Goal: Task Accomplishment & Management: Manage account settings

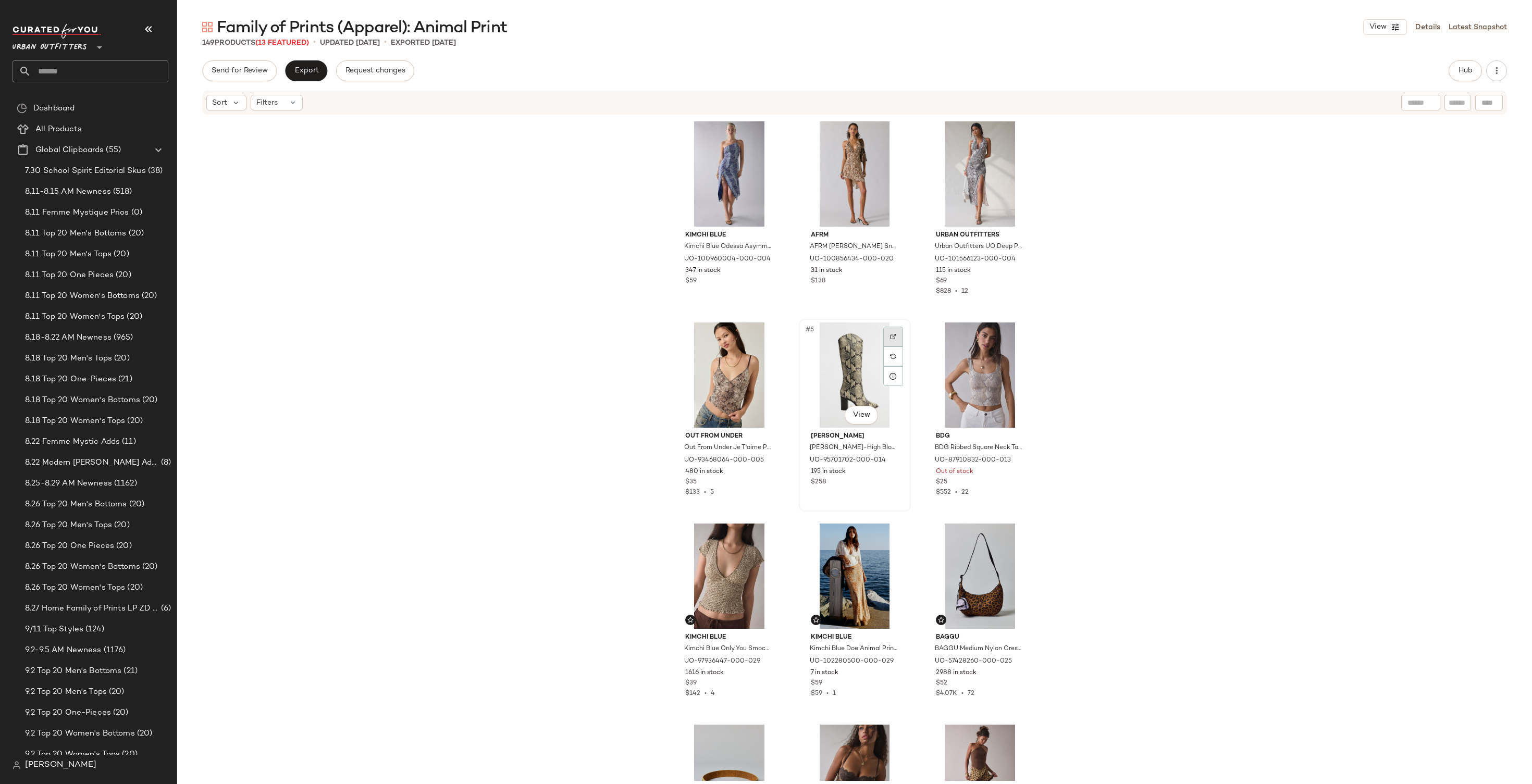
click at [890, 335] on img at bounding box center [893, 336] width 7 height 7
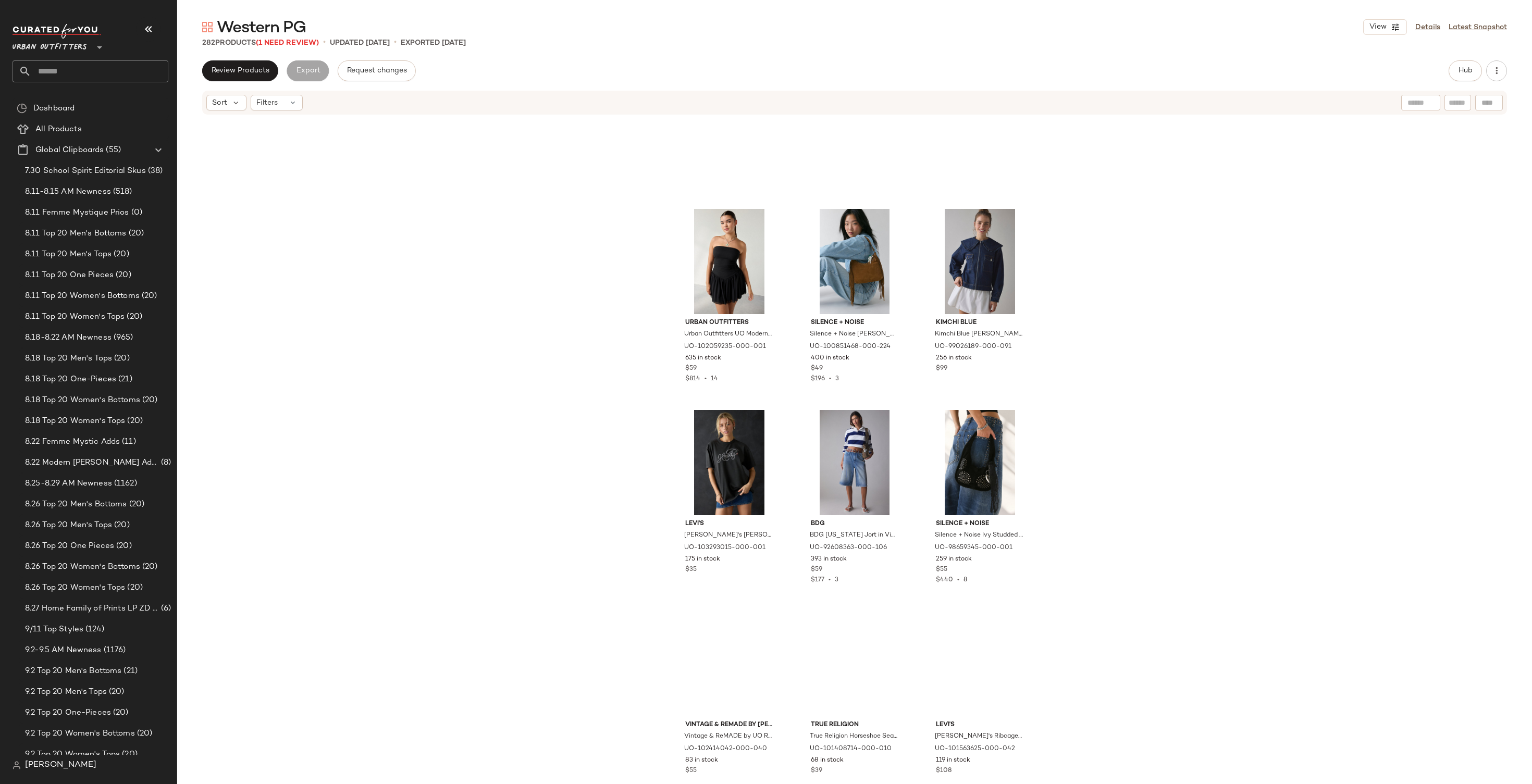
scroll to position [679, 0]
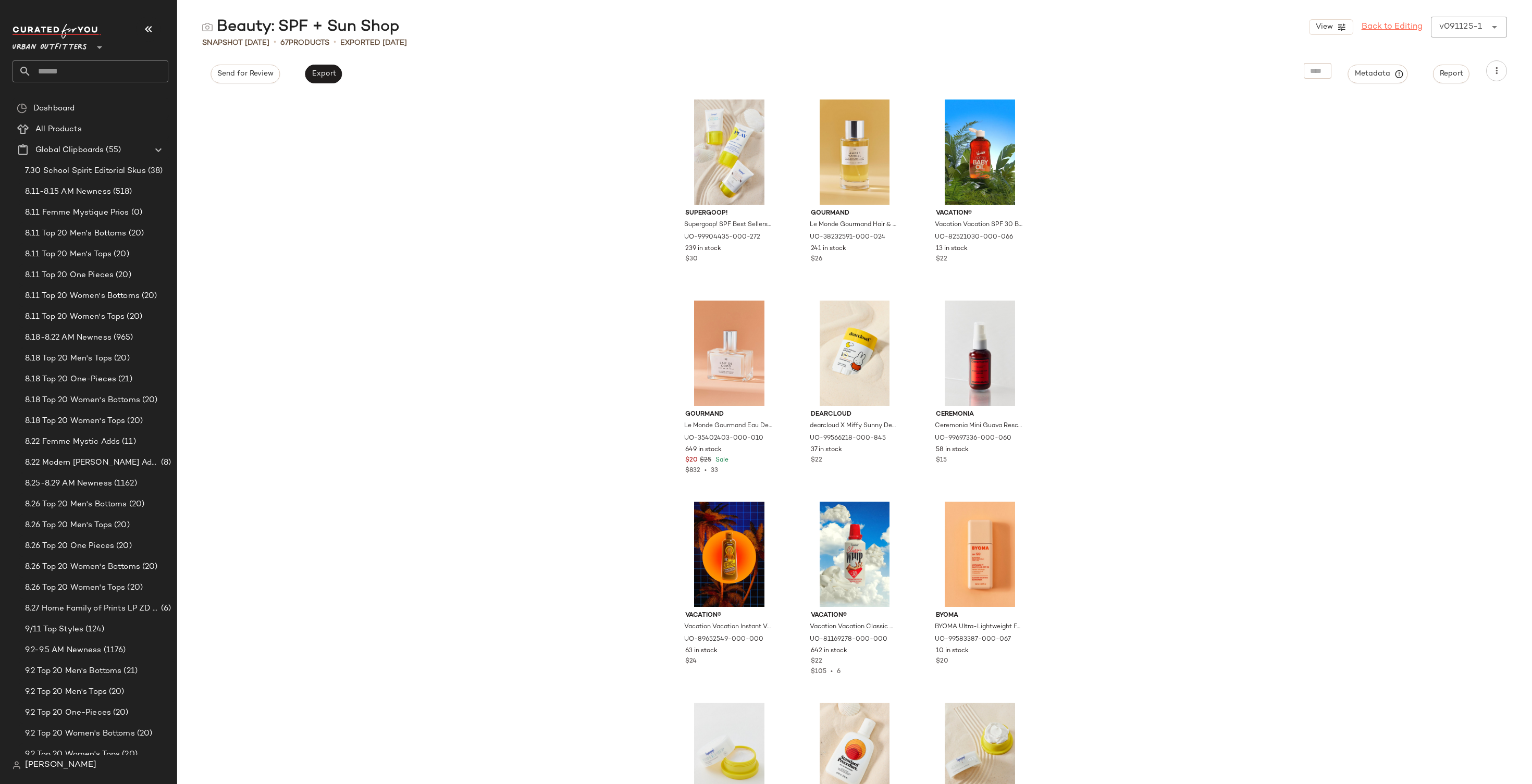
click at [1389, 29] on link "Back to Editing" at bounding box center [1392, 27] width 61 height 12
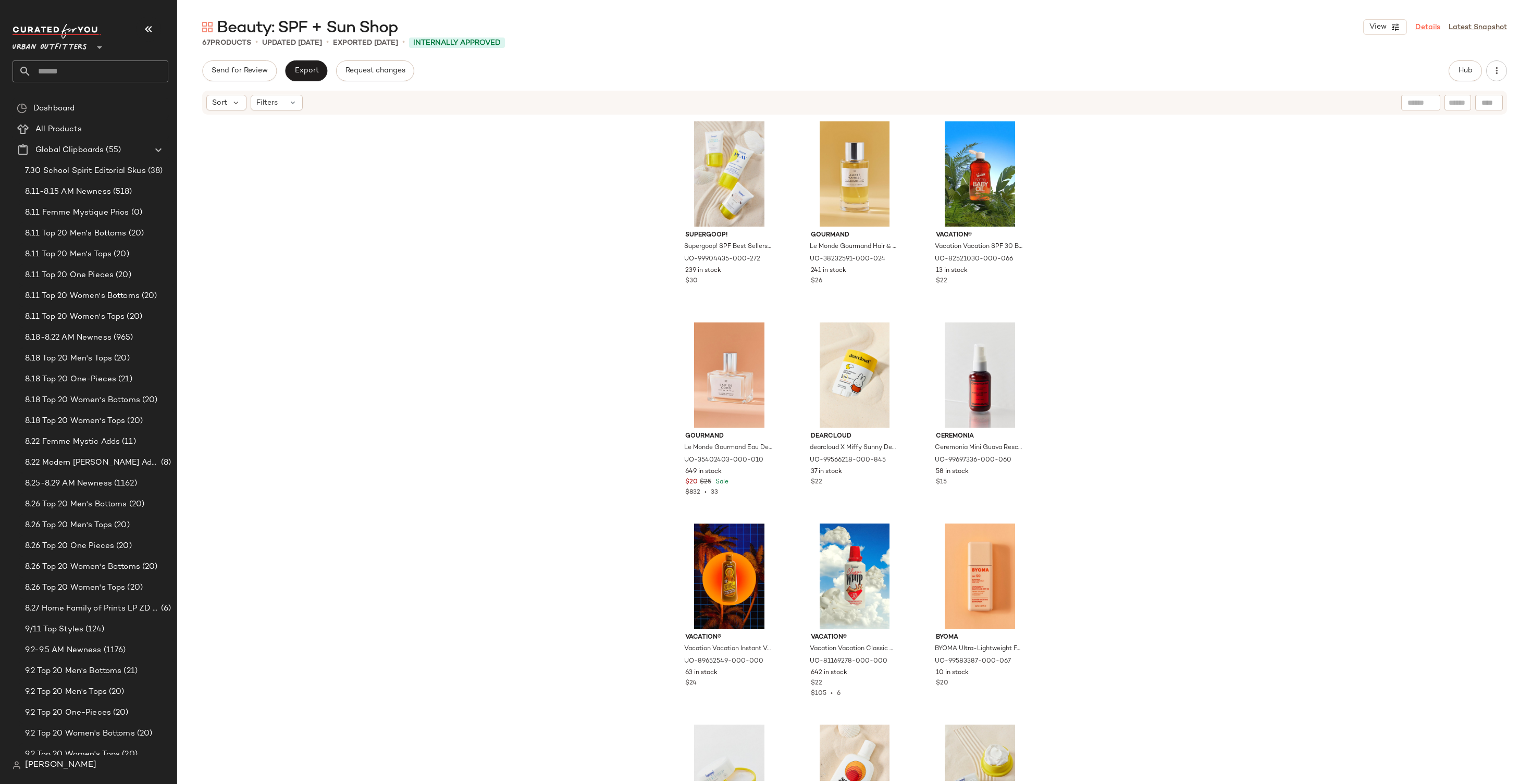
click at [1417, 26] on link "Details" at bounding box center [1428, 27] width 25 height 11
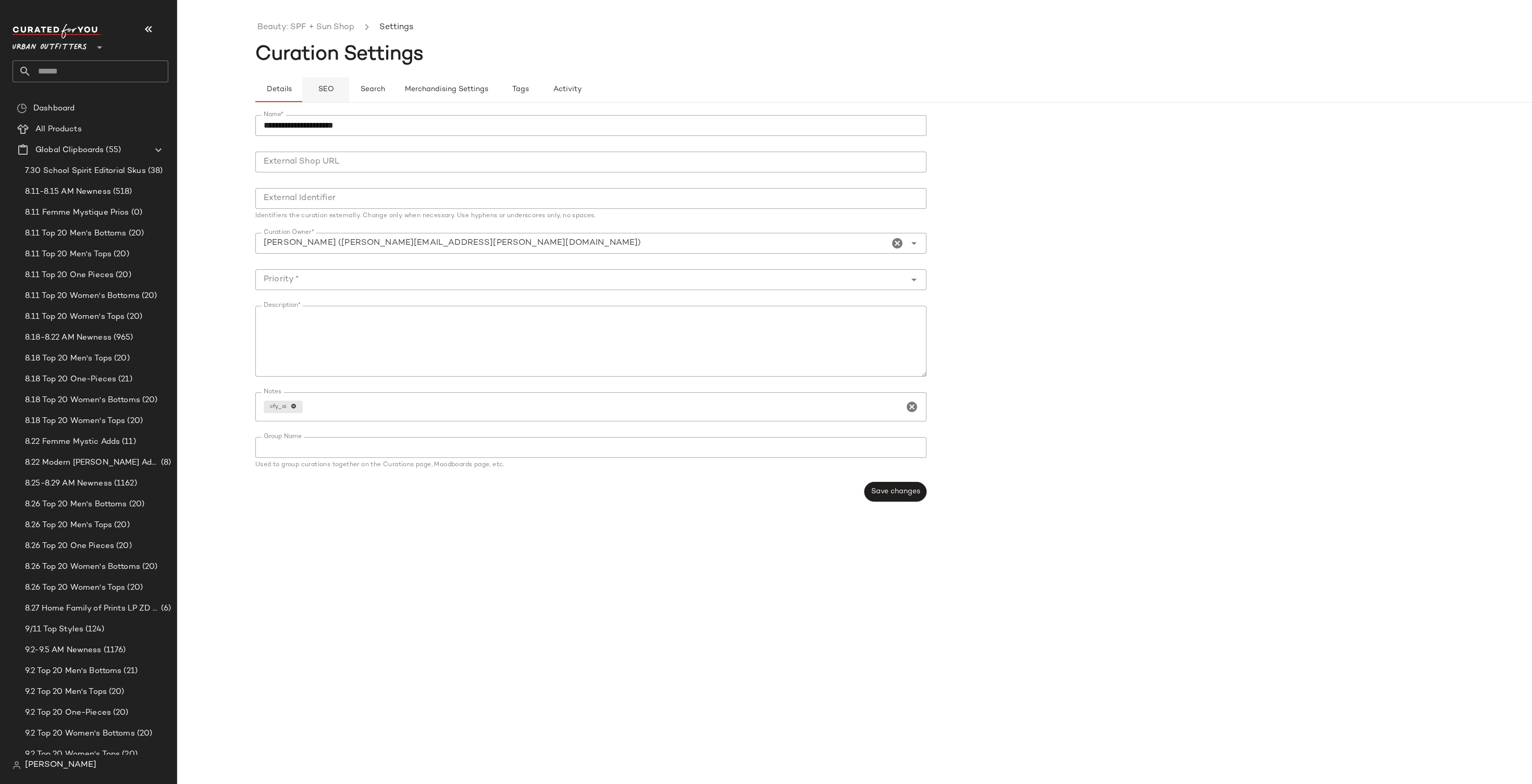
click at [322, 89] on span "SEO" at bounding box center [325, 90] width 16 height 8
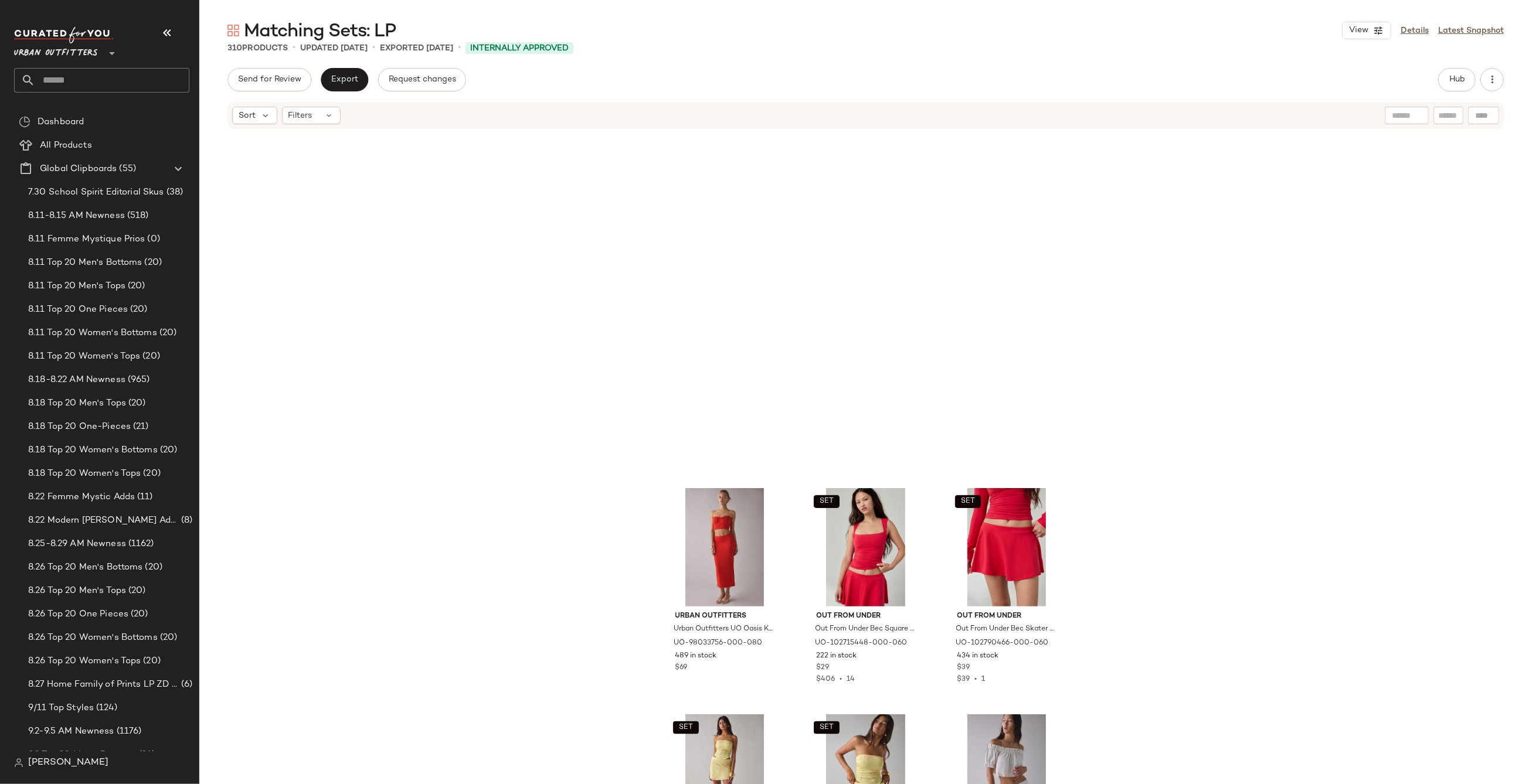
scroll to position [1977, 0]
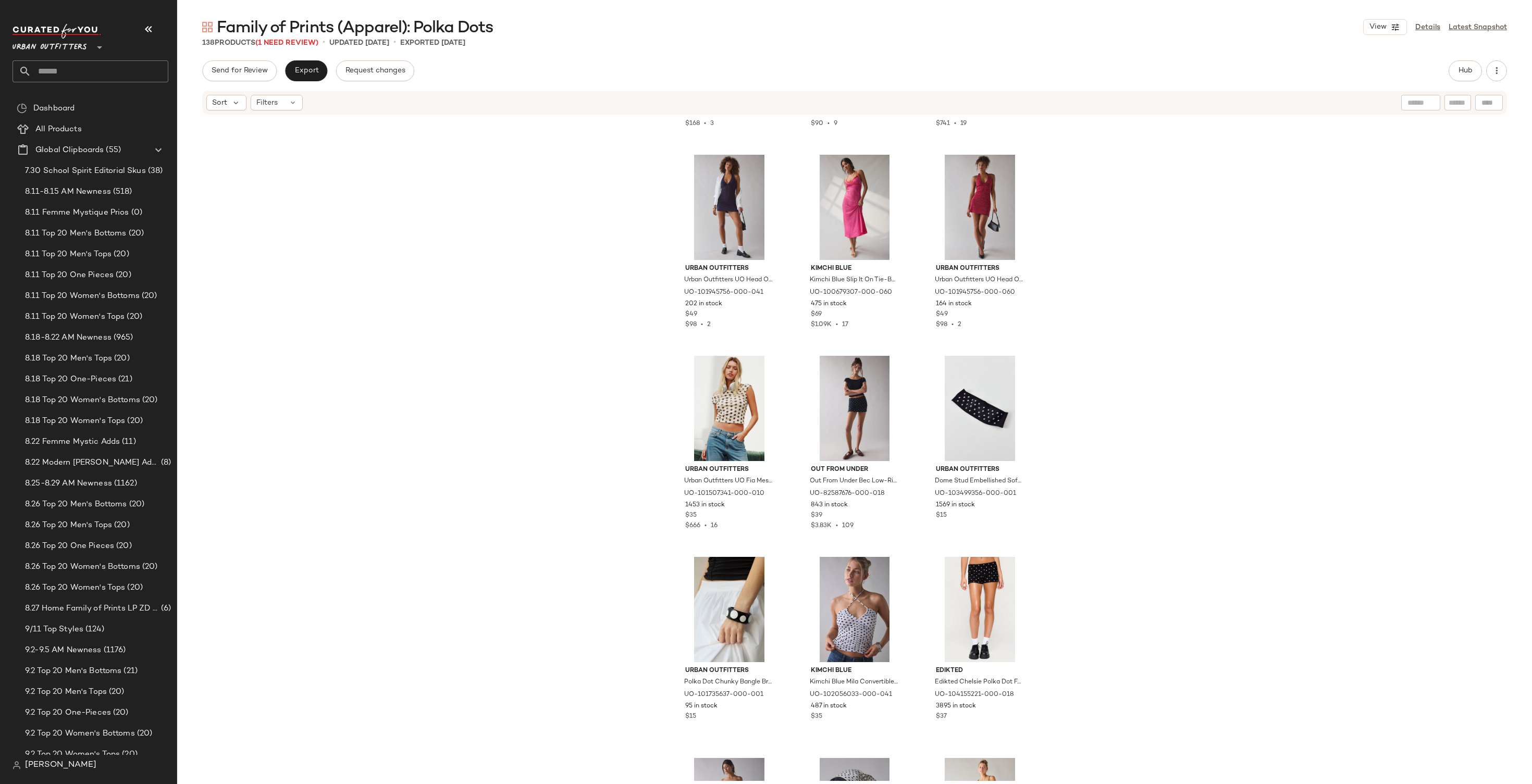
scroll to position [957, 0]
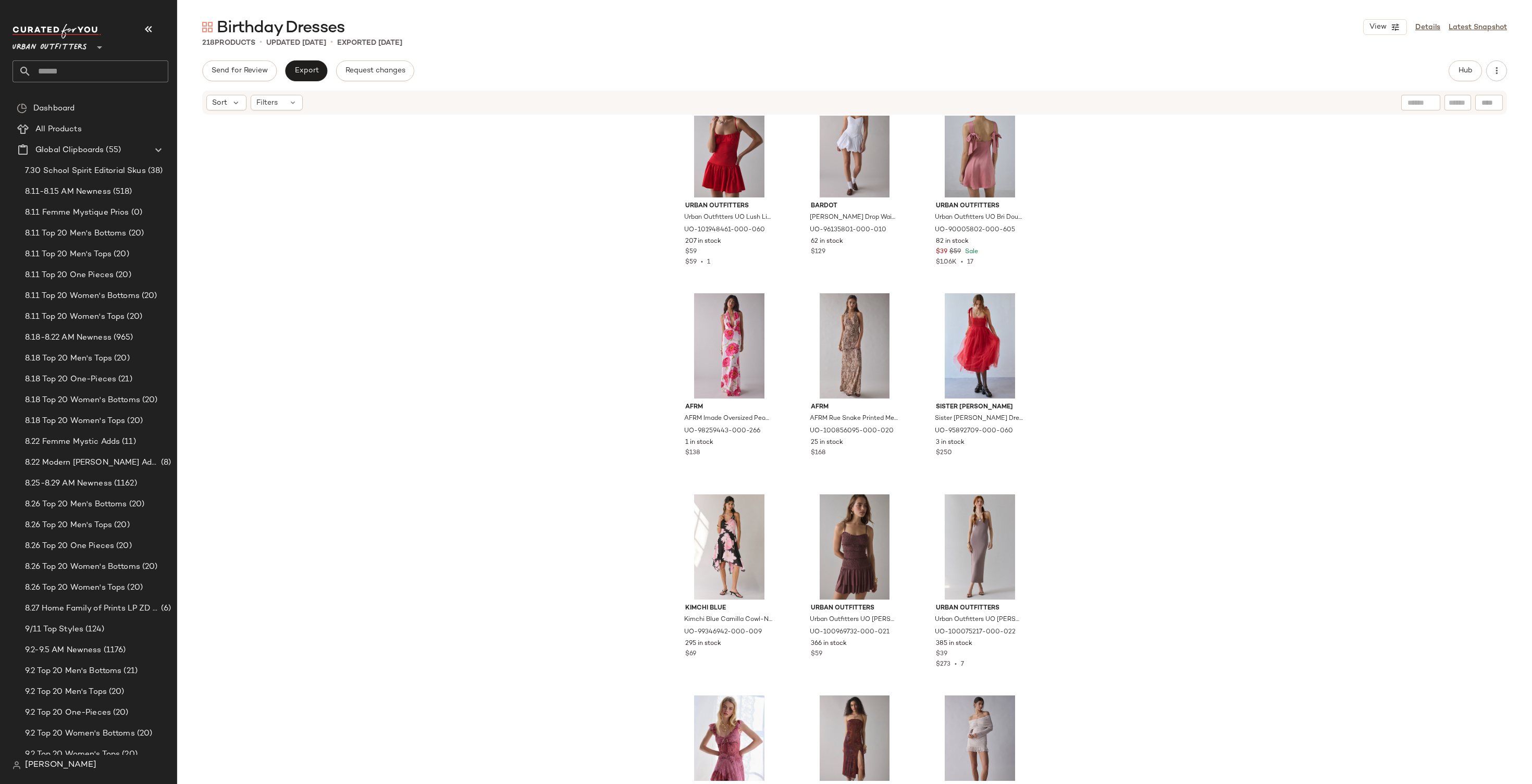
scroll to position [7258, 0]
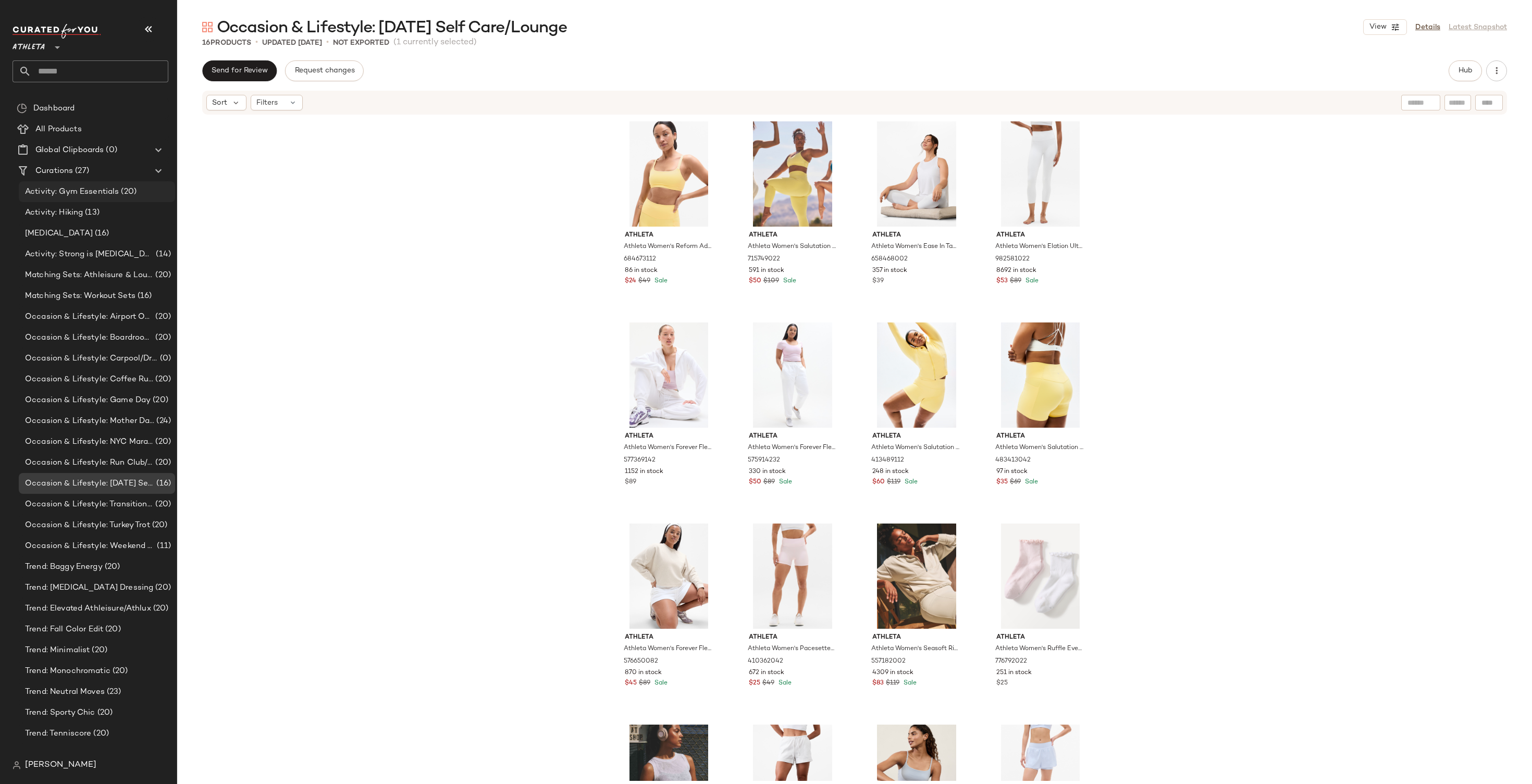
click at [98, 183] on div "Activity: Gym Essentials (20)" at bounding box center [97, 191] width 156 height 21
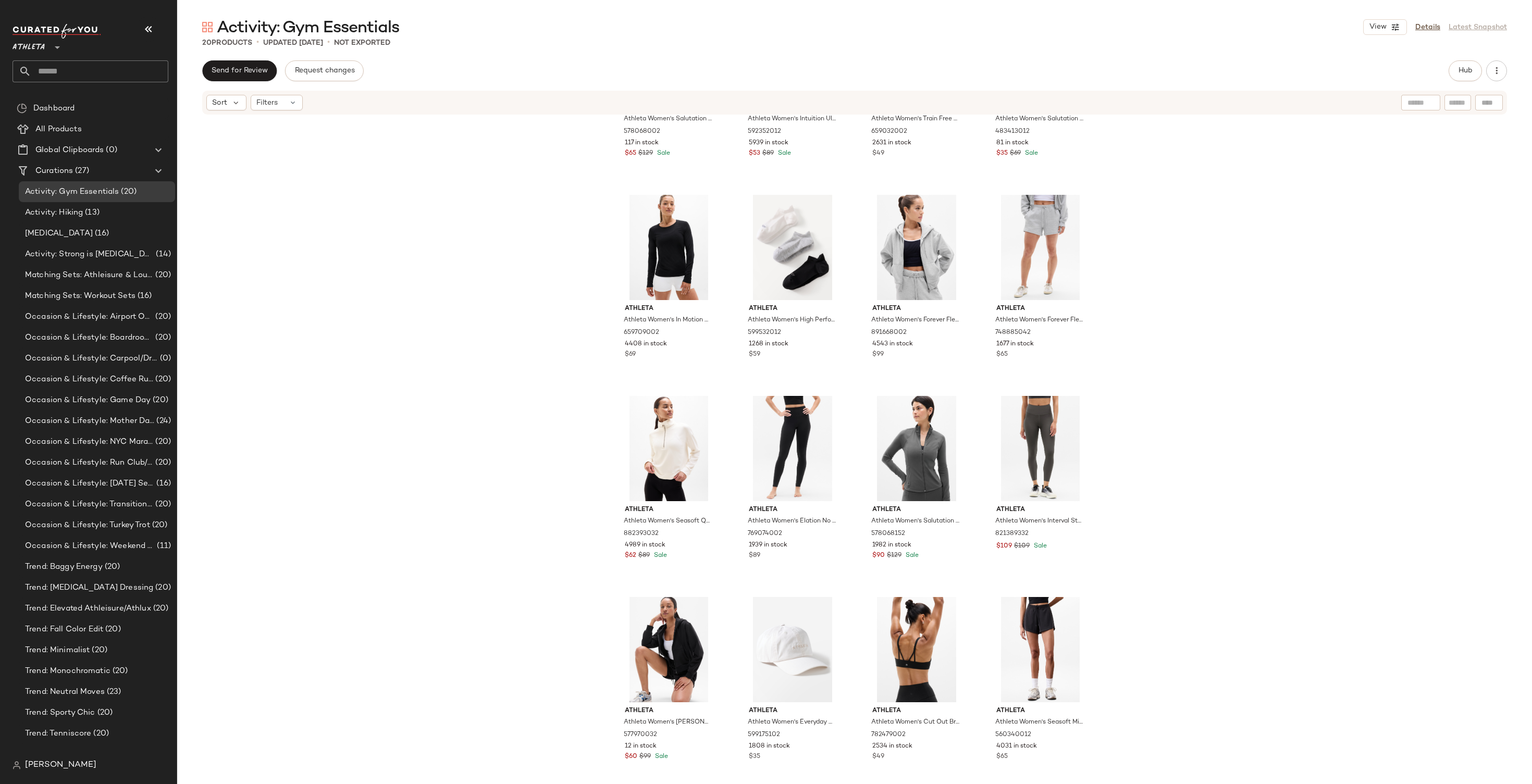
scroll to position [342, 0]
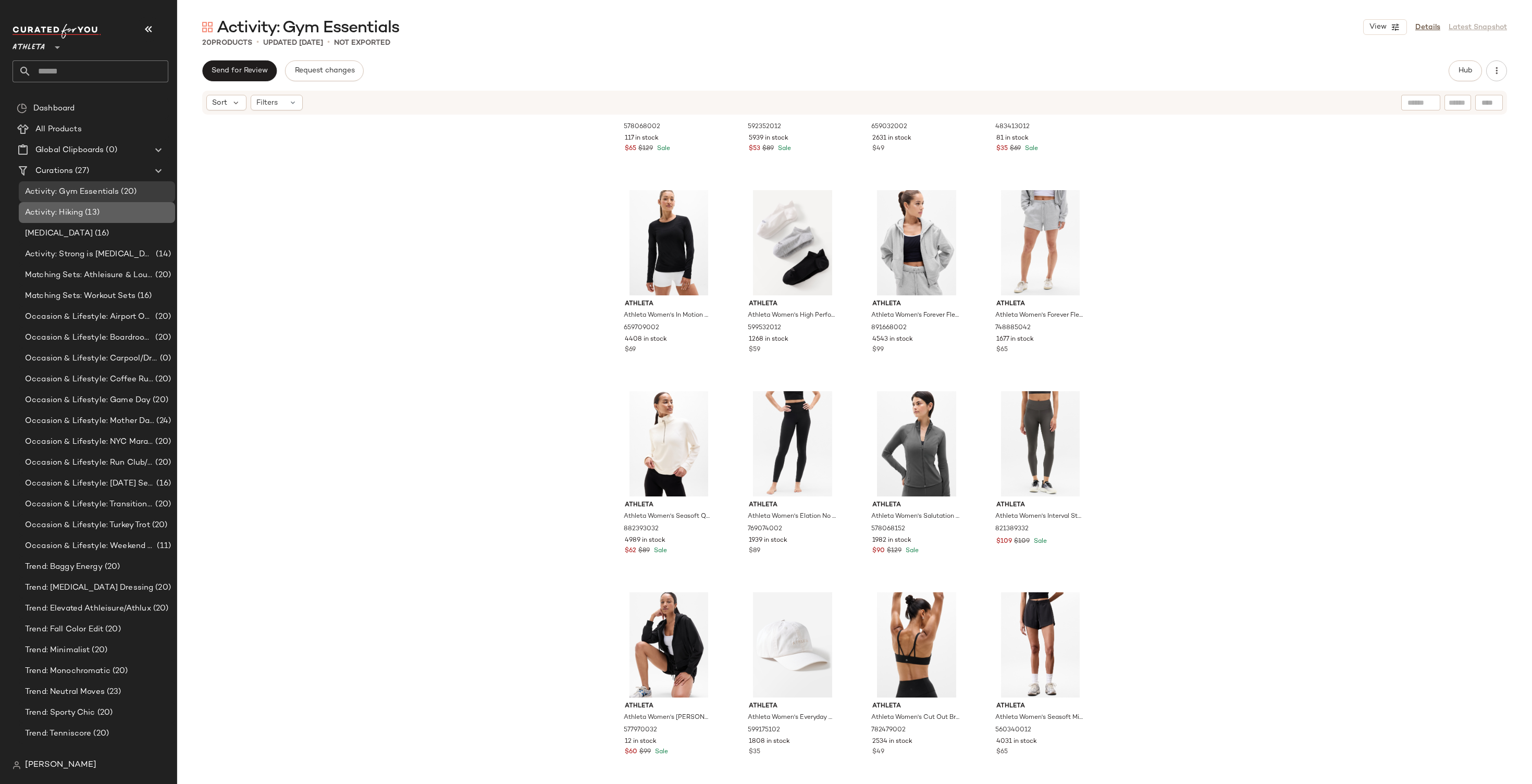
click at [134, 212] on div "Activity: Hiking (13)" at bounding box center [96, 213] width 149 height 12
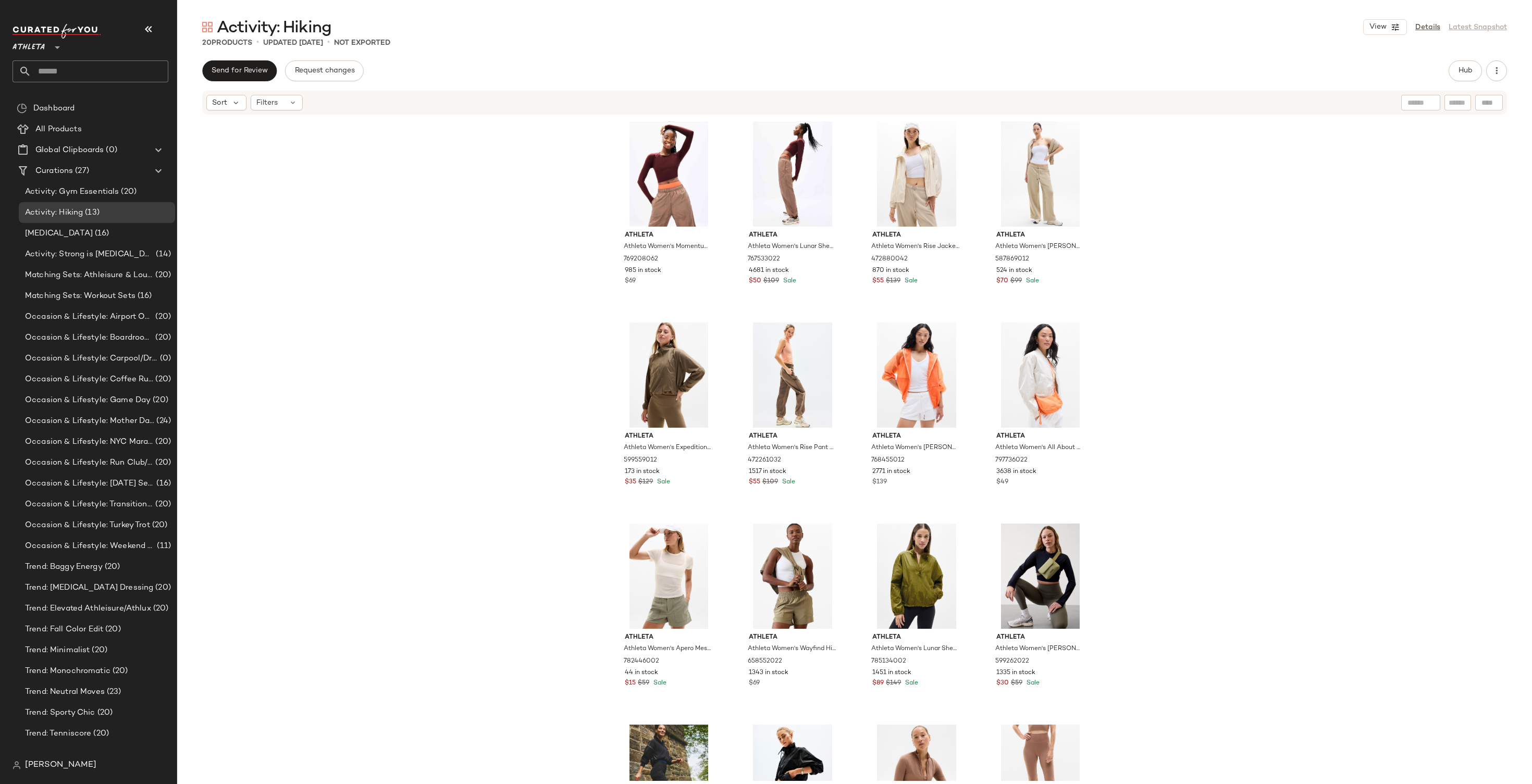
scroll to position [4, 0]
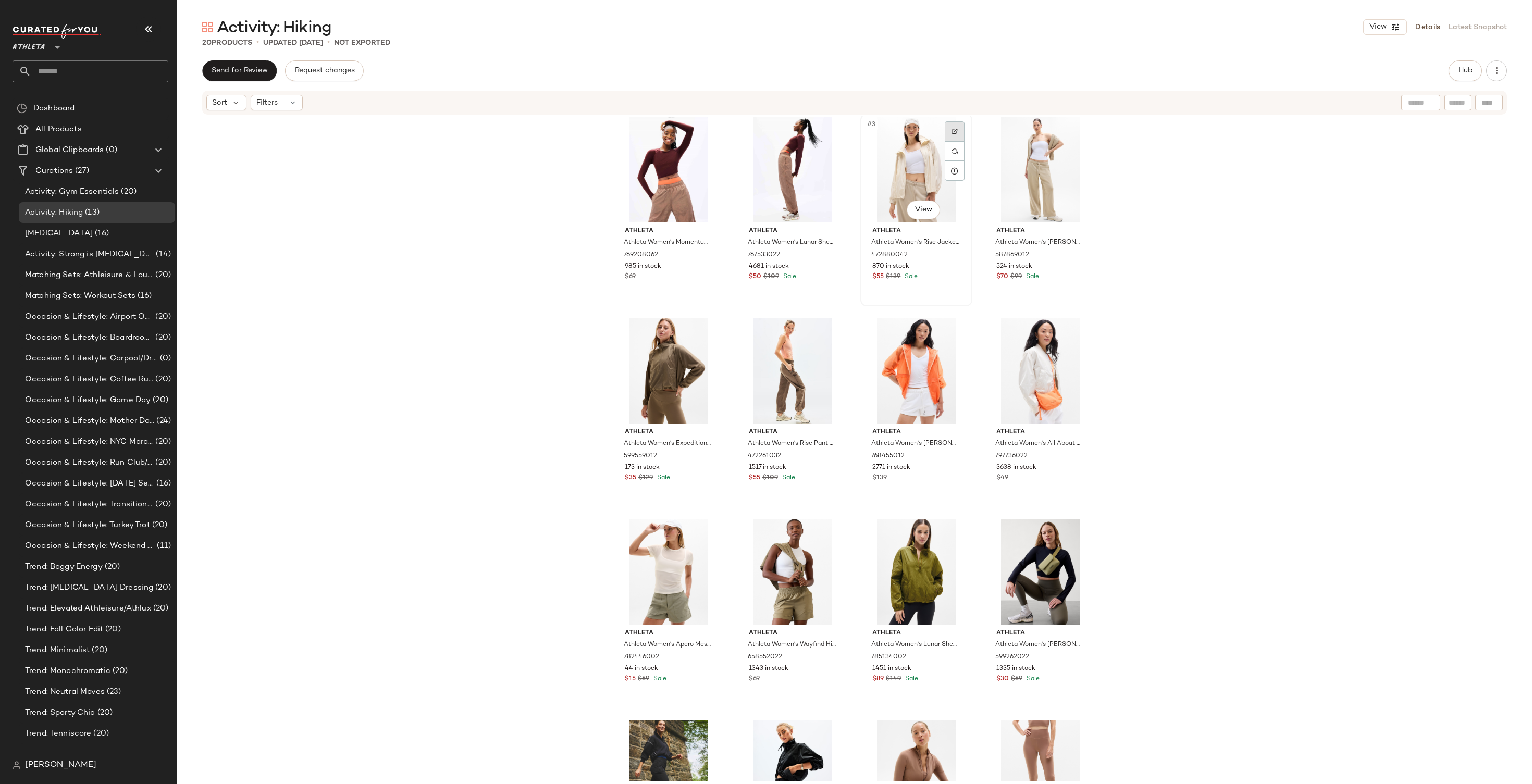
click at [955, 128] on div at bounding box center [955, 131] width 20 height 20
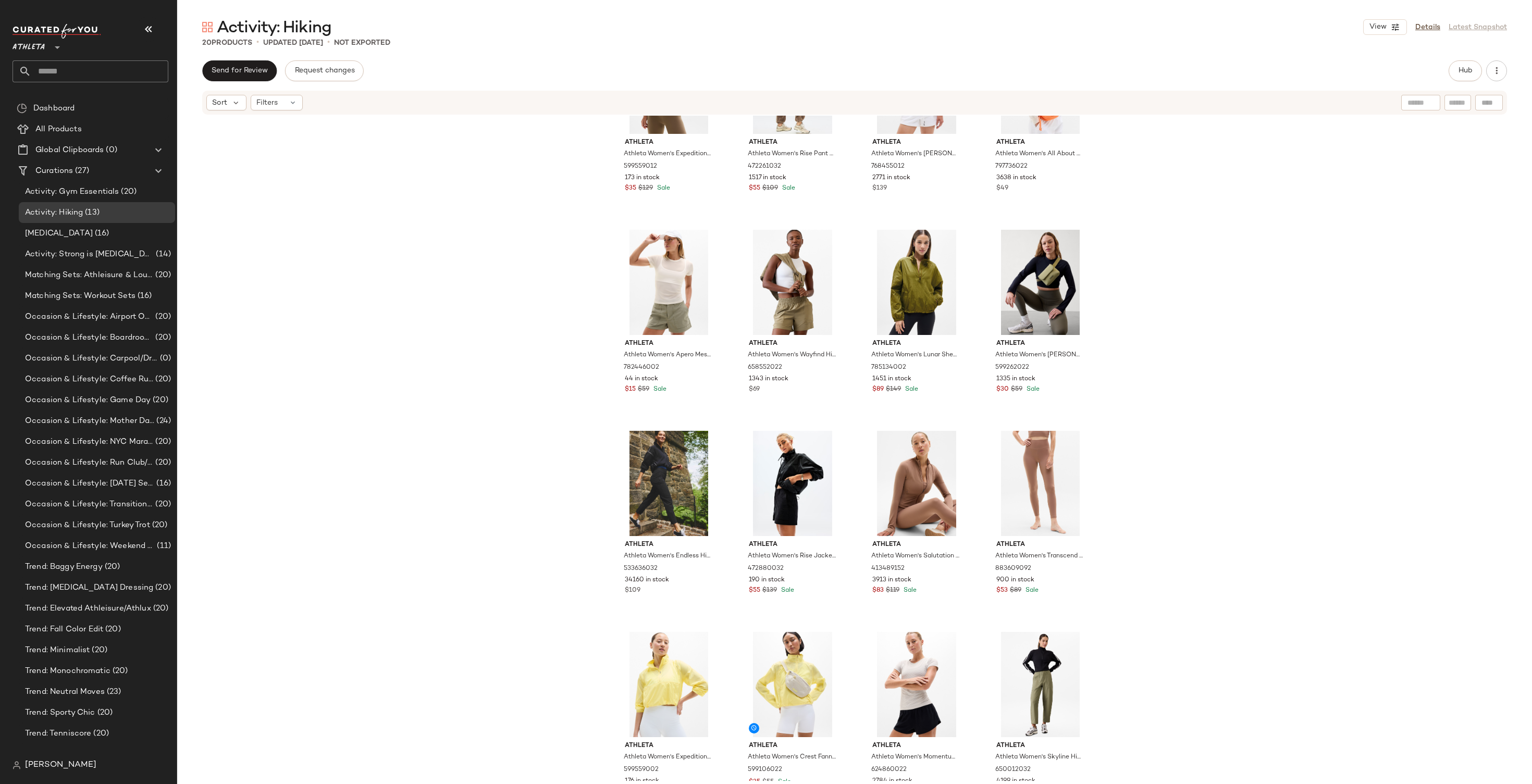
scroll to position [342, 0]
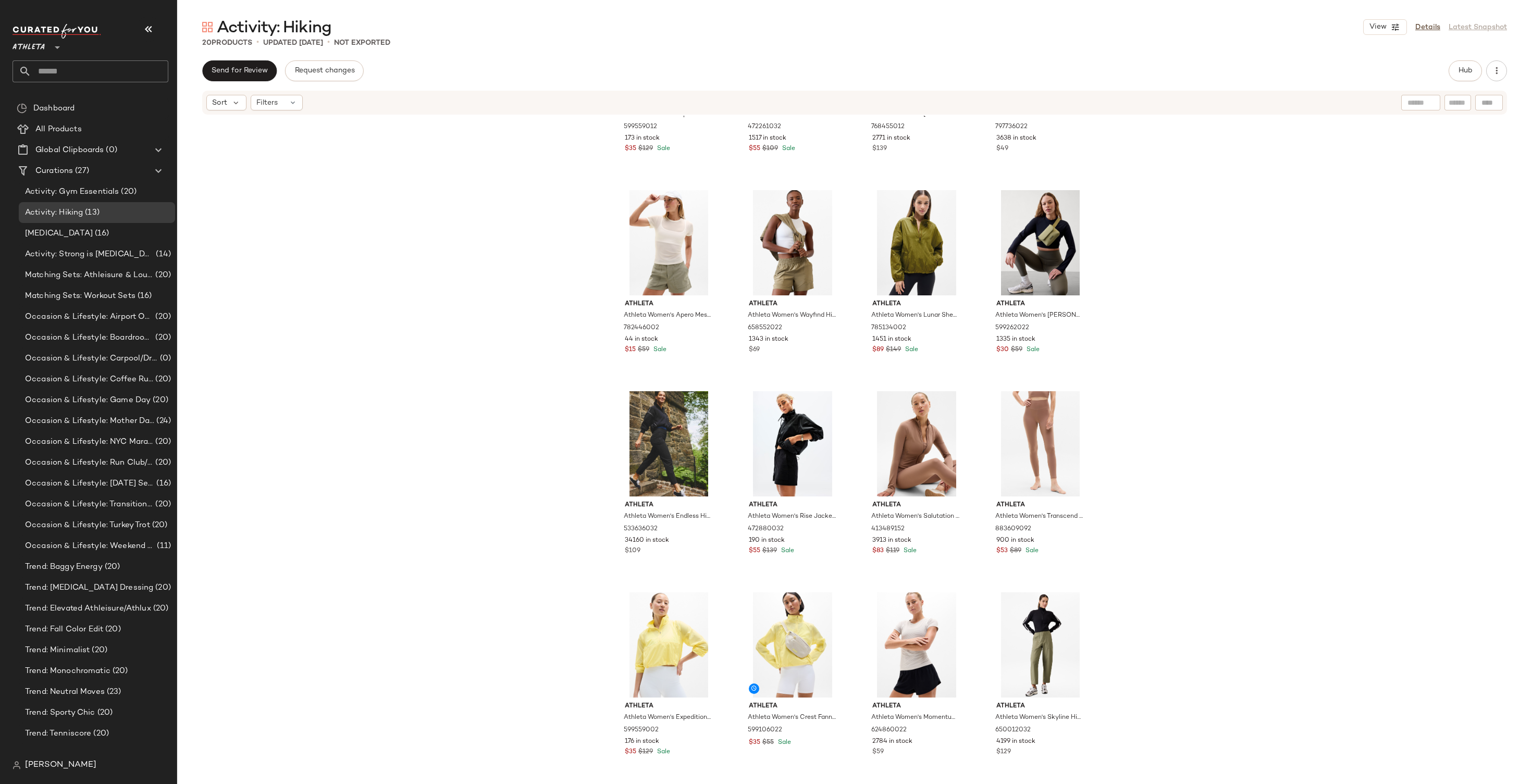
click at [409, 528] on div "Athleta Athleta Women's Expedition Packable Popover Clay Size XL 599559012 173 …" at bounding box center [855, 448] width 1355 height 665
click at [503, 405] on div "Athleta Athleta Women's Expedition Packable Popover Clay Size XL 599559012 173 …" at bounding box center [855, 448] width 1355 height 665
click at [80, 241] on div "Activity: Pilates (16)" at bounding box center [97, 233] width 156 height 21
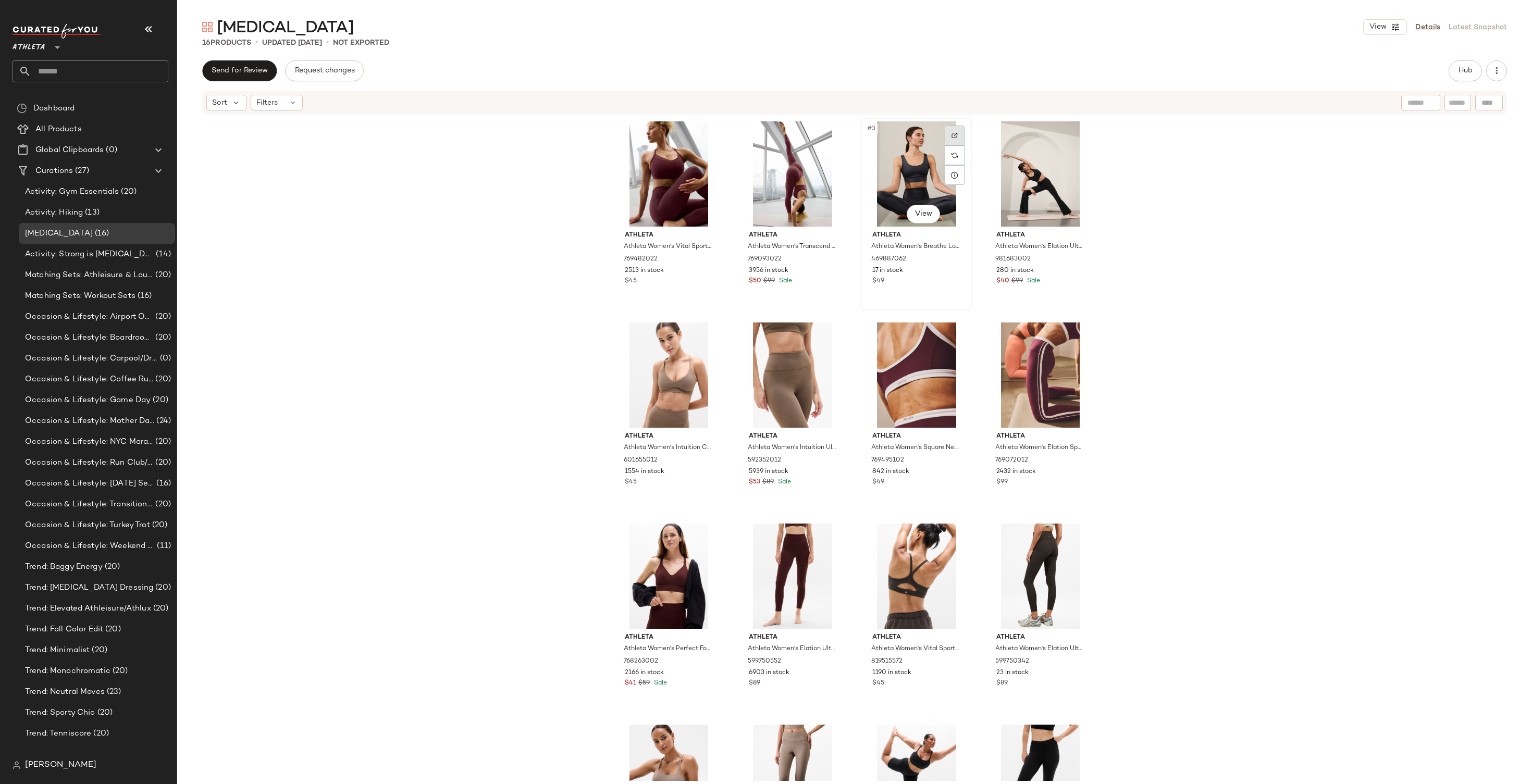
click at [958, 135] on div at bounding box center [955, 135] width 20 height 20
click at [1082, 134] on div at bounding box center [1078, 135] width 20 height 20
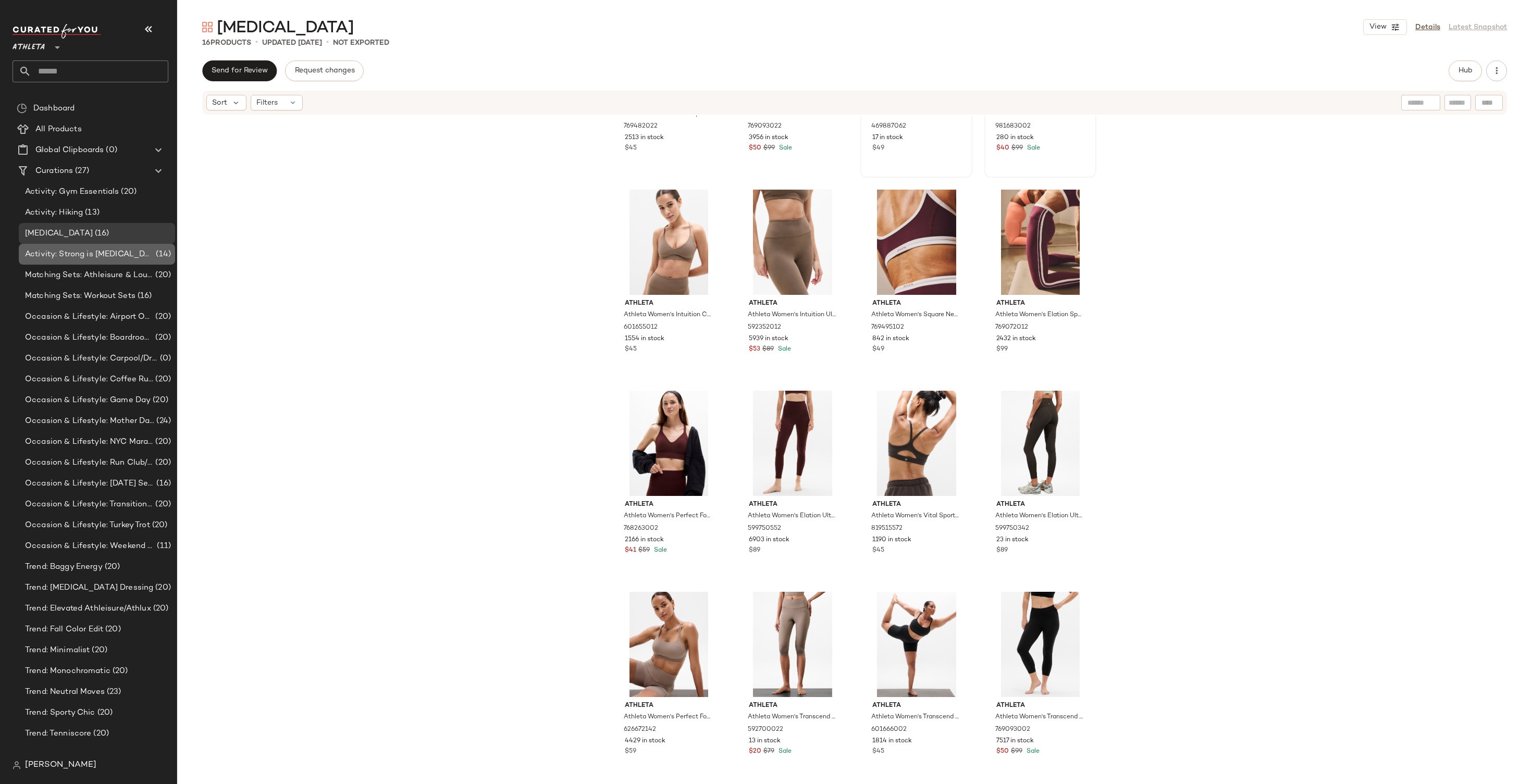
click at [98, 254] on span "Activity: Strong is [MEDICAL_DATA]" at bounding box center [89, 254] width 128 height 12
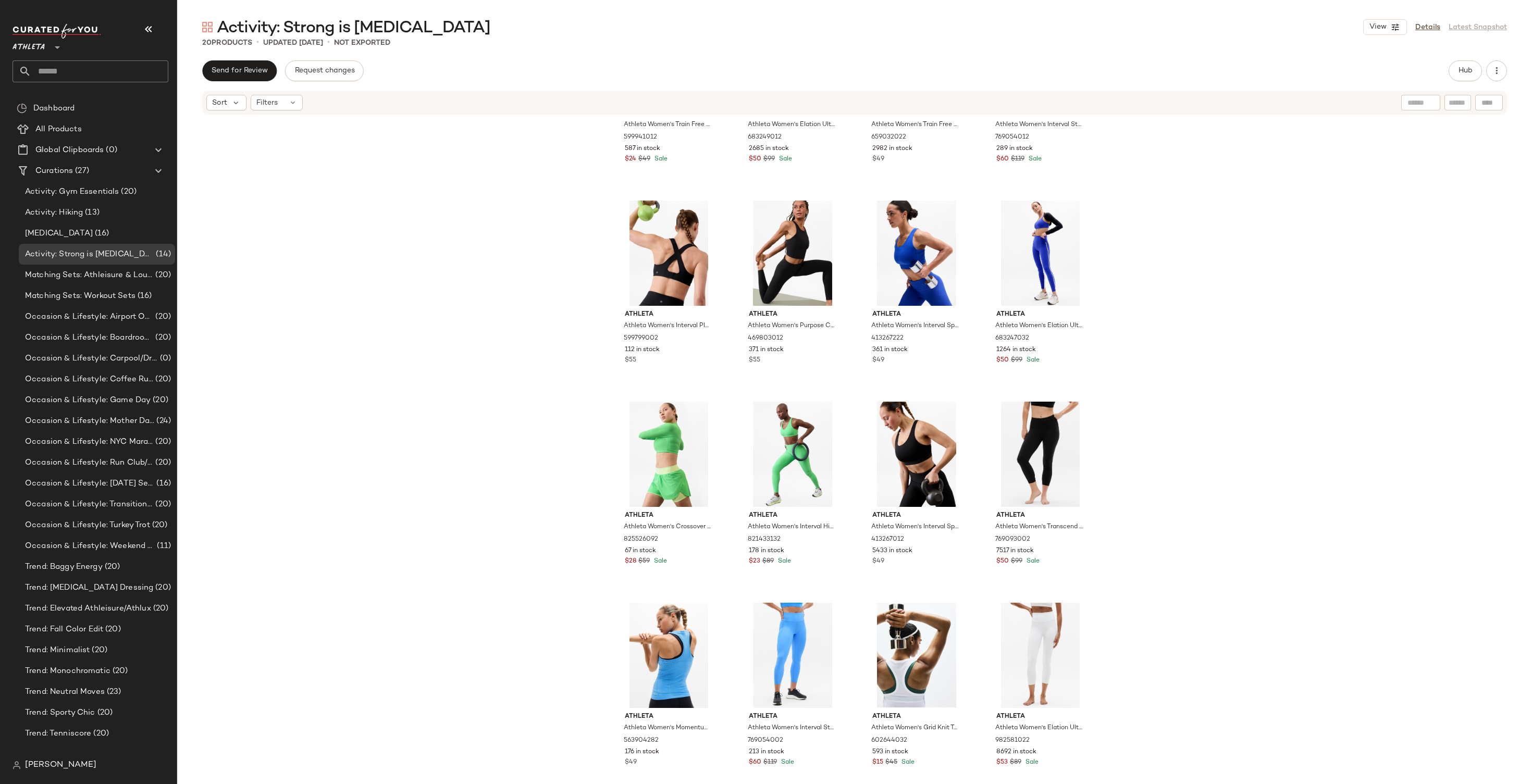
scroll to position [342, 0]
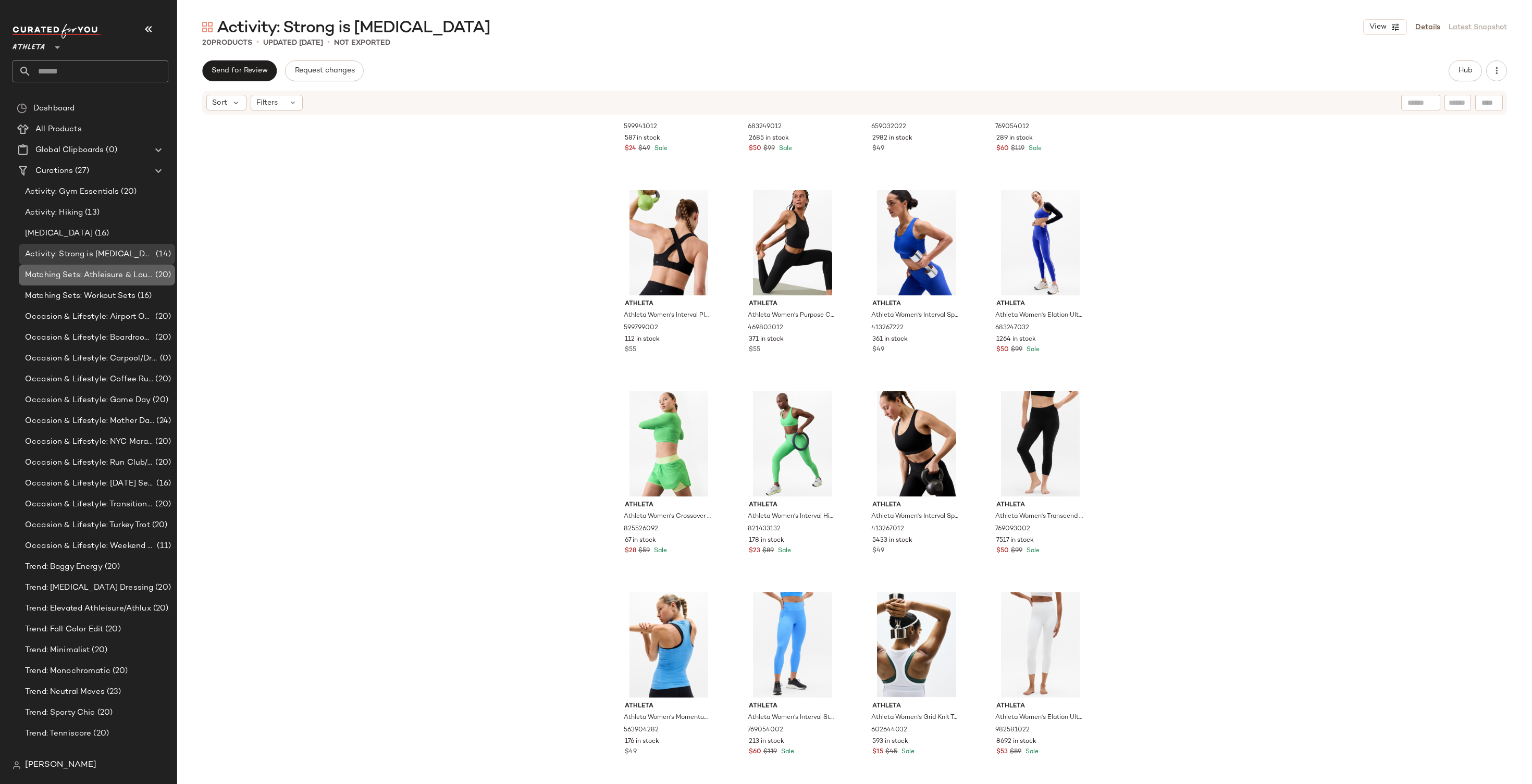
click at [83, 267] on div "Matching Sets: Athleisure & Lounge Sets (20)" at bounding box center [97, 275] width 156 height 21
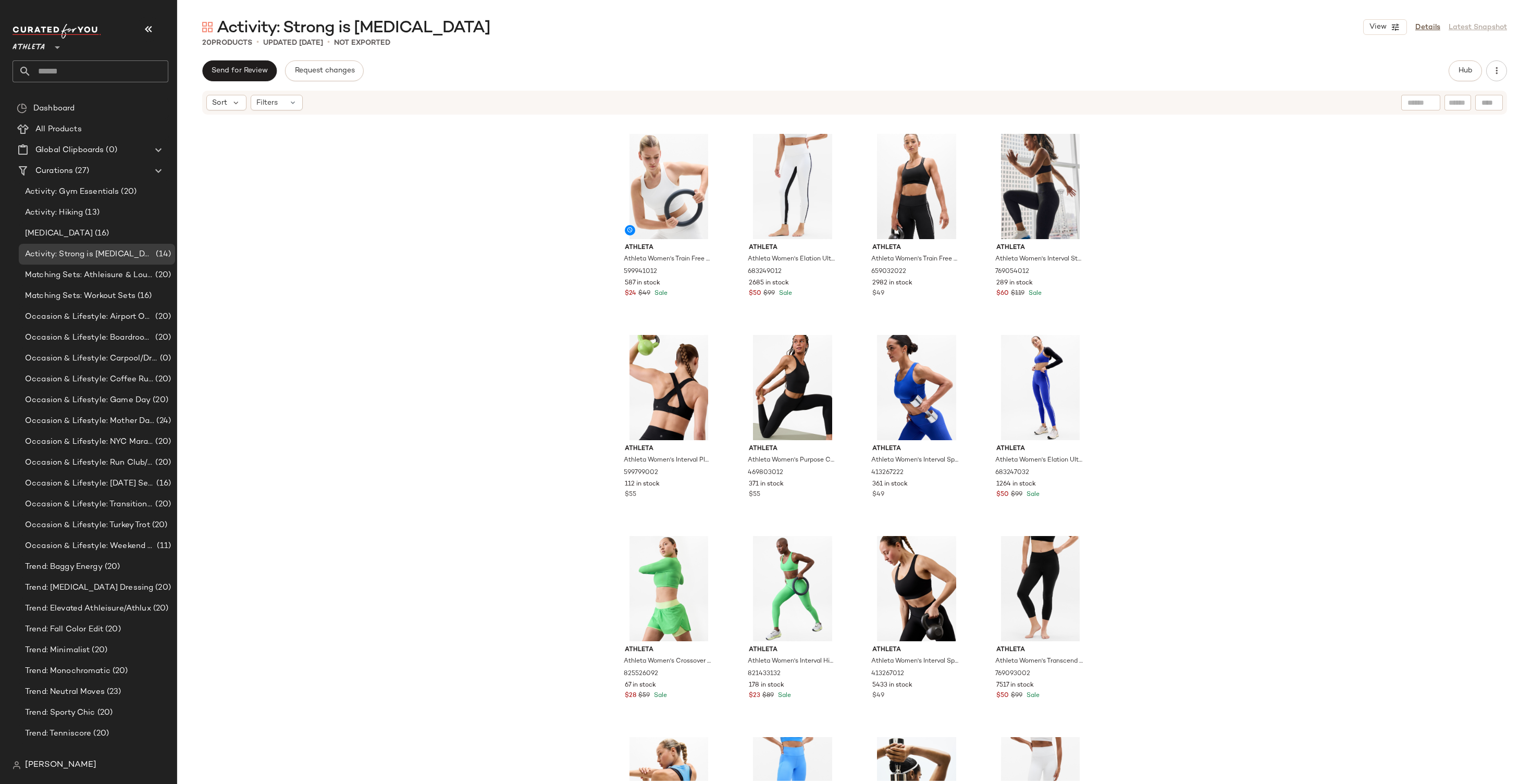
scroll to position [342, 0]
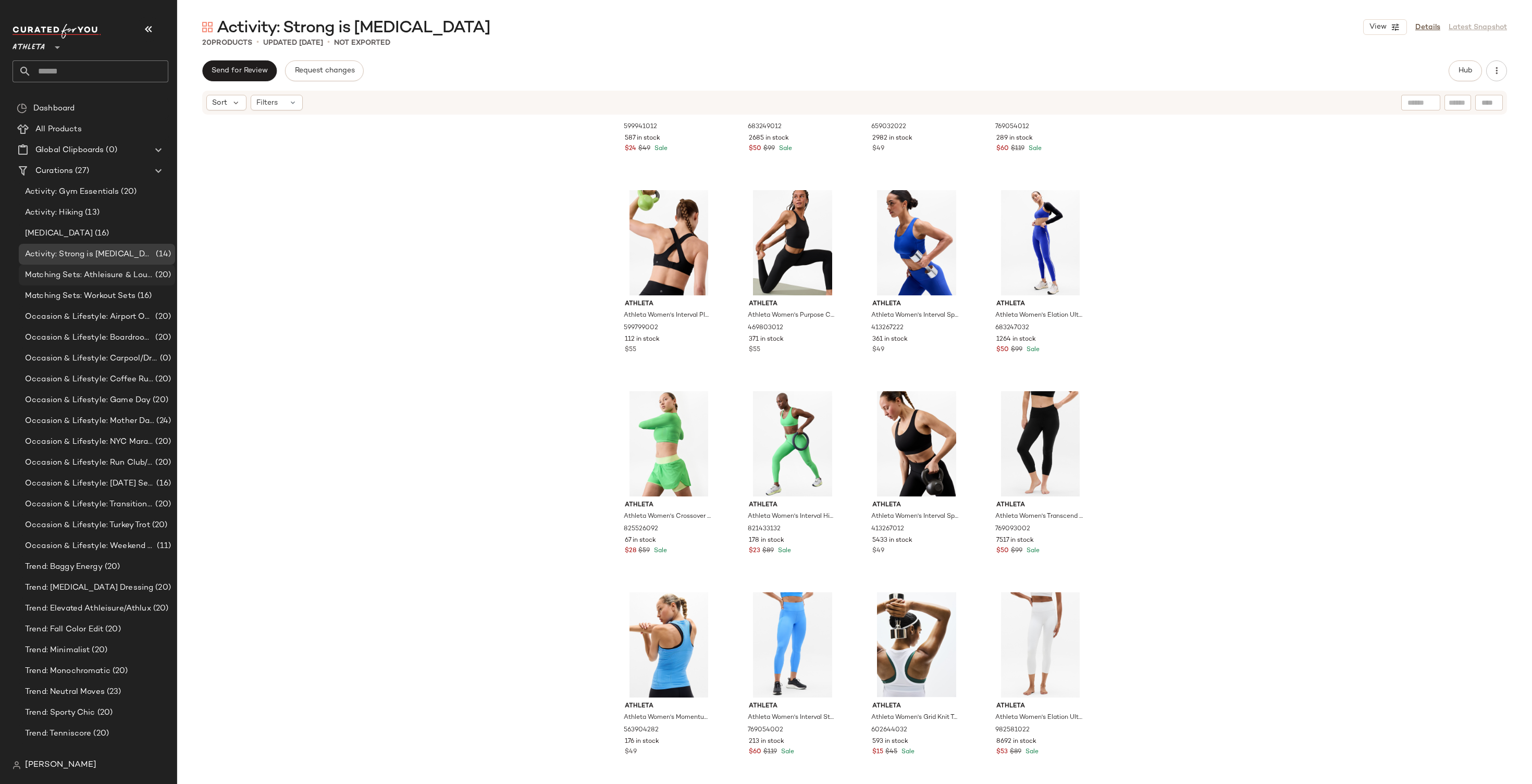
click at [133, 279] on span "Matching Sets: Athleisure & Lounge Sets" at bounding box center [89, 275] width 128 height 12
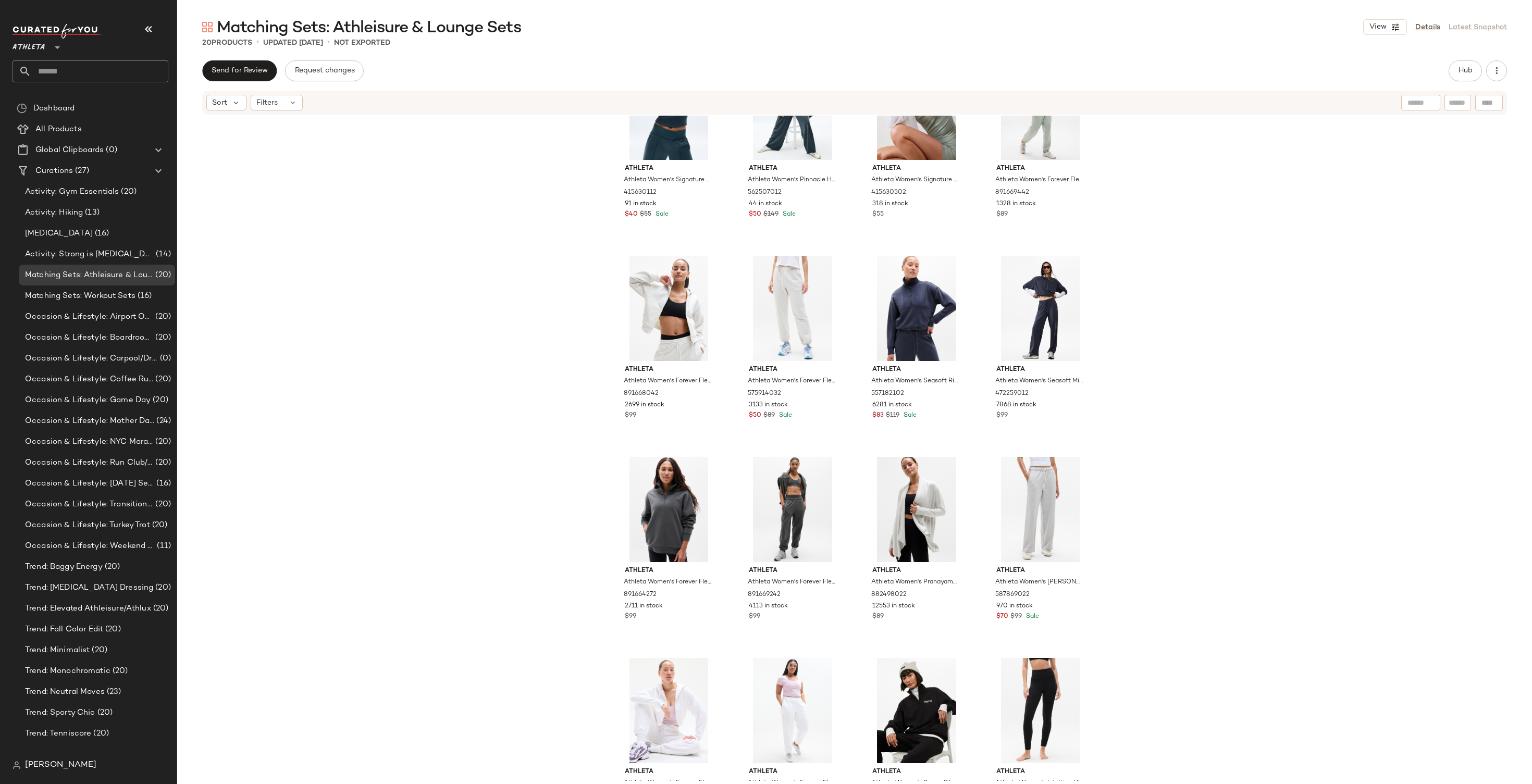
scroll to position [342, 0]
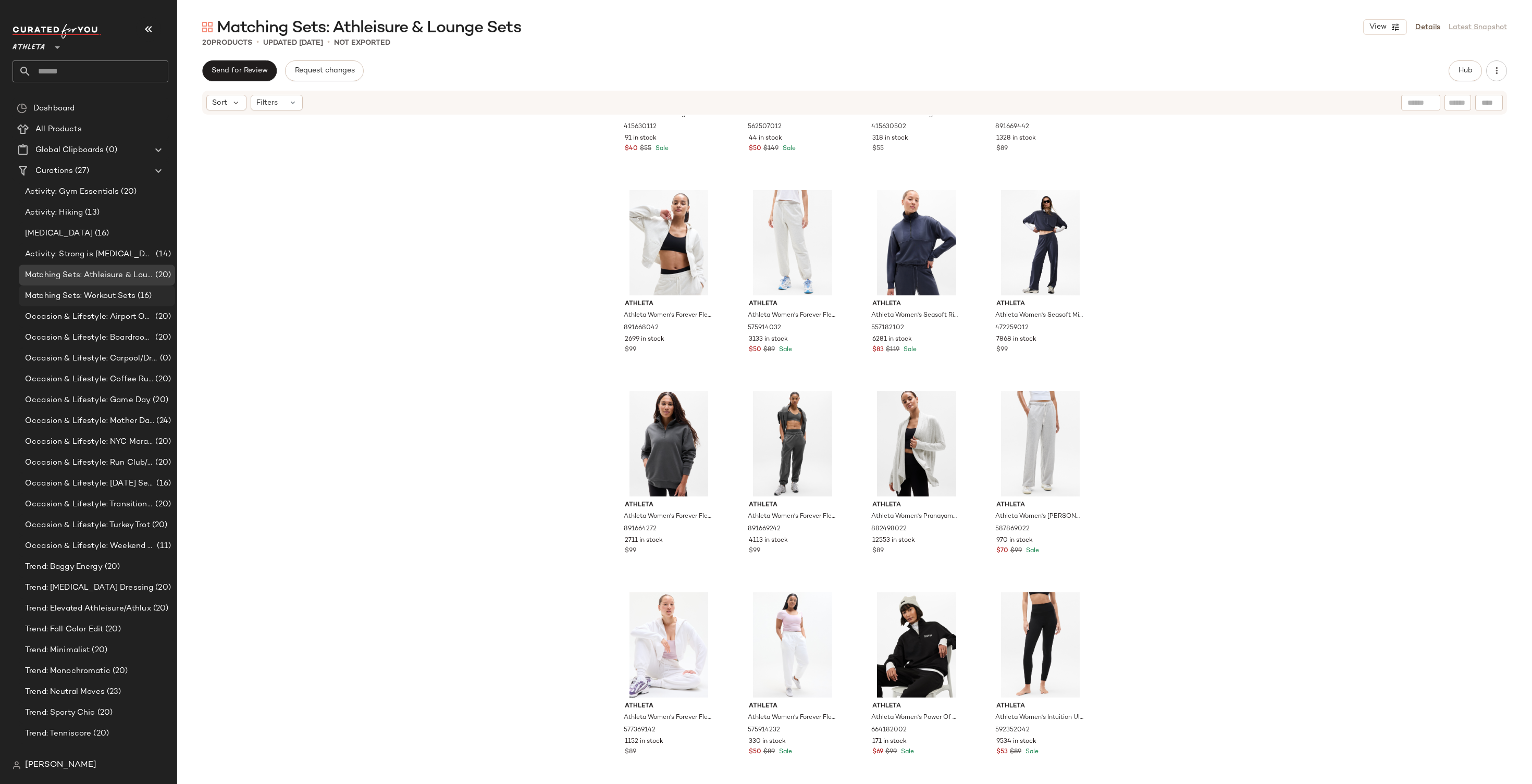
click at [124, 300] on span "Matching Sets: Workout Sets" at bounding box center [80, 296] width 111 height 12
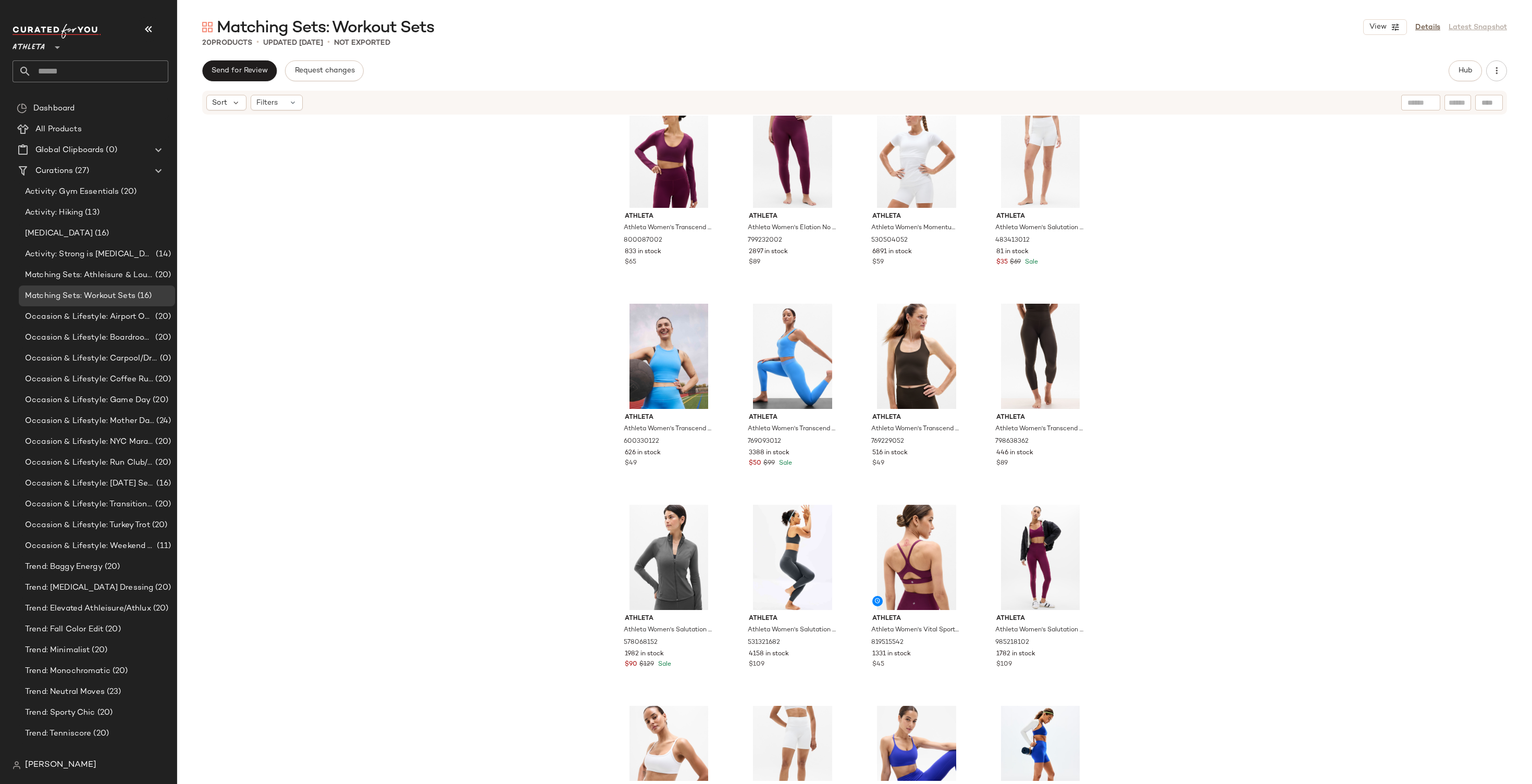
scroll to position [342, 0]
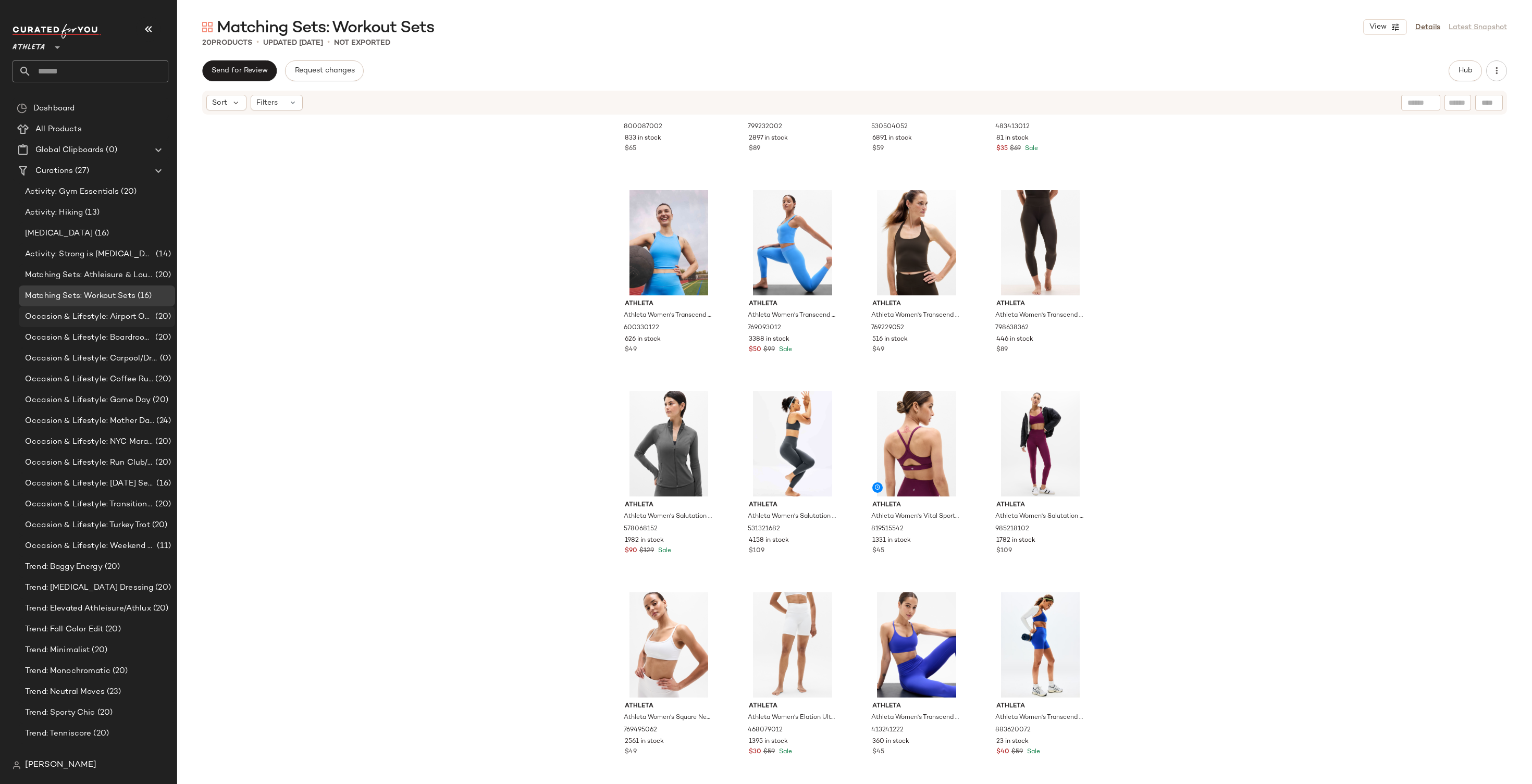
click at [112, 313] on span "Occasion & Lifestyle: Airport Outfits" at bounding box center [89, 317] width 128 height 12
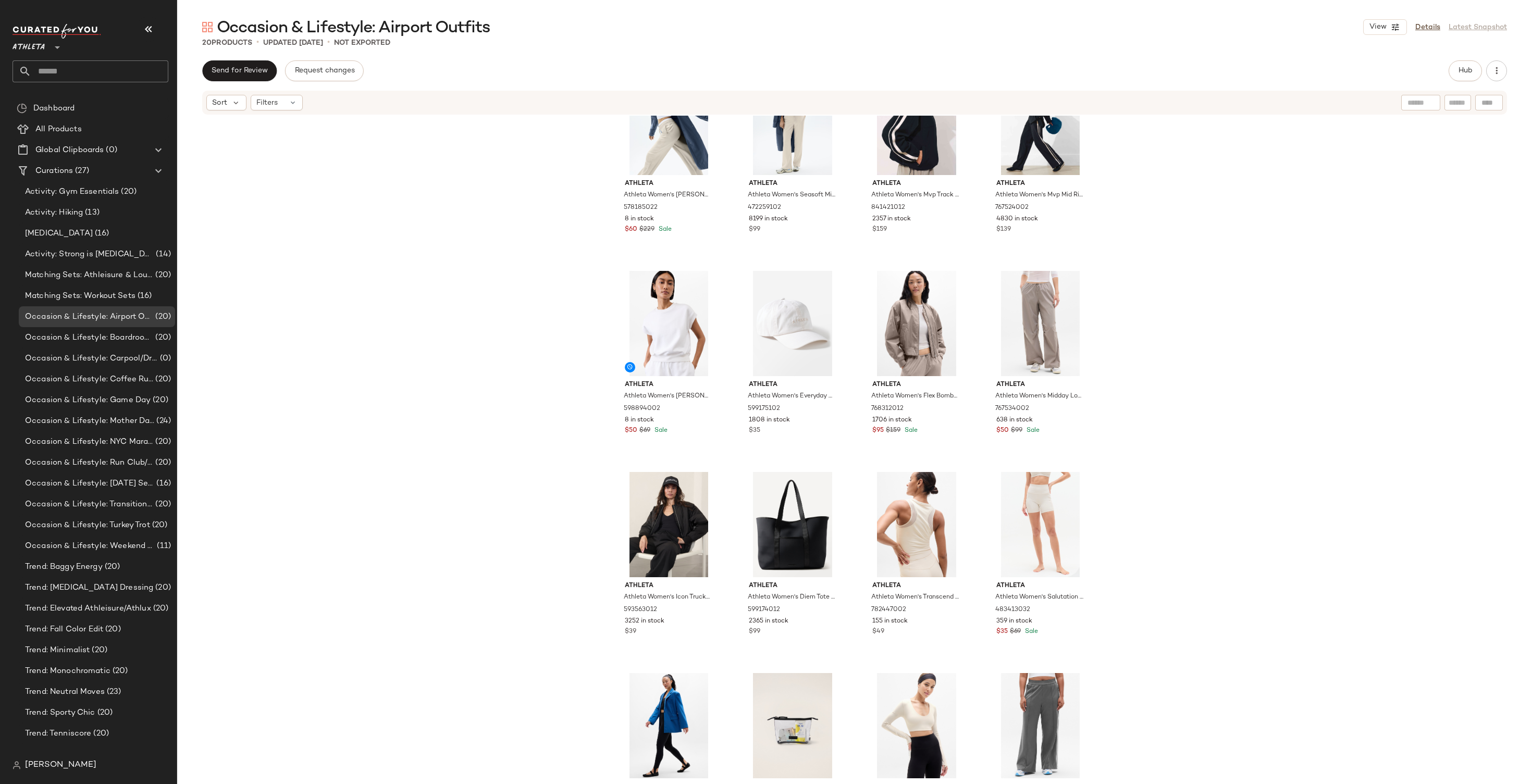
scroll to position [342, 0]
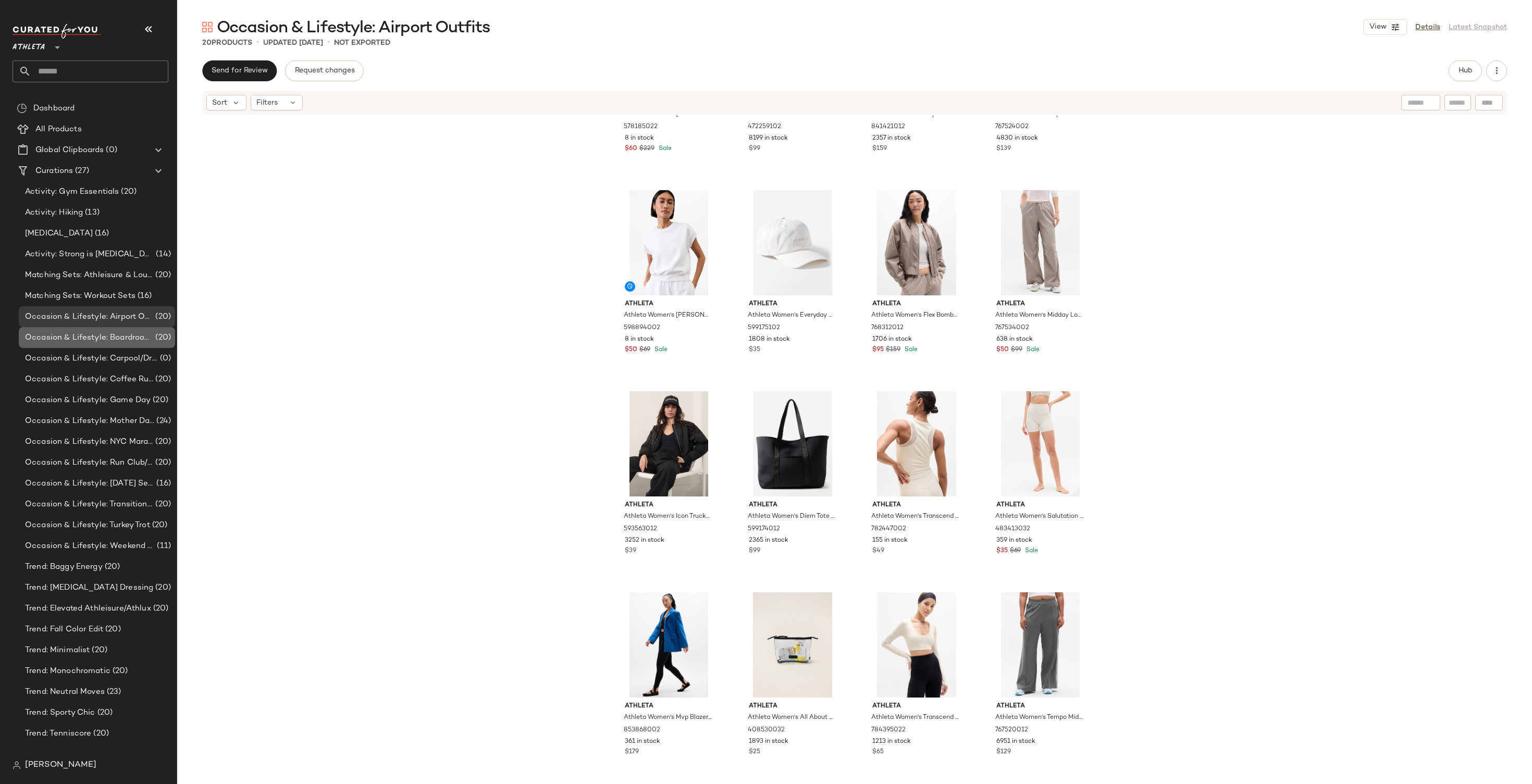
click at [99, 336] on span "Occasion & Lifestyle: Boardroom to Barre" at bounding box center [89, 338] width 128 height 12
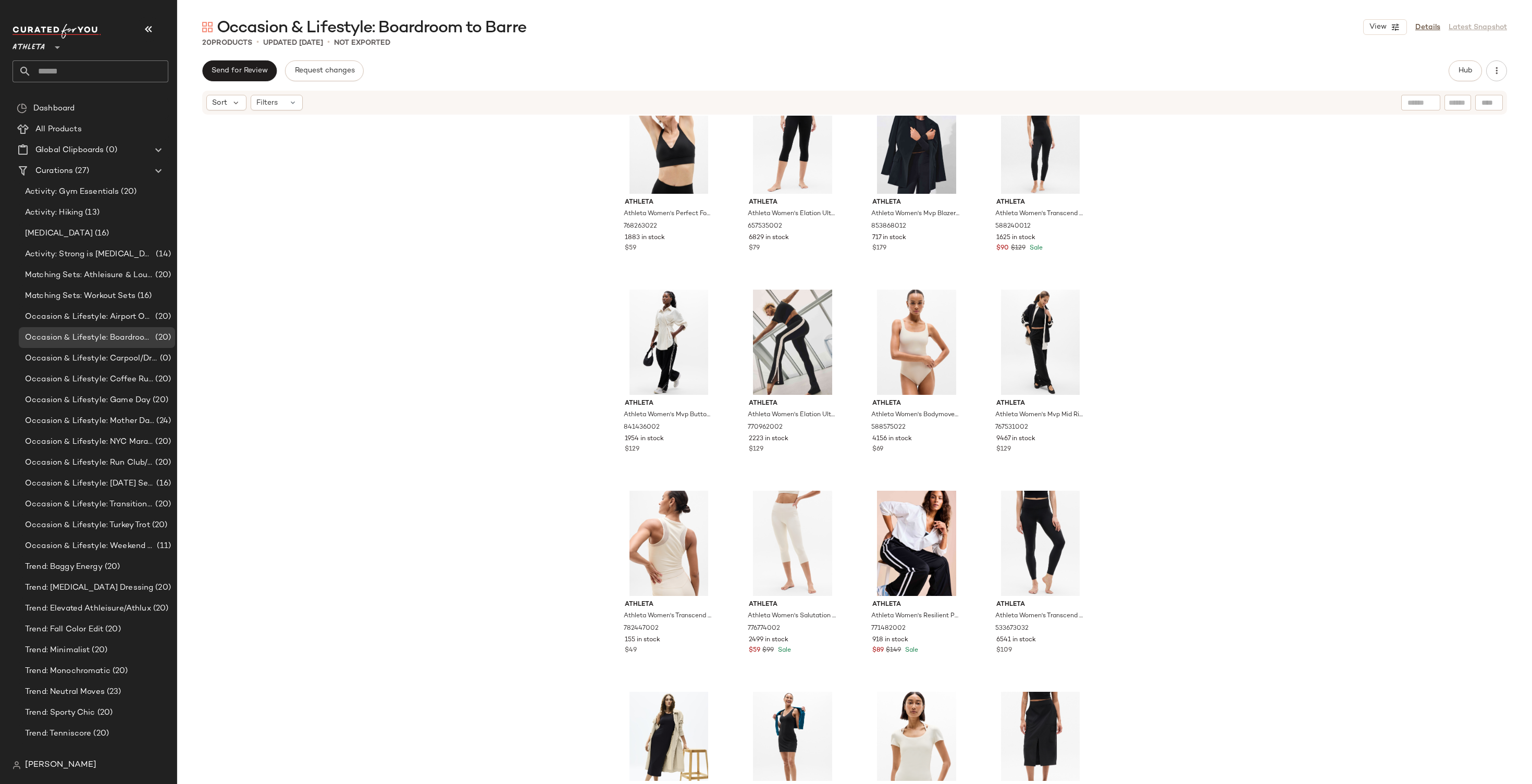
scroll to position [342, 0]
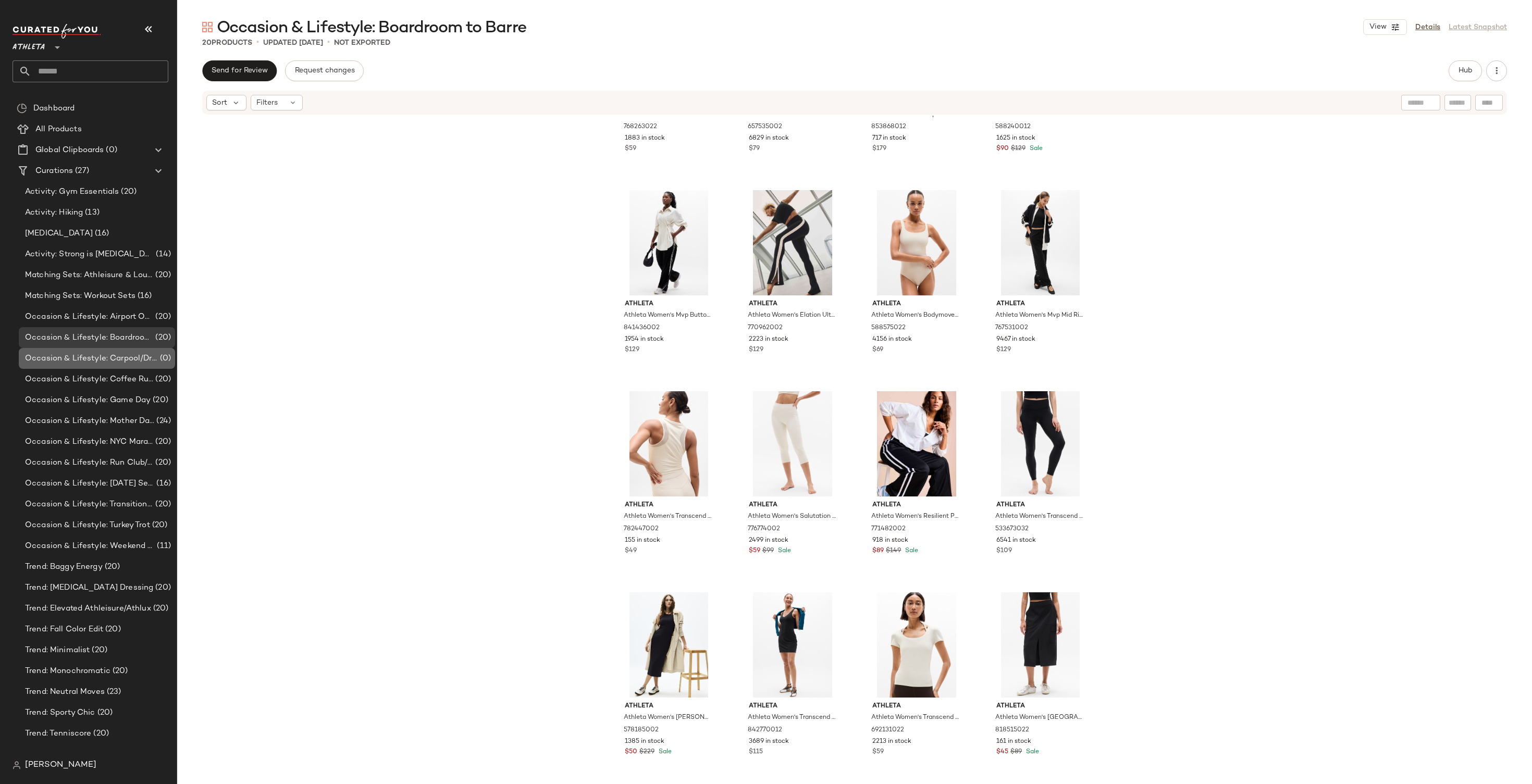
click at [80, 360] on span "Occasion & Lifestyle: Carpool/Drop Off Looks/Mom Moves" at bounding box center [91, 358] width 133 height 12
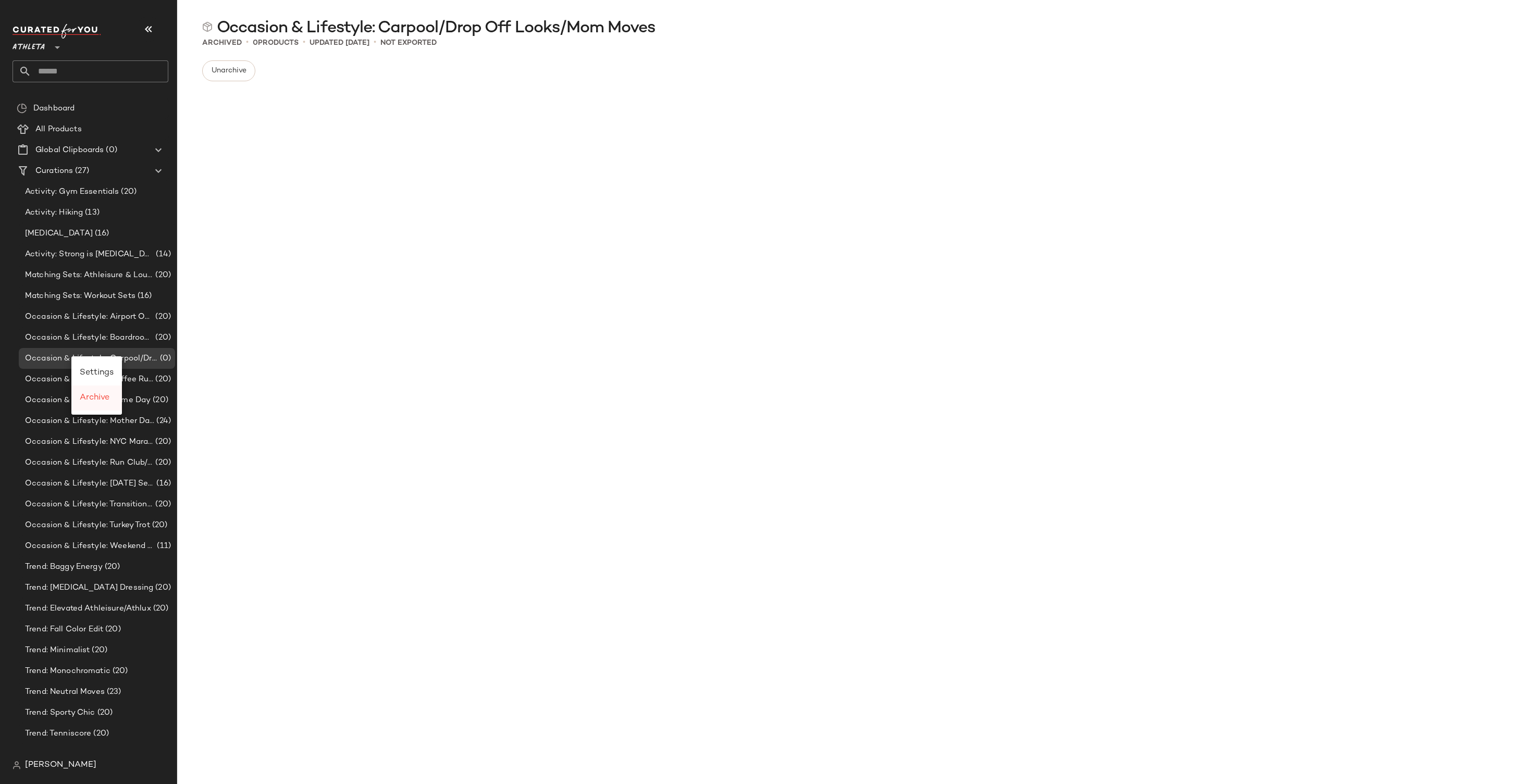
click at [101, 393] on span "Archive" at bounding box center [95, 398] width 30 height 9
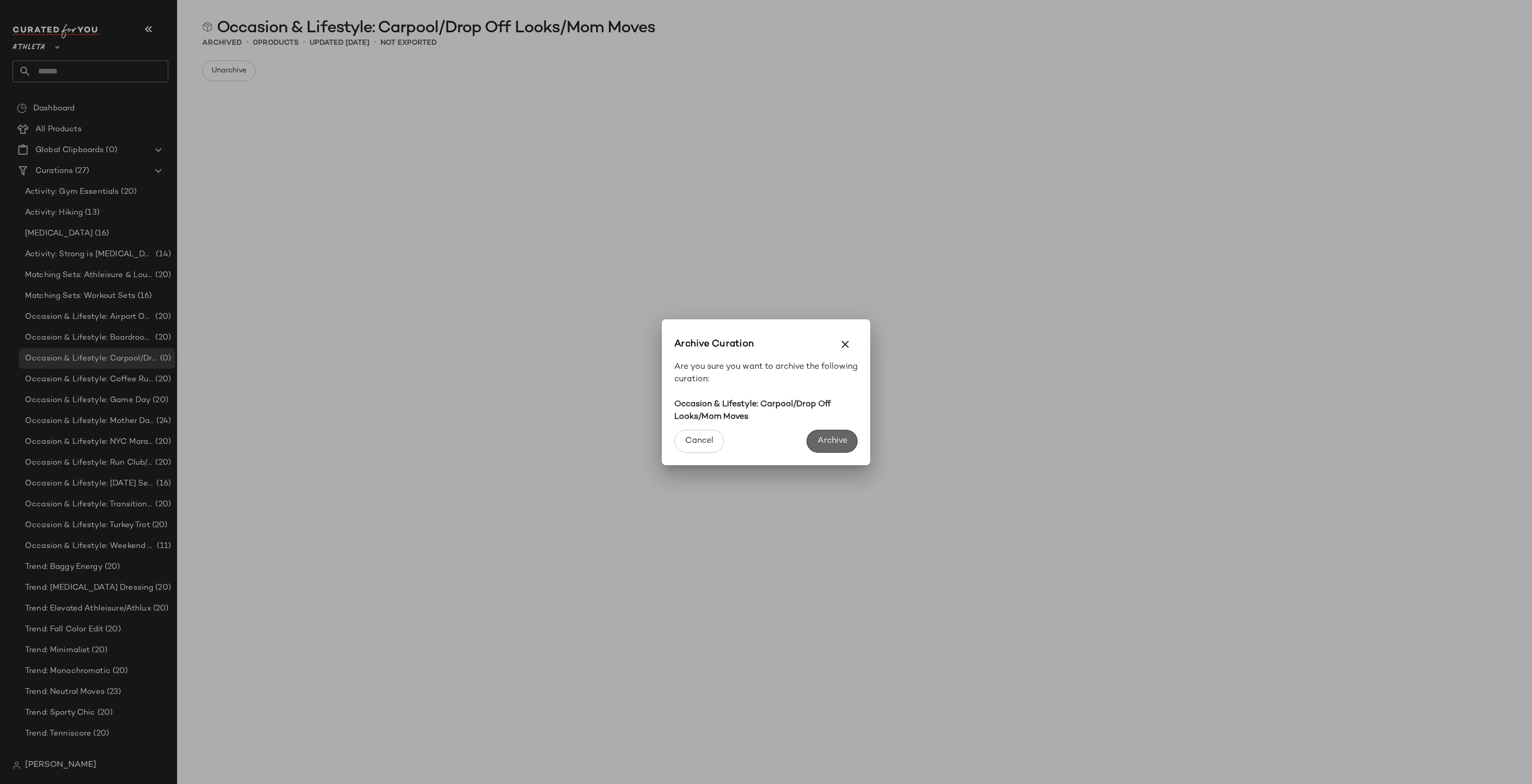
click at [820, 442] on span "Archive" at bounding box center [832, 440] width 30 height 10
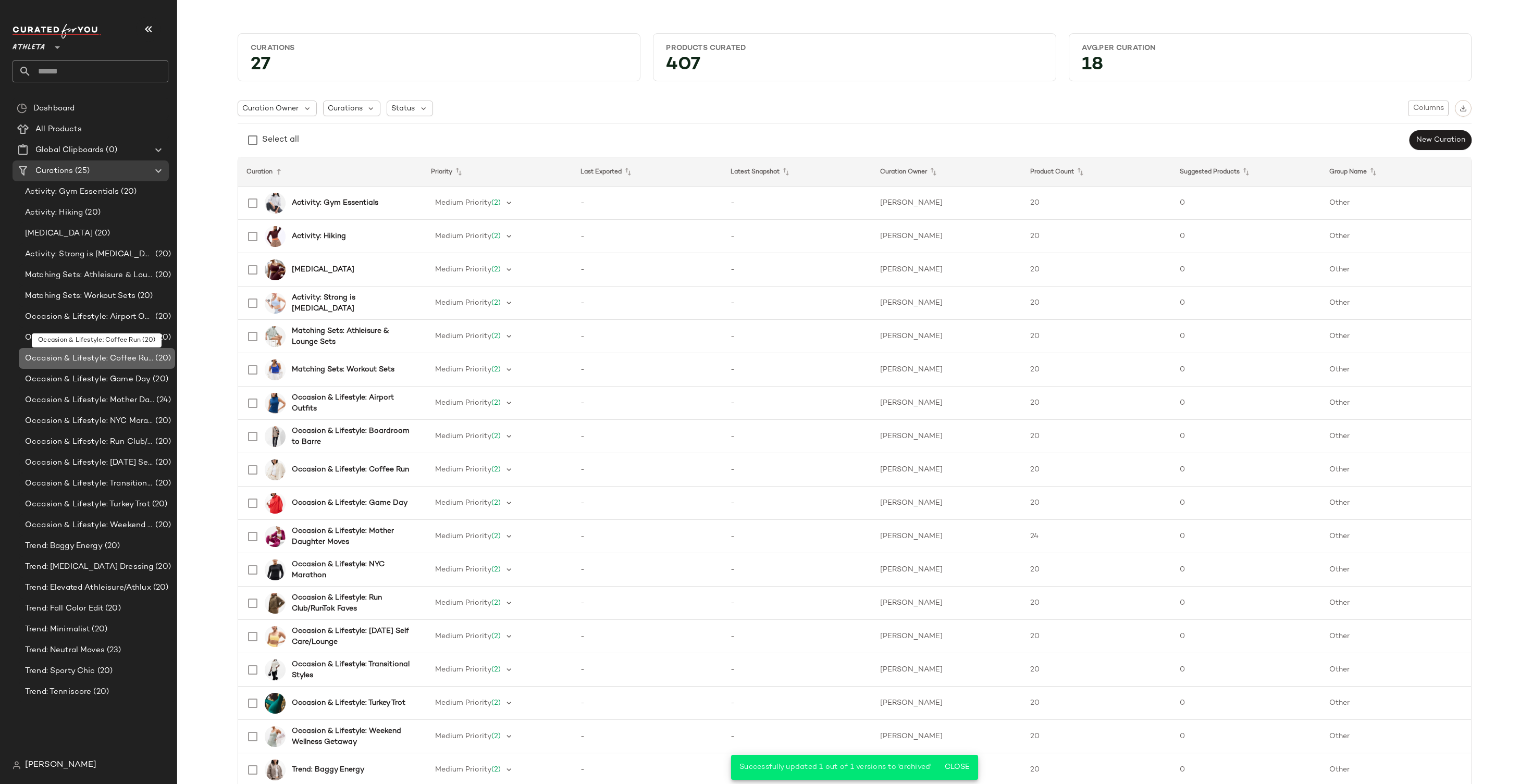
click at [90, 358] on span "Occasion & Lifestyle: Coffee Run" at bounding box center [89, 358] width 128 height 12
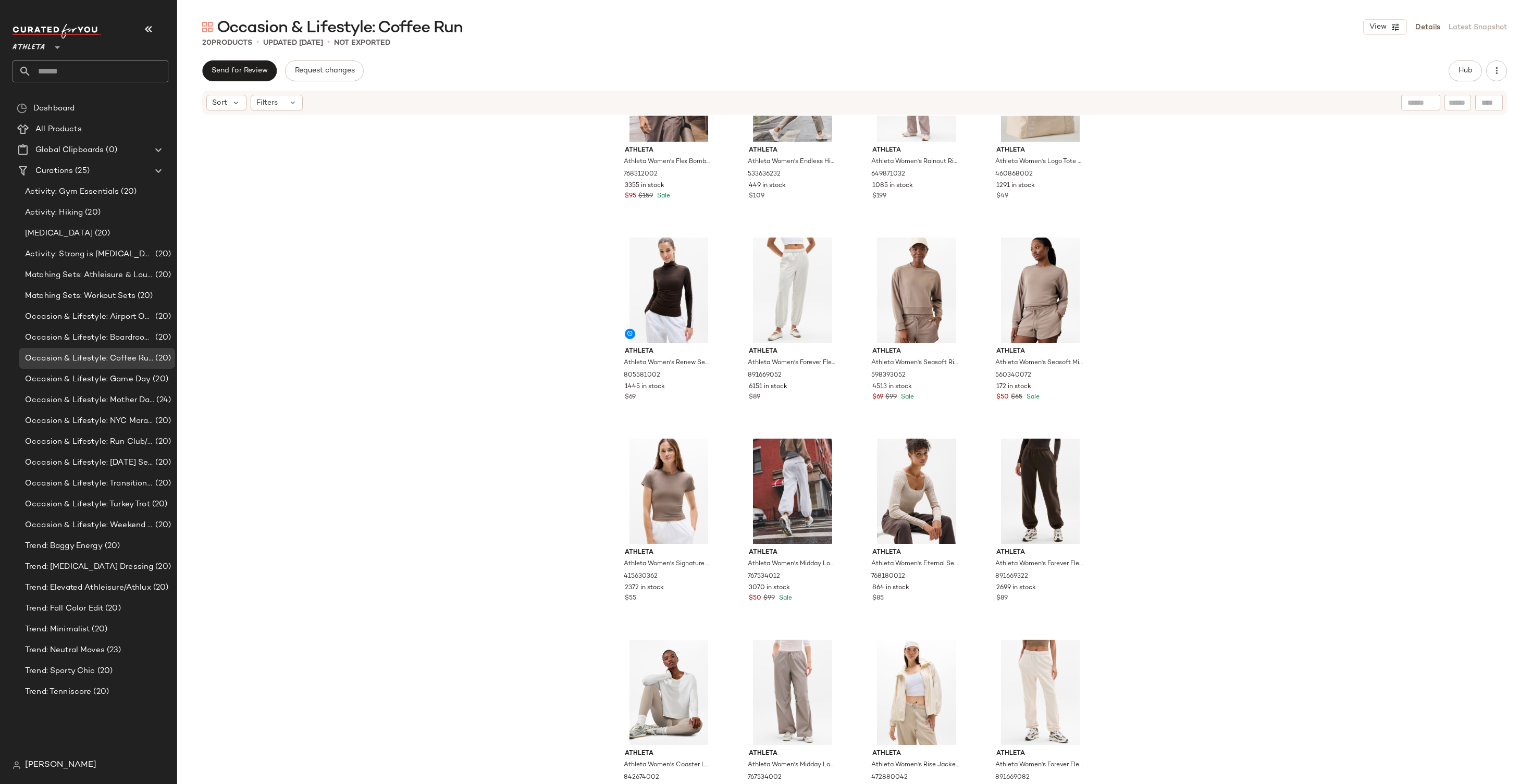
scroll to position [342, 0]
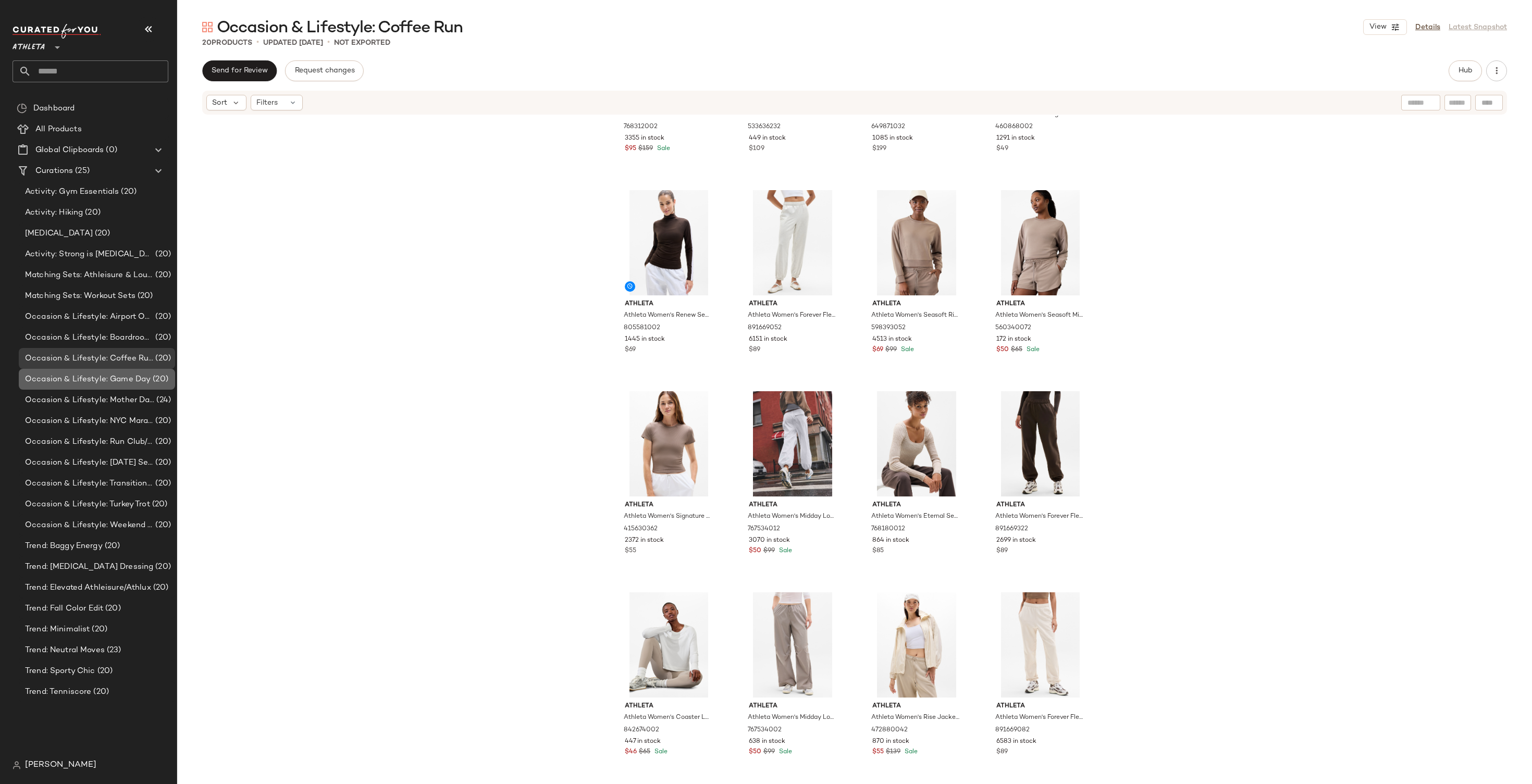
click at [81, 377] on span "Occasion & Lifestyle: Game Day" at bounding box center [87, 379] width 125 height 12
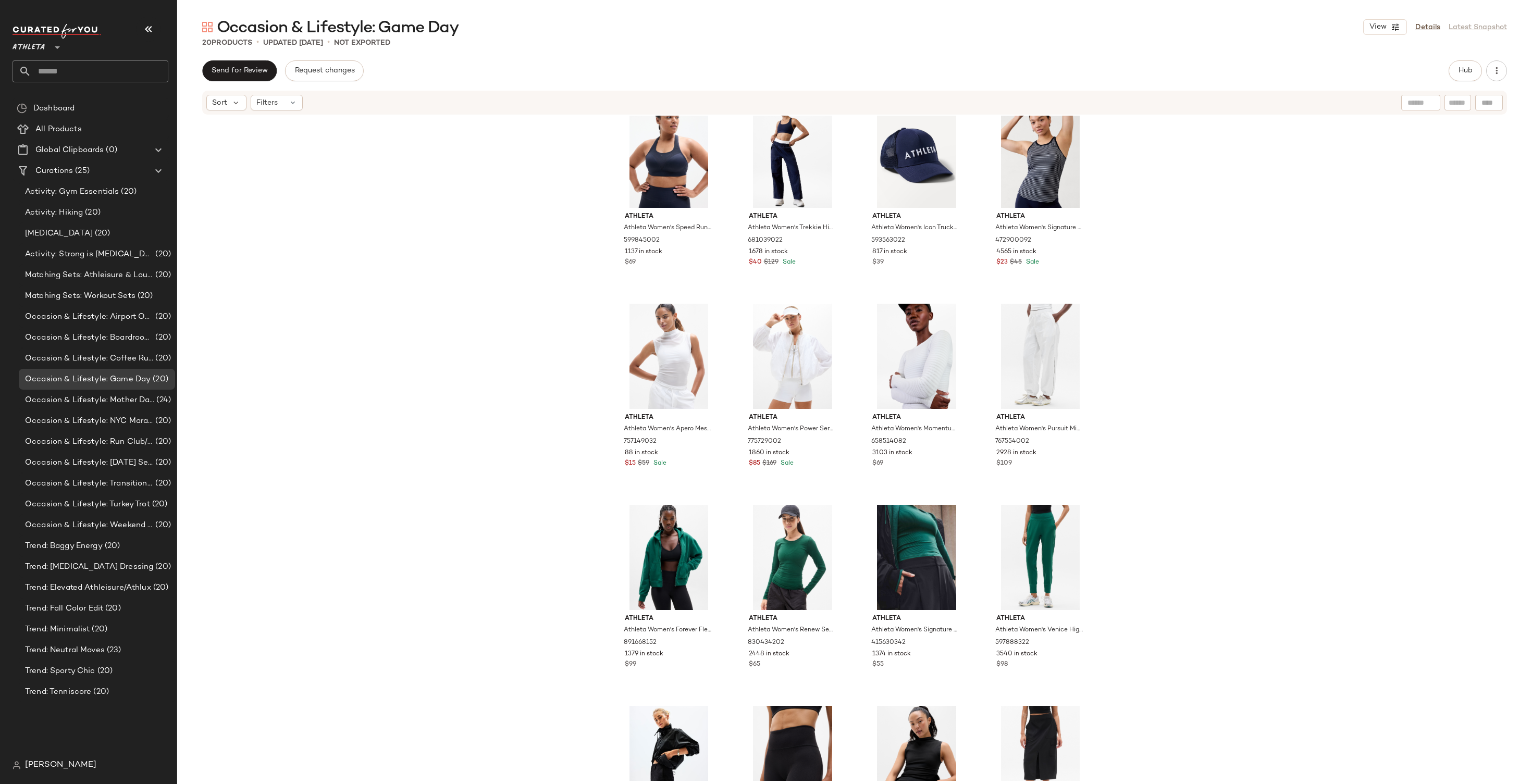
scroll to position [342, 0]
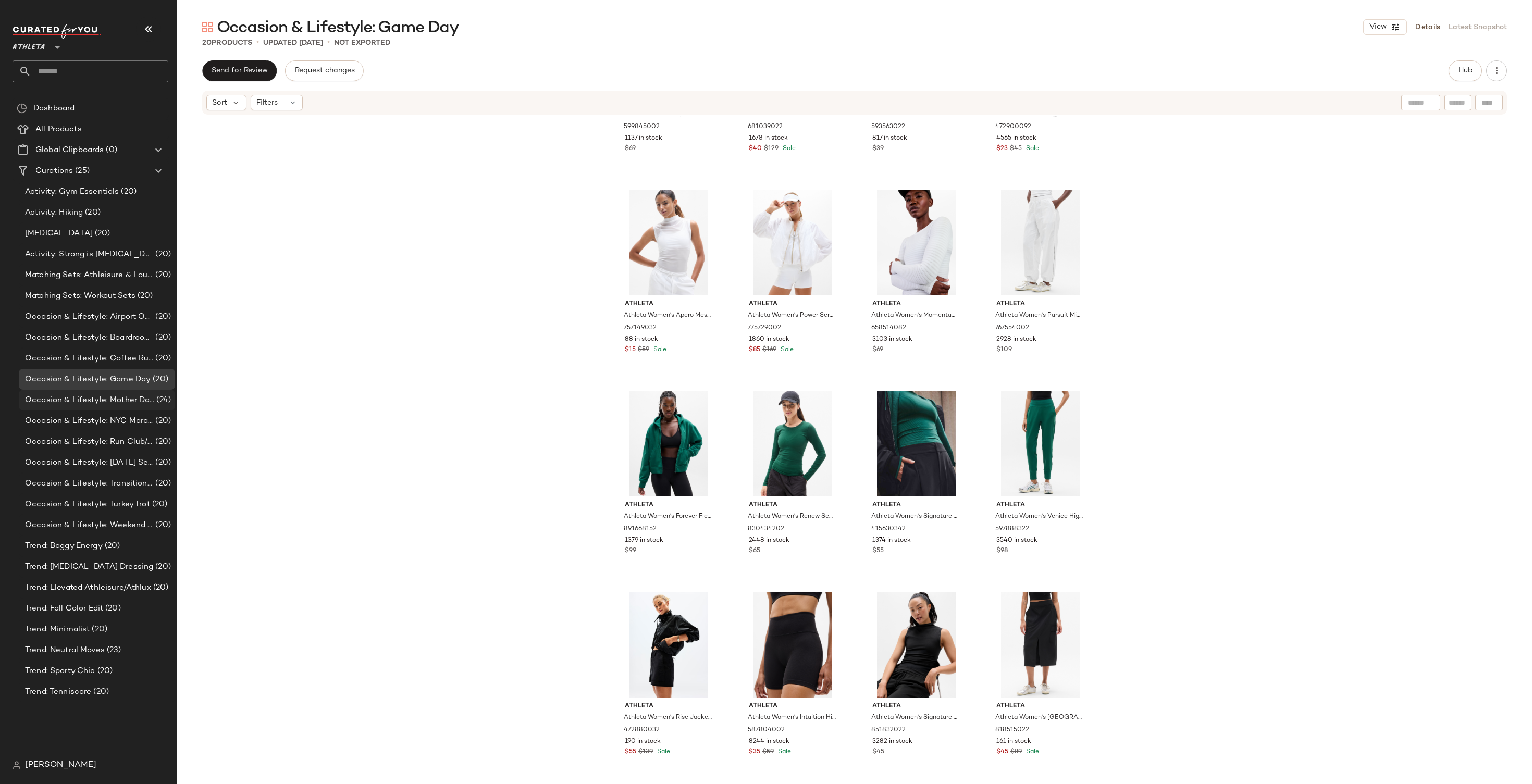
click at [114, 407] on div "Occasion & Lifestyle: Mother Daughter Moves (24)" at bounding box center [97, 399] width 156 height 21
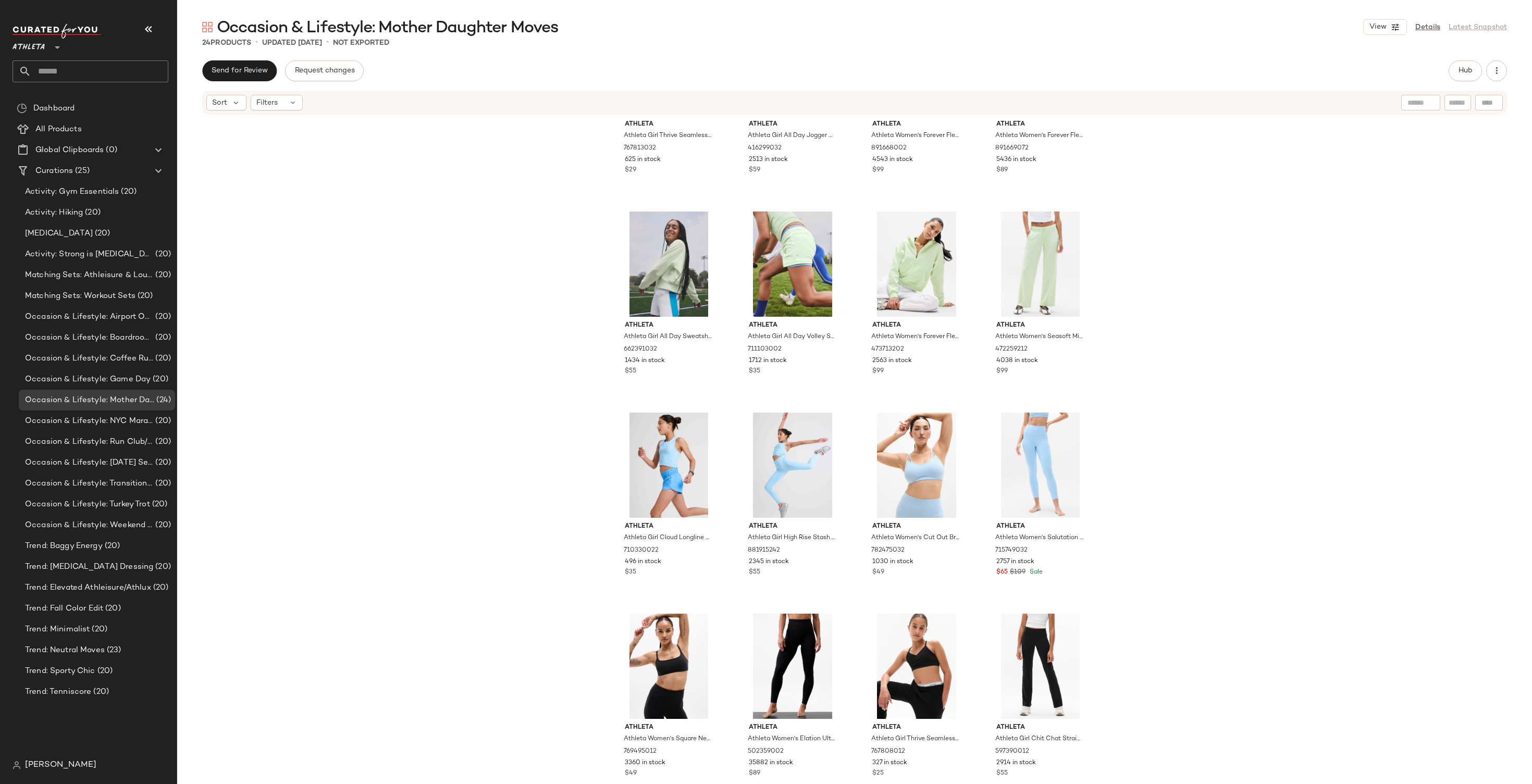
scroll to position [543, 0]
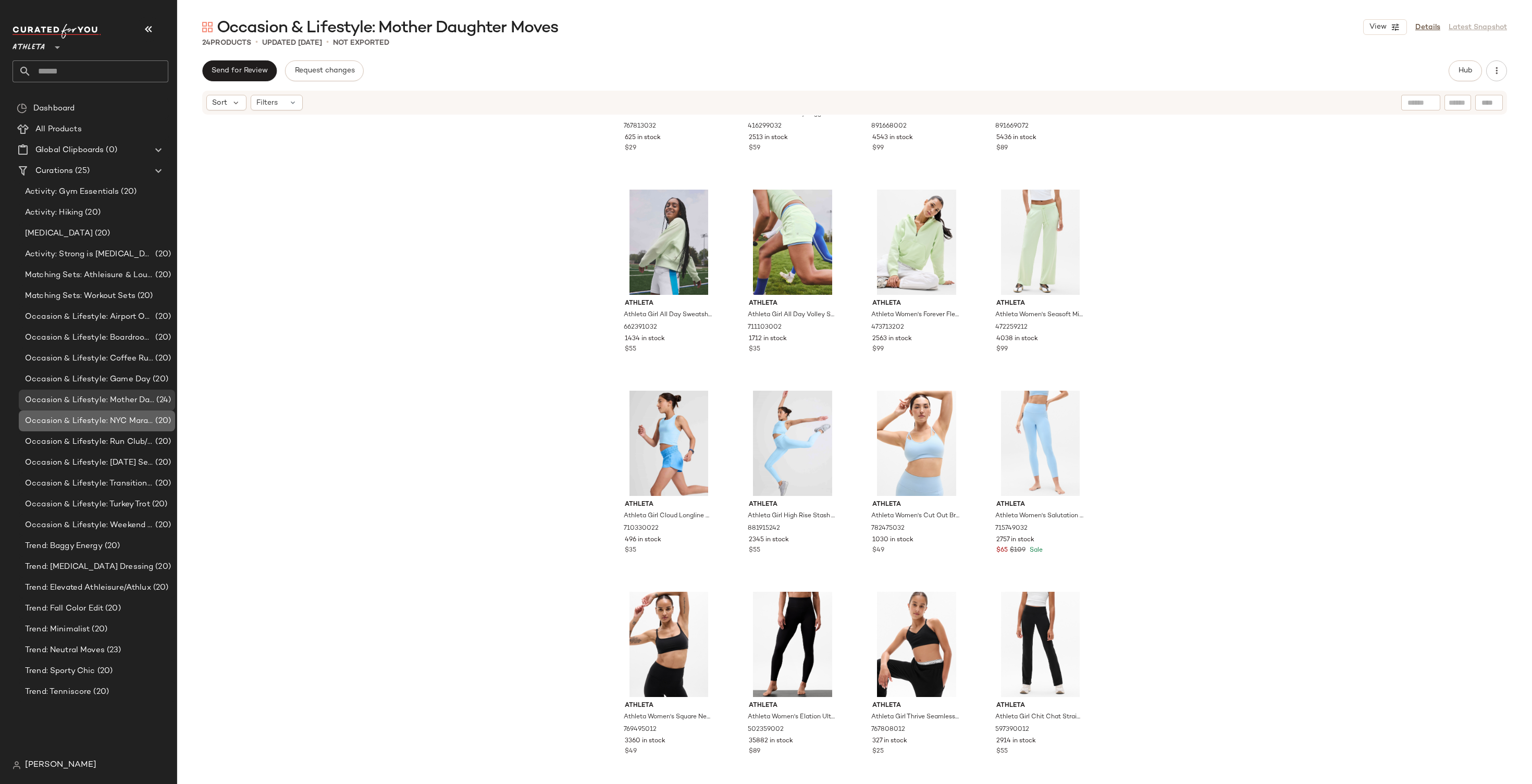
click at [97, 420] on span "Occasion & Lifestyle: NYC Marathon" at bounding box center [89, 421] width 128 height 12
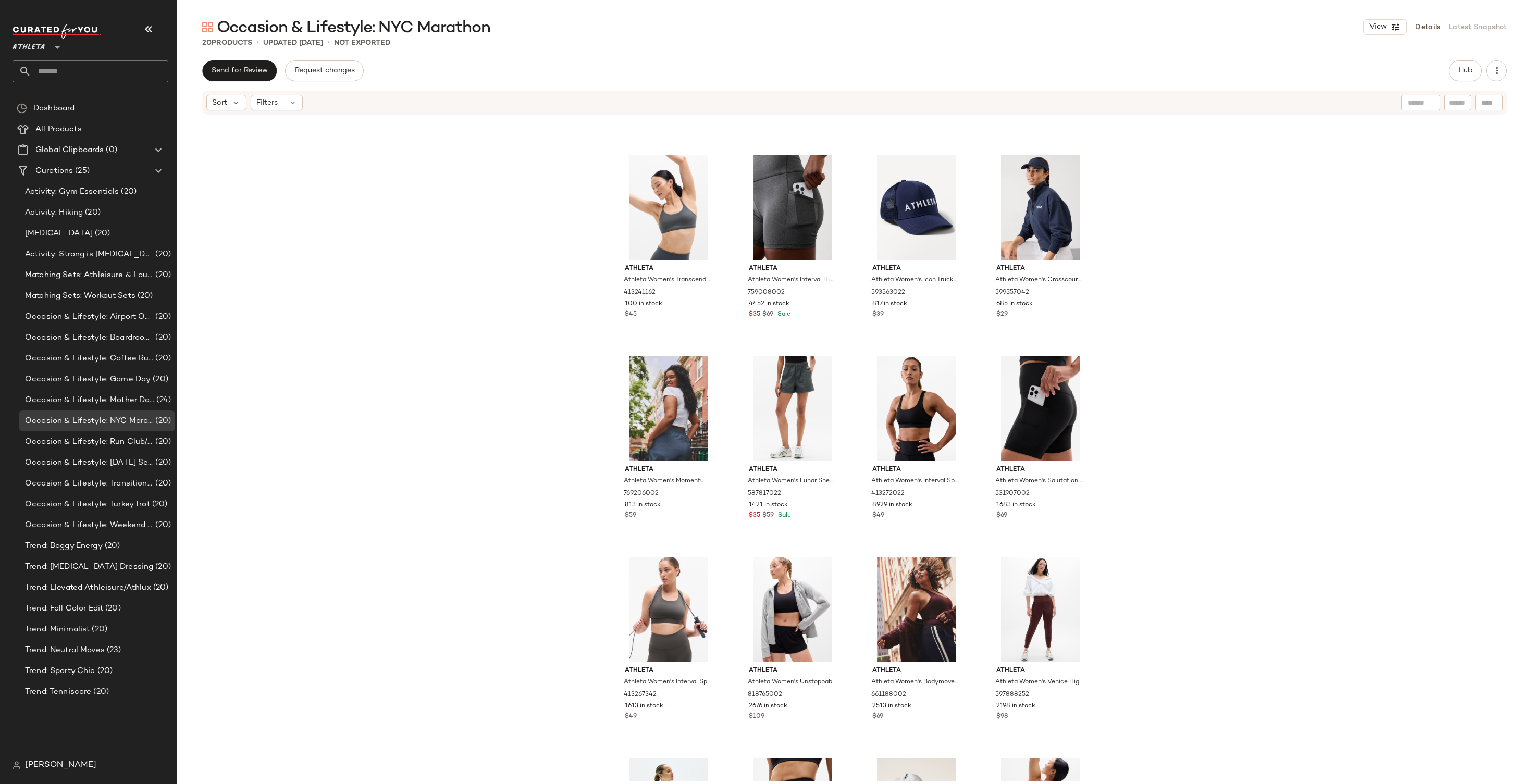
scroll to position [342, 0]
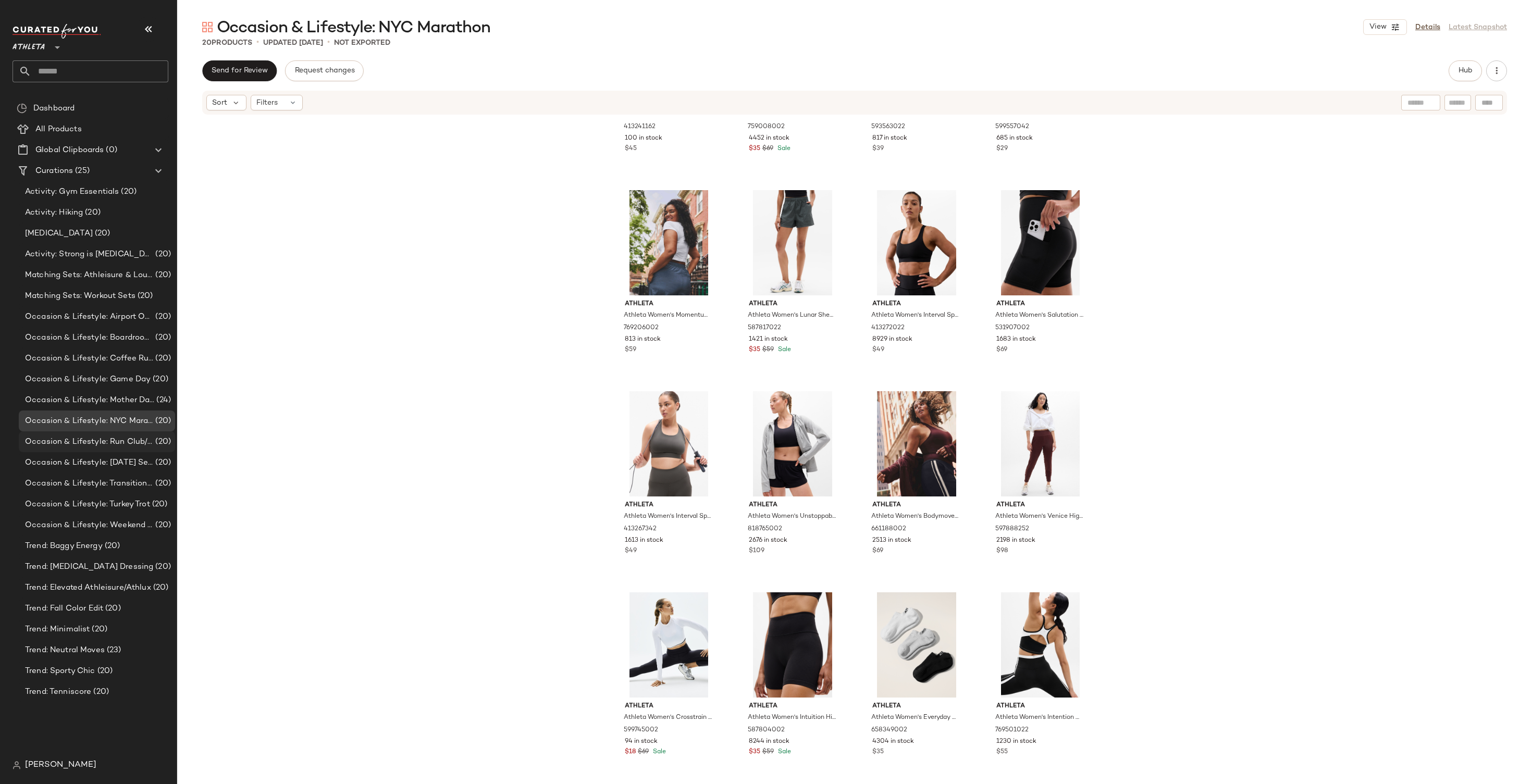
click at [79, 437] on span "Occasion & Lifestyle: Run Club/RunTok Faves" at bounding box center [89, 442] width 128 height 12
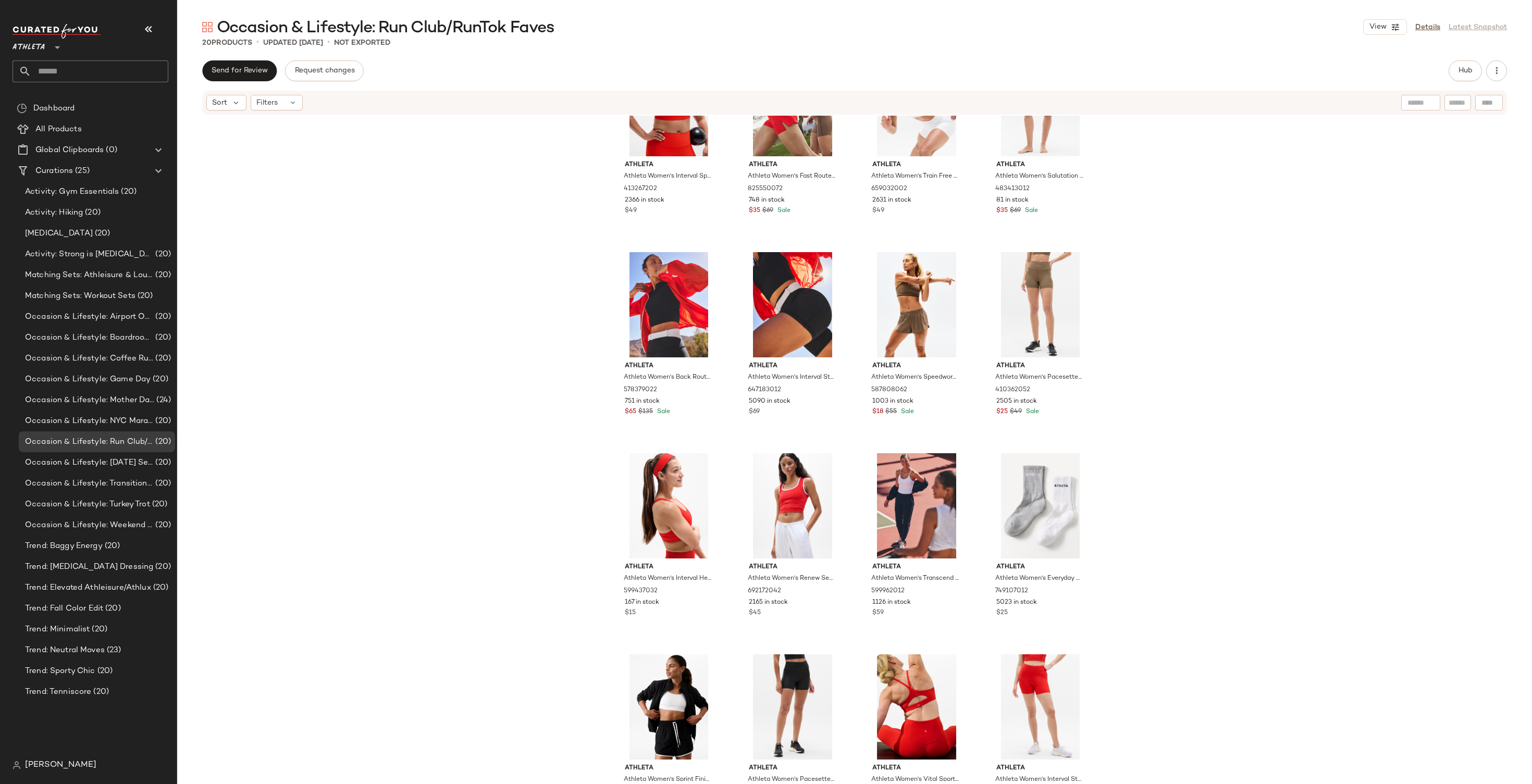
scroll to position [342, 0]
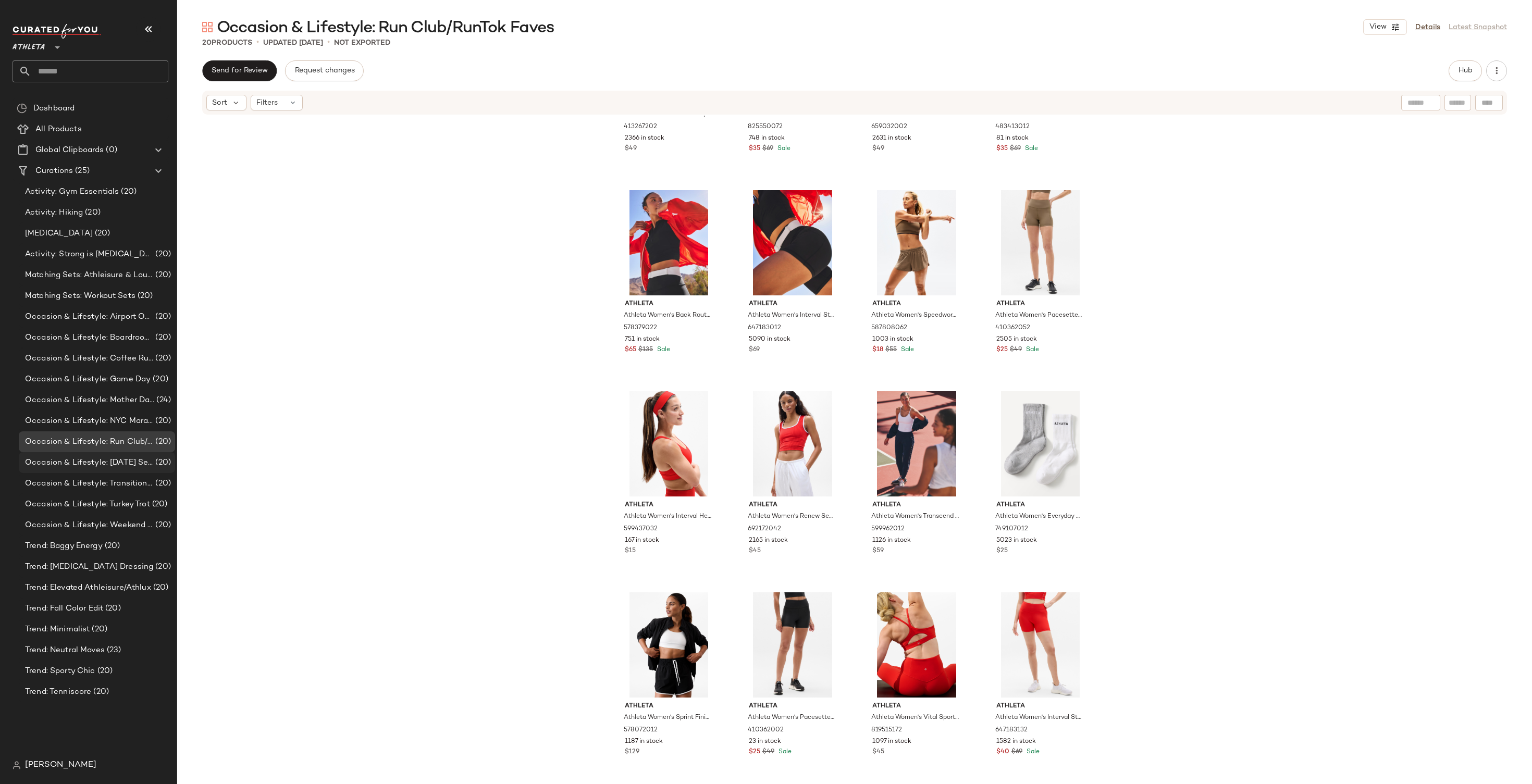
click at [134, 468] on span "Occasion & Lifestyle: Sunday Self Care/Lounge" at bounding box center [89, 462] width 128 height 12
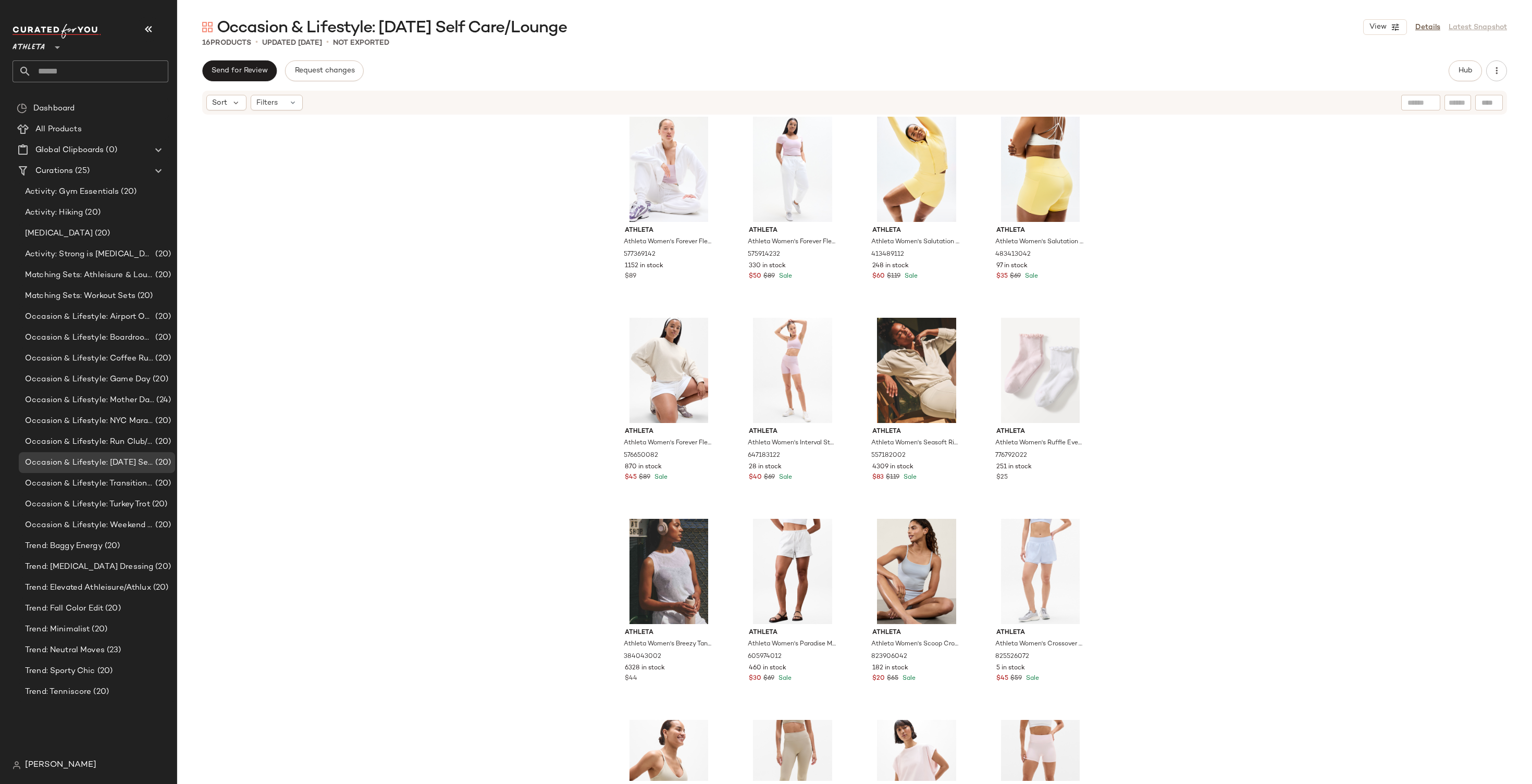
scroll to position [342, 0]
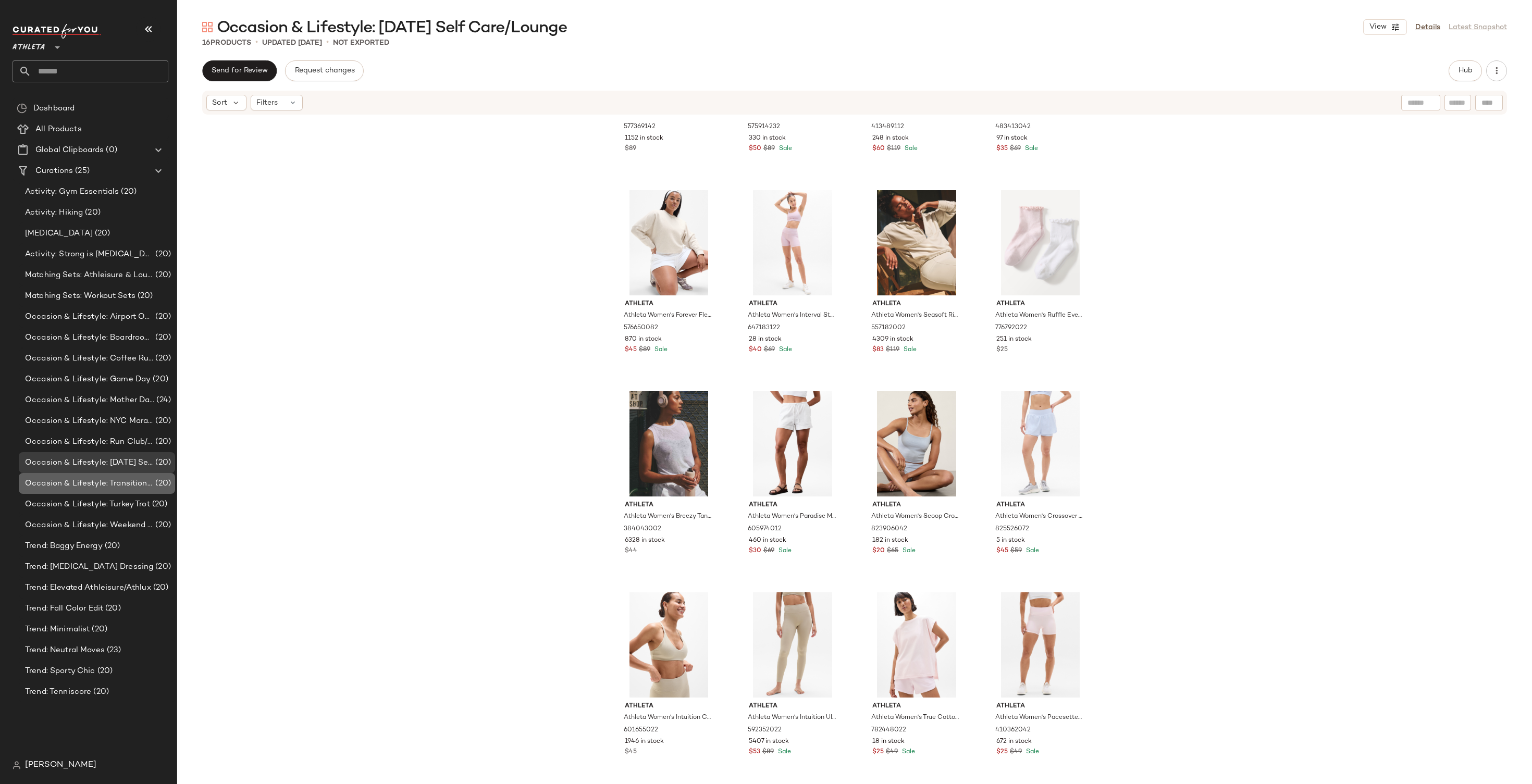
click at [108, 481] on span "Occasion & Lifestyle: Transitional Styles" at bounding box center [89, 483] width 128 height 12
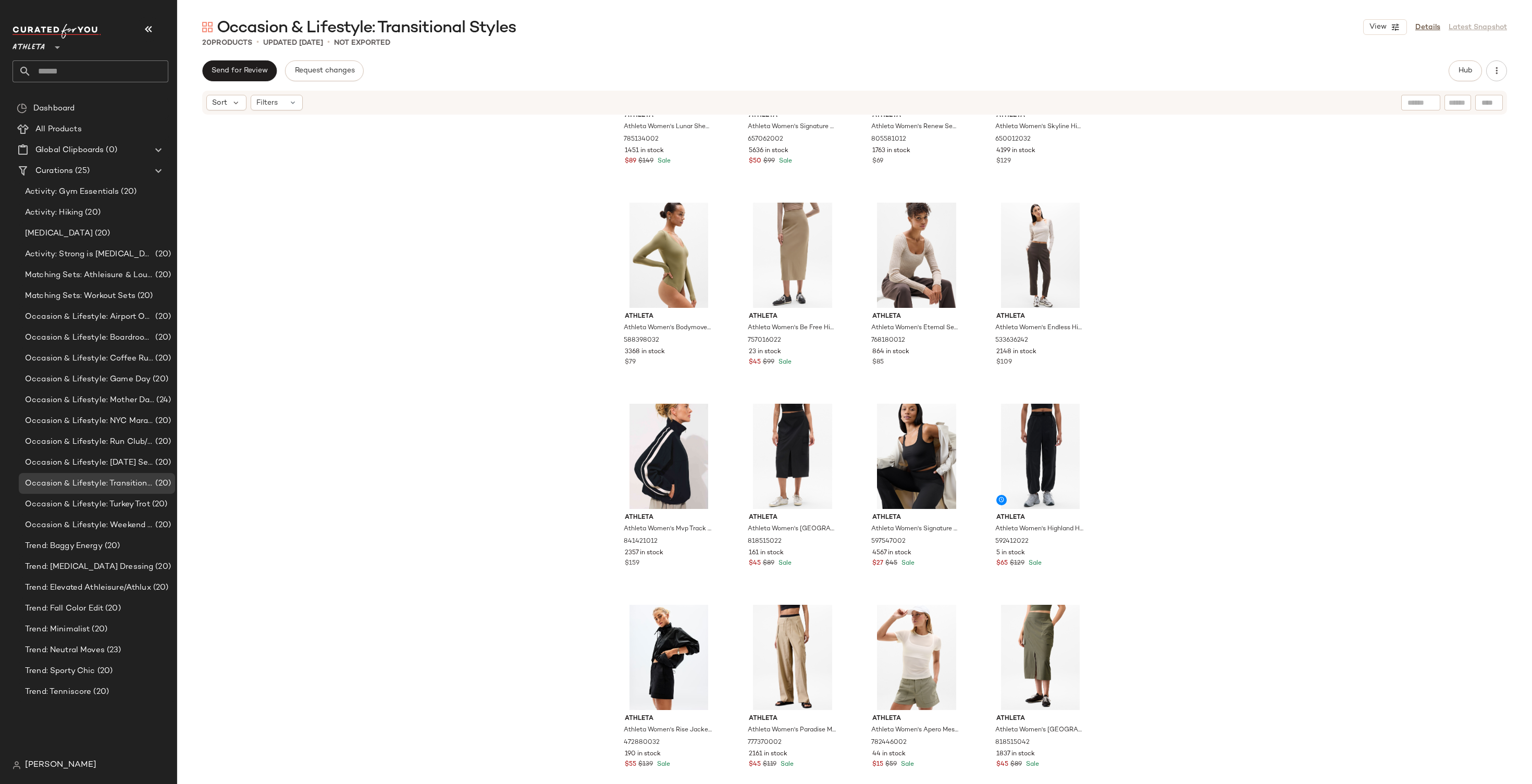
scroll to position [342, 0]
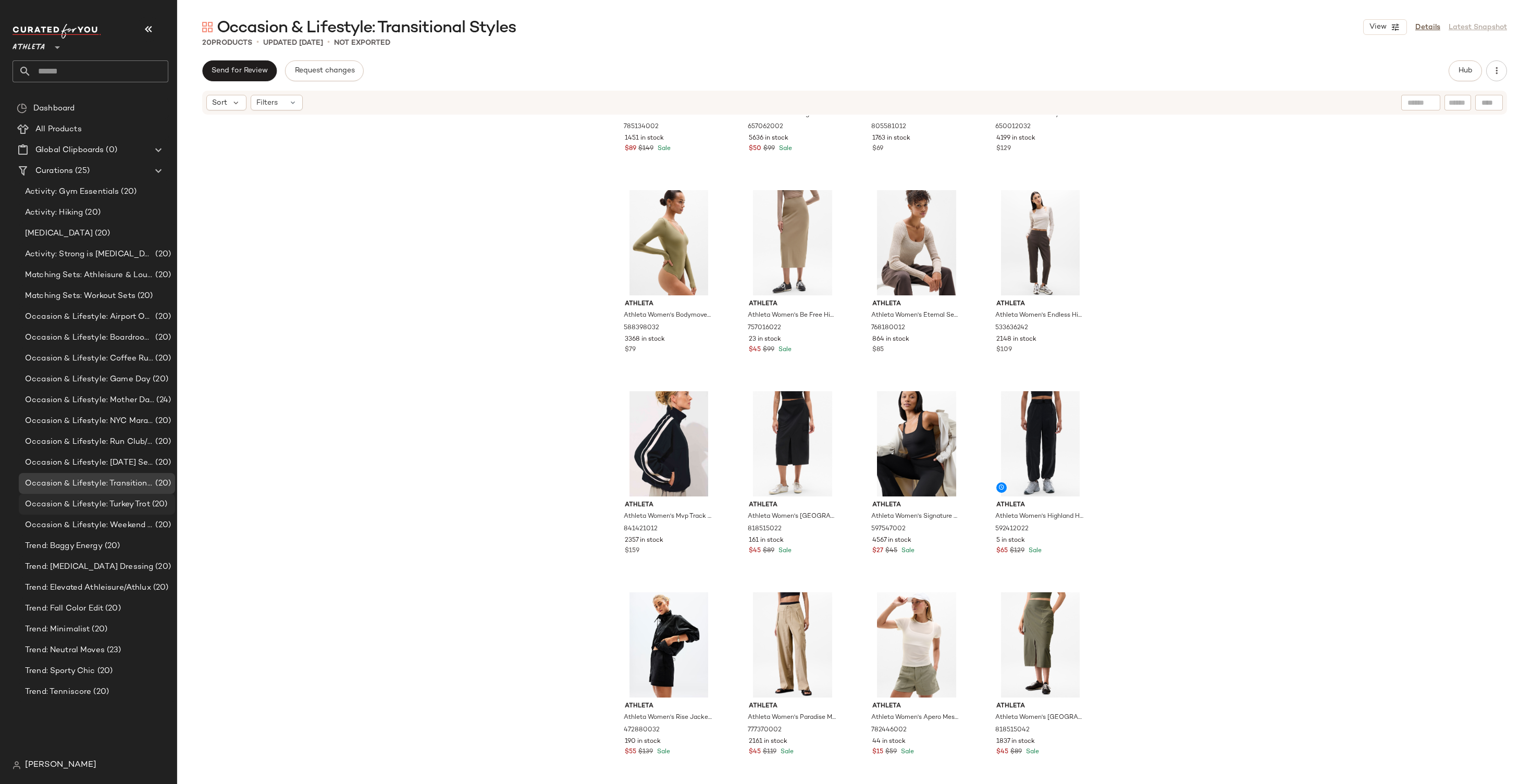
click at [101, 502] on span "Occasion & Lifestyle: Turkey Trot" at bounding box center [87, 505] width 125 height 12
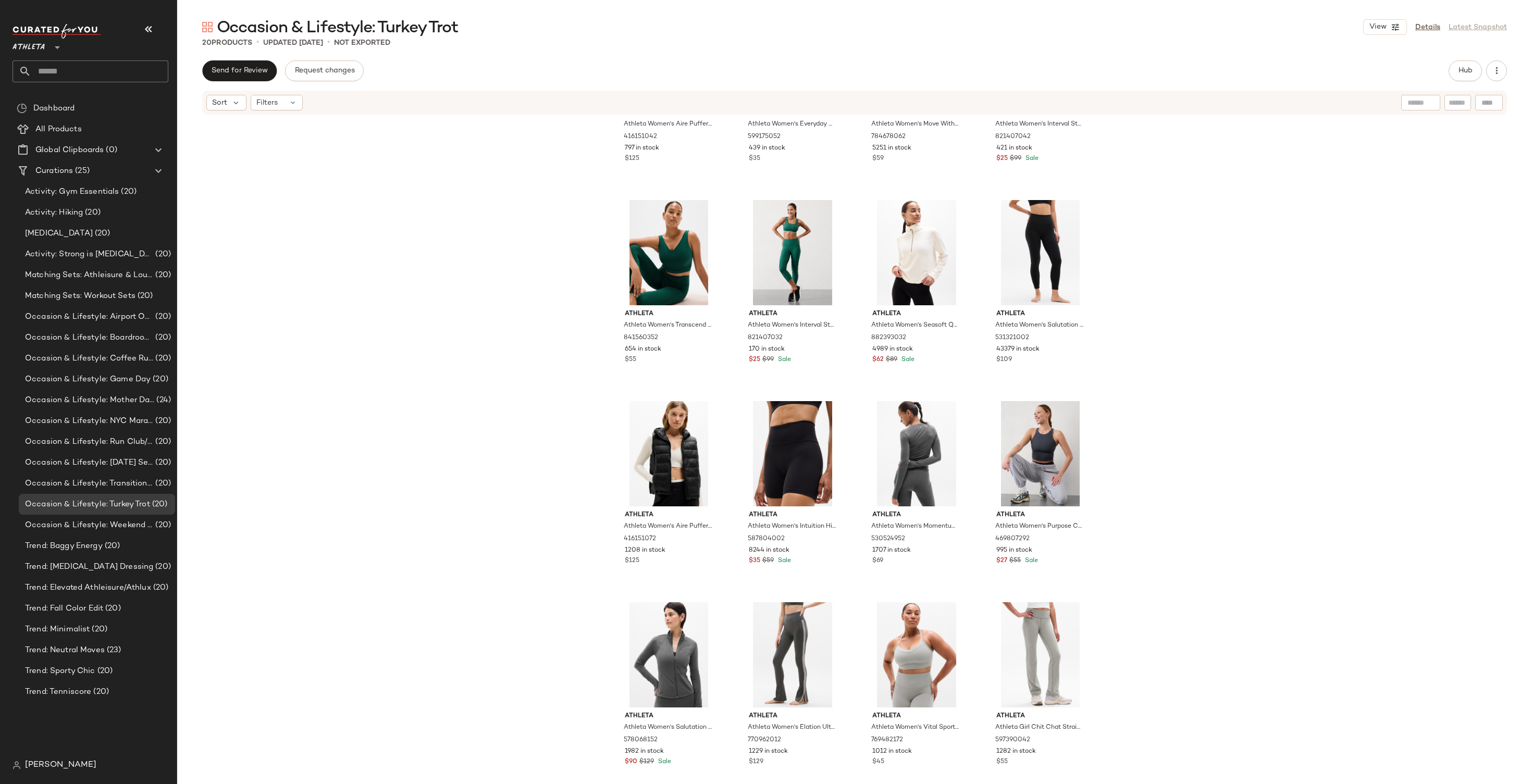
scroll to position [342, 0]
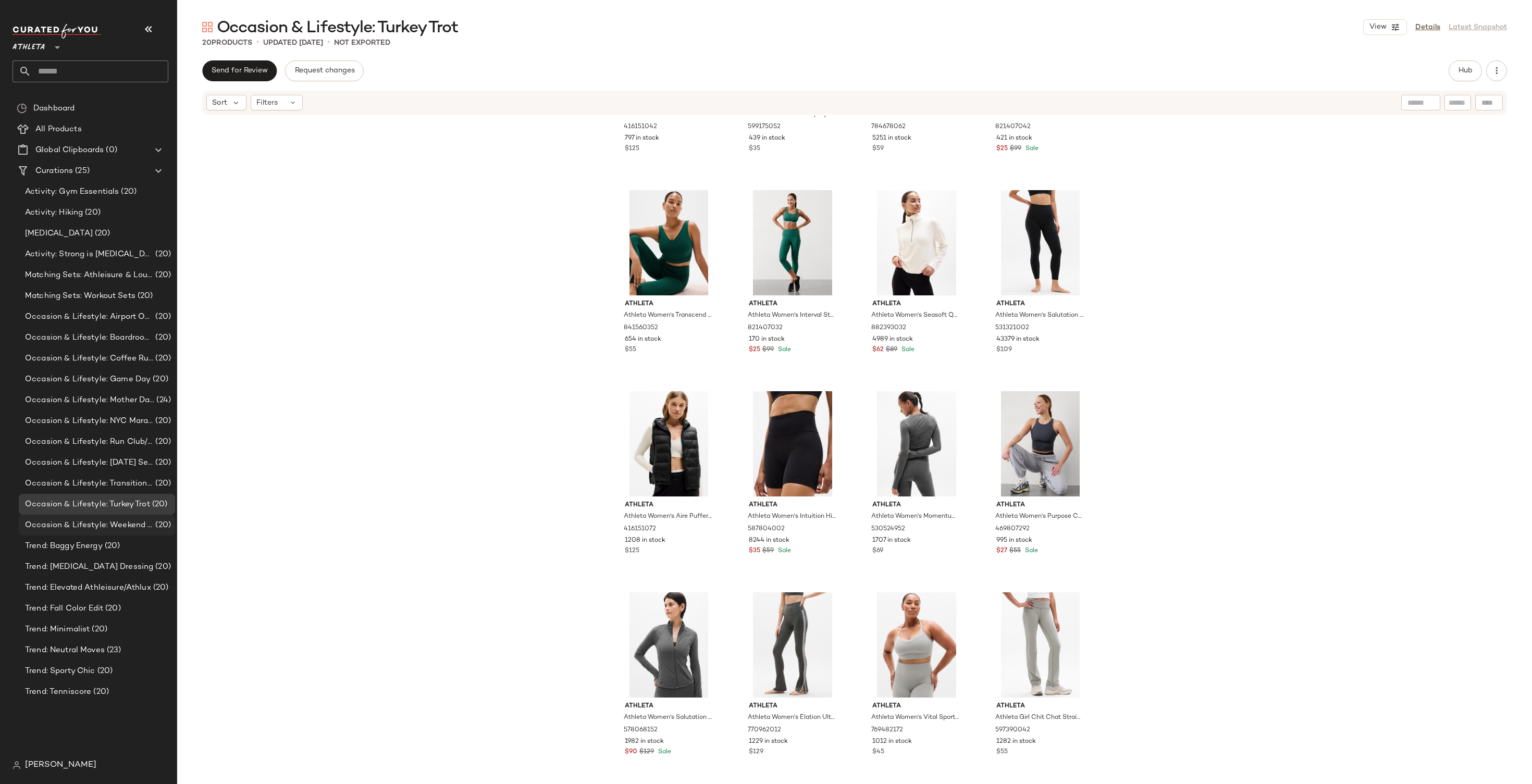
click at [81, 521] on span "Occasion & Lifestyle: Weekend Wellness Getaway" at bounding box center [89, 525] width 128 height 12
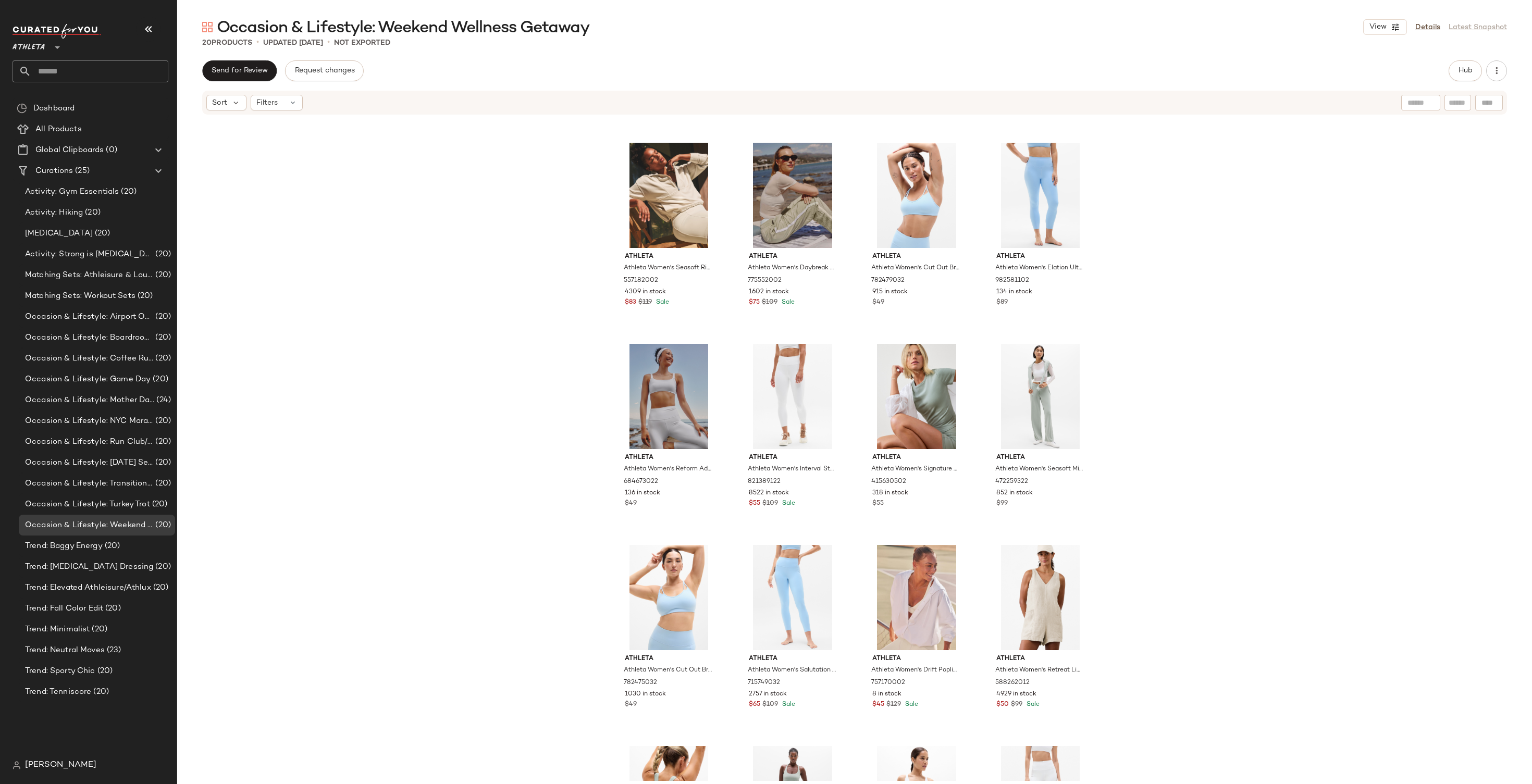
scroll to position [342, 0]
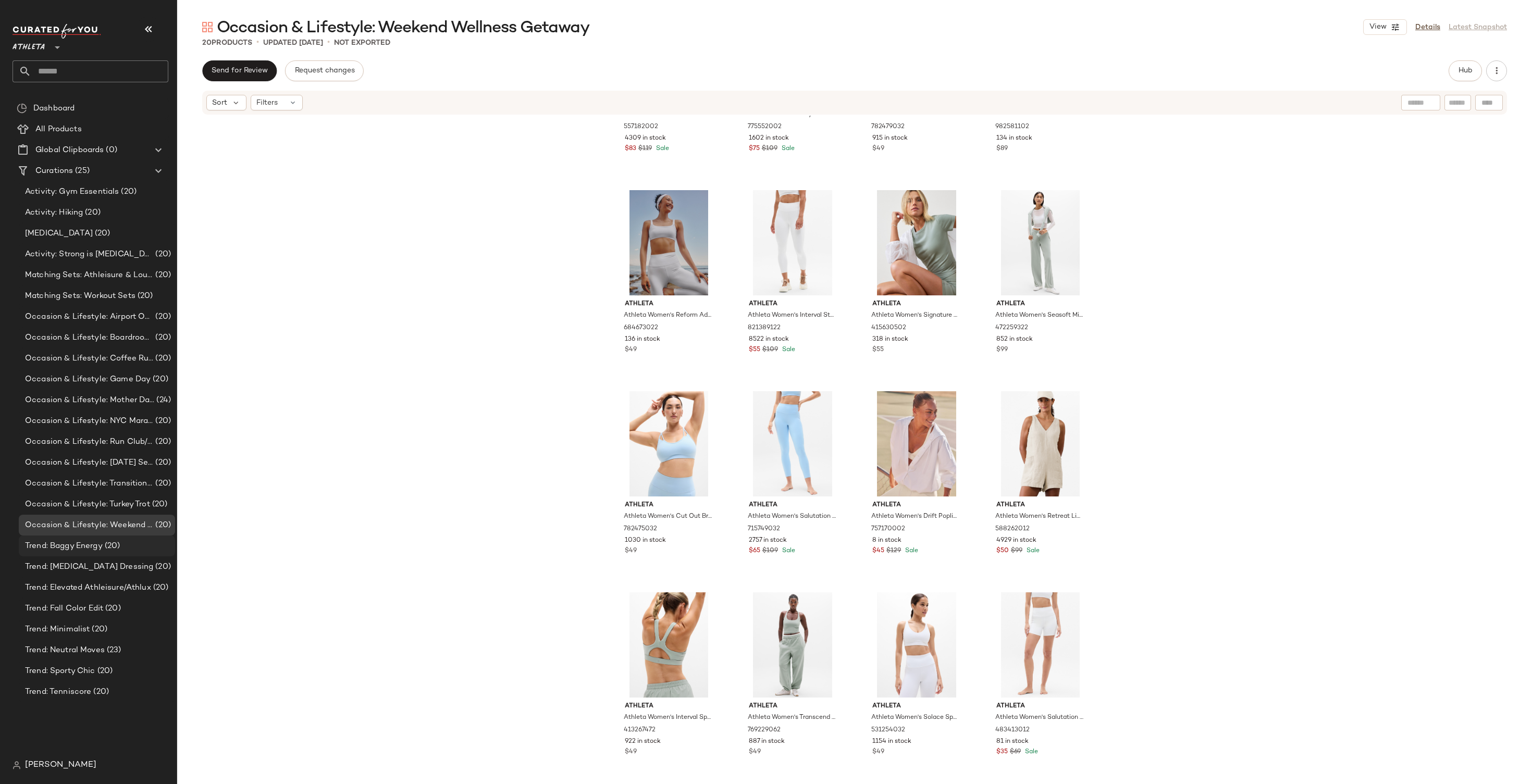
click at [106, 543] on span "(20)" at bounding box center [112, 546] width 18 height 12
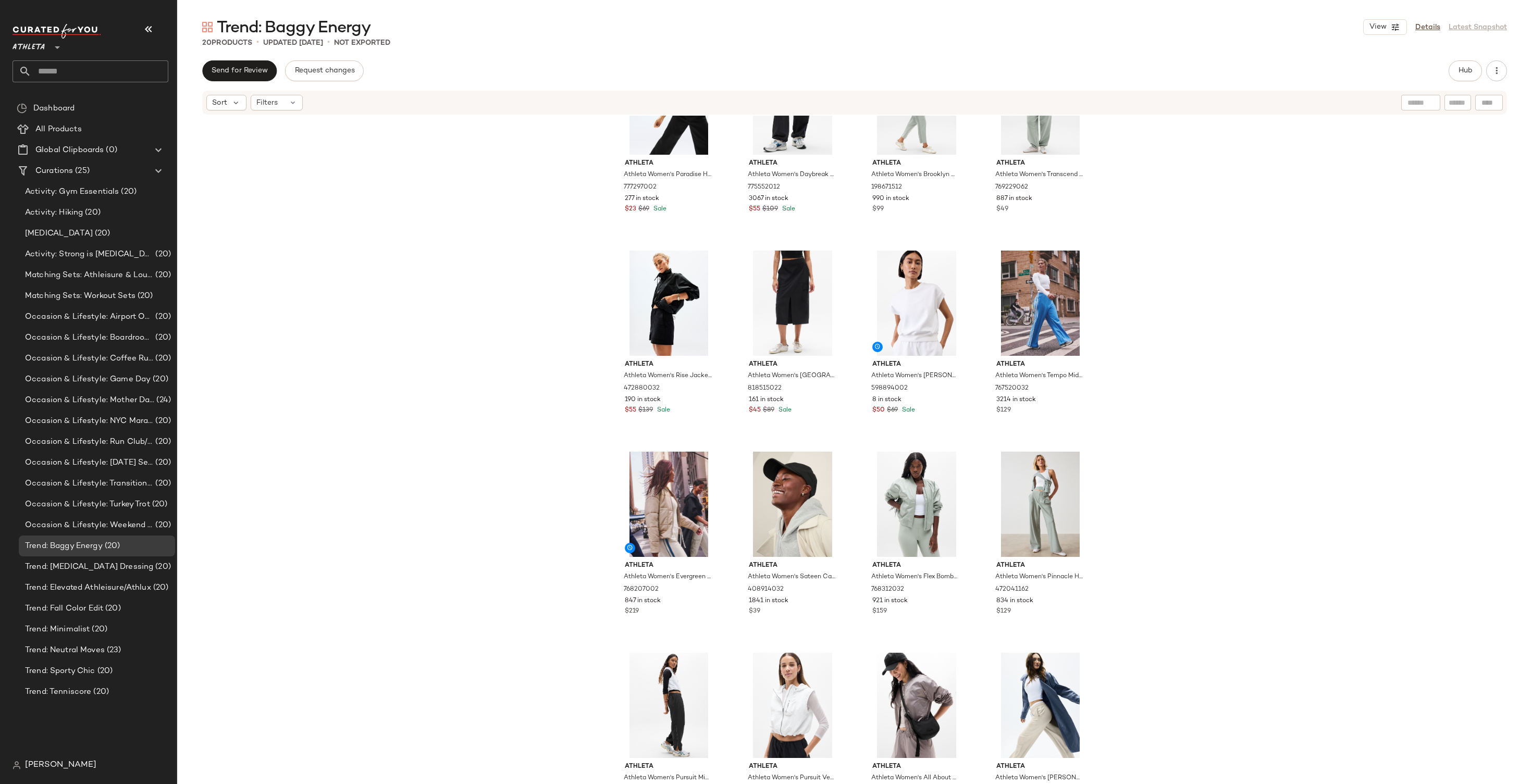
scroll to position [342, 0]
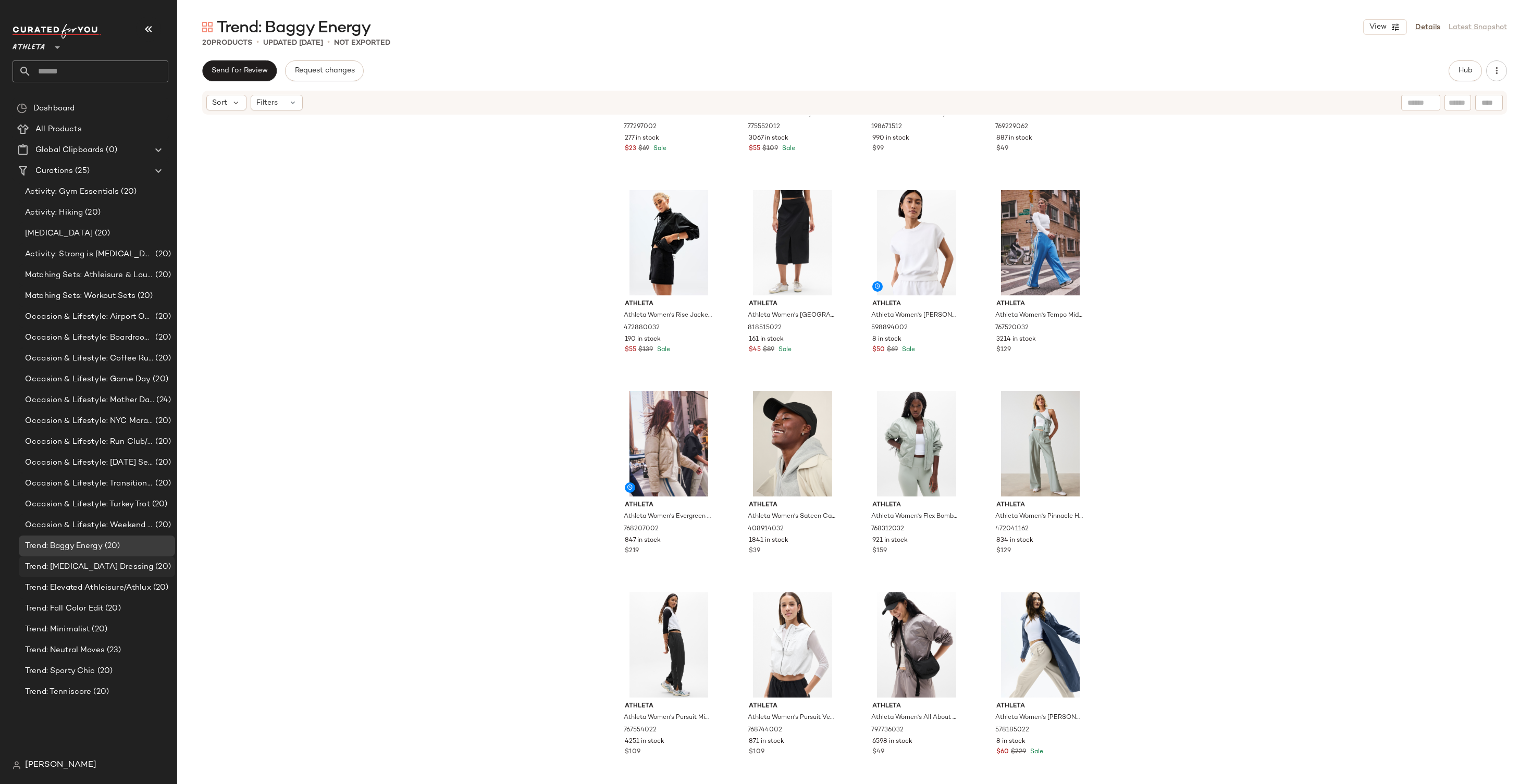
click at [88, 561] on span "Trend: Dopamine Dressing" at bounding box center [89, 567] width 128 height 12
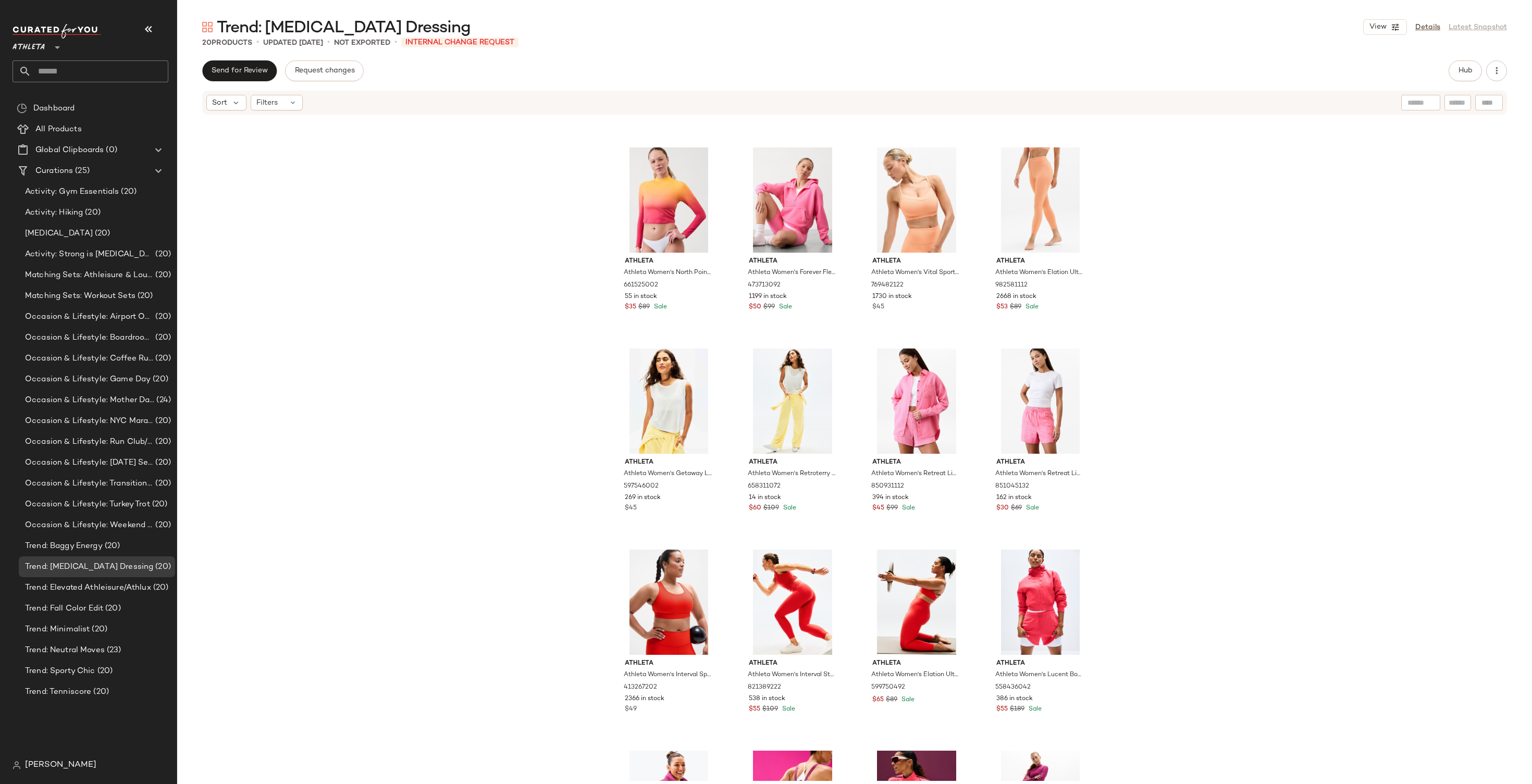
scroll to position [342, 0]
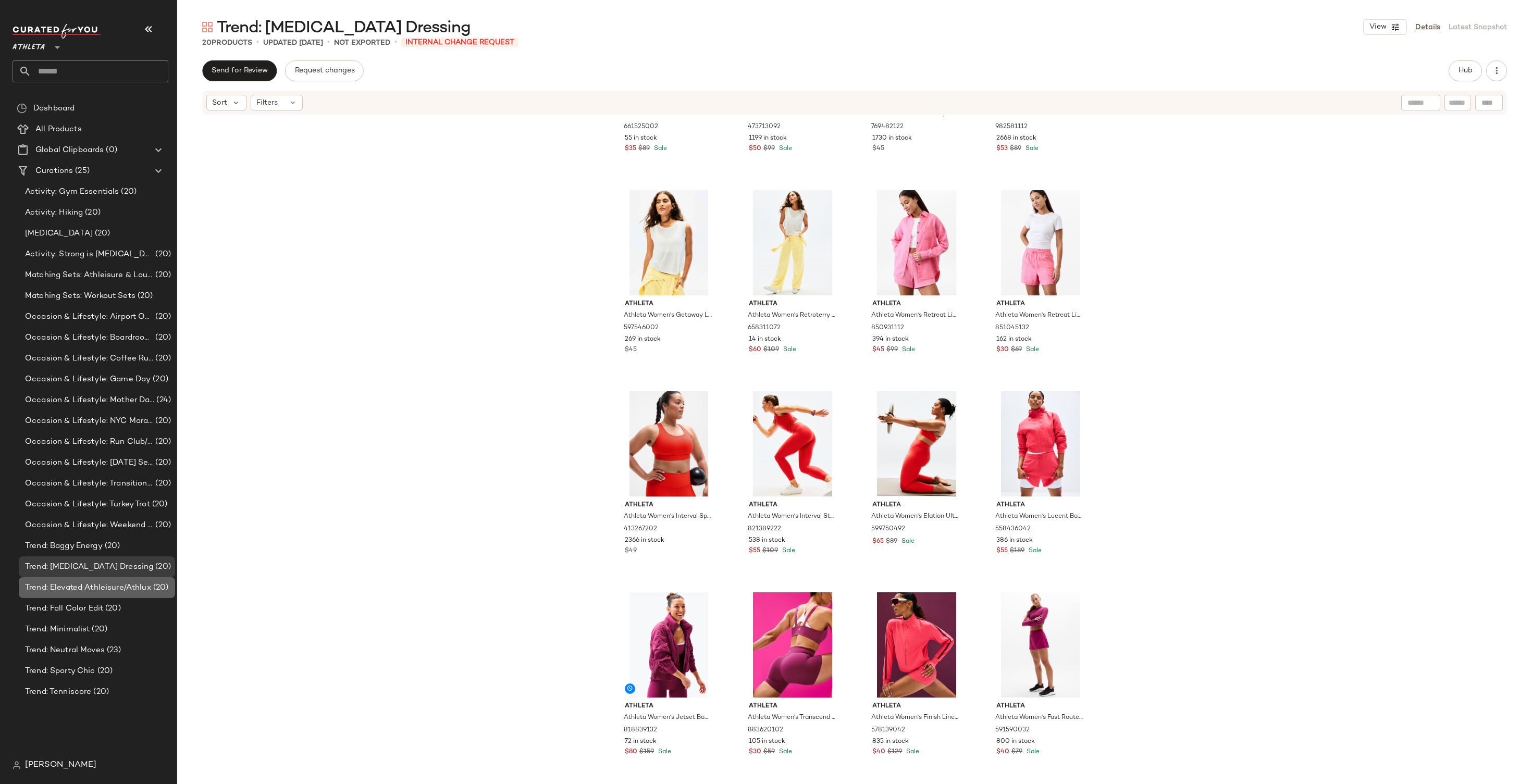
click at [112, 593] on span "Trend: Elevated Athleisure/Athlux" at bounding box center [88, 588] width 126 height 12
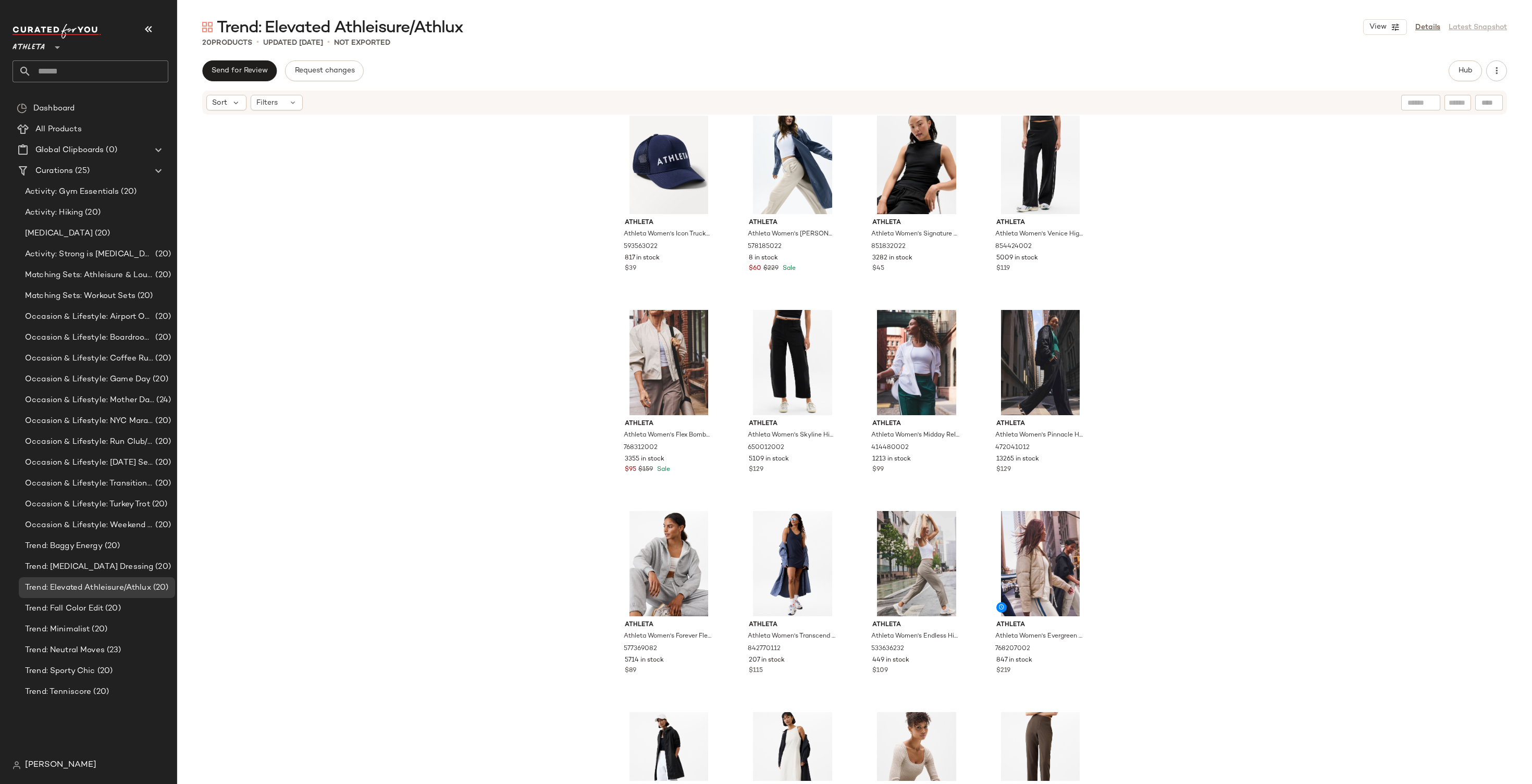
scroll to position [342, 0]
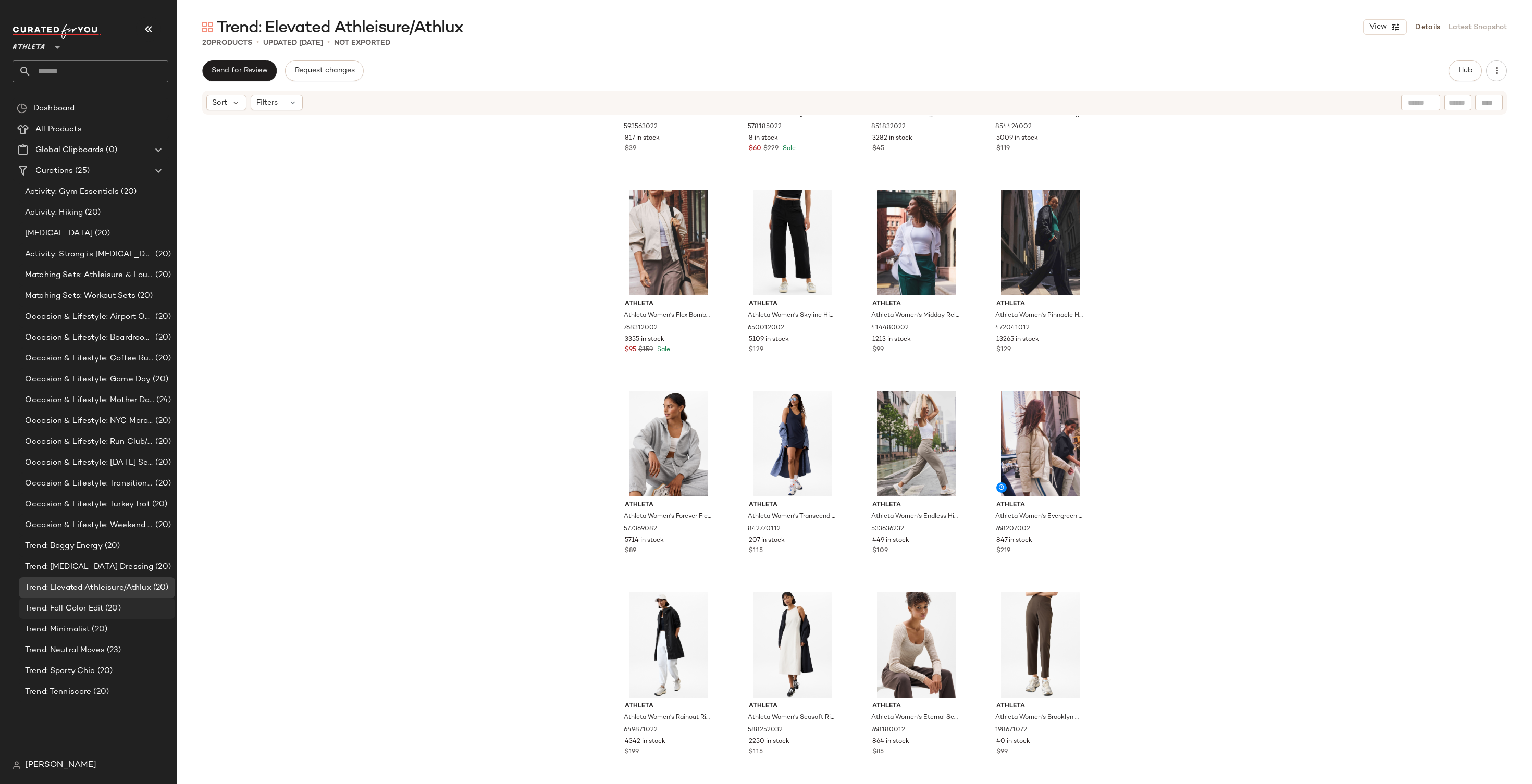
click at [92, 604] on span "Trend: Fall Color Edit" at bounding box center [64, 609] width 78 height 12
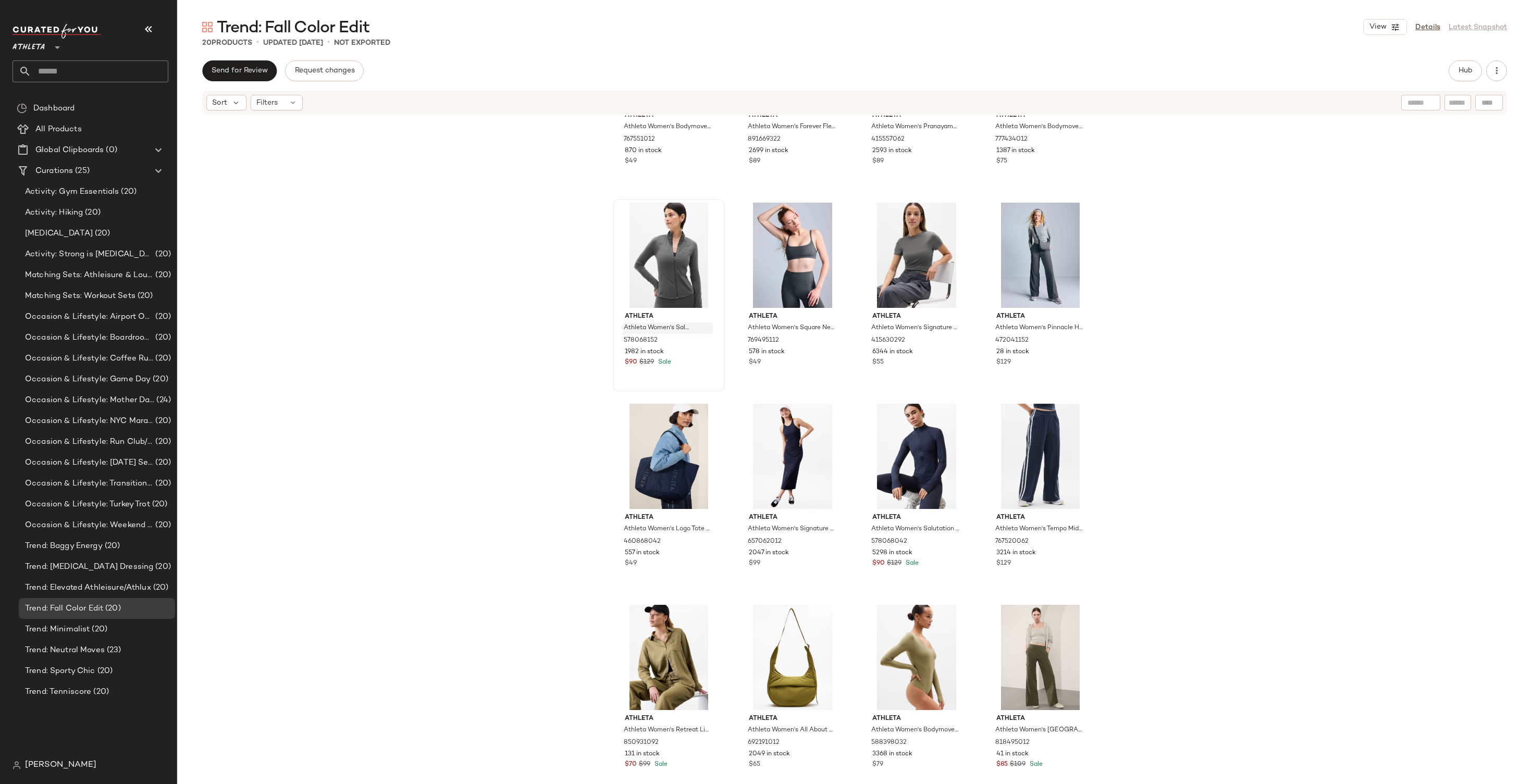
scroll to position [342, 0]
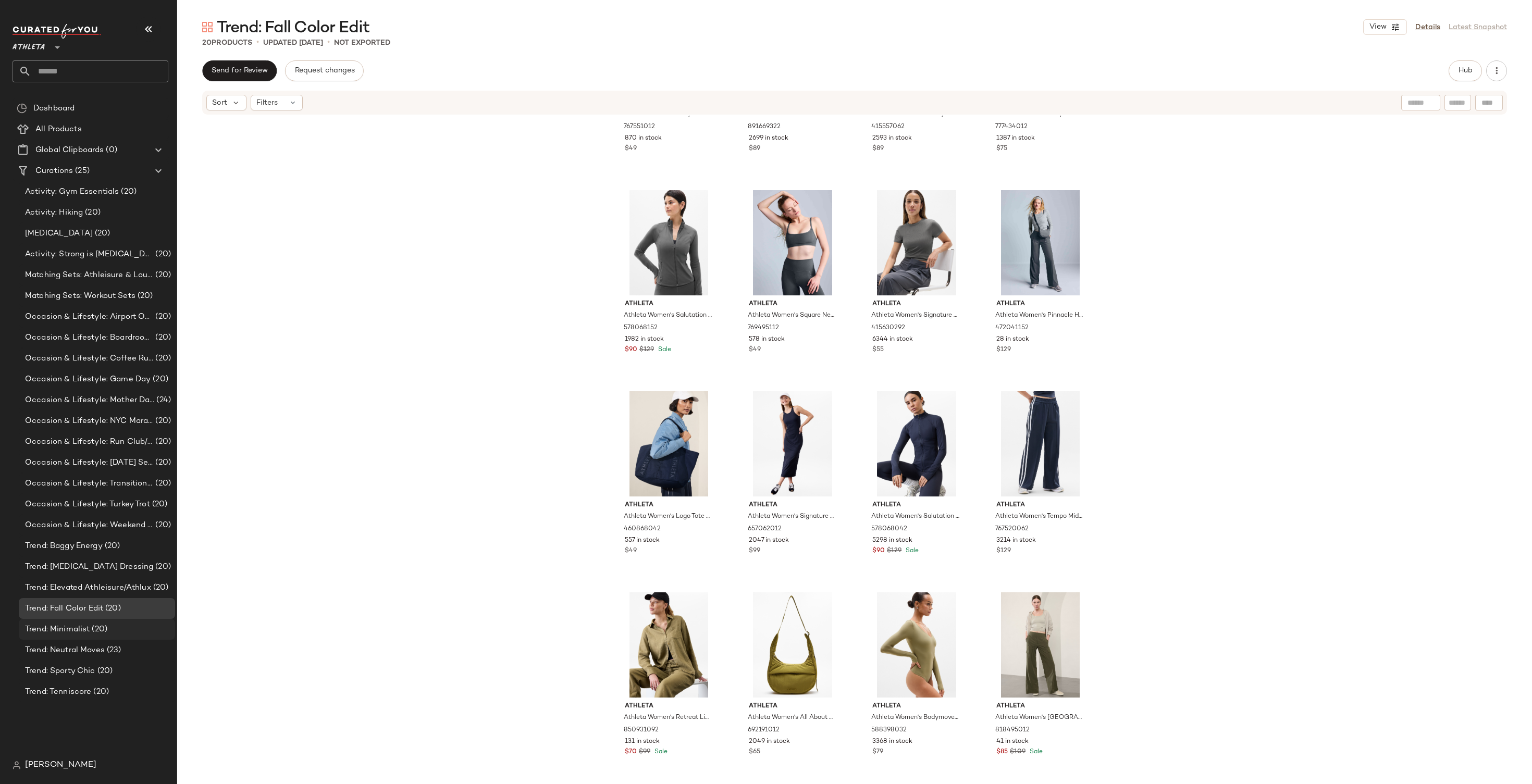
click at [68, 628] on span "Trend: Minimalist" at bounding box center [57, 629] width 65 height 12
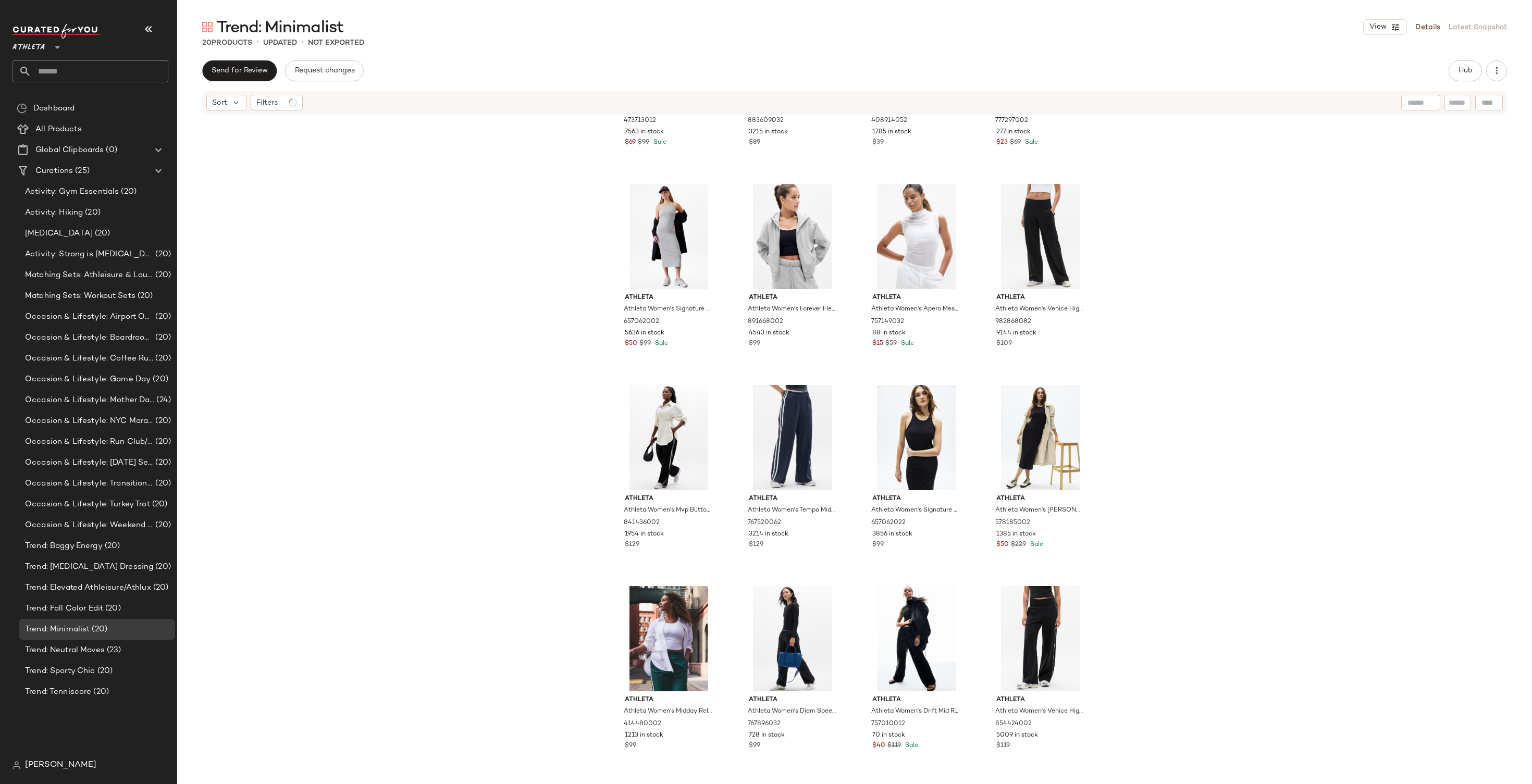
scroll to position [342, 0]
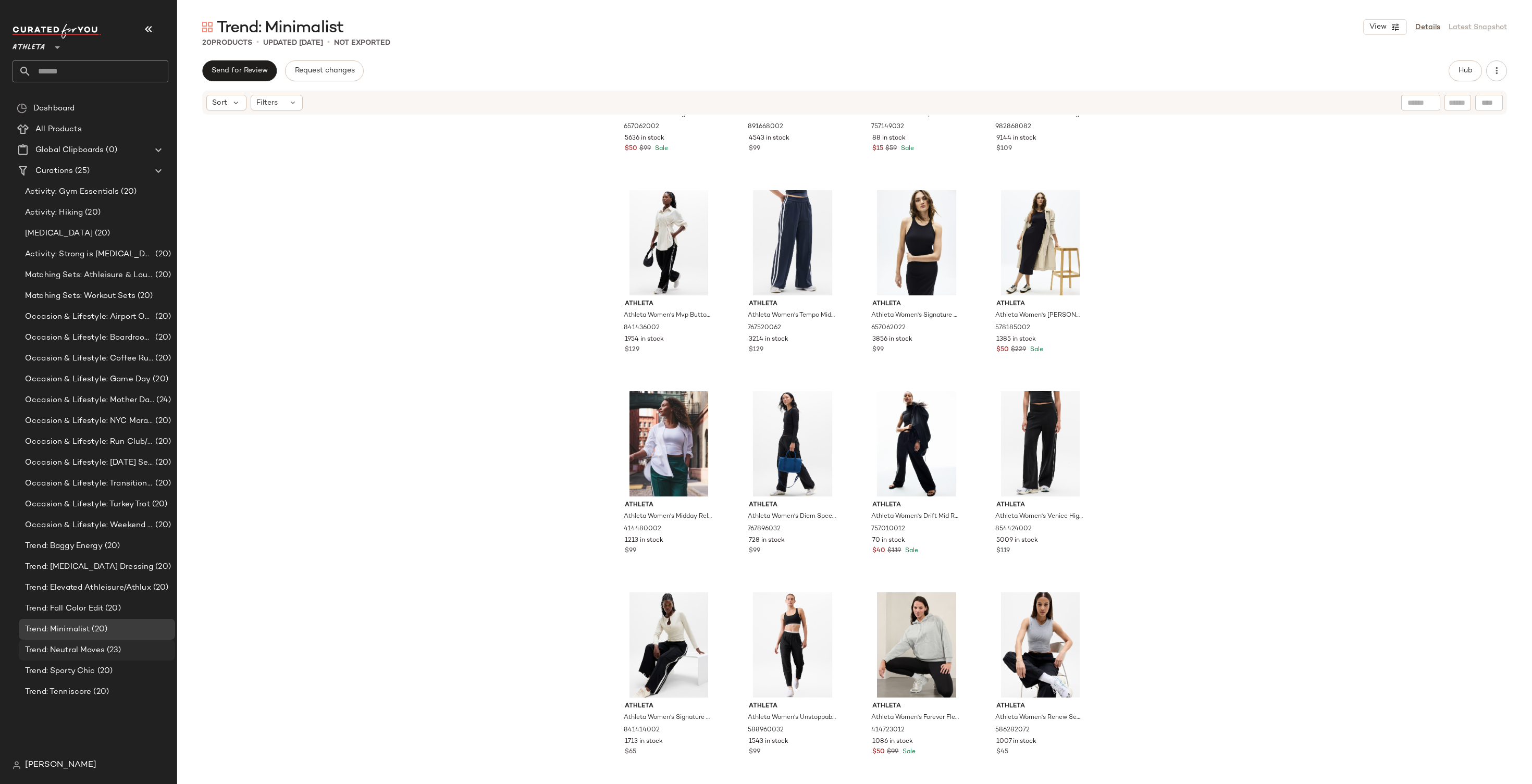
click at [74, 646] on span "Trend: Neutral Moves" at bounding box center [65, 650] width 80 height 12
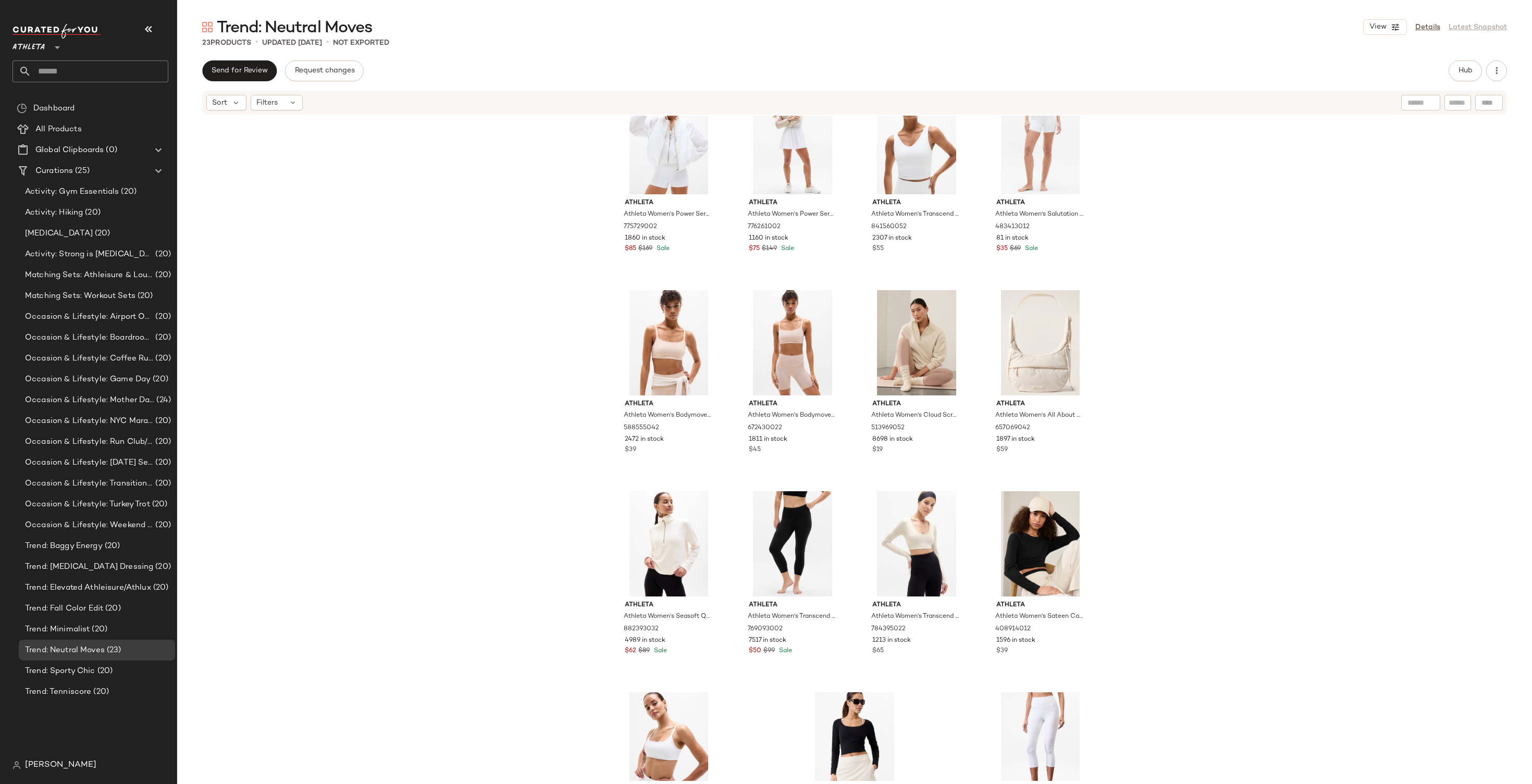
scroll to position [543, 0]
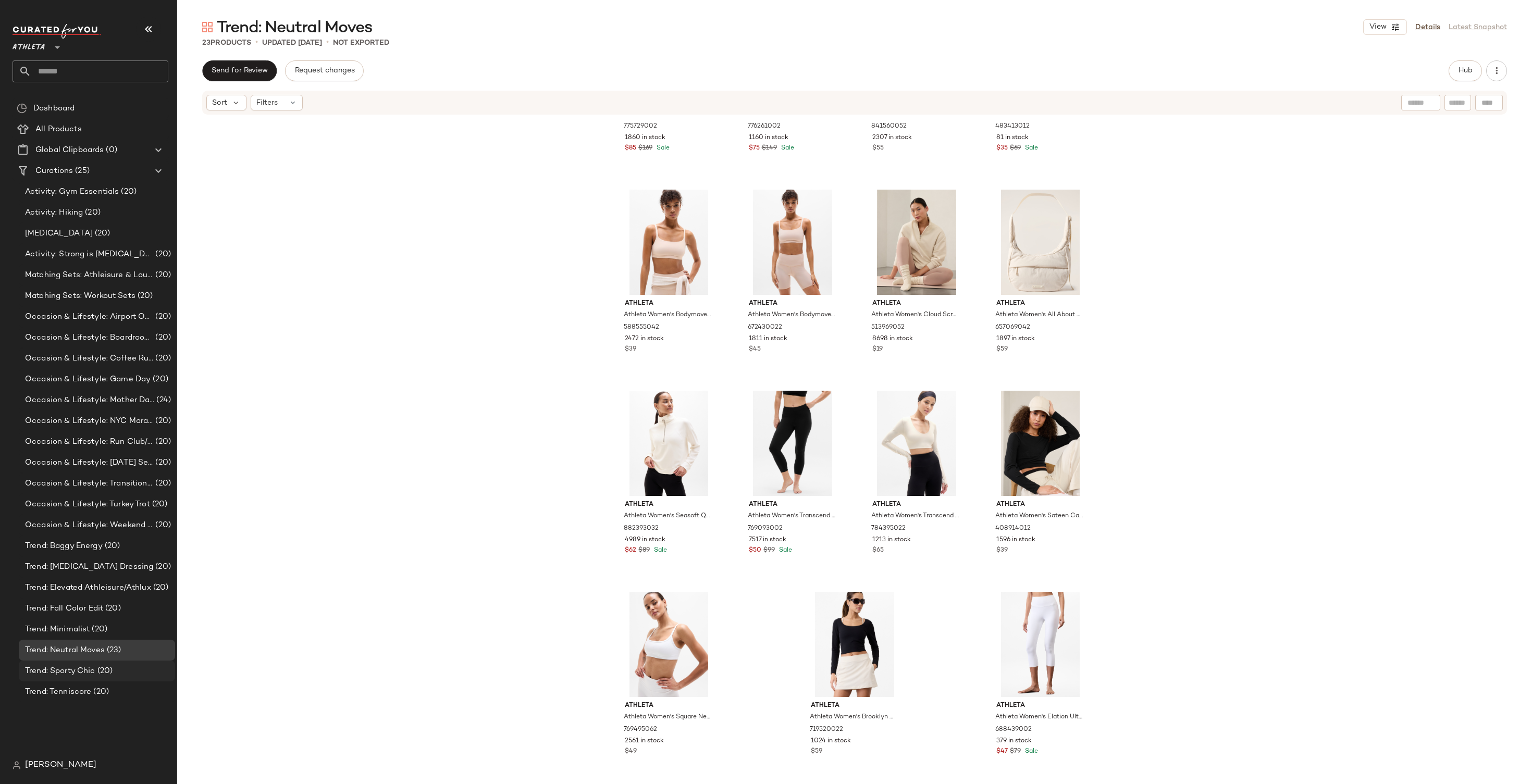
click at [96, 667] on span "(20)" at bounding box center [104, 671] width 18 height 12
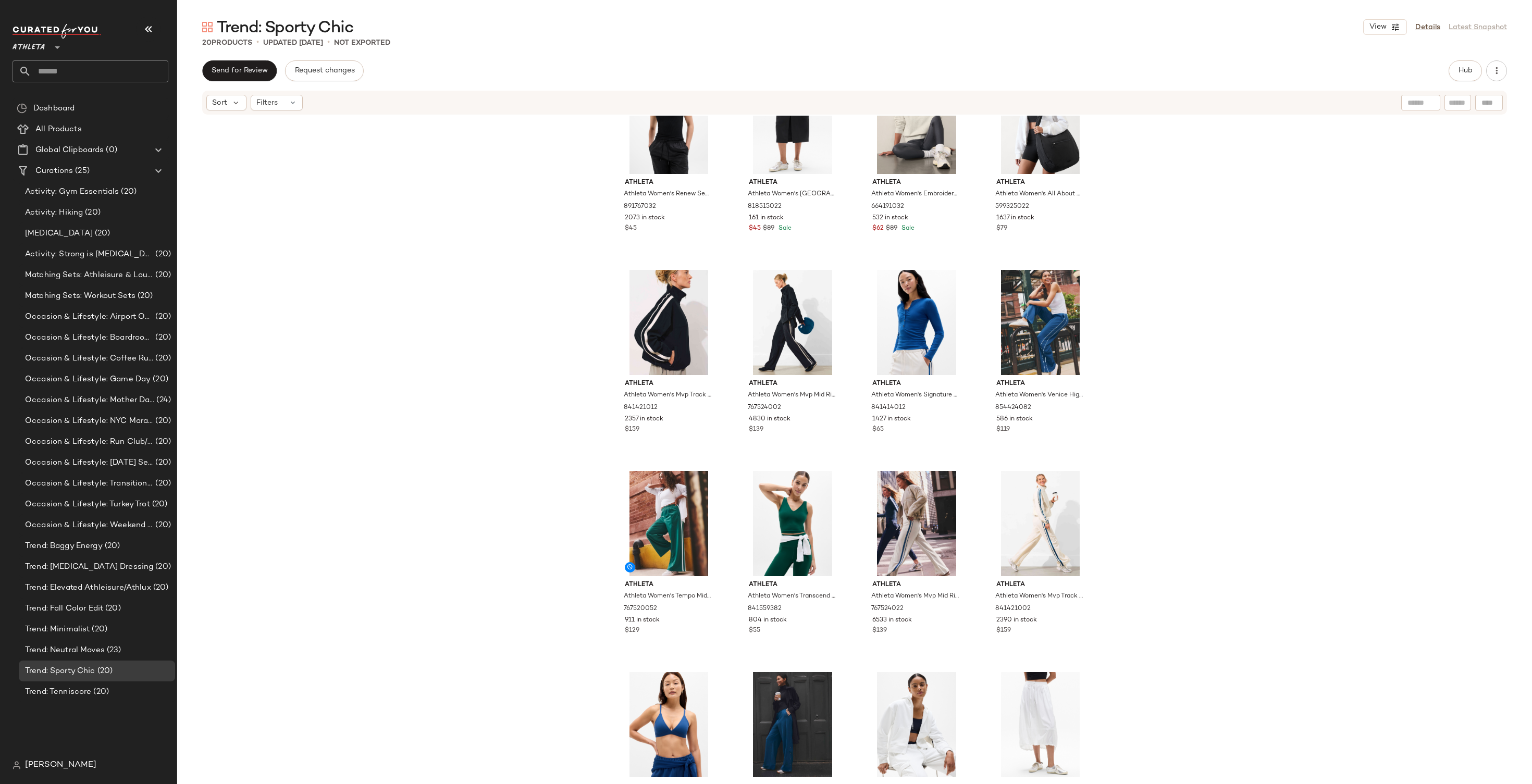
scroll to position [342, 0]
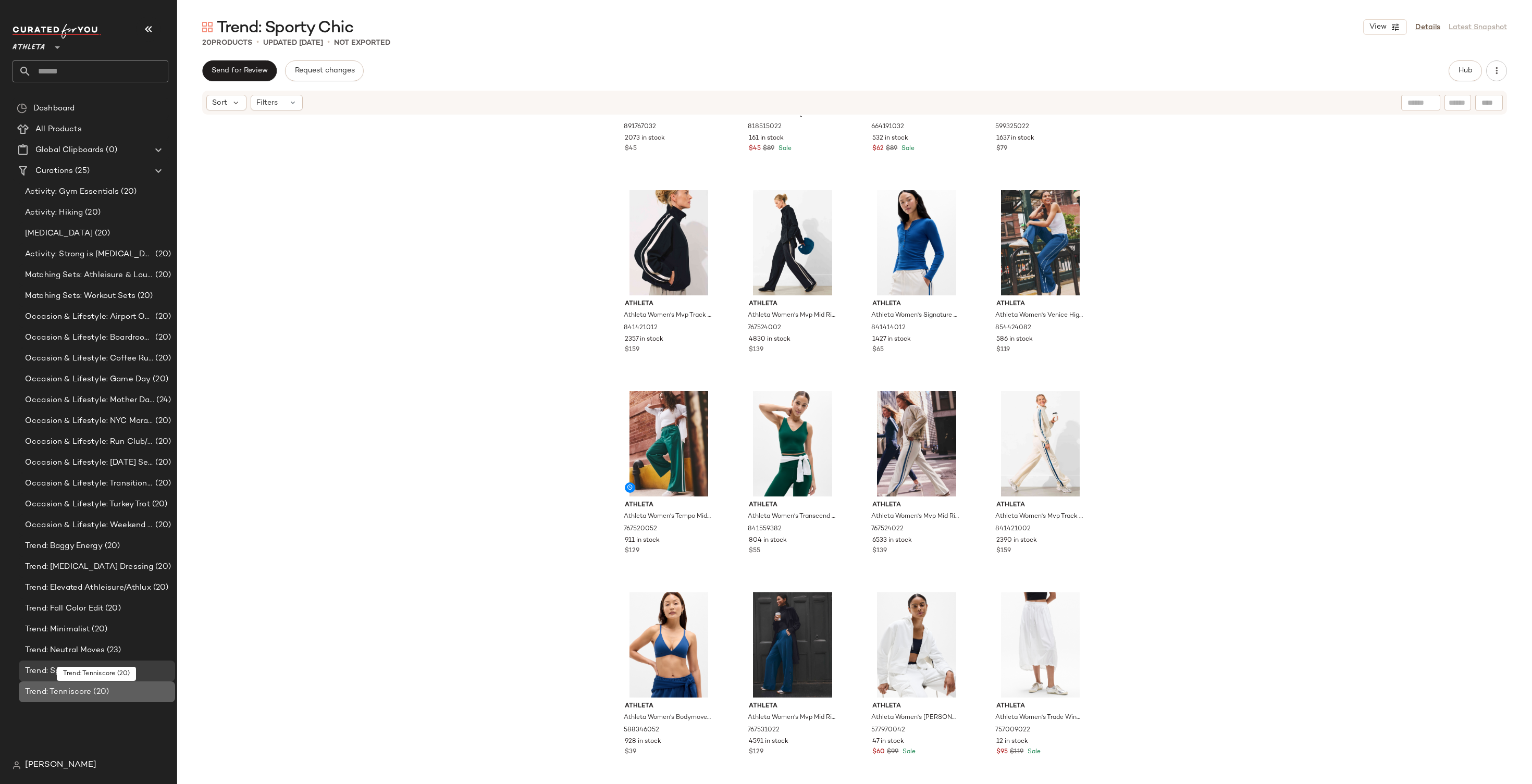
click at [72, 688] on span "Trend: Tenniscore" at bounding box center [58, 692] width 66 height 12
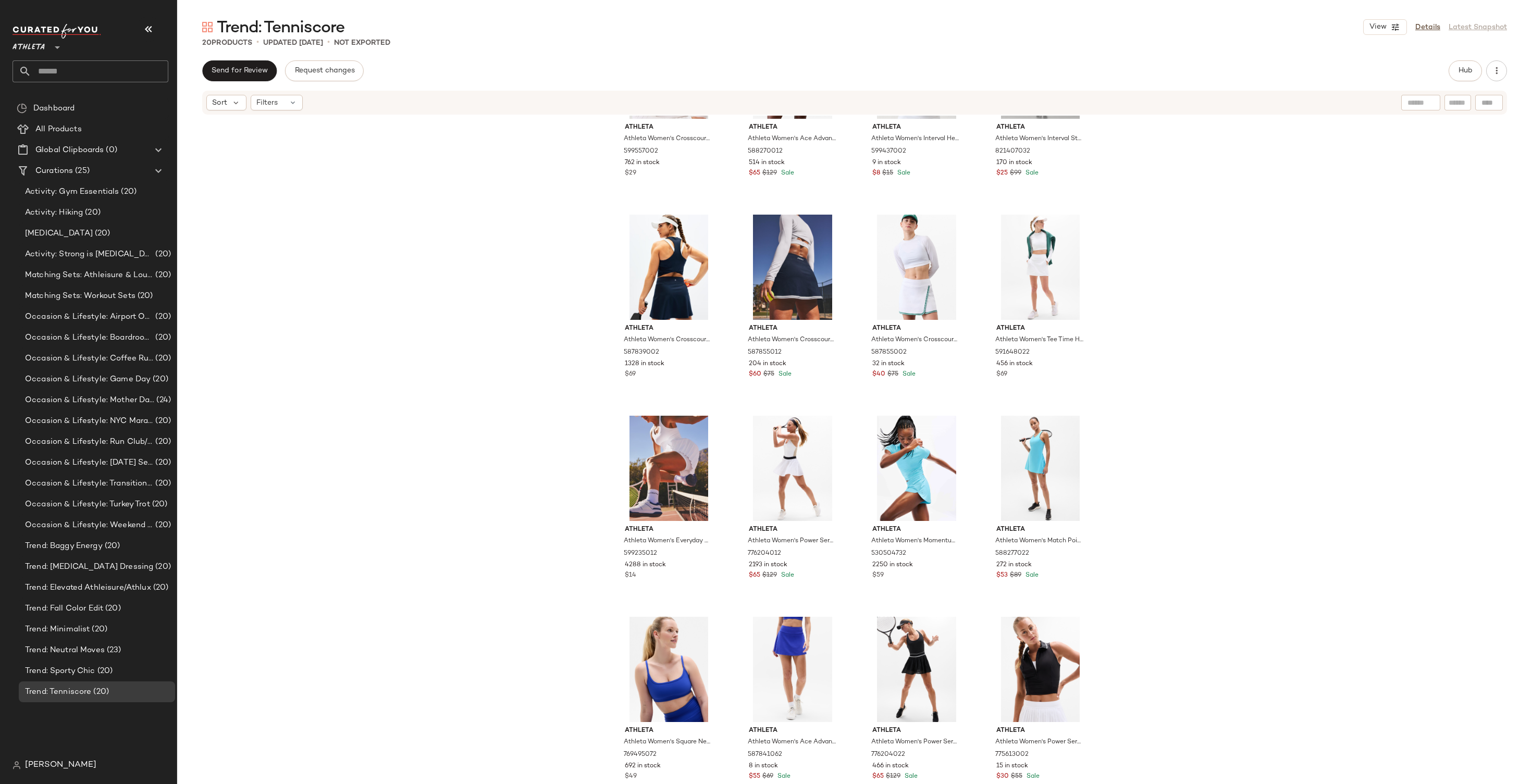
scroll to position [314, 0]
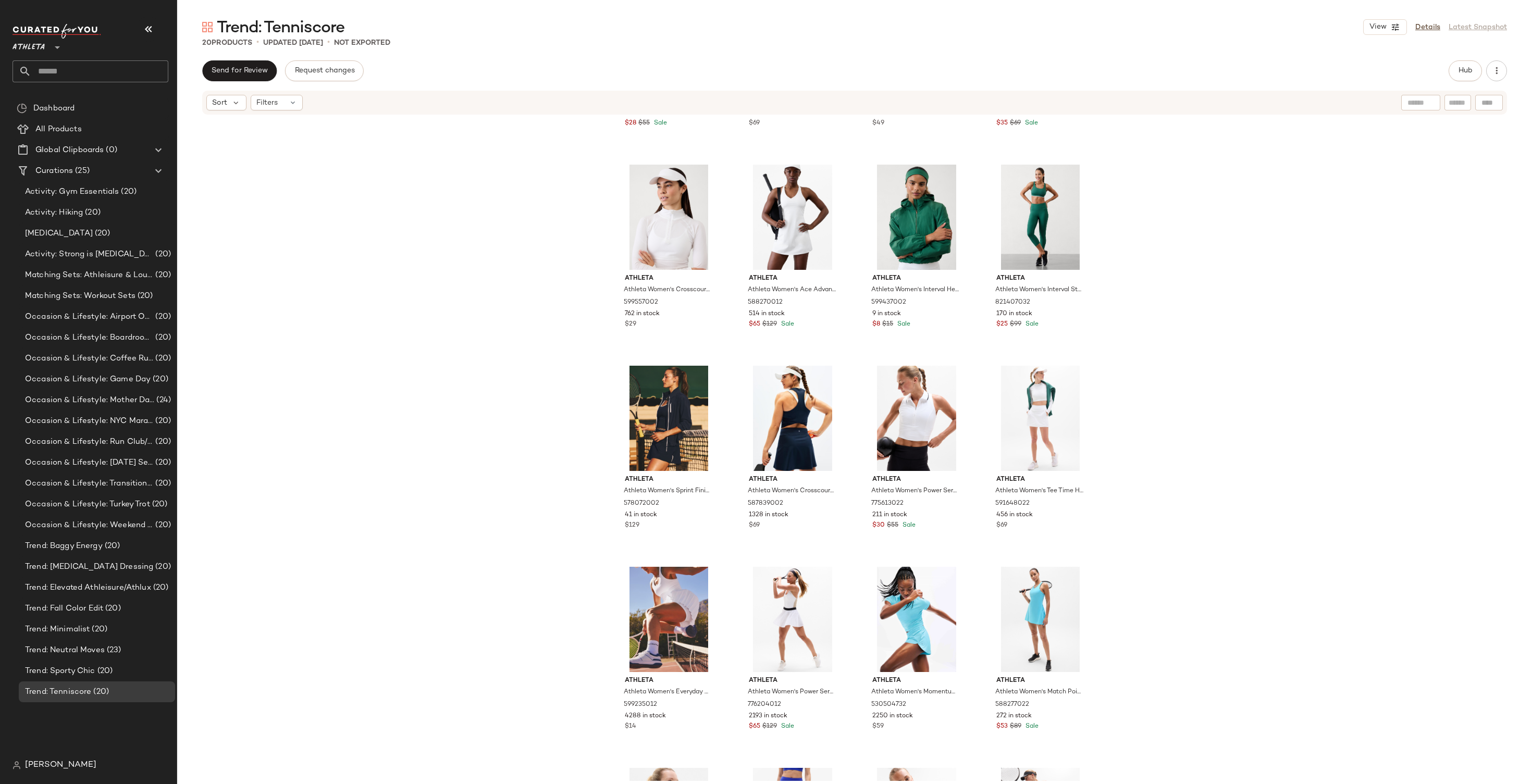
scroll to position [342, 0]
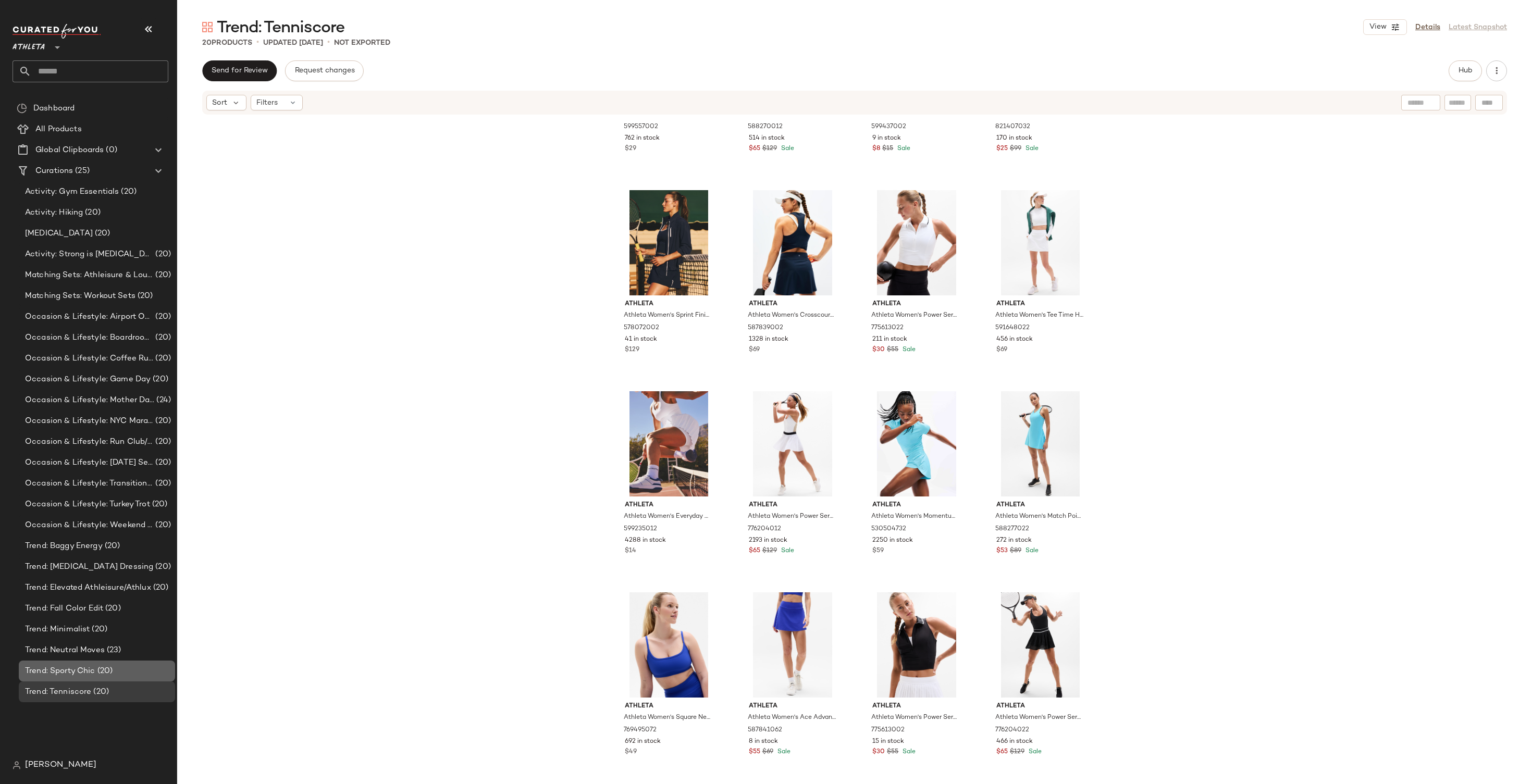
click at [74, 675] on span "Trend: Sporty Chic" at bounding box center [60, 671] width 70 height 12
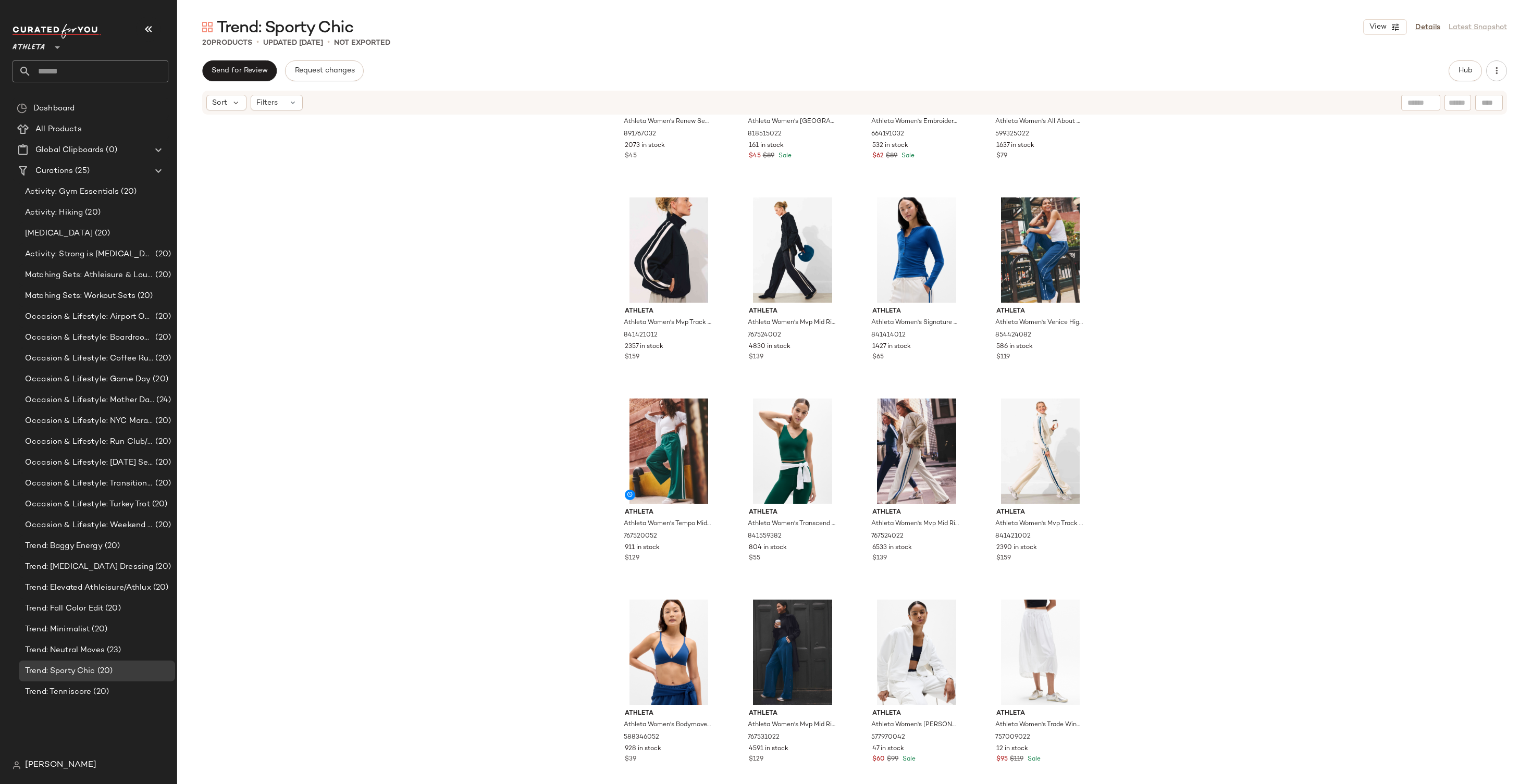
scroll to position [342, 0]
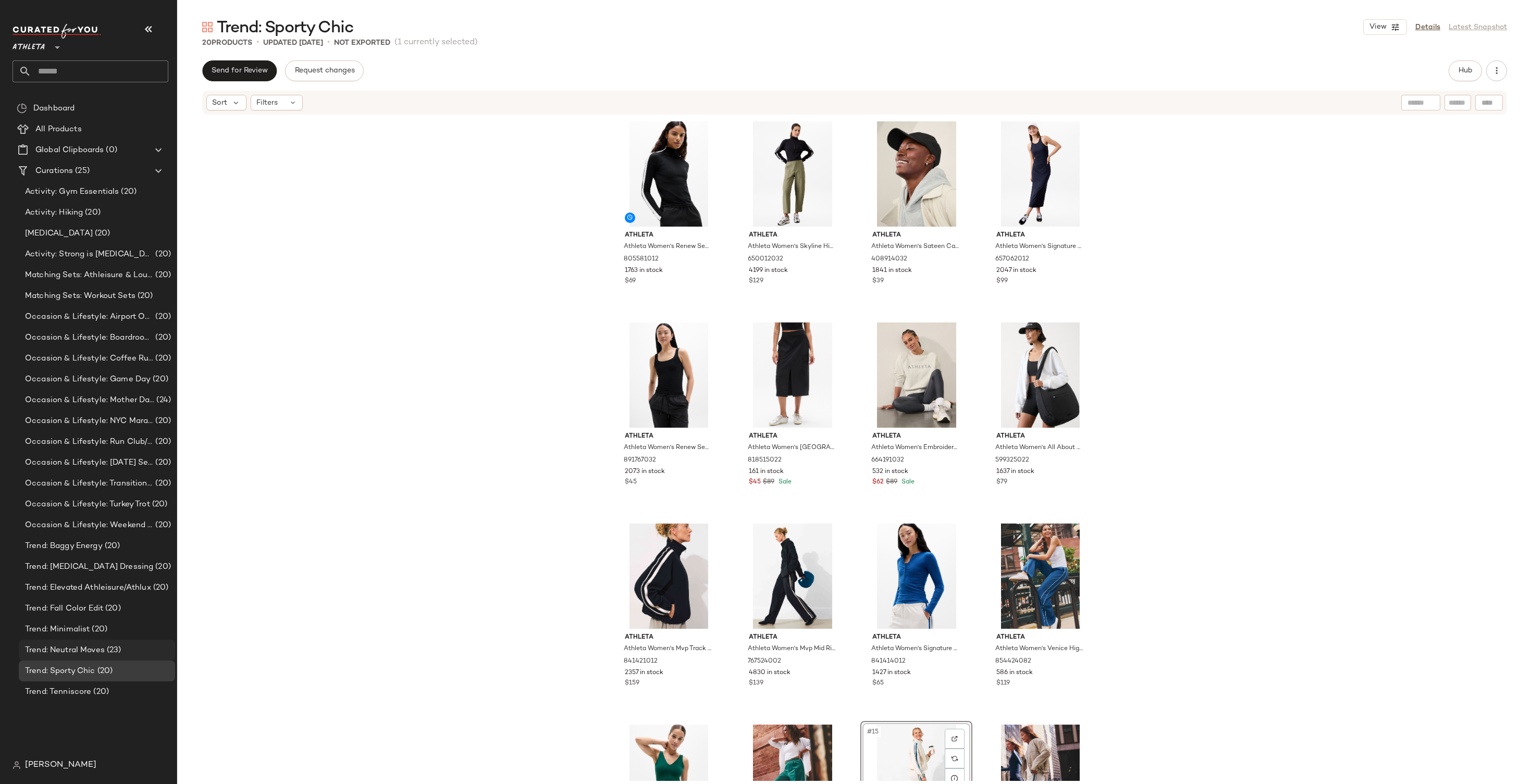
click at [61, 646] on span "Trend: Neutral Moves" at bounding box center [65, 650] width 80 height 12
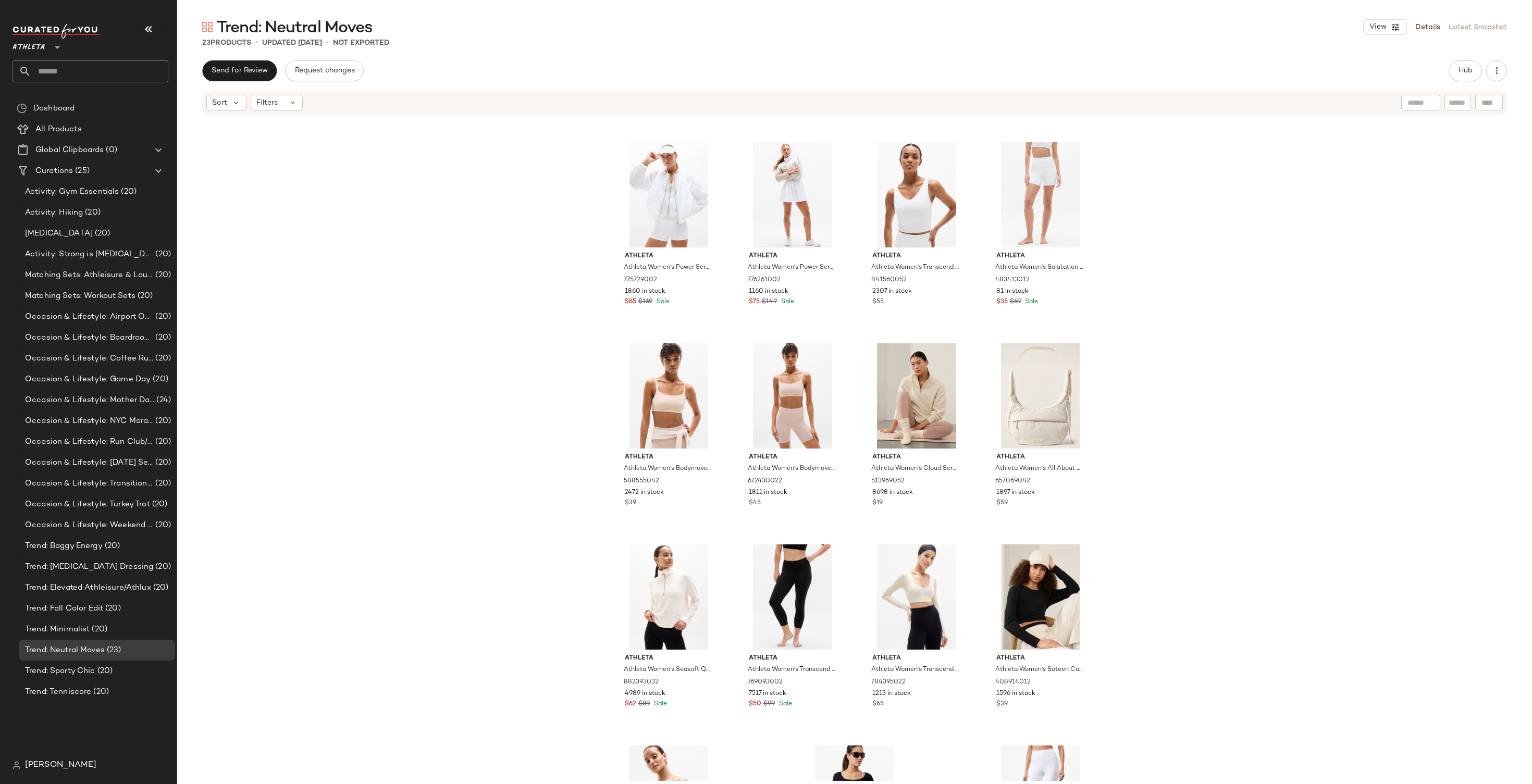
scroll to position [543, 0]
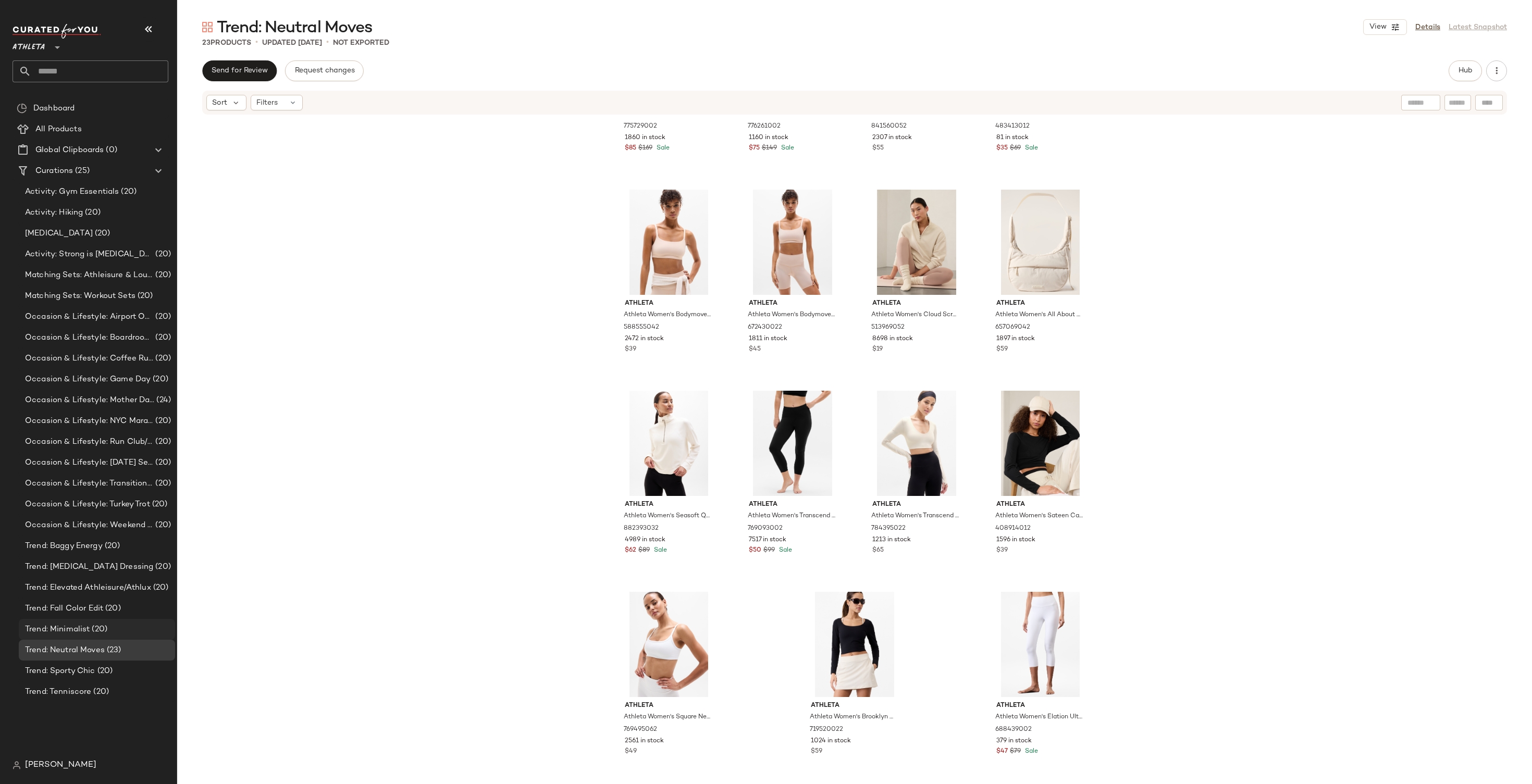
click at [94, 622] on div "Trend: Minimalist (20)" at bounding box center [97, 629] width 156 height 21
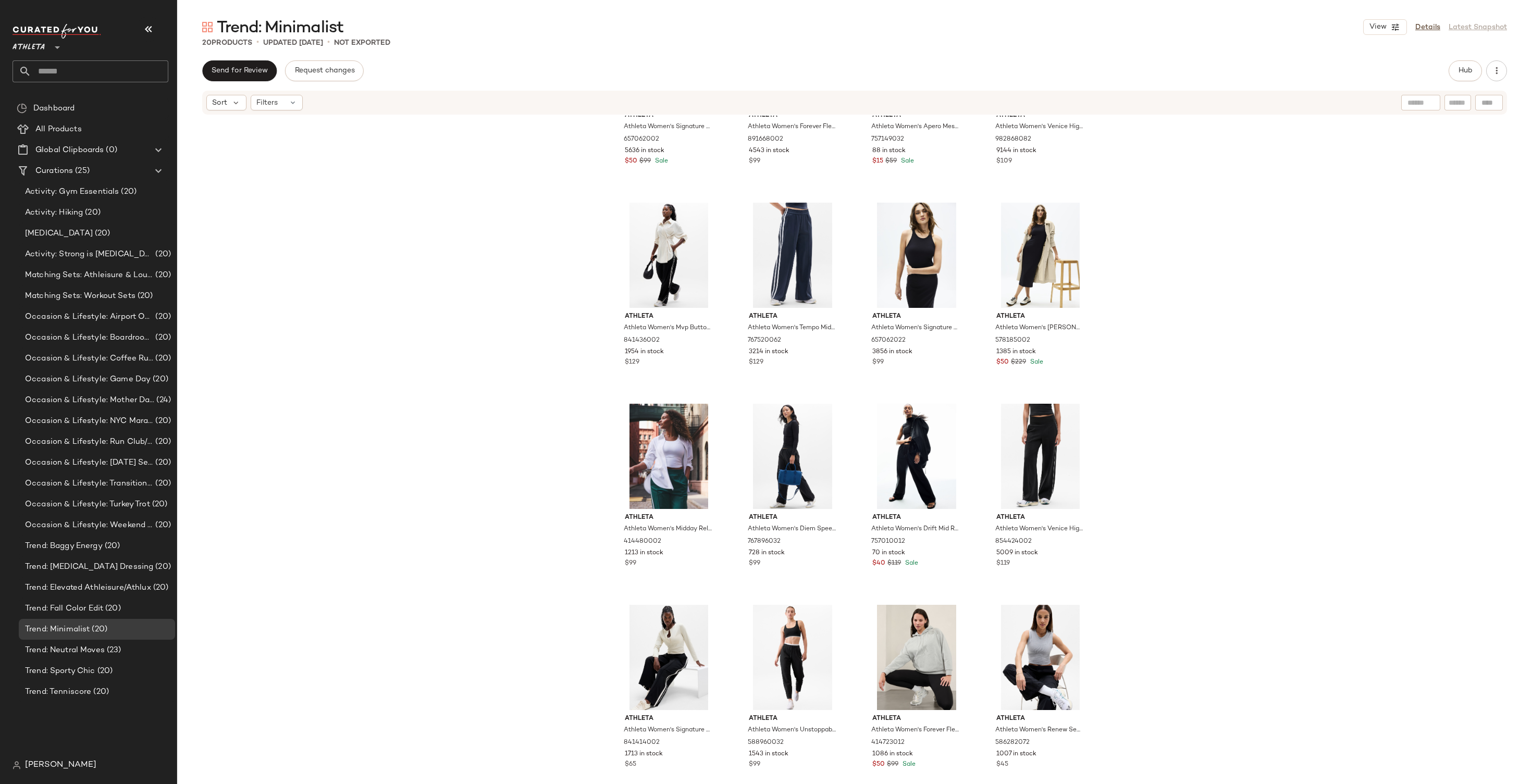
scroll to position [342, 0]
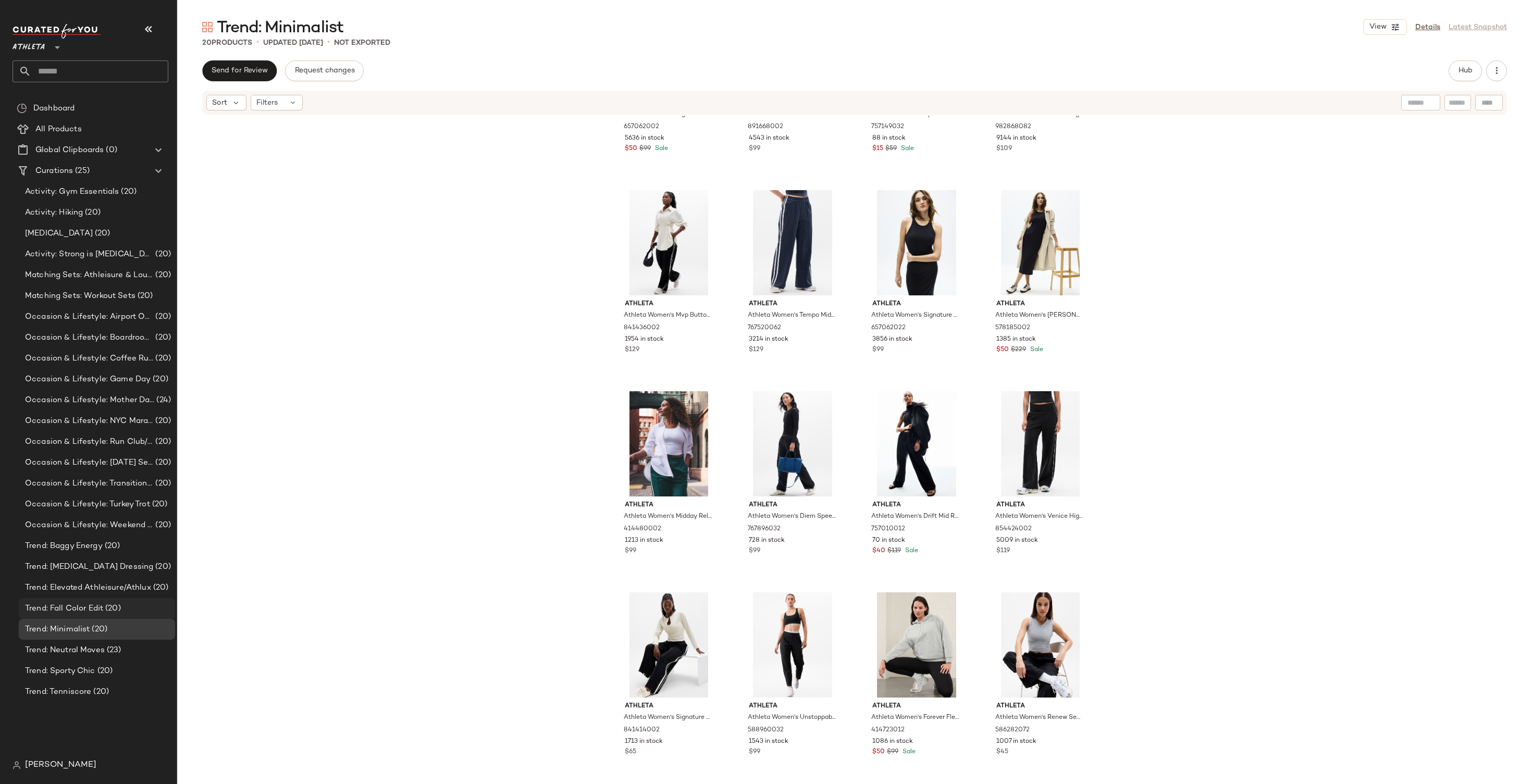
click at [70, 612] on span "Trend: Fall Color Edit" at bounding box center [64, 609] width 78 height 12
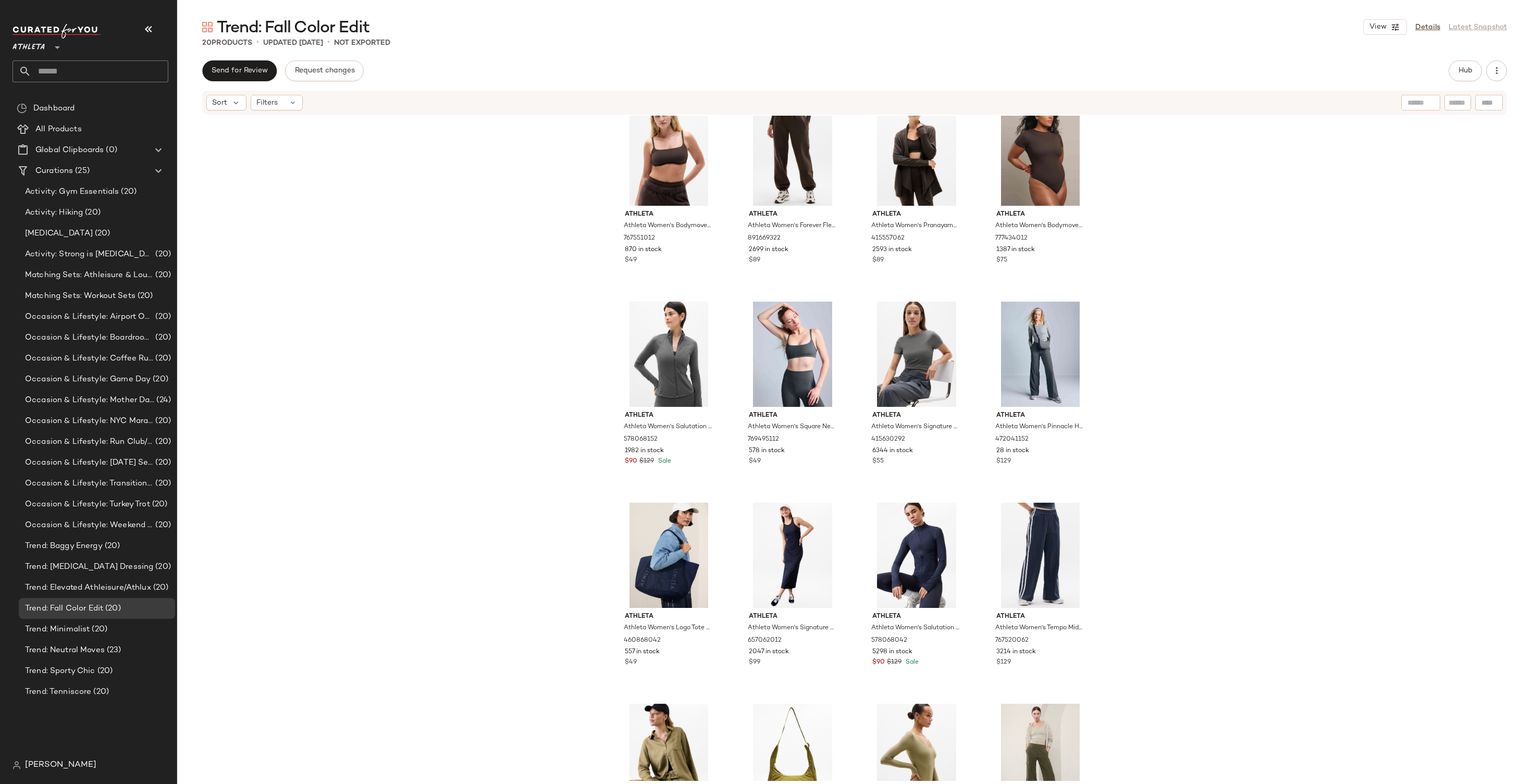
scroll to position [342, 0]
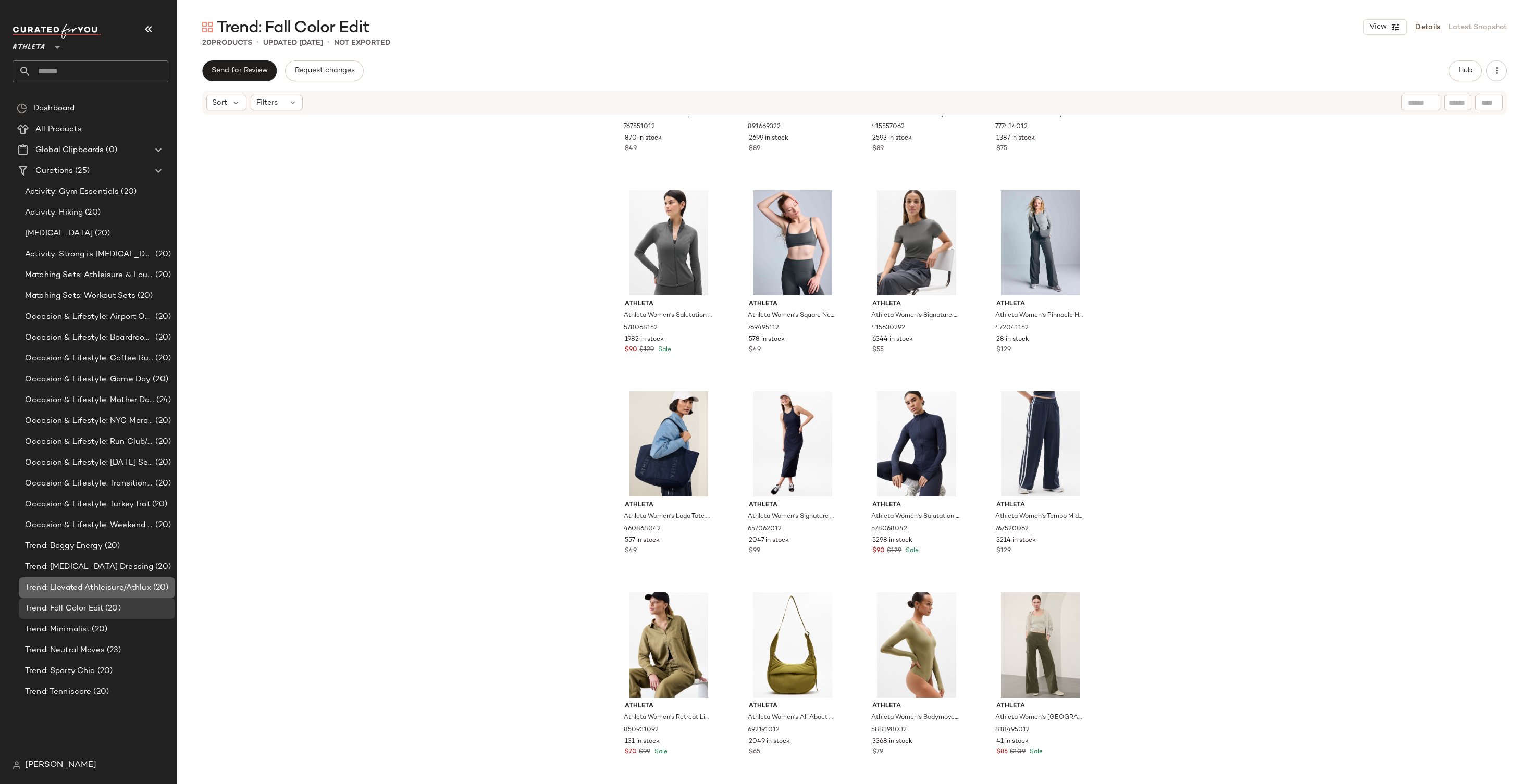
click at [126, 583] on span "Trend: Elevated Athleisure/Athlux" at bounding box center [88, 588] width 126 height 12
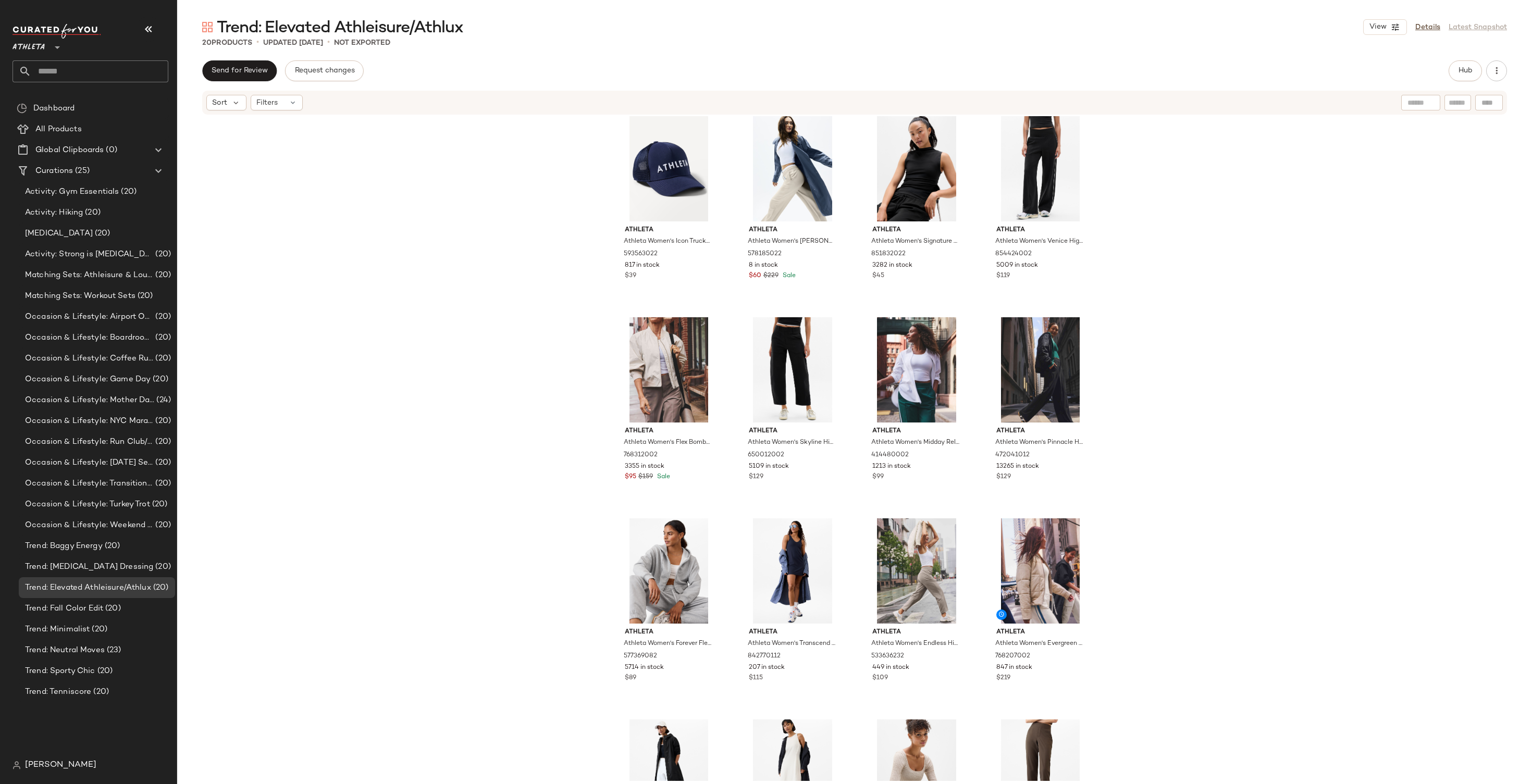
scroll to position [342, 0]
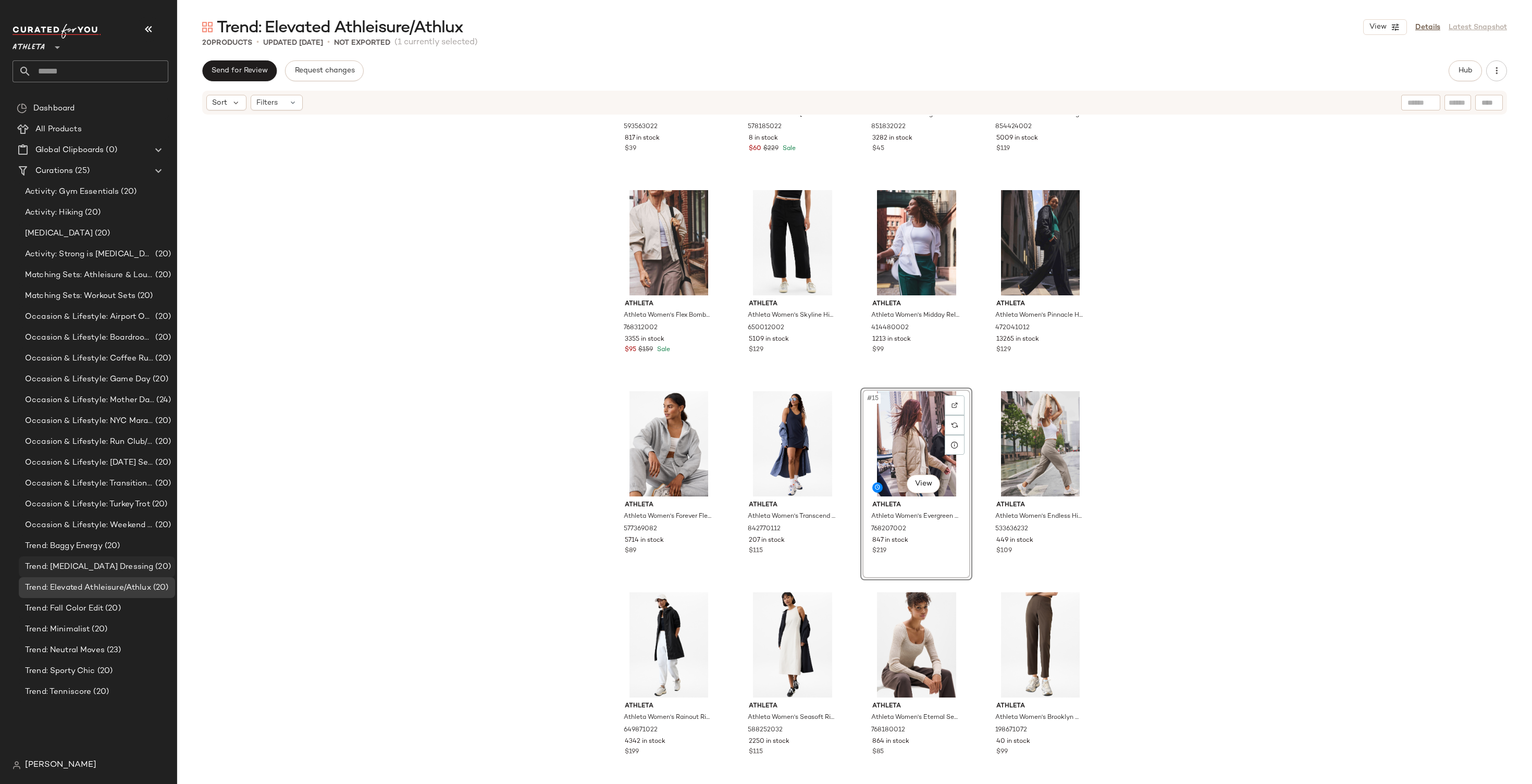
click at [103, 566] on span "Trend: Dopamine Dressing" at bounding box center [89, 567] width 128 height 12
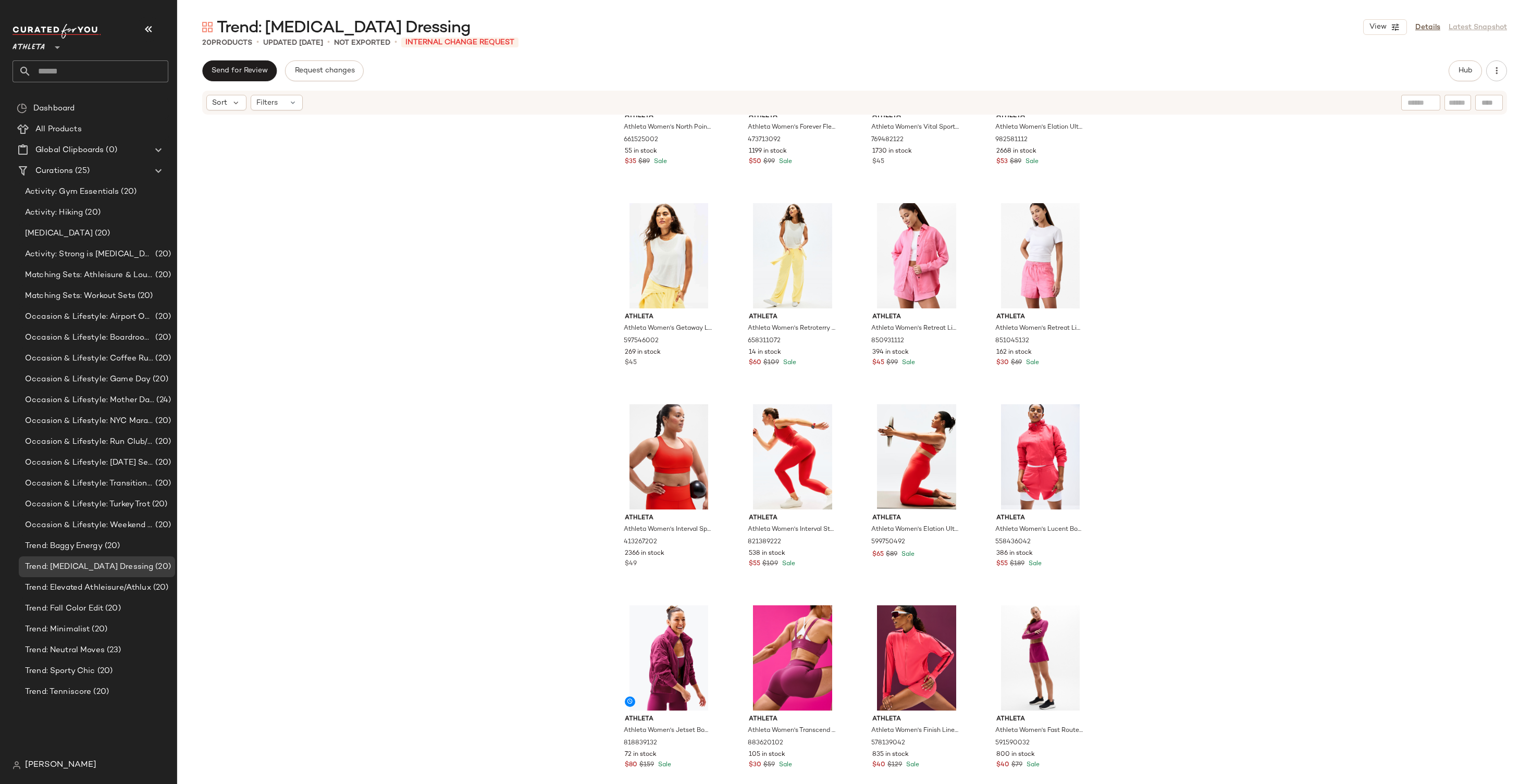
scroll to position [342, 0]
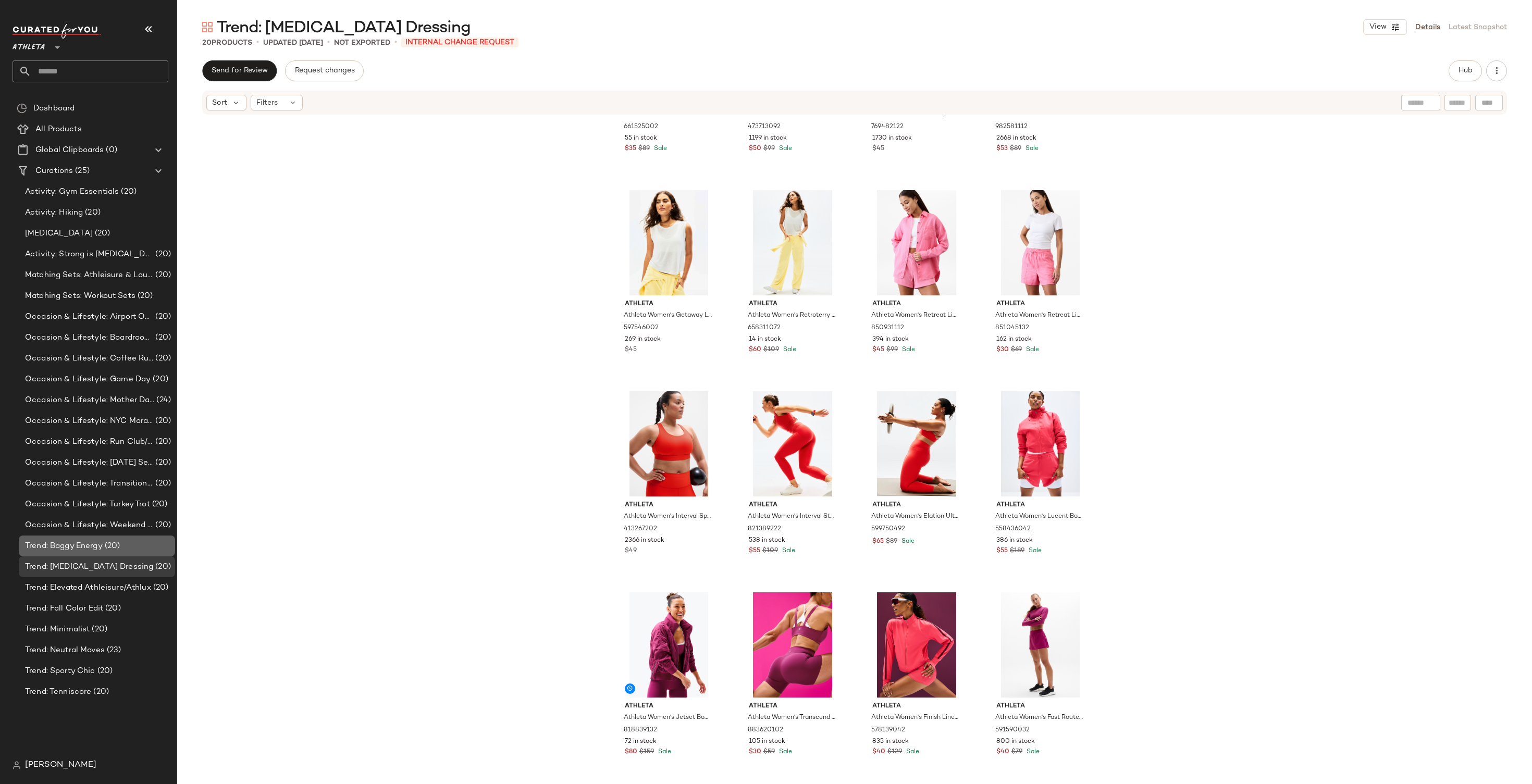
click at [109, 536] on div "Trend: Baggy Energy (20)" at bounding box center [97, 546] width 156 height 21
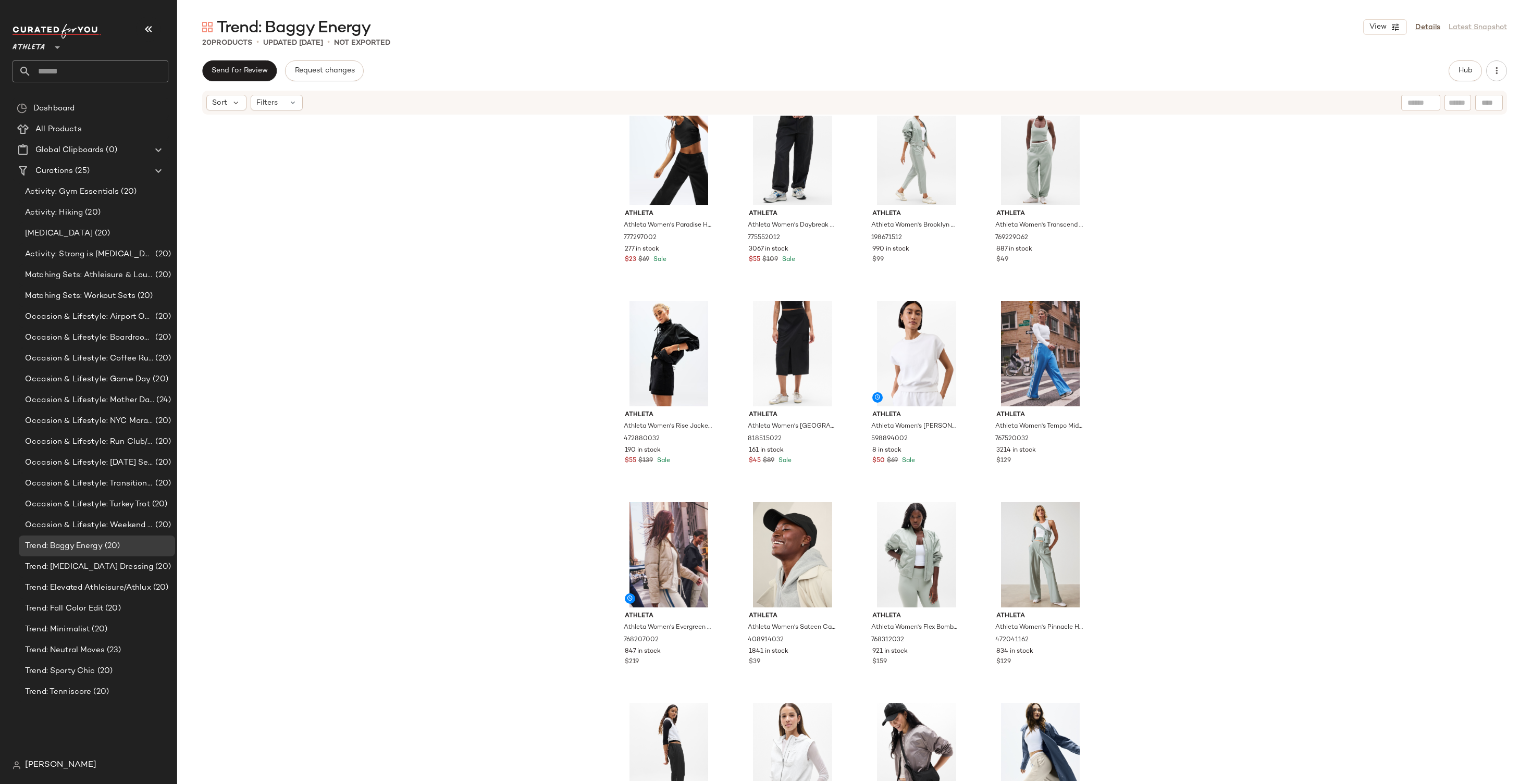
scroll to position [342, 0]
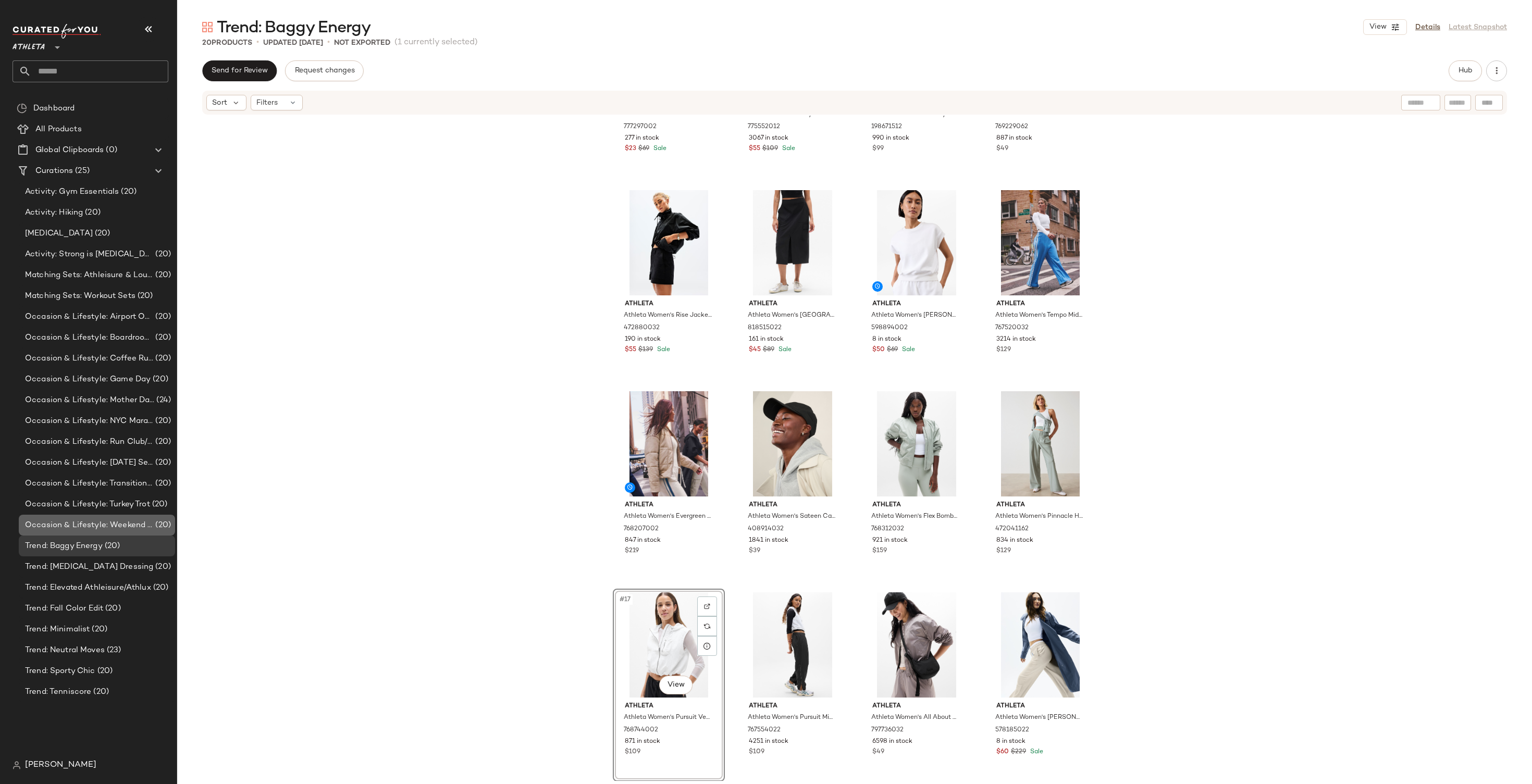
click at [121, 530] on span "Occasion & Lifestyle: Weekend Wellness Getaway" at bounding box center [89, 525] width 128 height 12
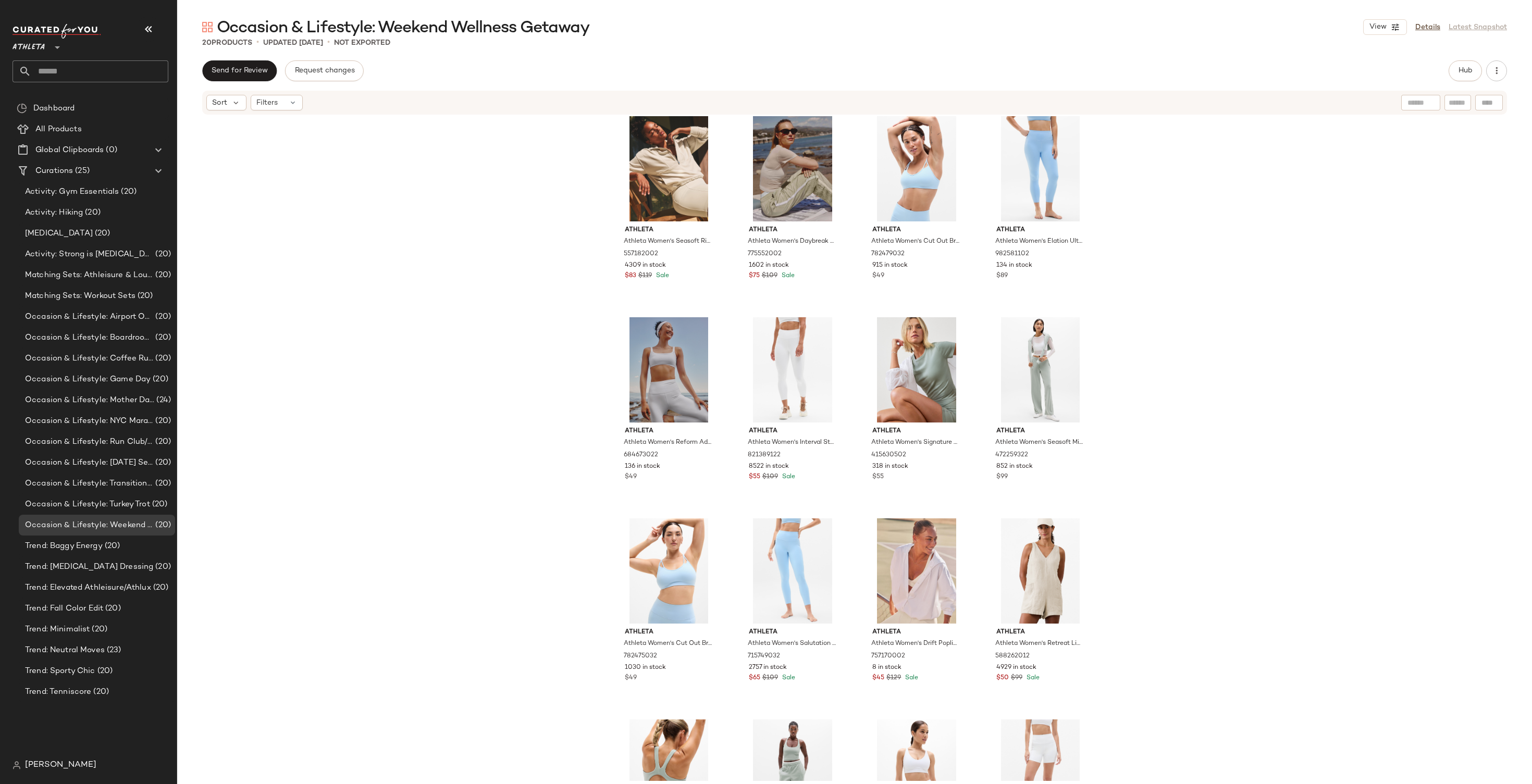
scroll to position [342, 0]
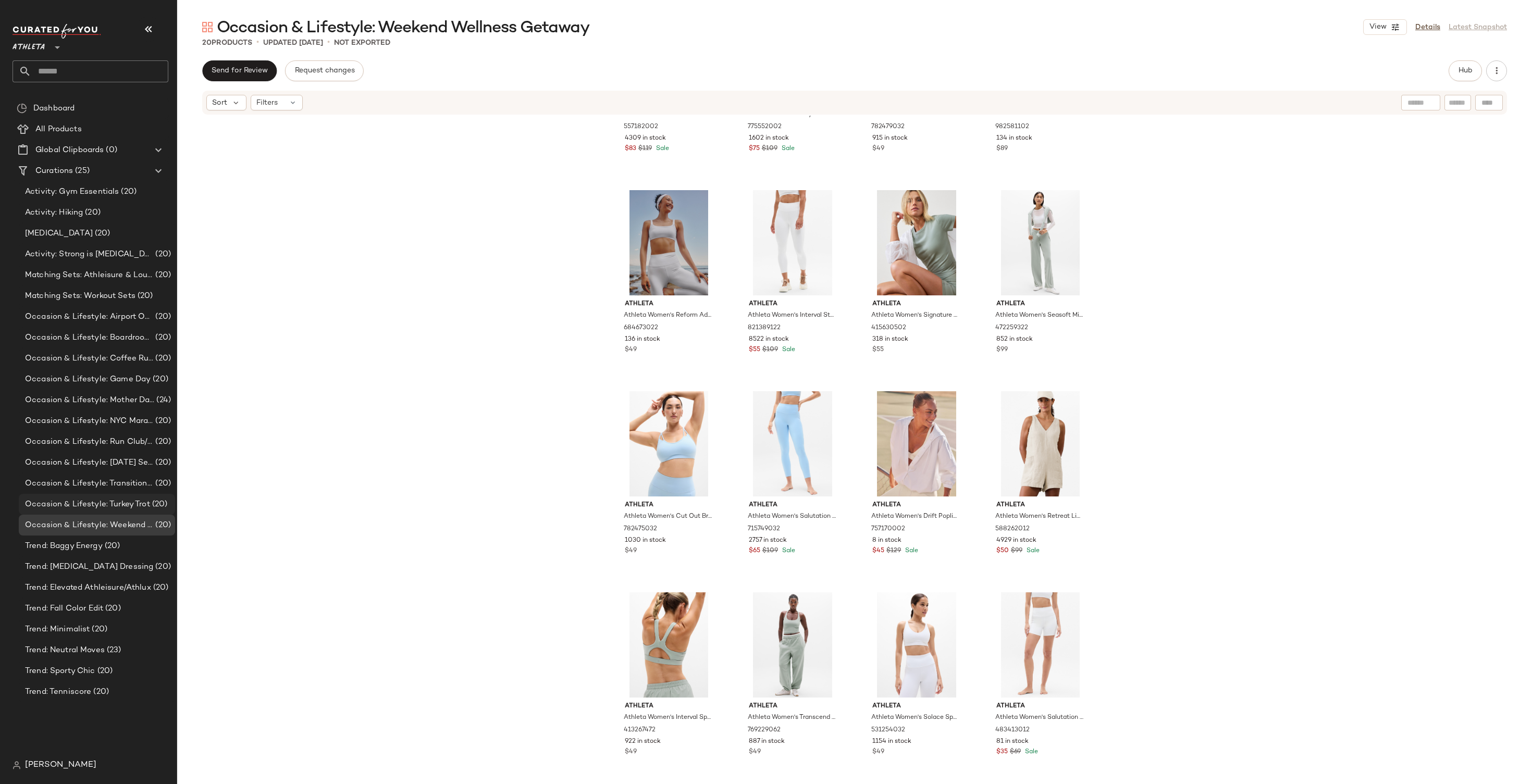
click at [118, 506] on span "Occasion & Lifestyle: Turkey Trot" at bounding box center [87, 505] width 125 height 12
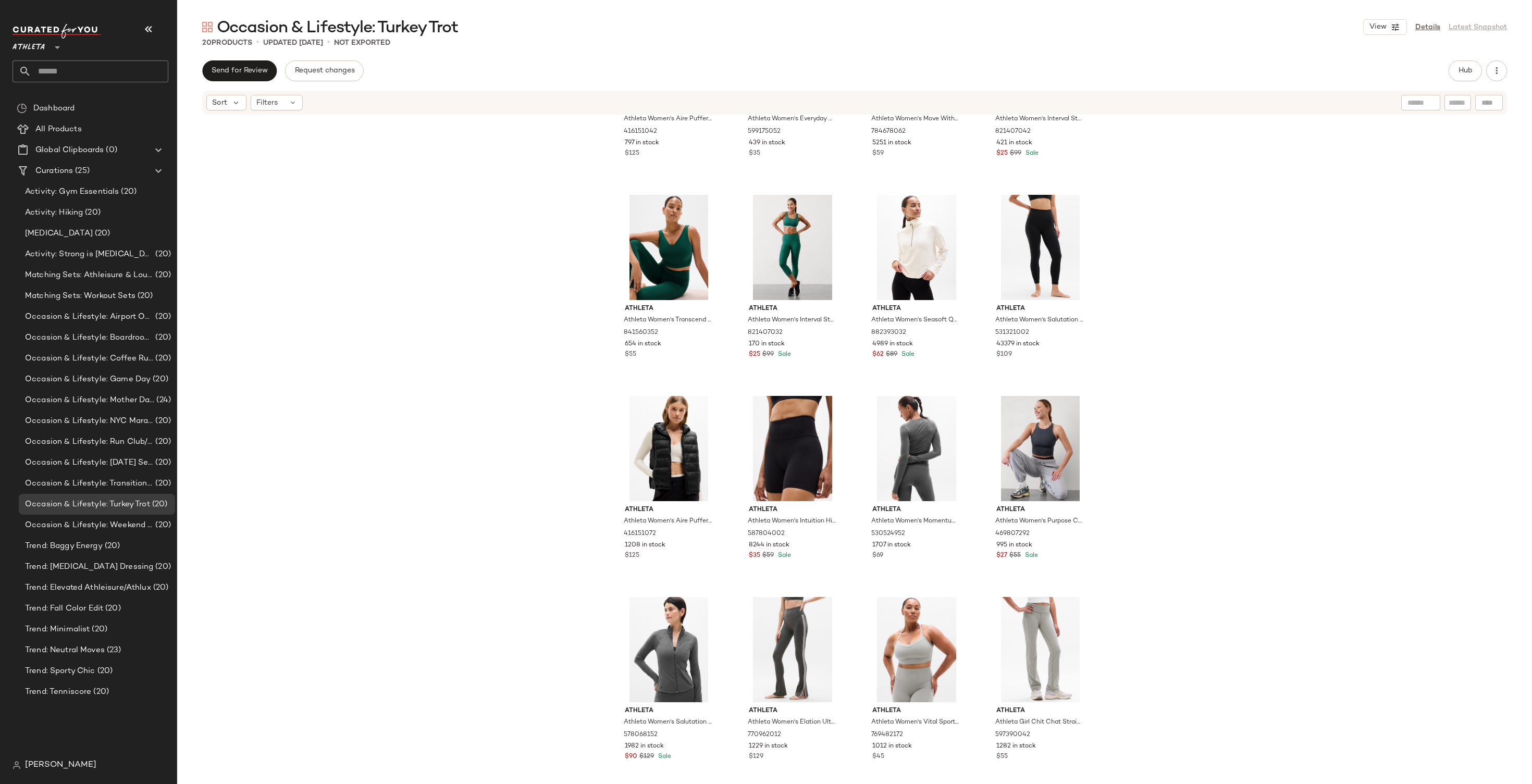
scroll to position [342, 0]
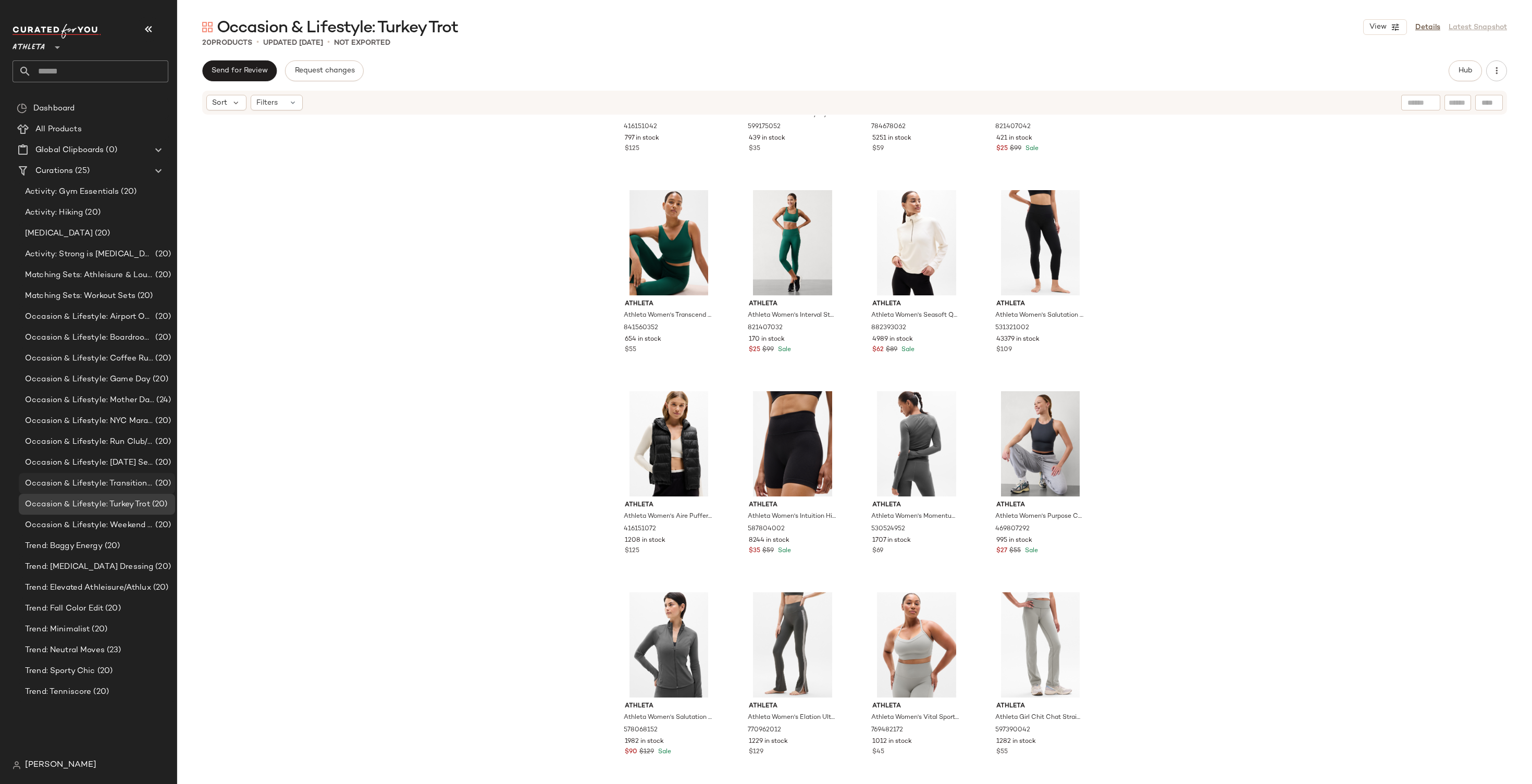
click at [114, 486] on span "Occasion & Lifestyle: Transitional Styles" at bounding box center [89, 483] width 128 height 12
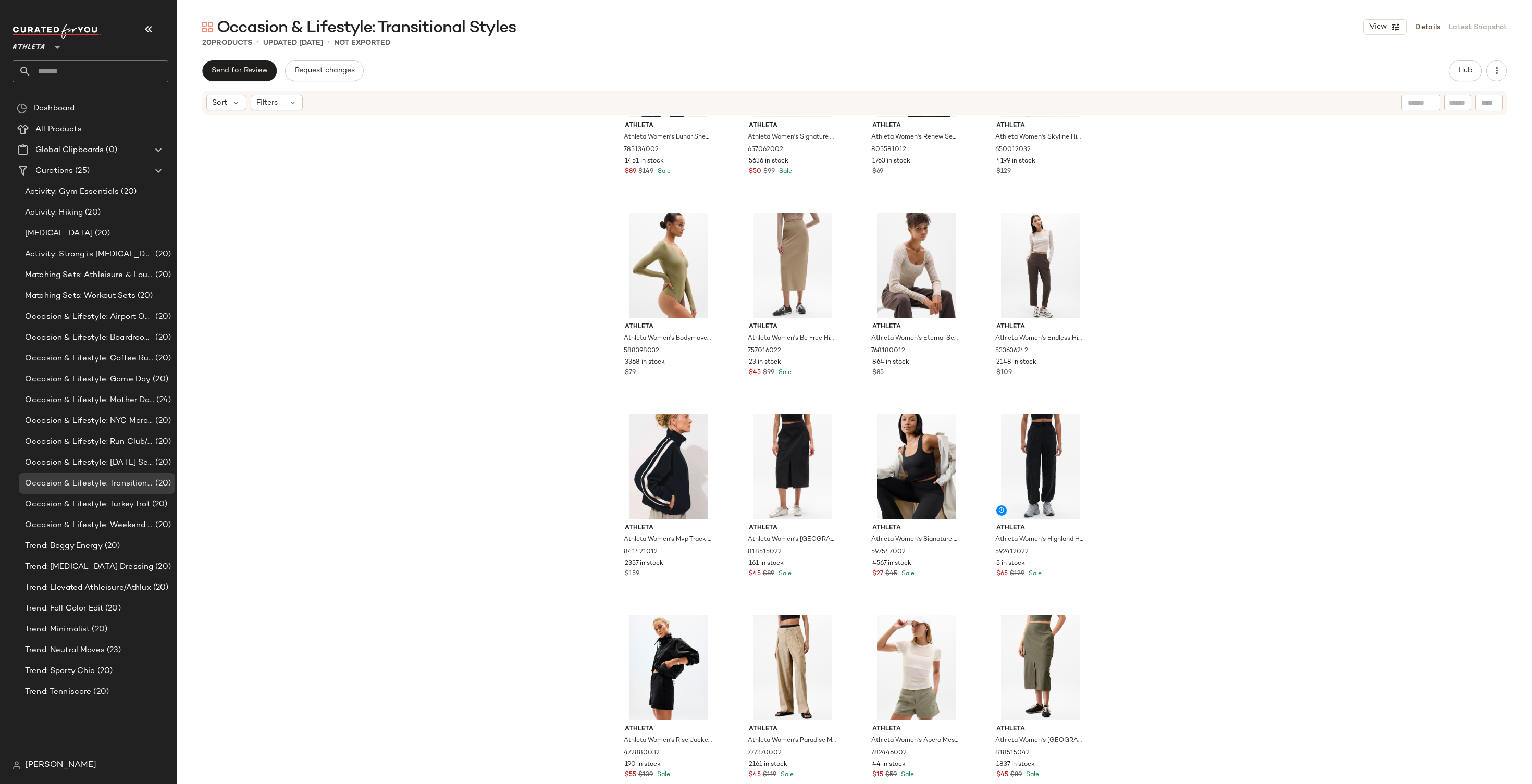
scroll to position [342, 0]
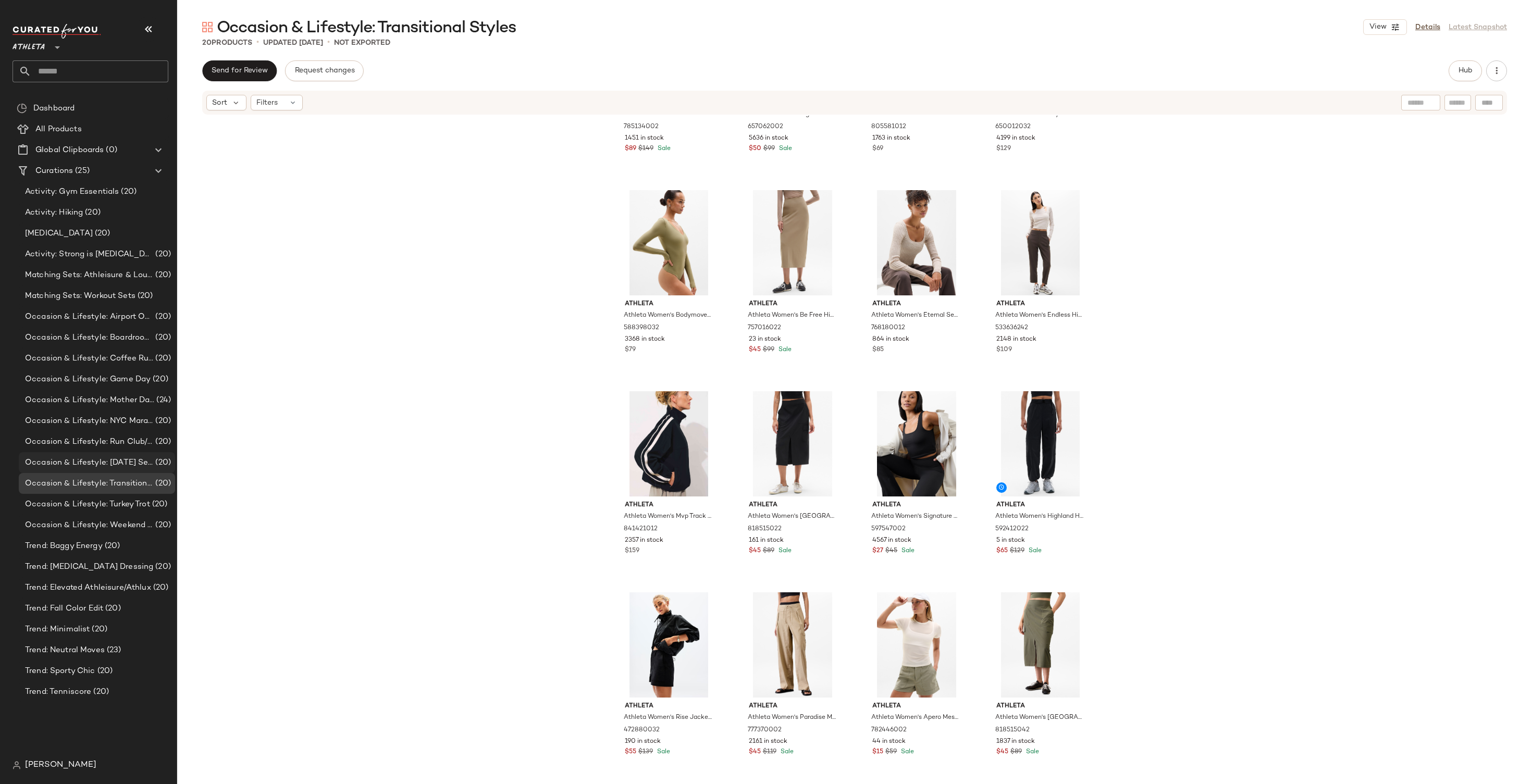
click at [67, 456] on span "Occasion & Lifestyle: Sunday Self Care/Lounge" at bounding box center [89, 462] width 128 height 12
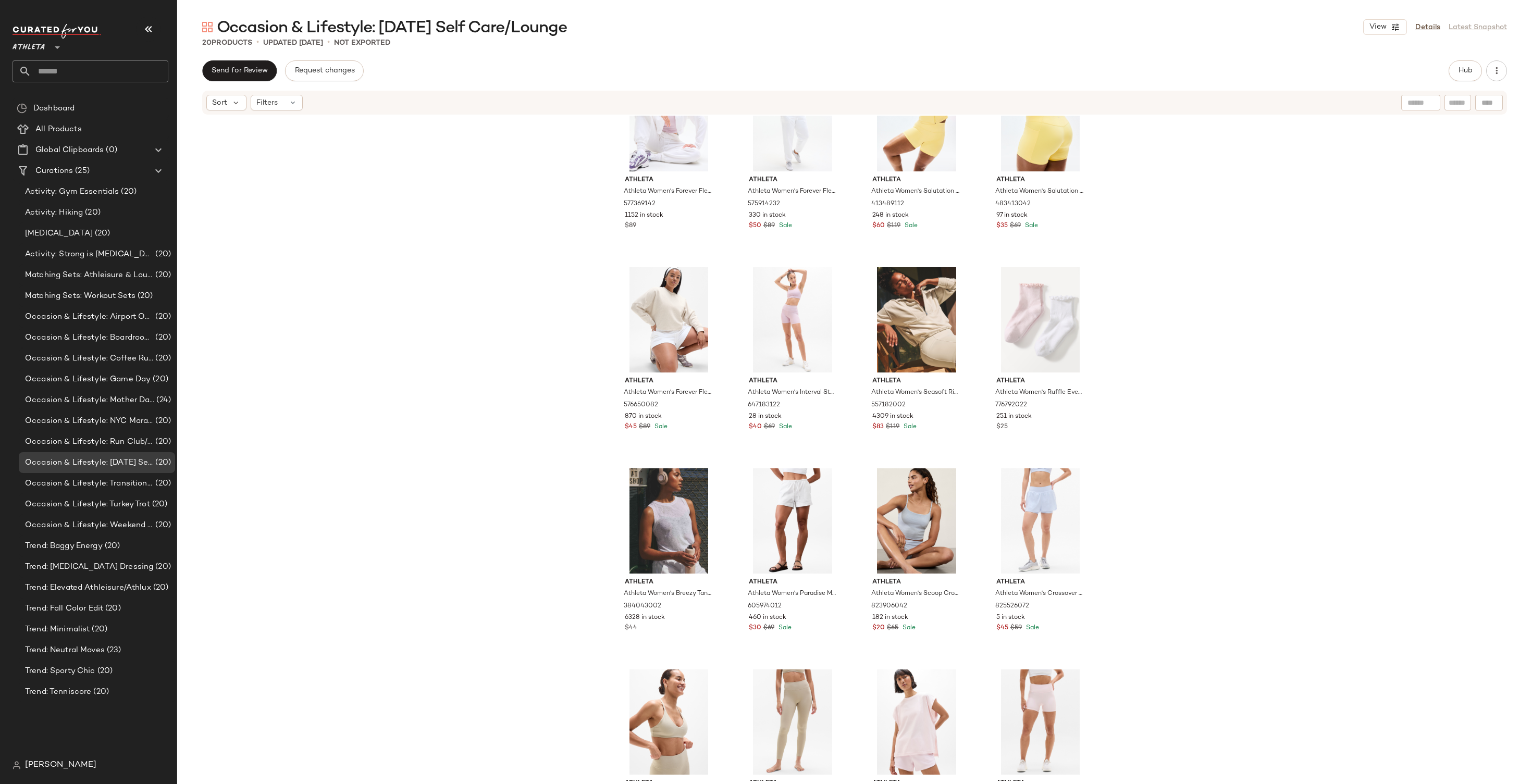
scroll to position [342, 0]
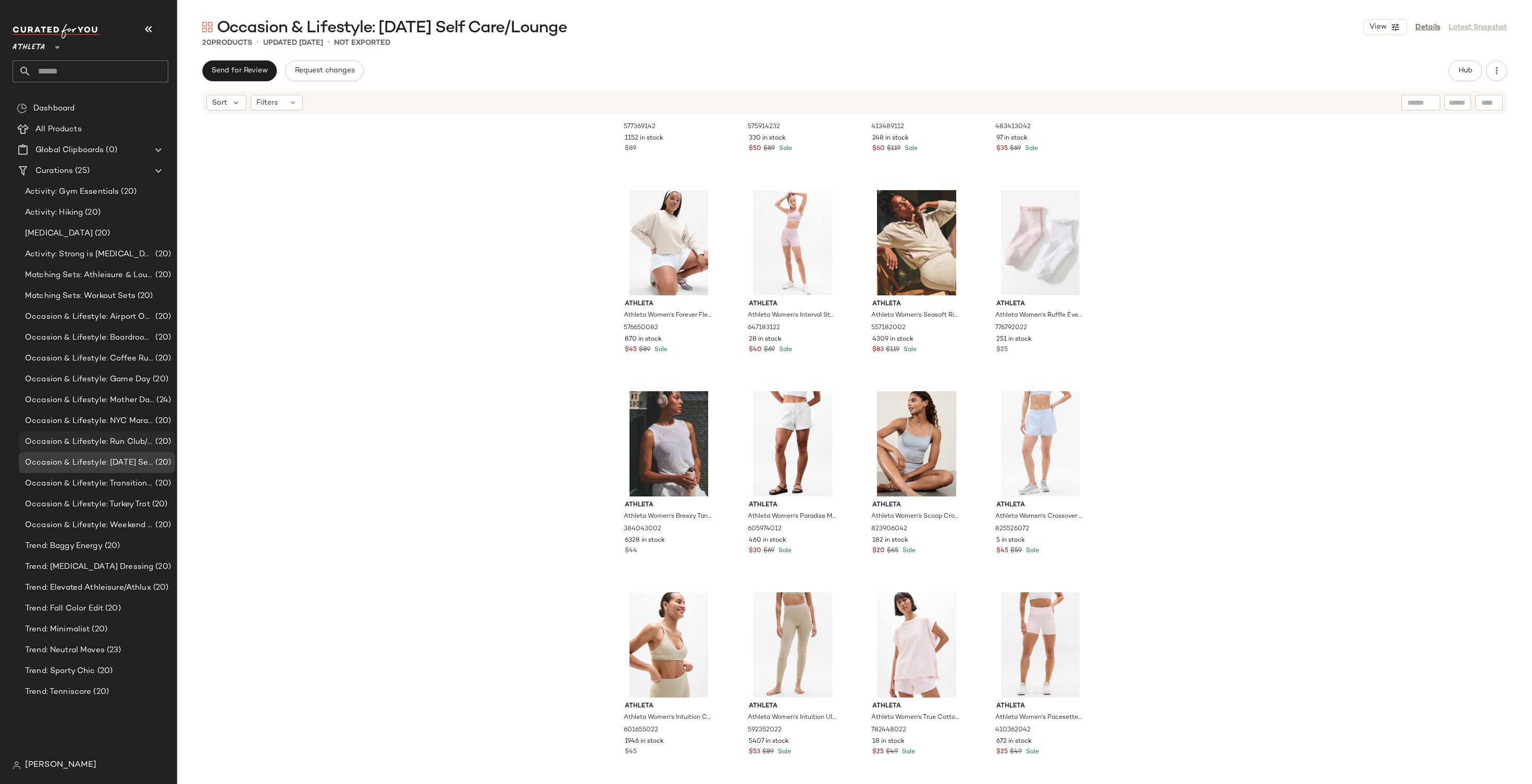
click at [102, 445] on span "Occasion & Lifestyle: Run Club/RunTok Faves" at bounding box center [89, 442] width 128 height 12
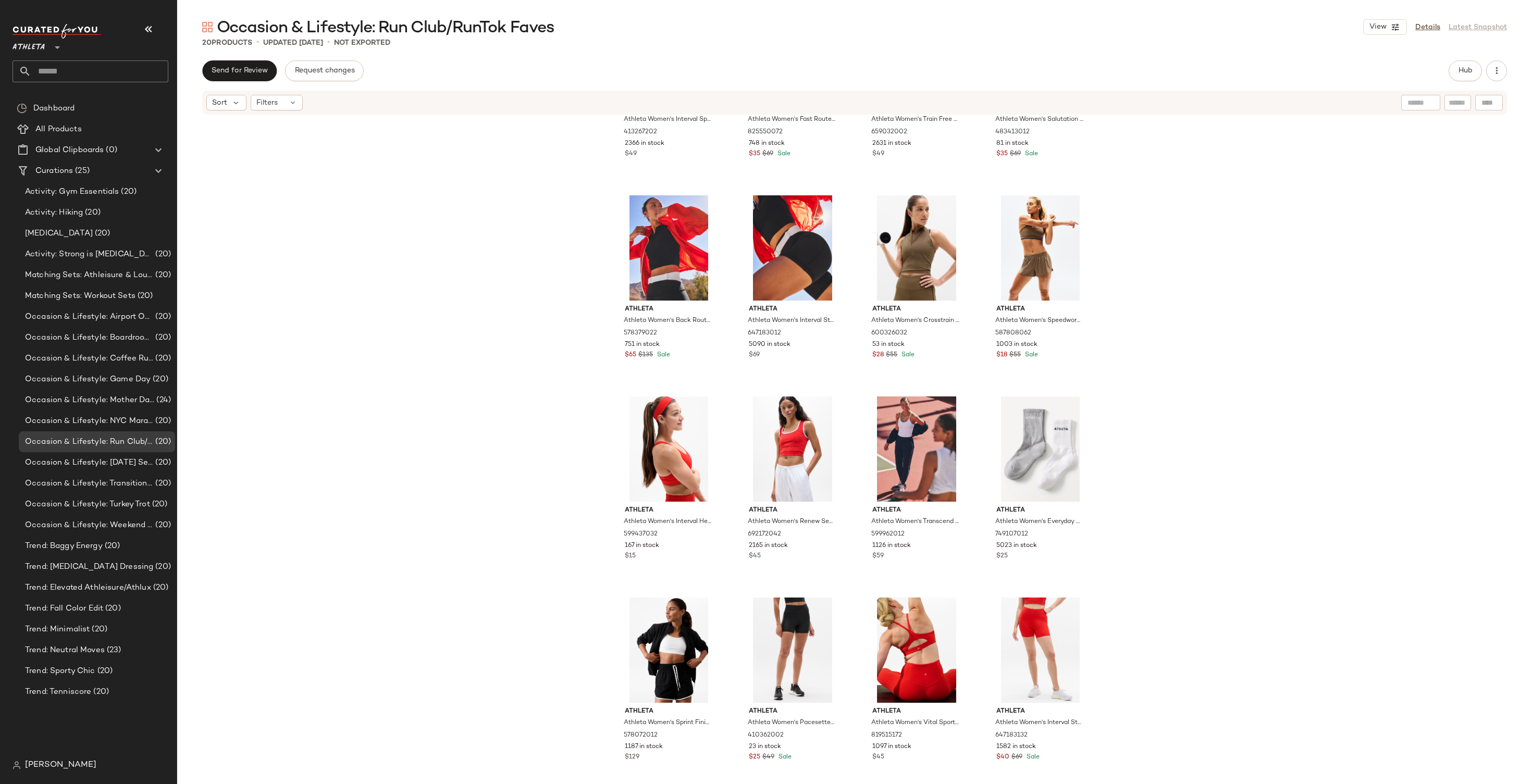
scroll to position [342, 0]
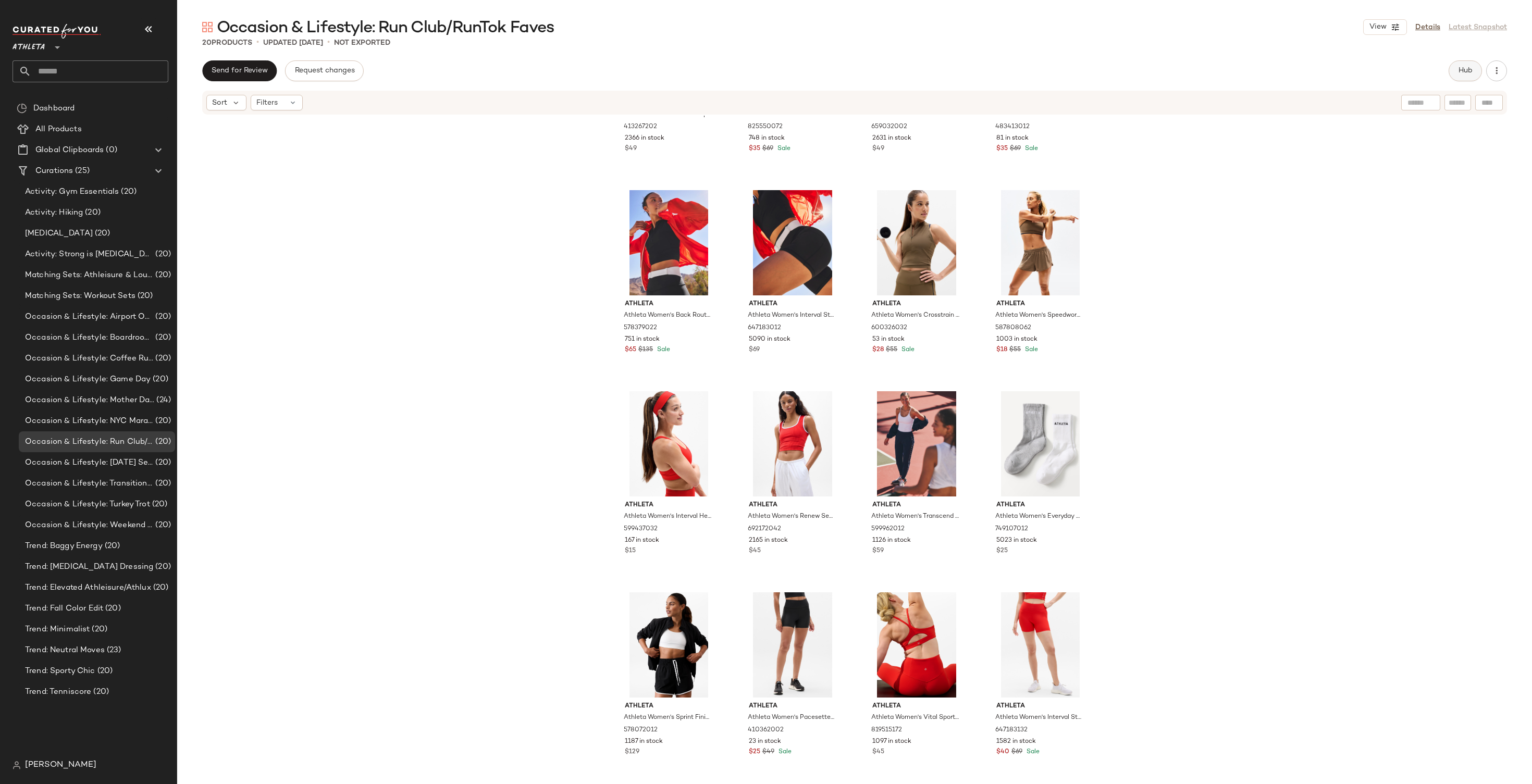
click at [1453, 78] on button "Hub" at bounding box center [1465, 71] width 33 height 21
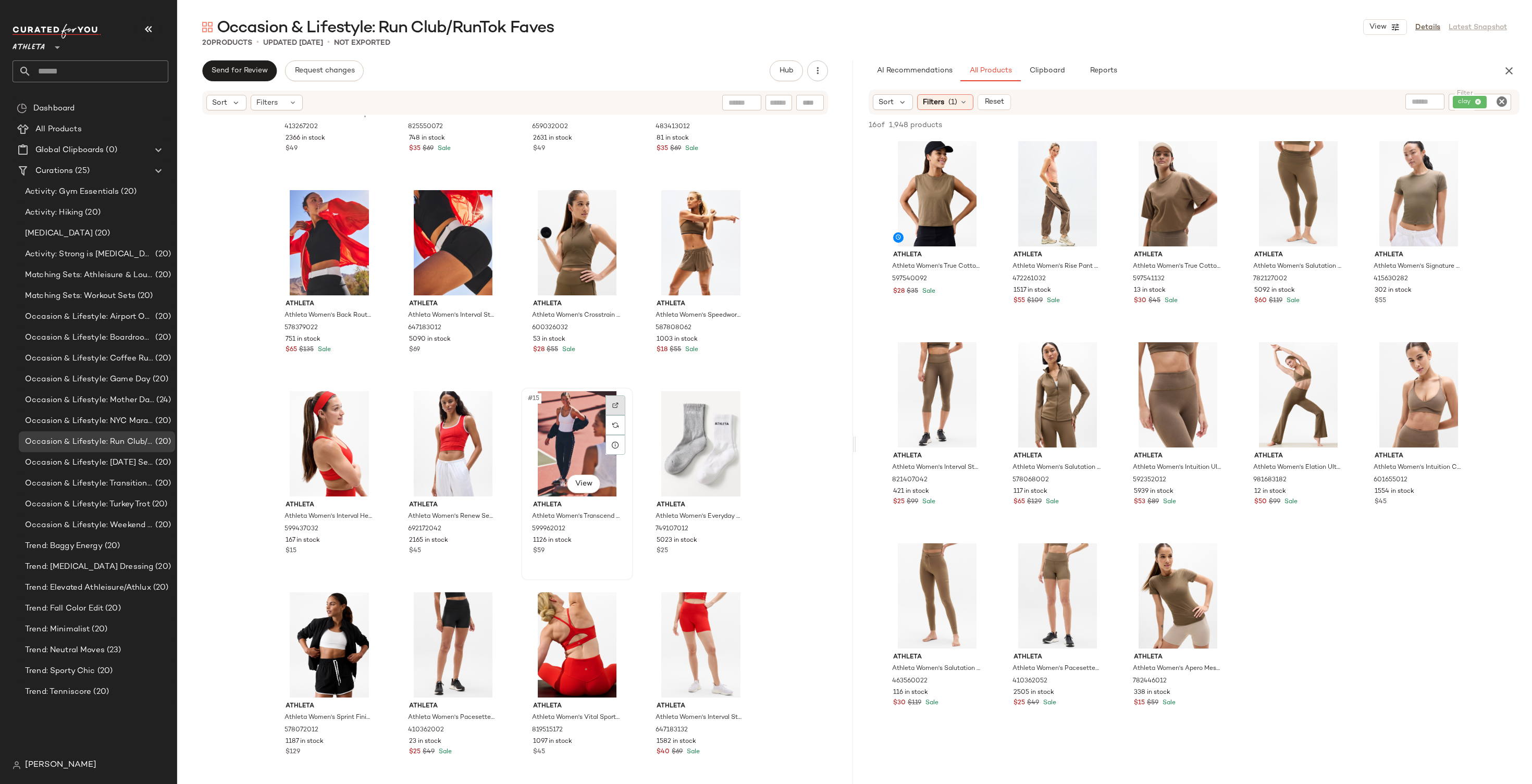
click at [613, 401] on div at bounding box center [615, 405] width 20 height 20
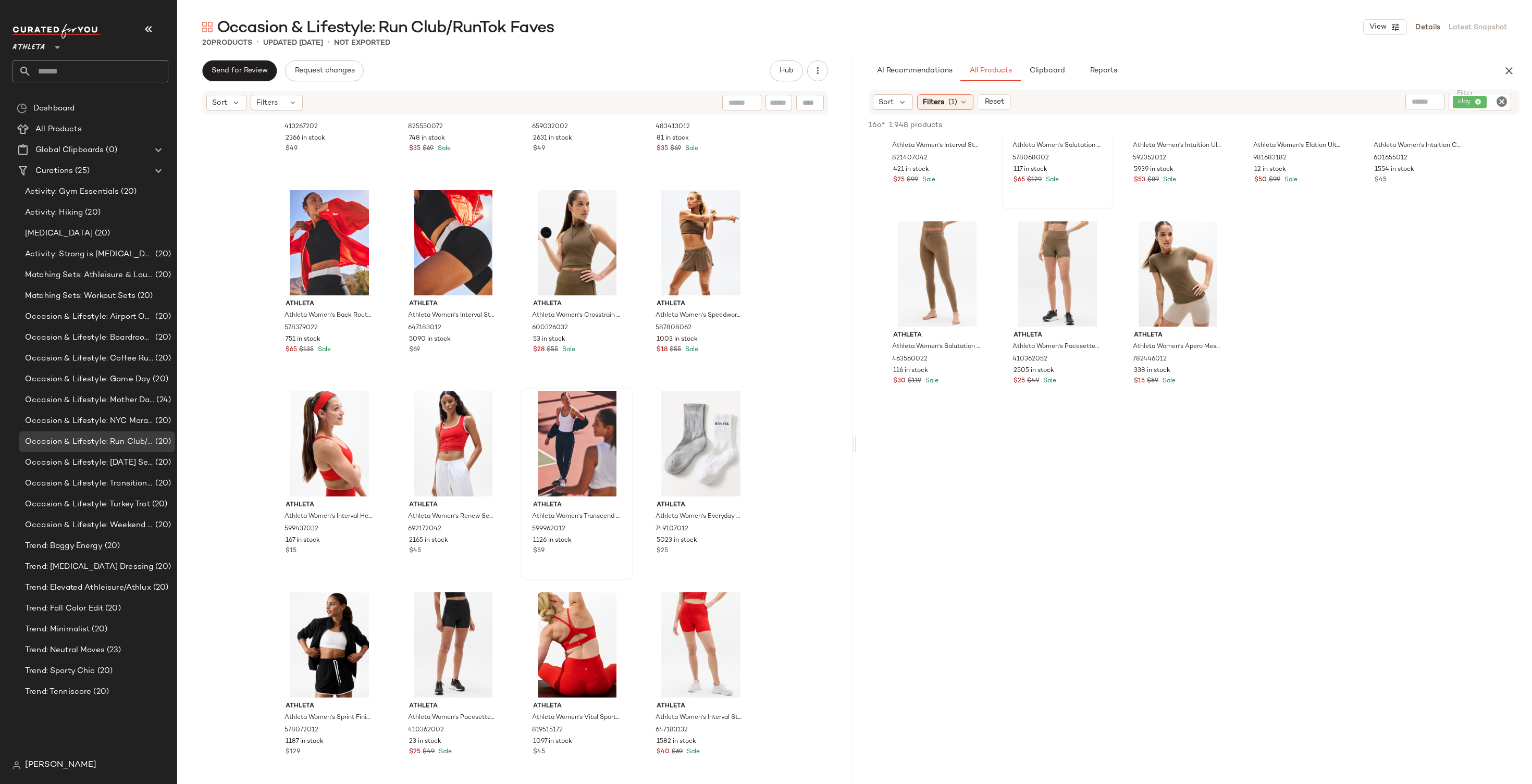
scroll to position [334, 0]
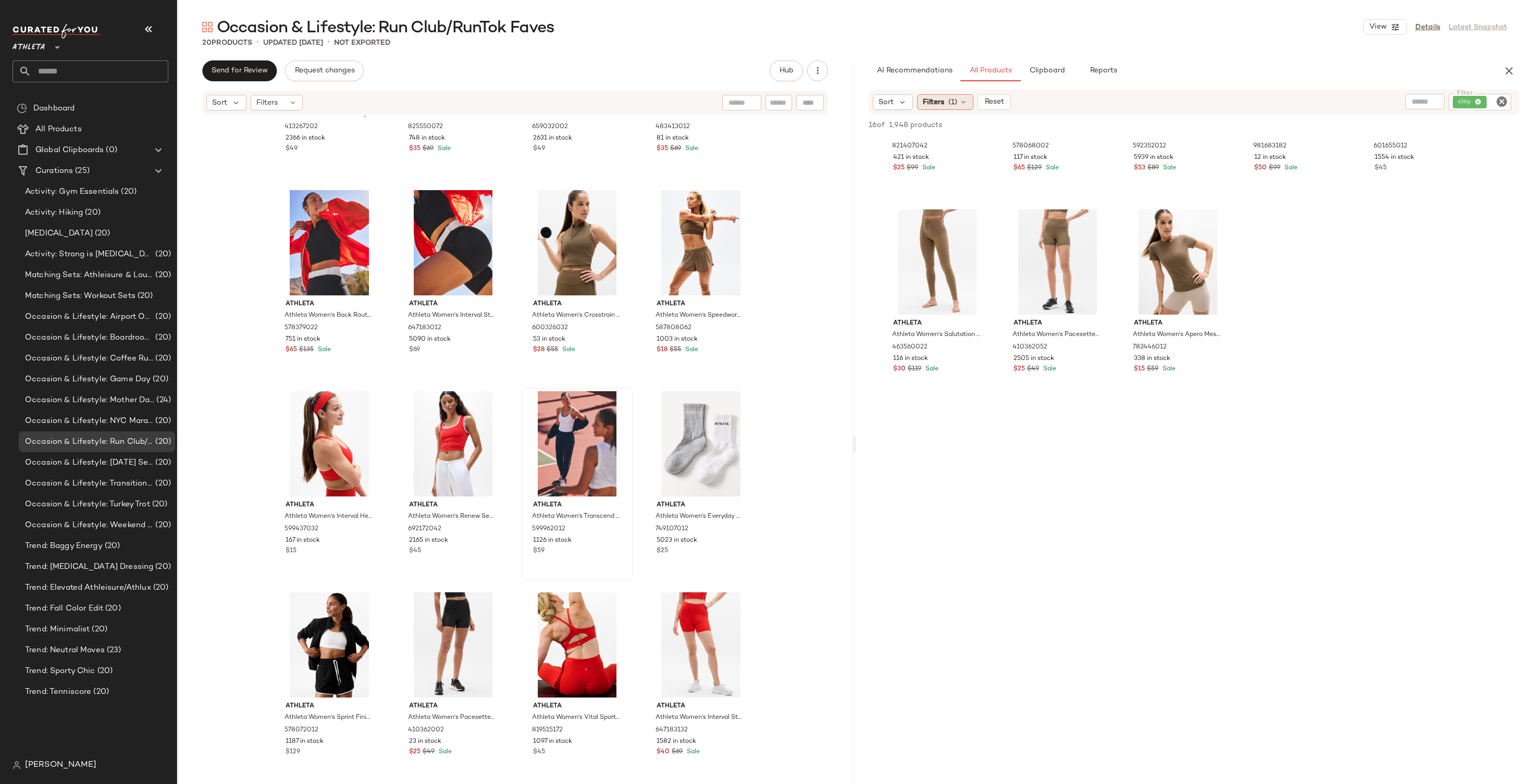
click at [952, 103] on span "(1)" at bounding box center [953, 102] width 9 height 11
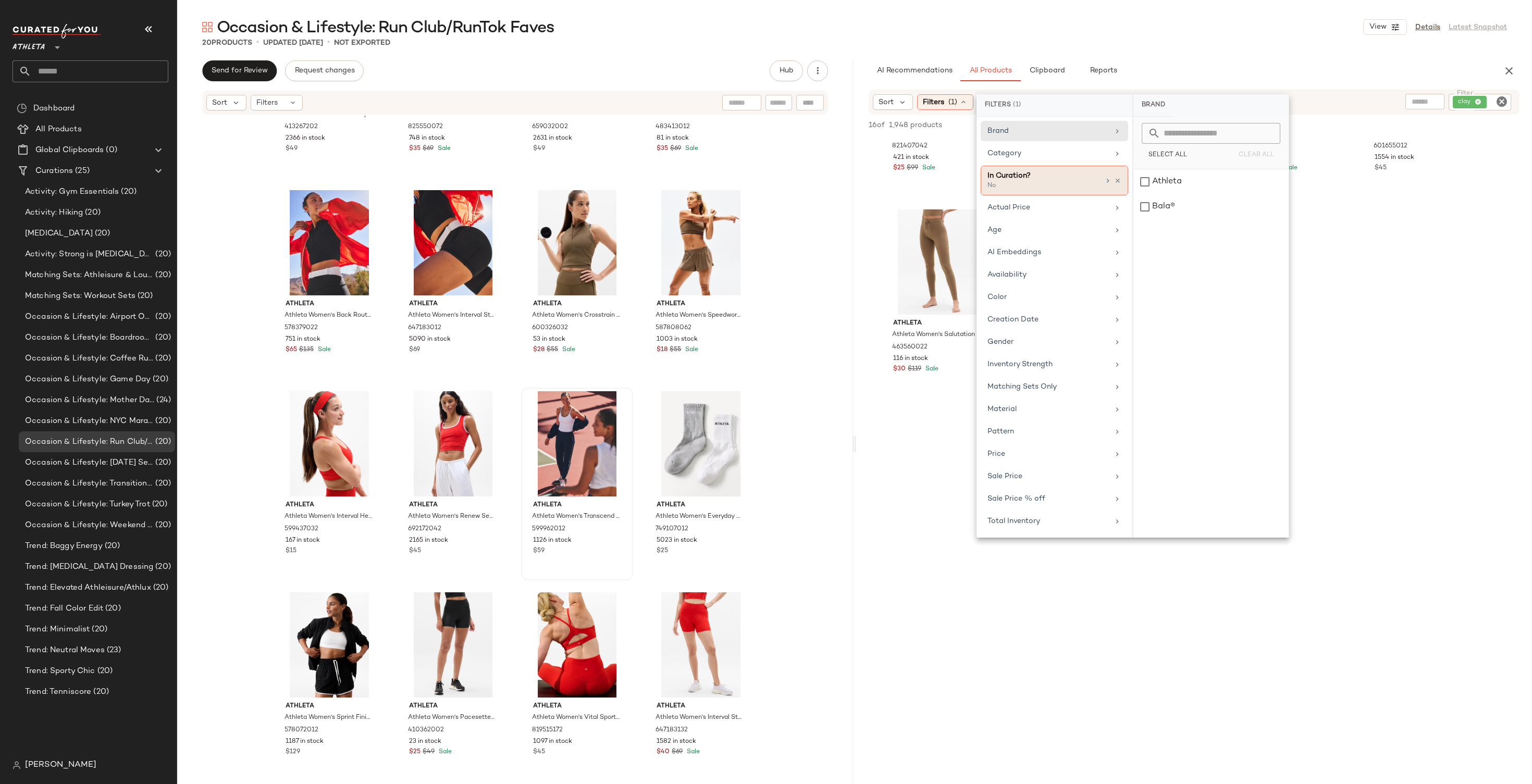
click at [1044, 184] on div "No" at bounding box center [1039, 186] width 104 height 10
click at [1021, 153] on div "Category" at bounding box center [1048, 153] width 121 height 11
click at [1166, 258] on div "bottom" at bounding box center [1211, 257] width 155 height 25
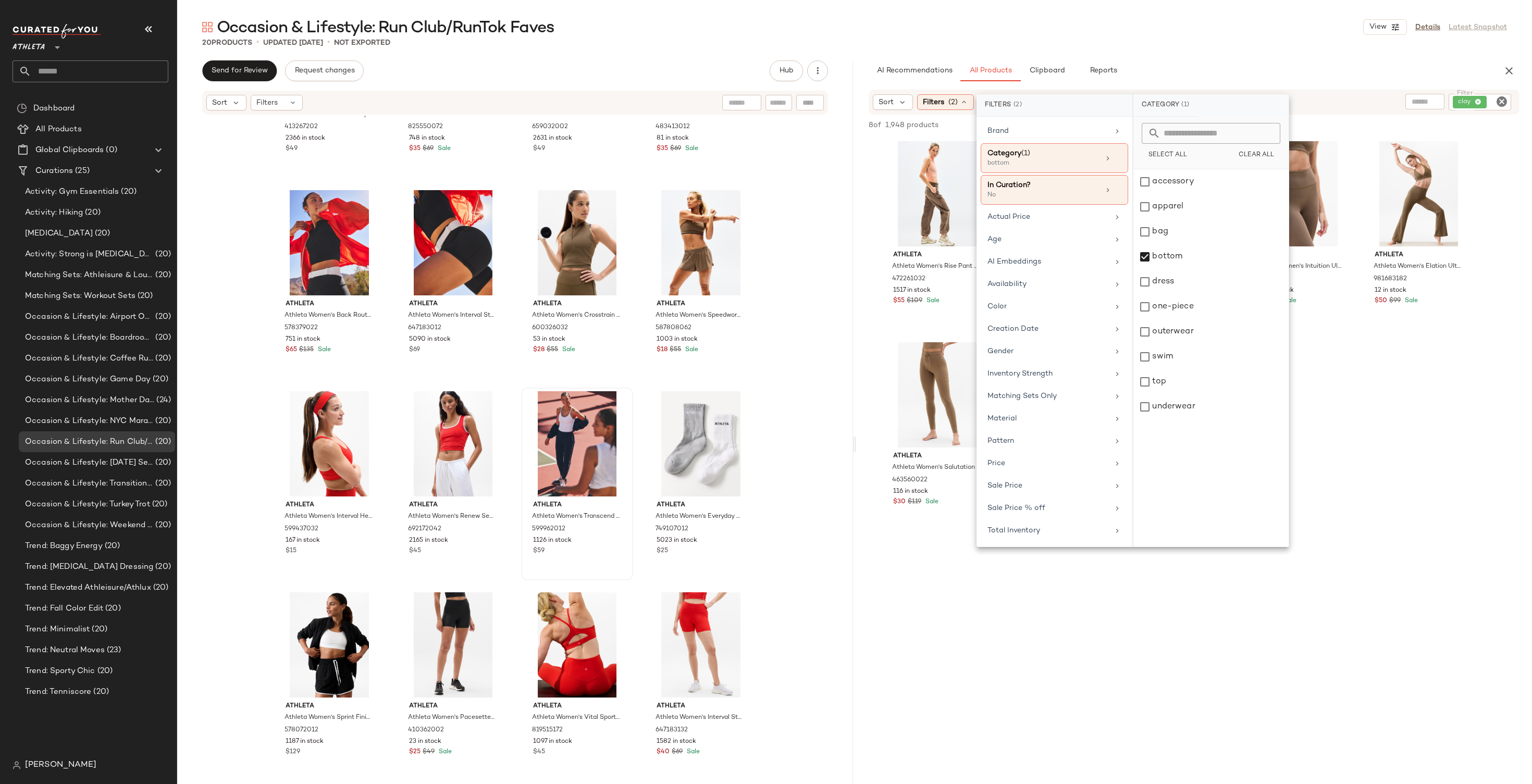
click at [1412, 335] on div "Athleta Athleta Women's Rise Pant Clay Size M 472261032 1517 in stock $55 $109 …" at bounding box center [1194, 334] width 676 height 393
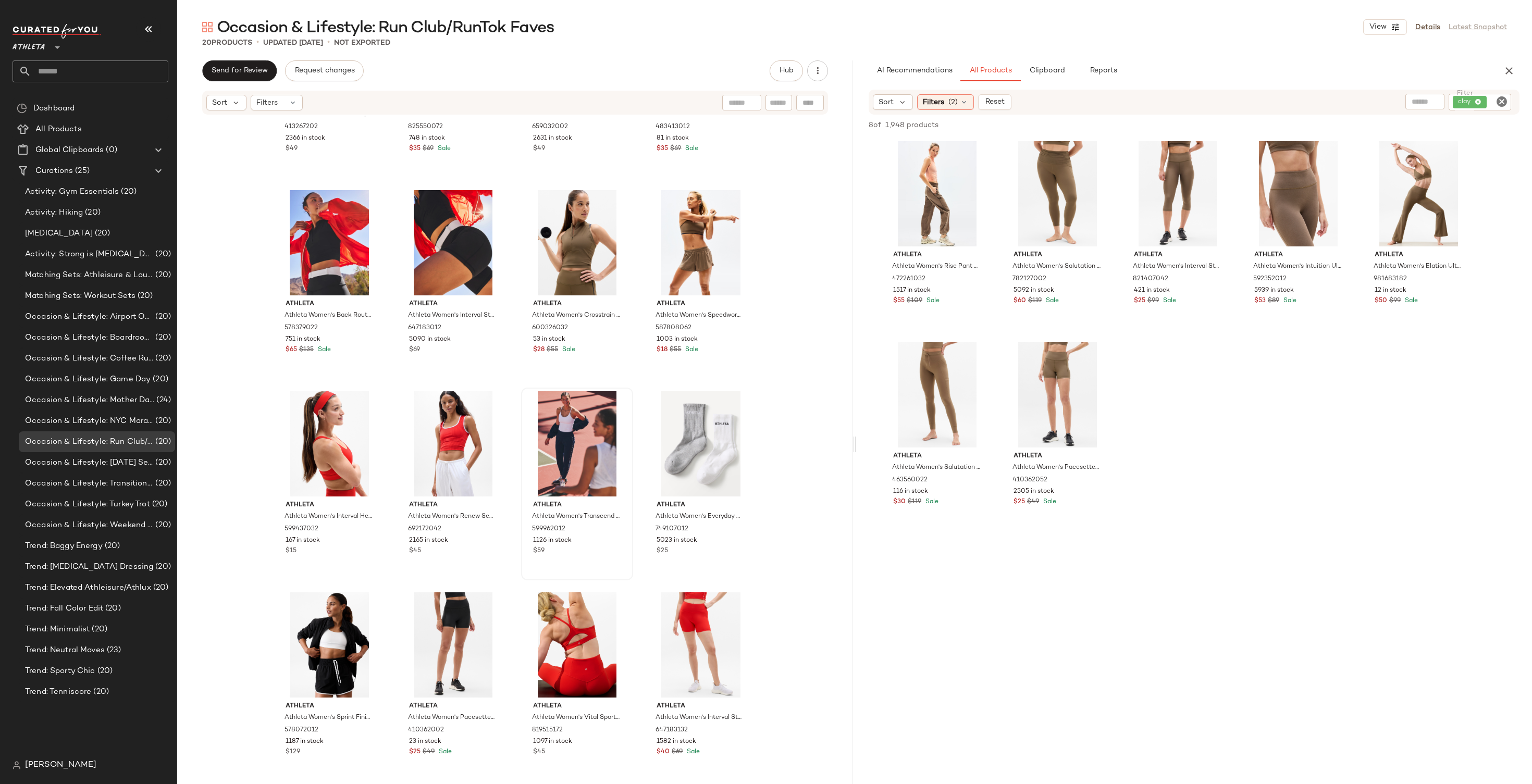
scroll to position [2, 0]
click at [1480, 103] on div "clay" at bounding box center [1445, 102] width 133 height 17
click at [1409, 103] on icon at bounding box center [1407, 102] width 7 height 7
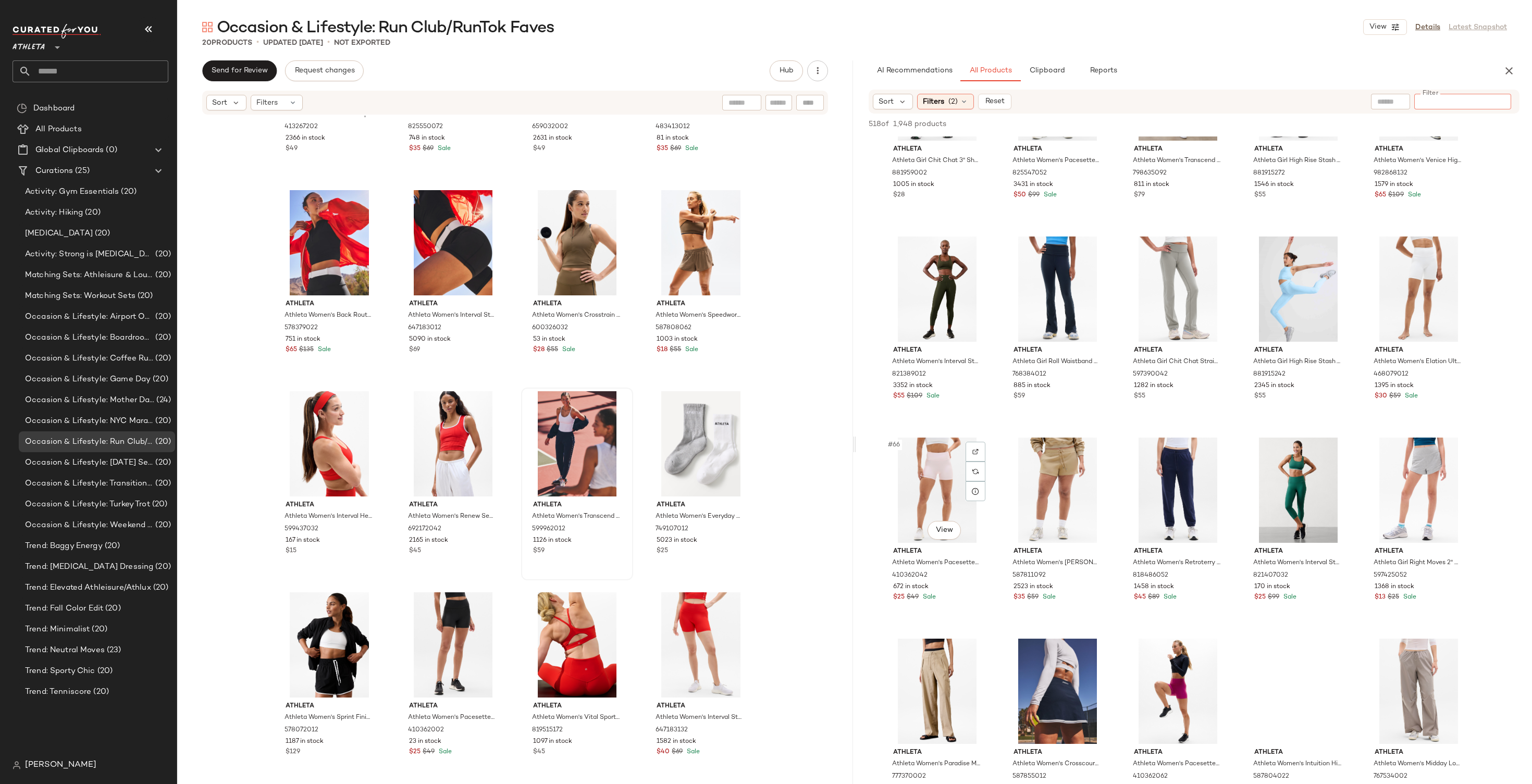
scroll to position [2316, 0]
click at [1433, 103] on input "Filter" at bounding box center [1462, 102] width 89 height 11
paste input "**********"
type input "**********"
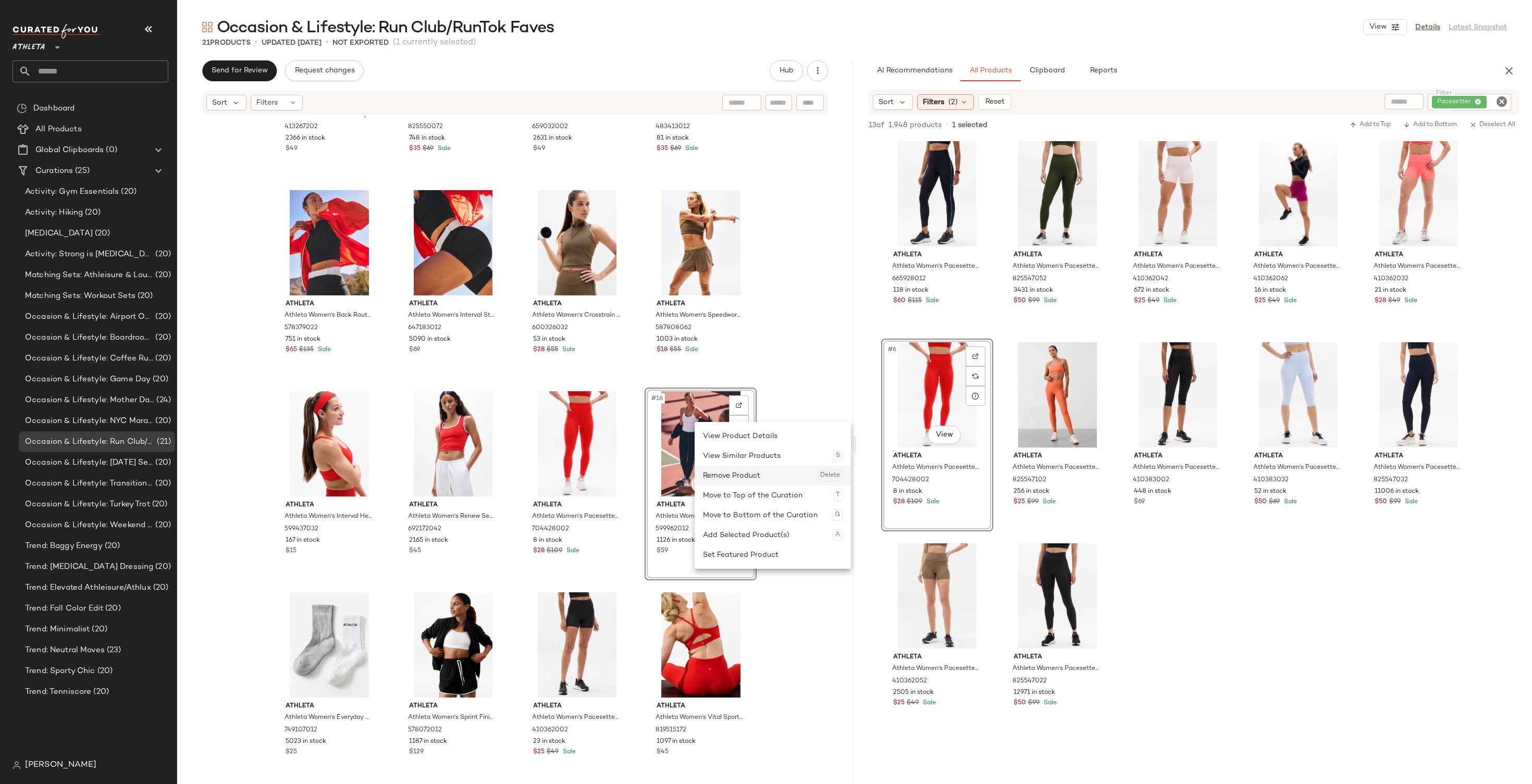
click at [722, 473] on div "Remove Product Delete" at bounding box center [773, 475] width 140 height 20
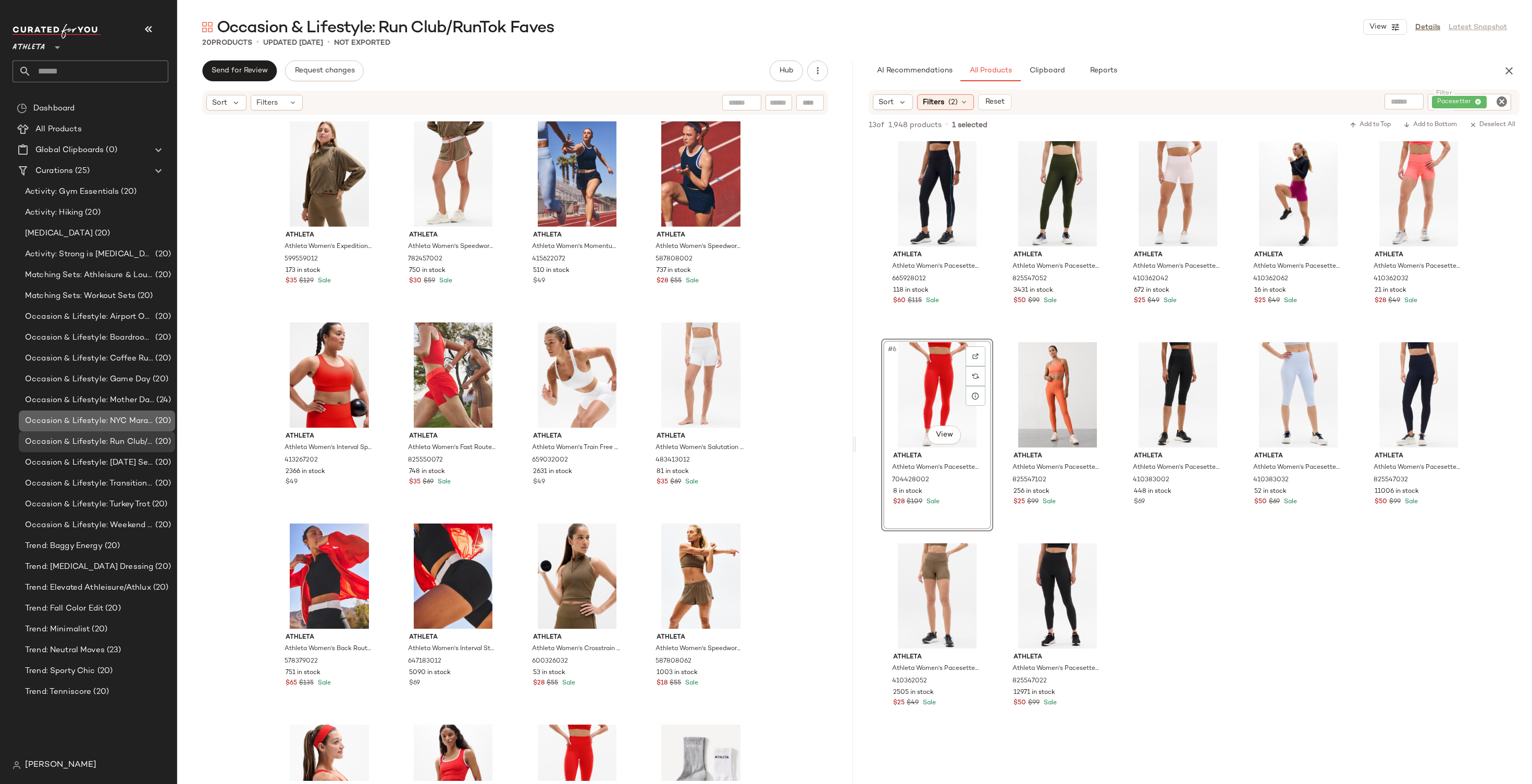
click at [82, 413] on div "Occasion & Lifestyle: NYC Marathon (20)" at bounding box center [97, 420] width 156 height 21
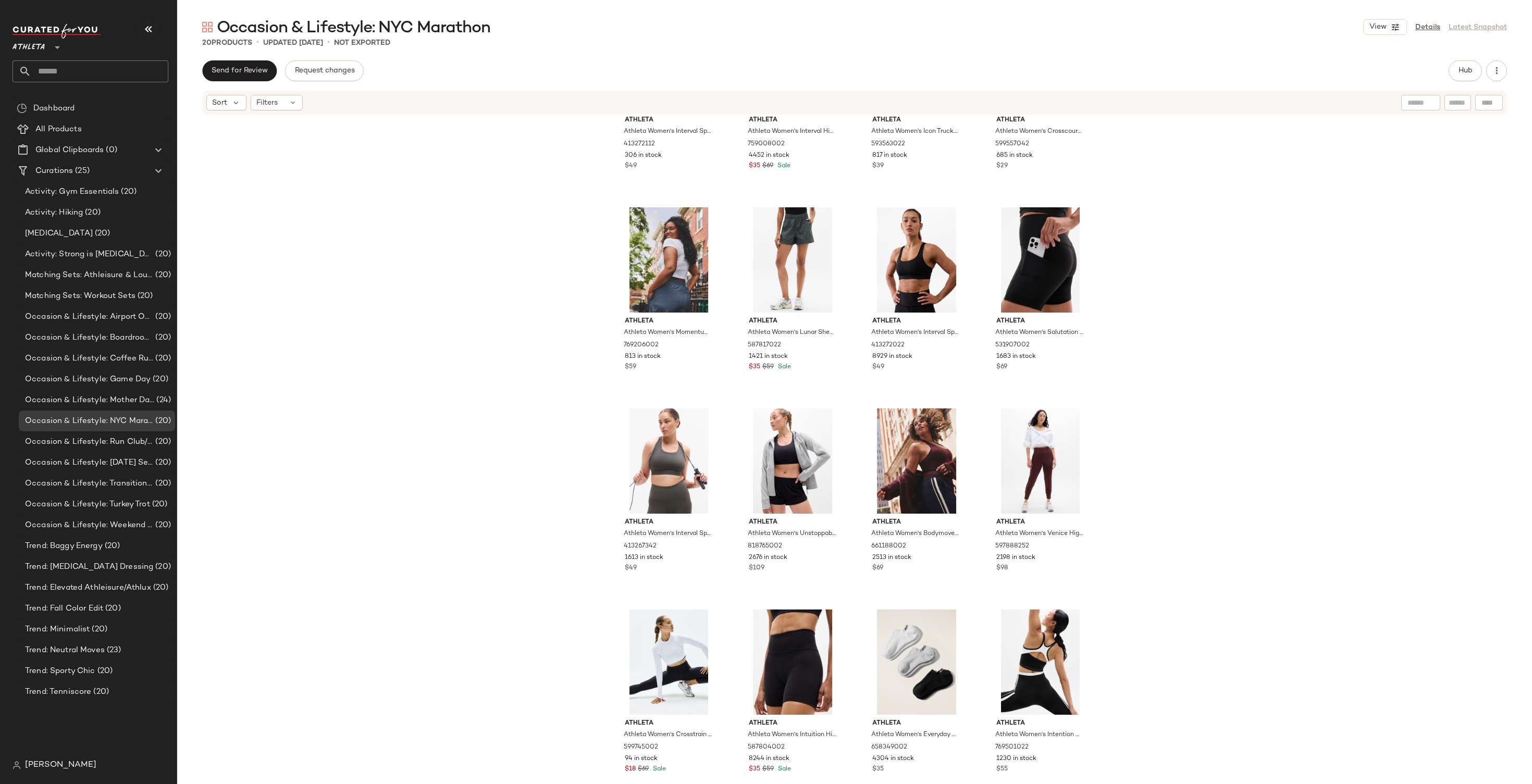
scroll to position [342, 0]
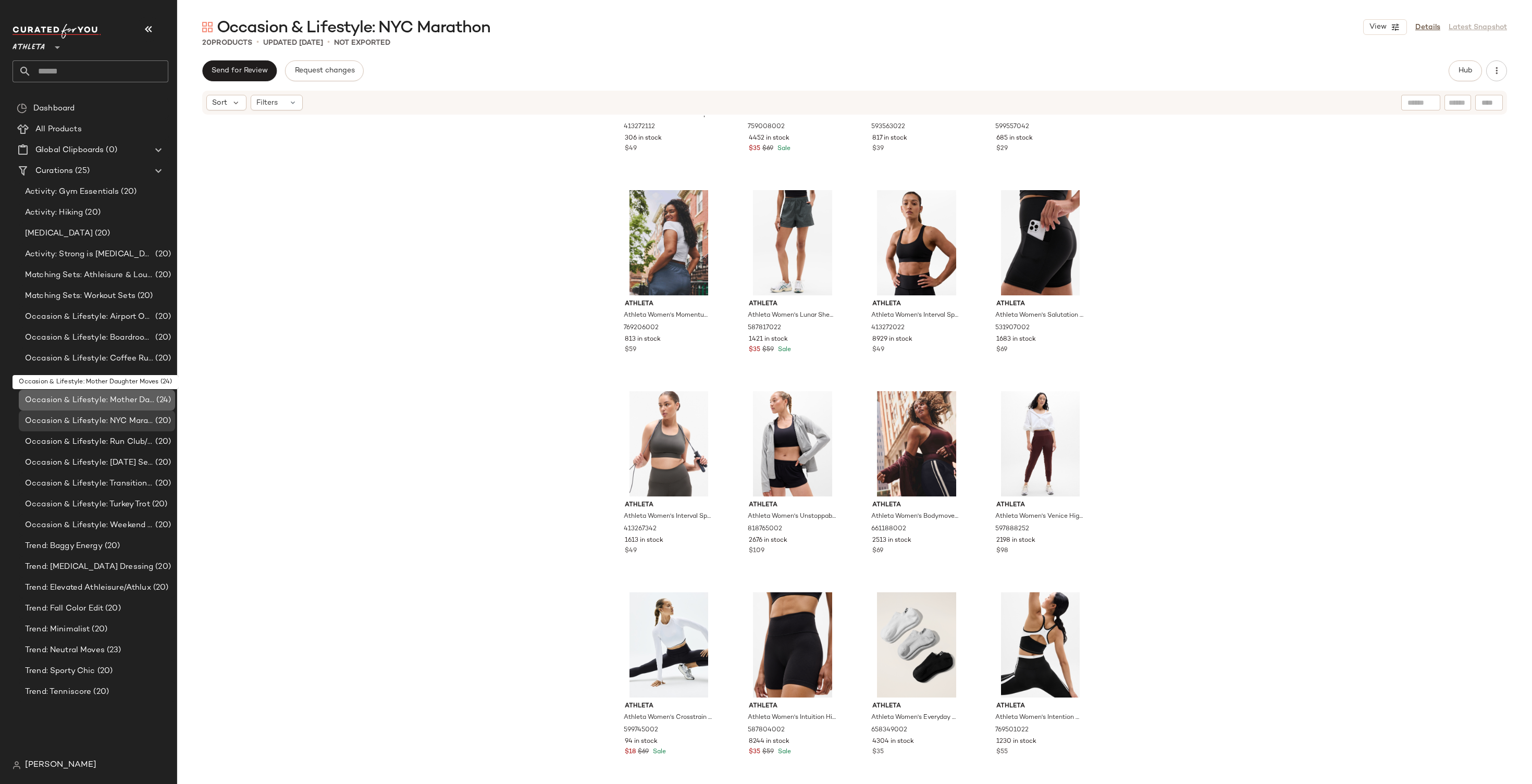
click at [81, 401] on span "Occasion & Lifestyle: Mother Daughter Moves" at bounding box center [89, 400] width 129 height 12
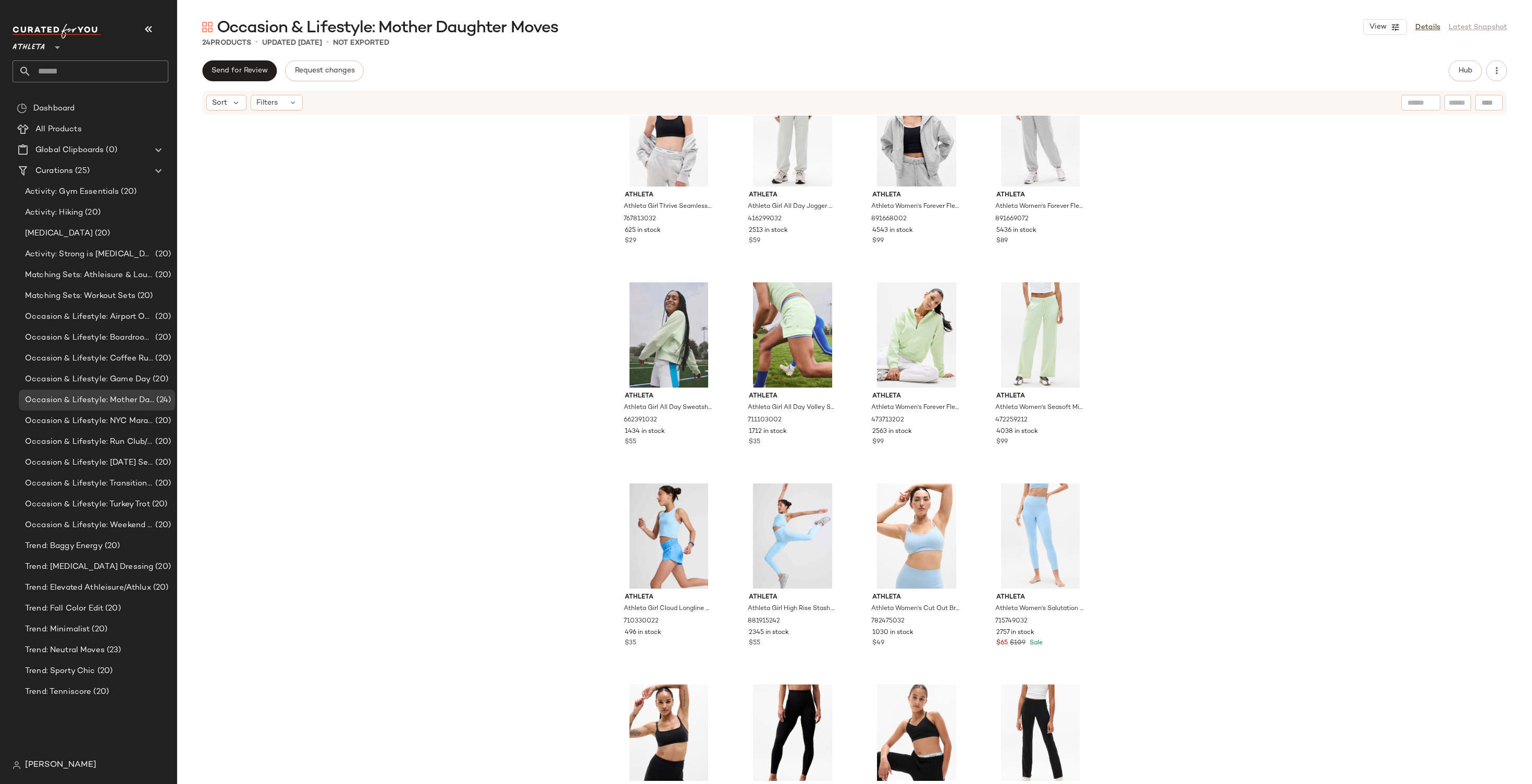
scroll to position [543, 0]
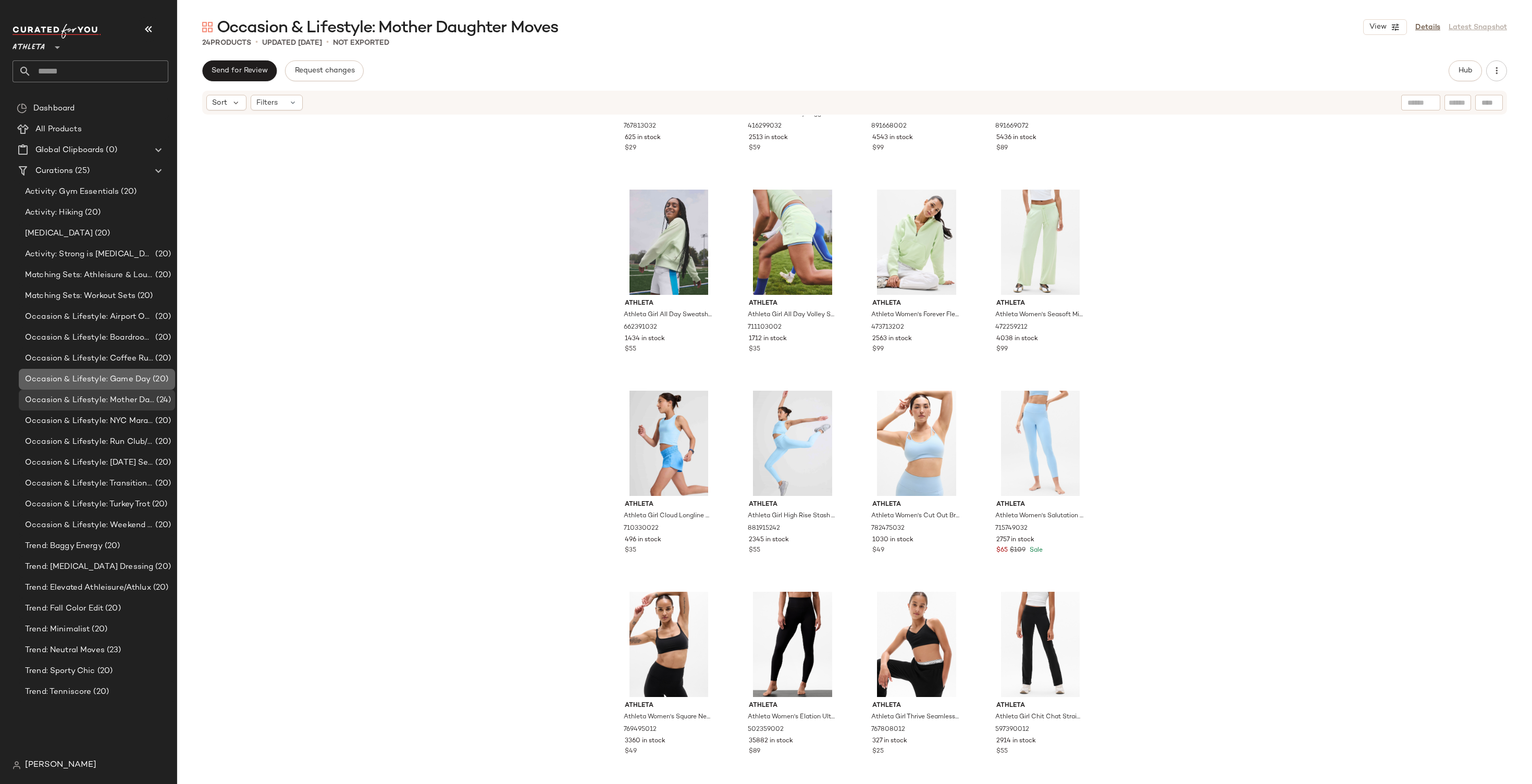
click at [118, 379] on span "Occasion & Lifestyle: Game Day" at bounding box center [87, 379] width 125 height 12
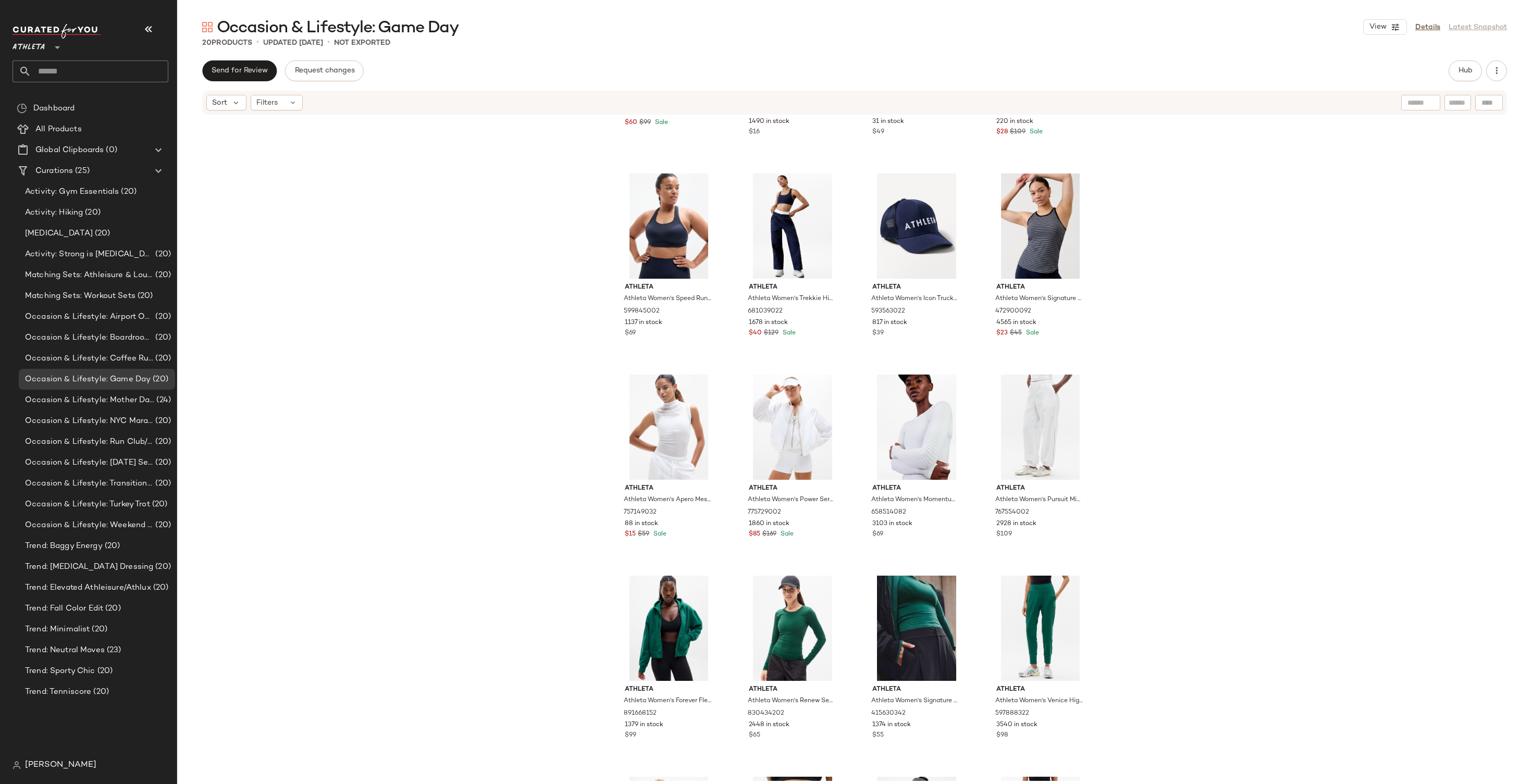
scroll to position [342, 0]
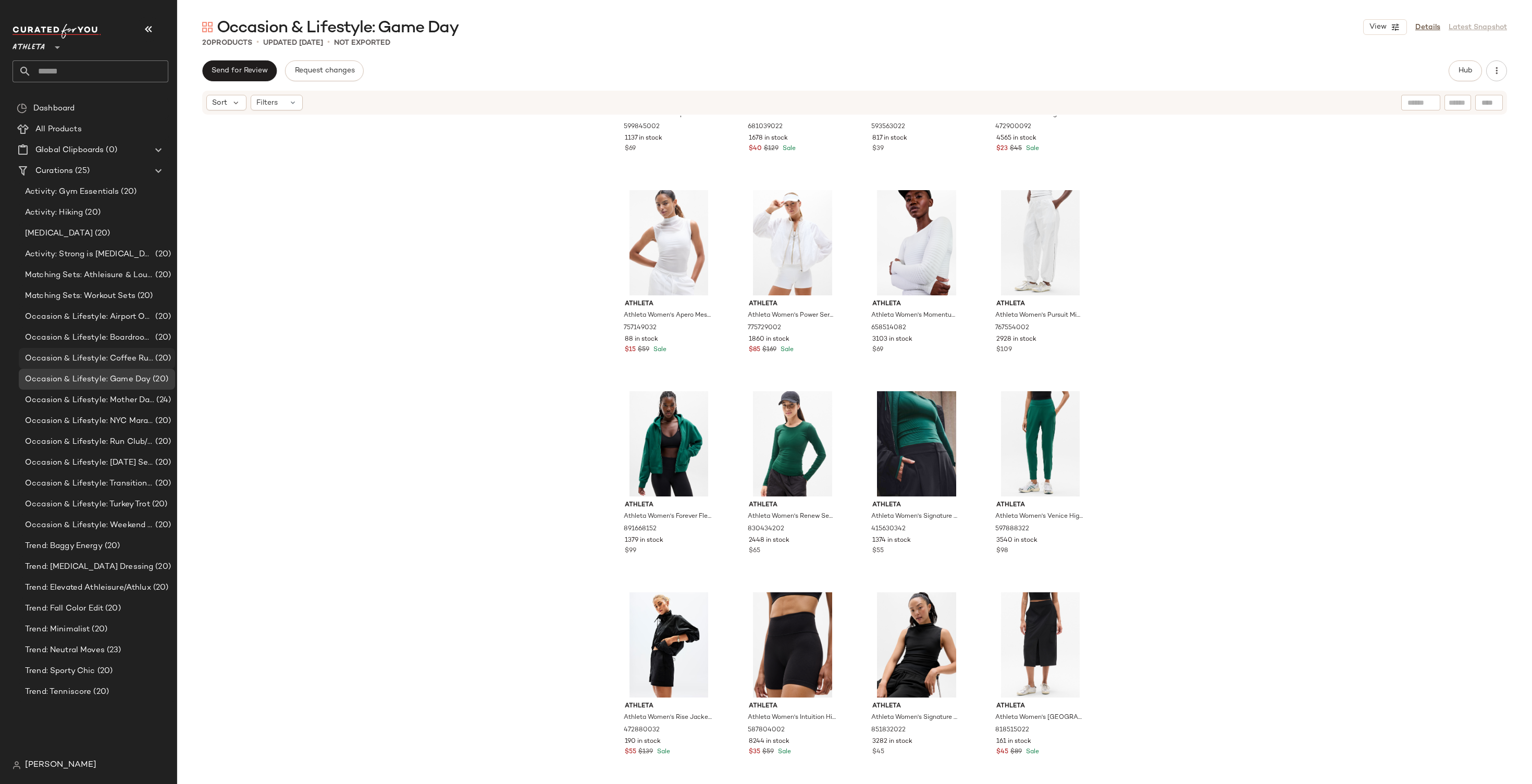
click at [116, 358] on span "Occasion & Lifestyle: Coffee Run" at bounding box center [89, 358] width 128 height 12
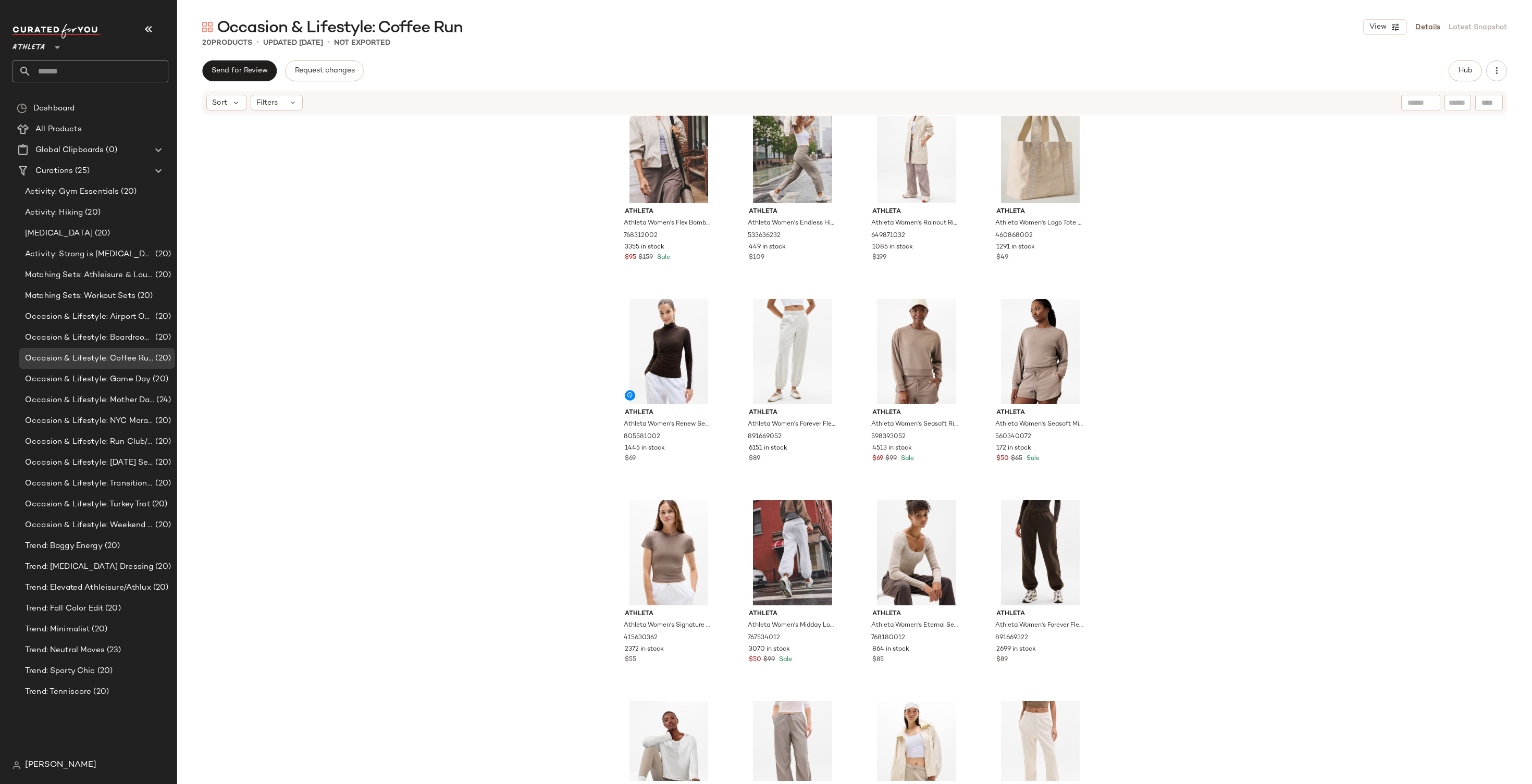
scroll to position [342, 0]
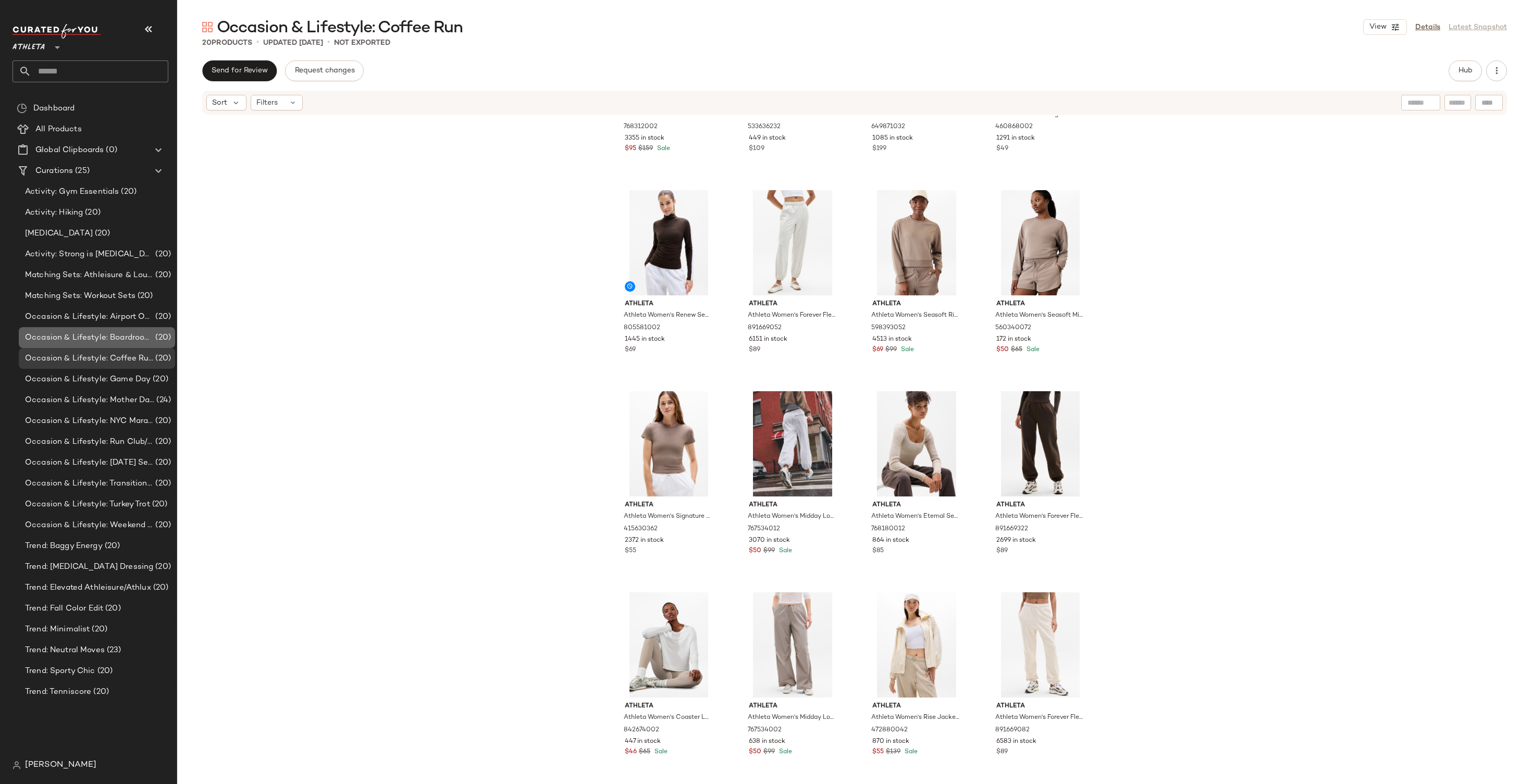
click at [90, 332] on span "Occasion & Lifestyle: Boardroom to Barre" at bounding box center [89, 338] width 128 height 12
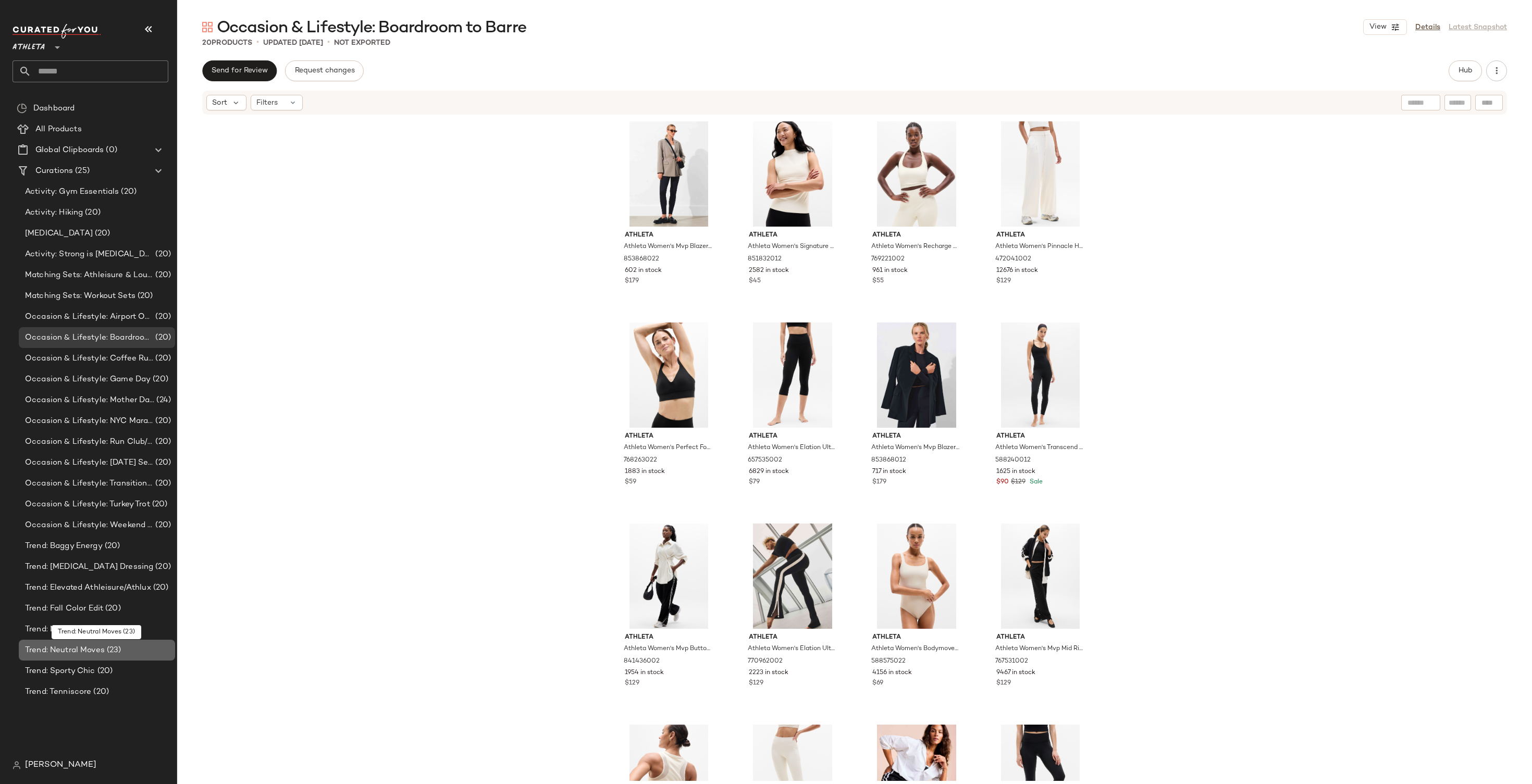
click at [102, 648] on span "Trend: Neutral Moves" at bounding box center [65, 650] width 80 height 12
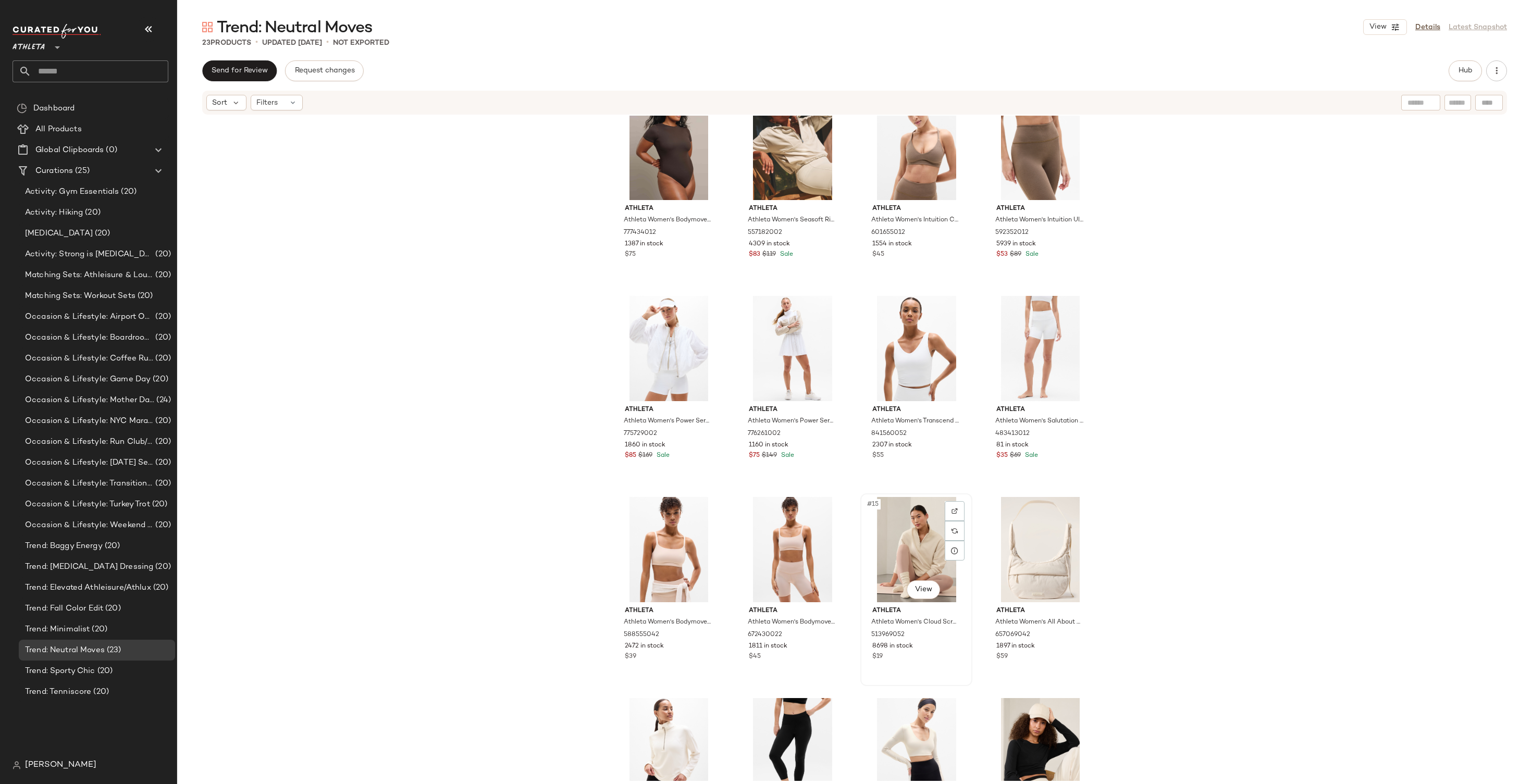
scroll to position [342, 0]
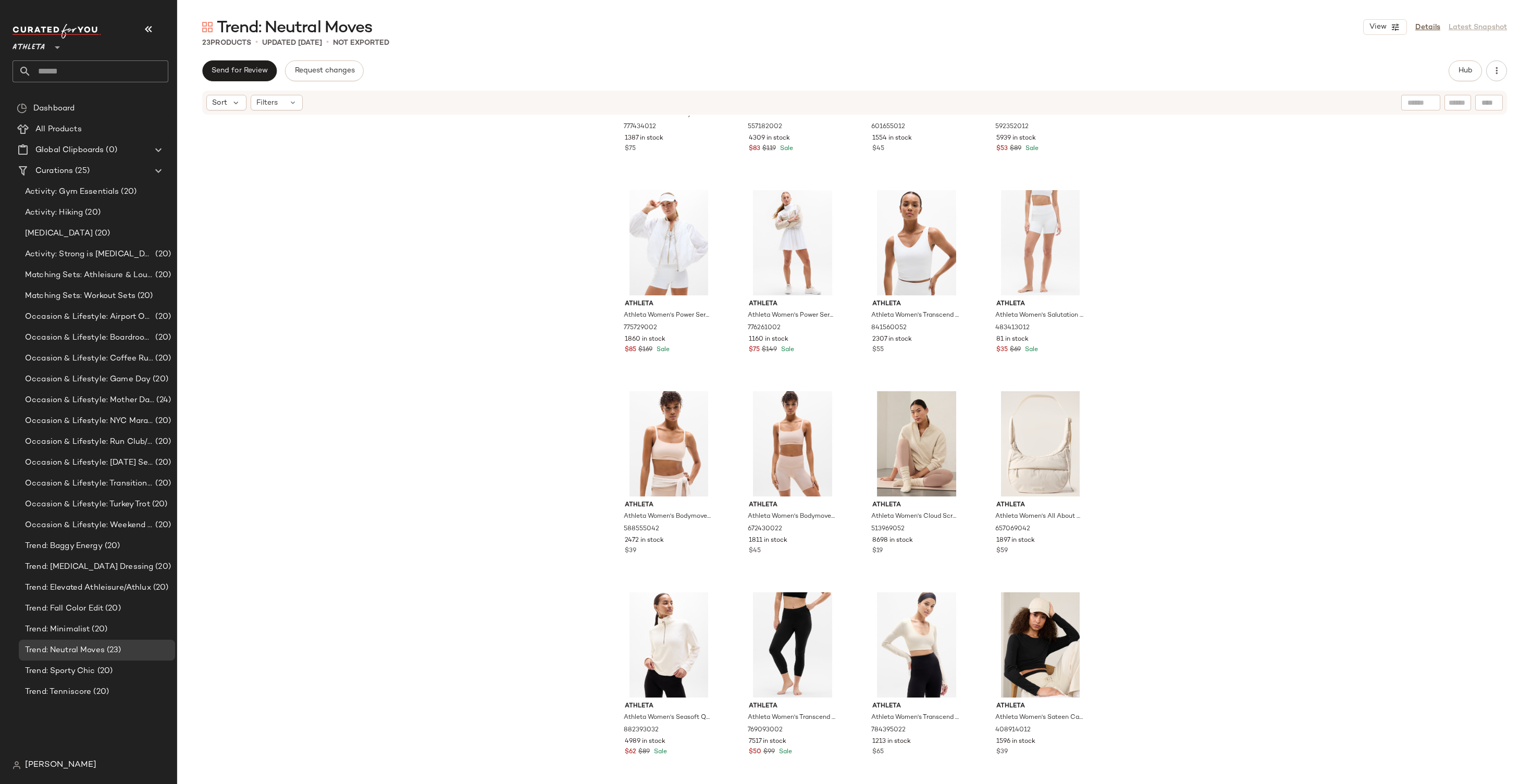
click at [421, 542] on div "Athleta Athleta Women's Bodymove Short Sleeve Crew Bodysuit Truffle Size XXS 77…" at bounding box center [855, 448] width 1355 height 665
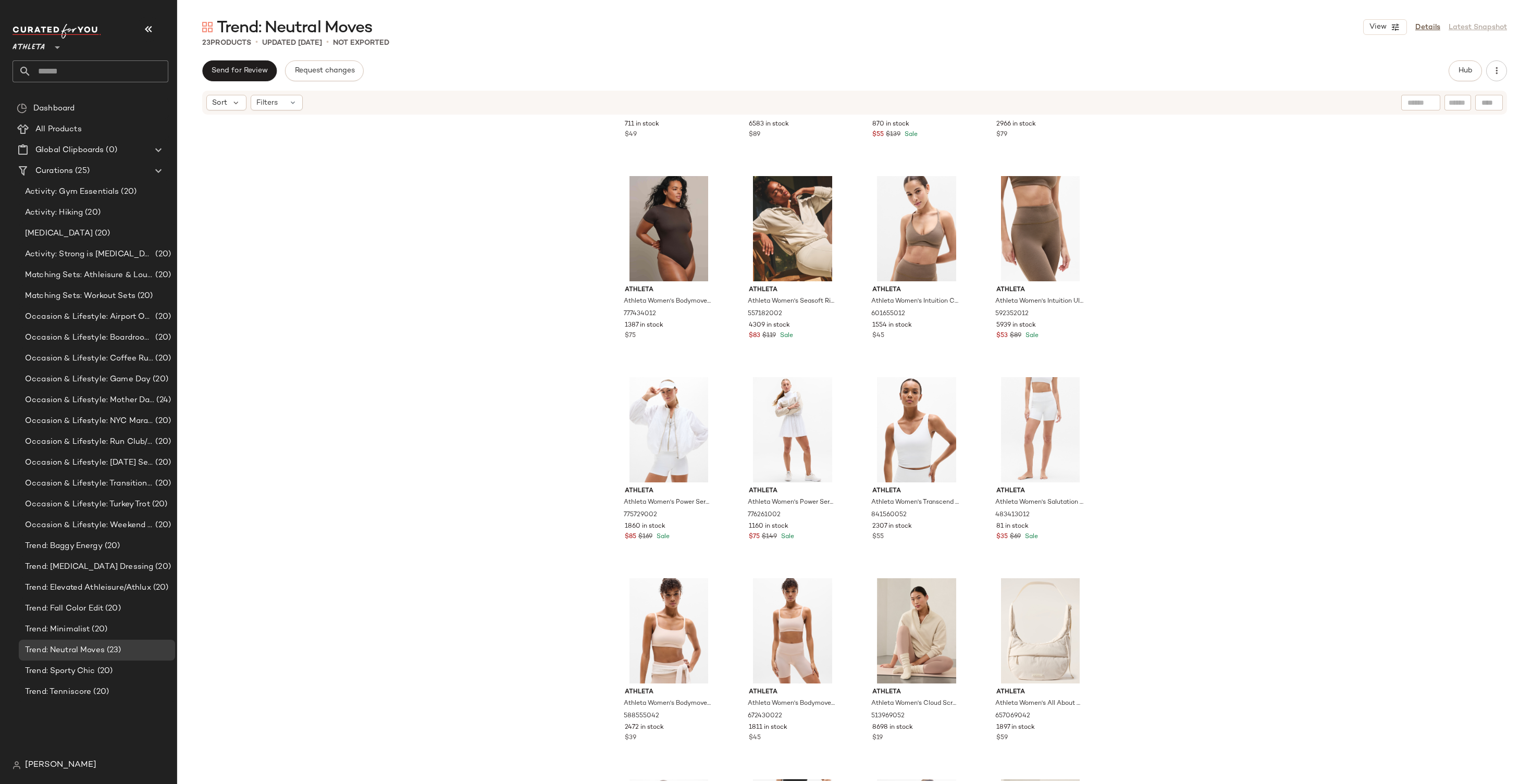
scroll to position [0, 0]
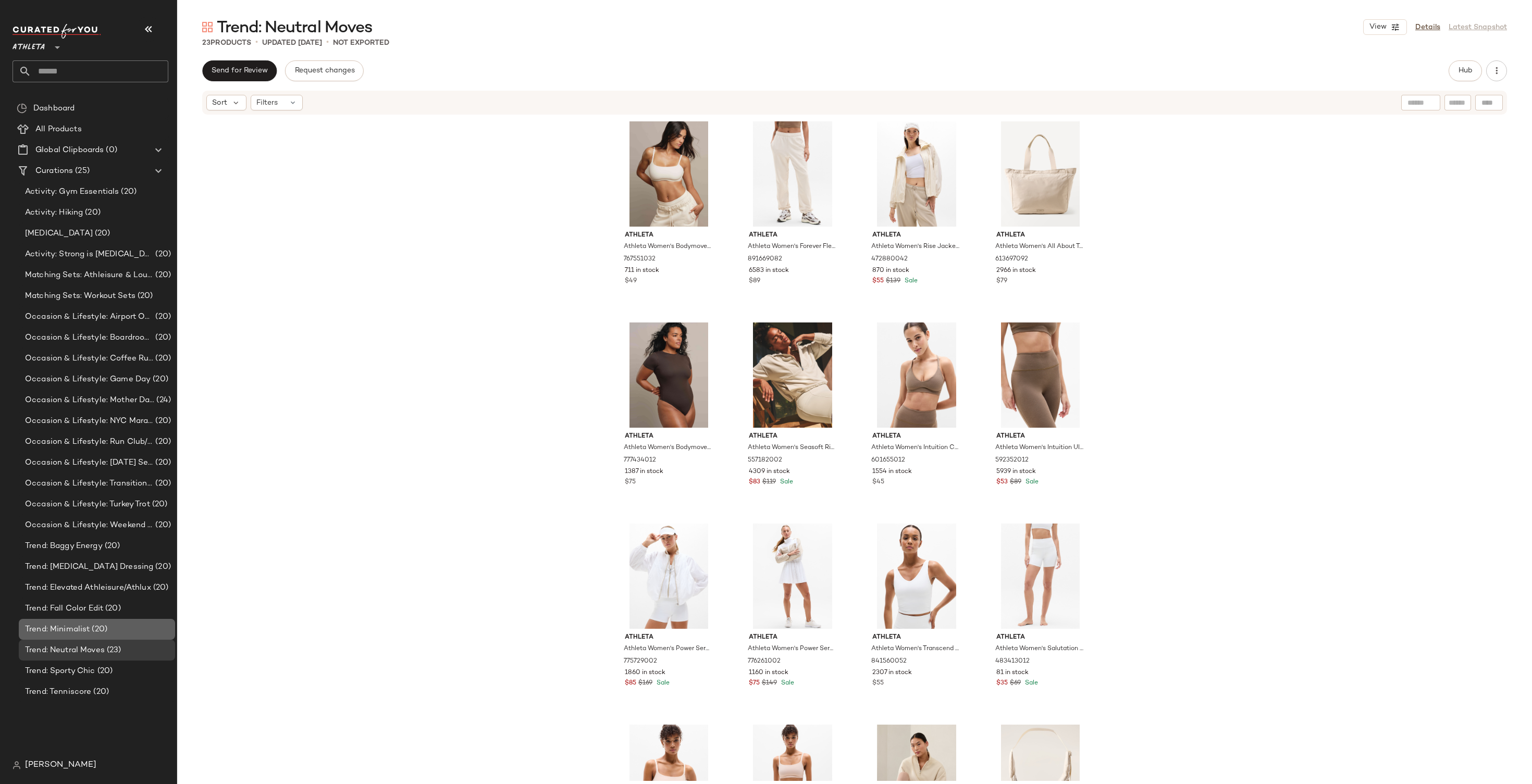
click at [58, 622] on div "Trend: Minimalist (20)" at bounding box center [97, 629] width 156 height 21
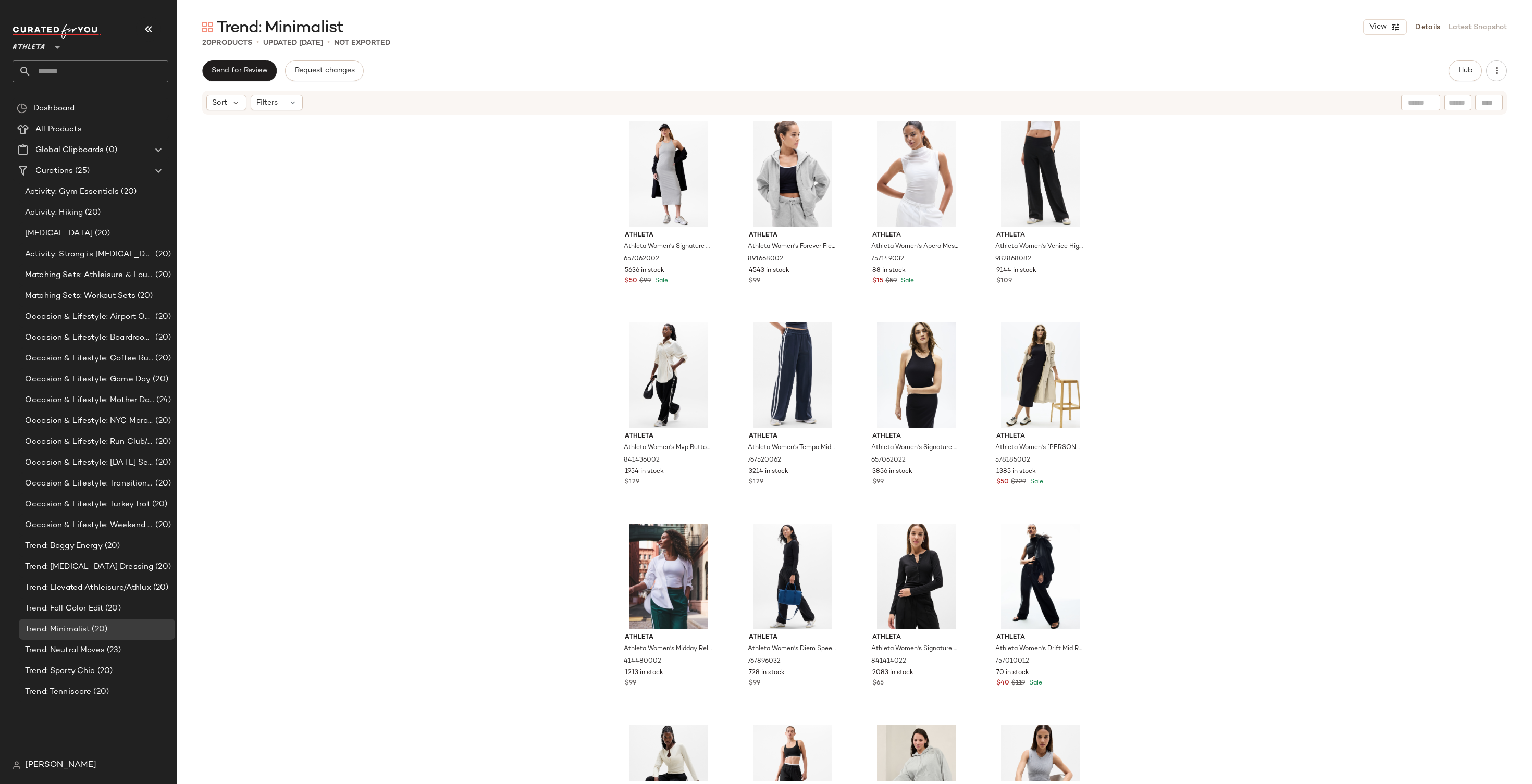
scroll to position [342, 0]
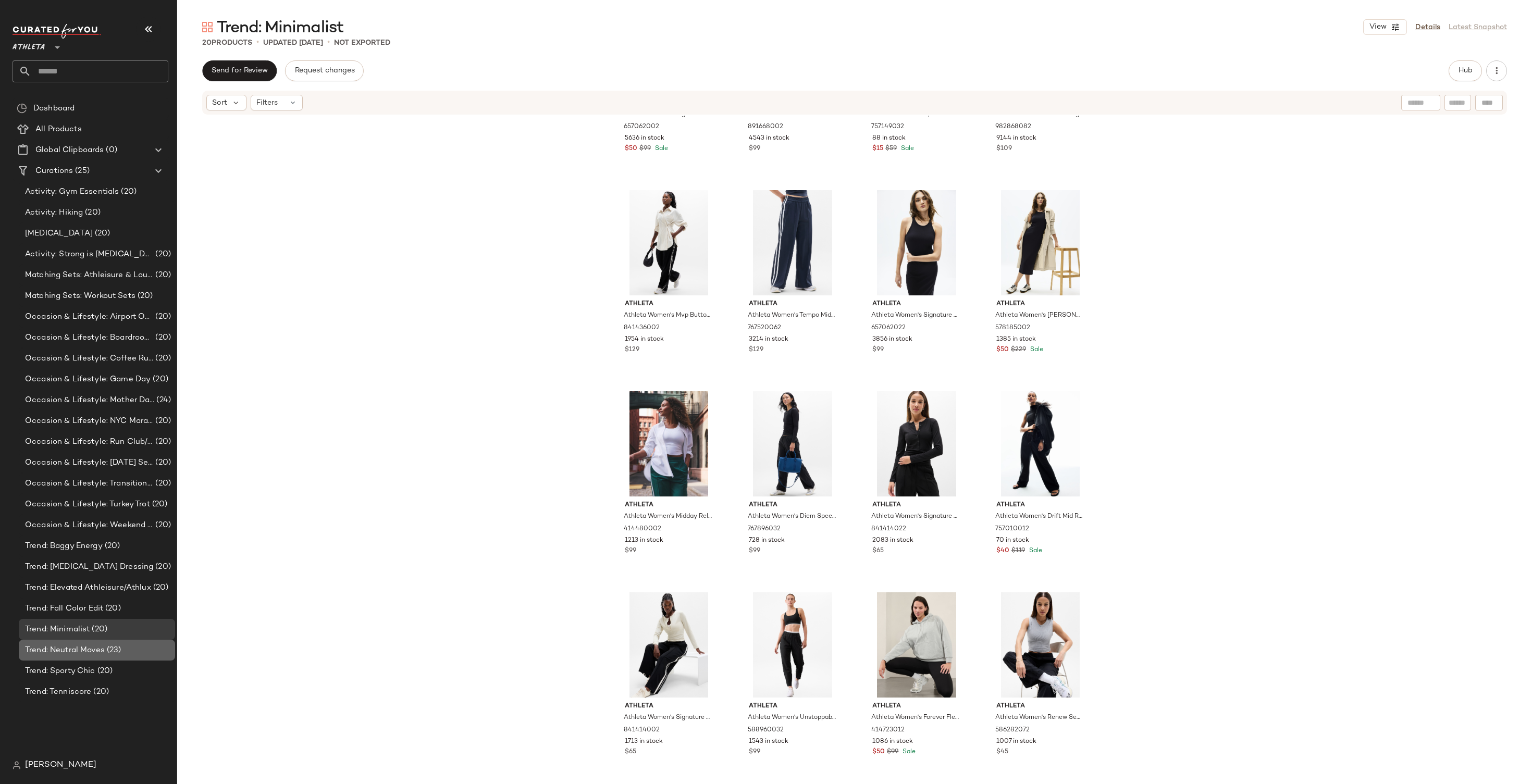
click at [76, 644] on span "Trend: Neutral Moves" at bounding box center [65, 650] width 80 height 12
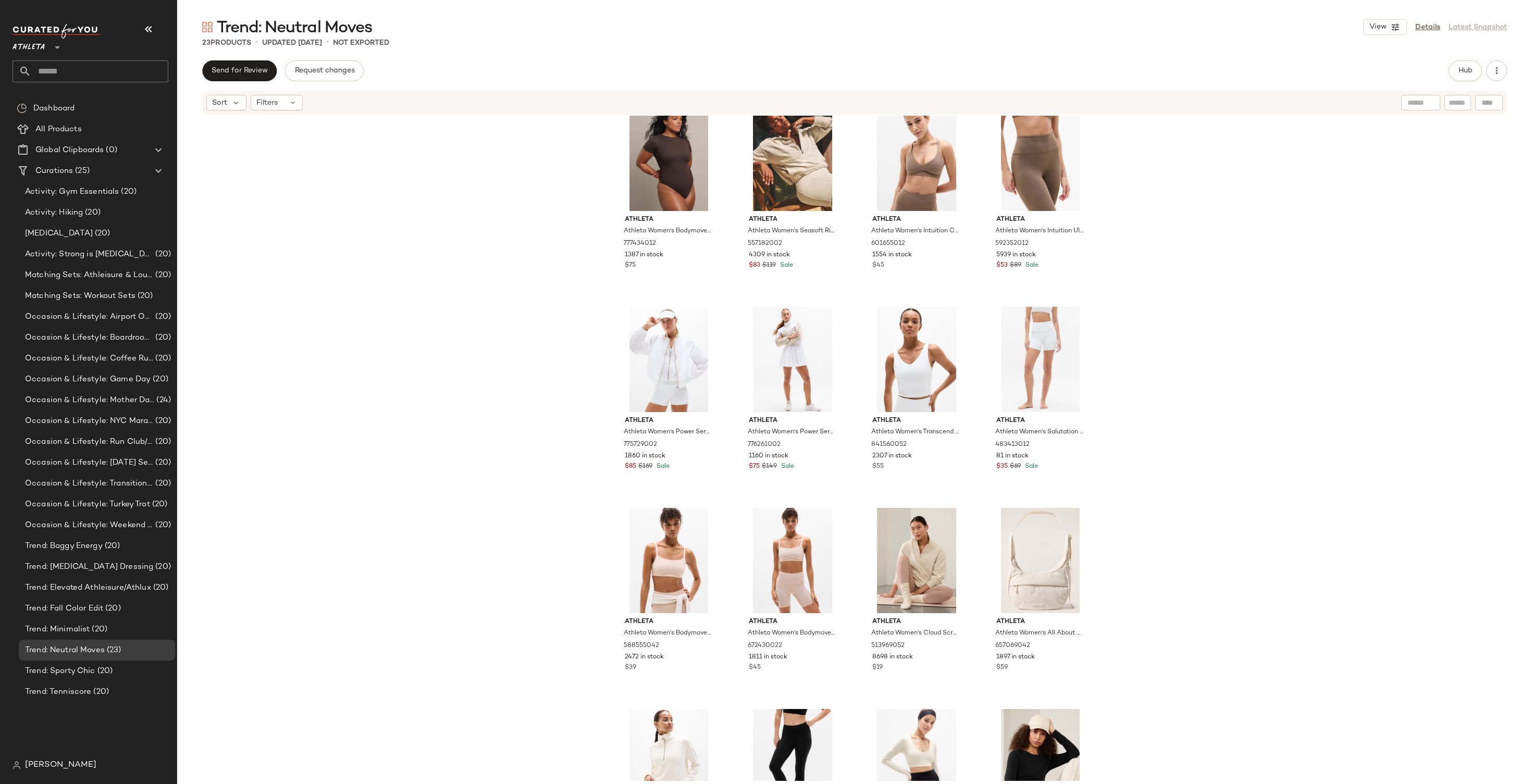
scroll to position [342, 0]
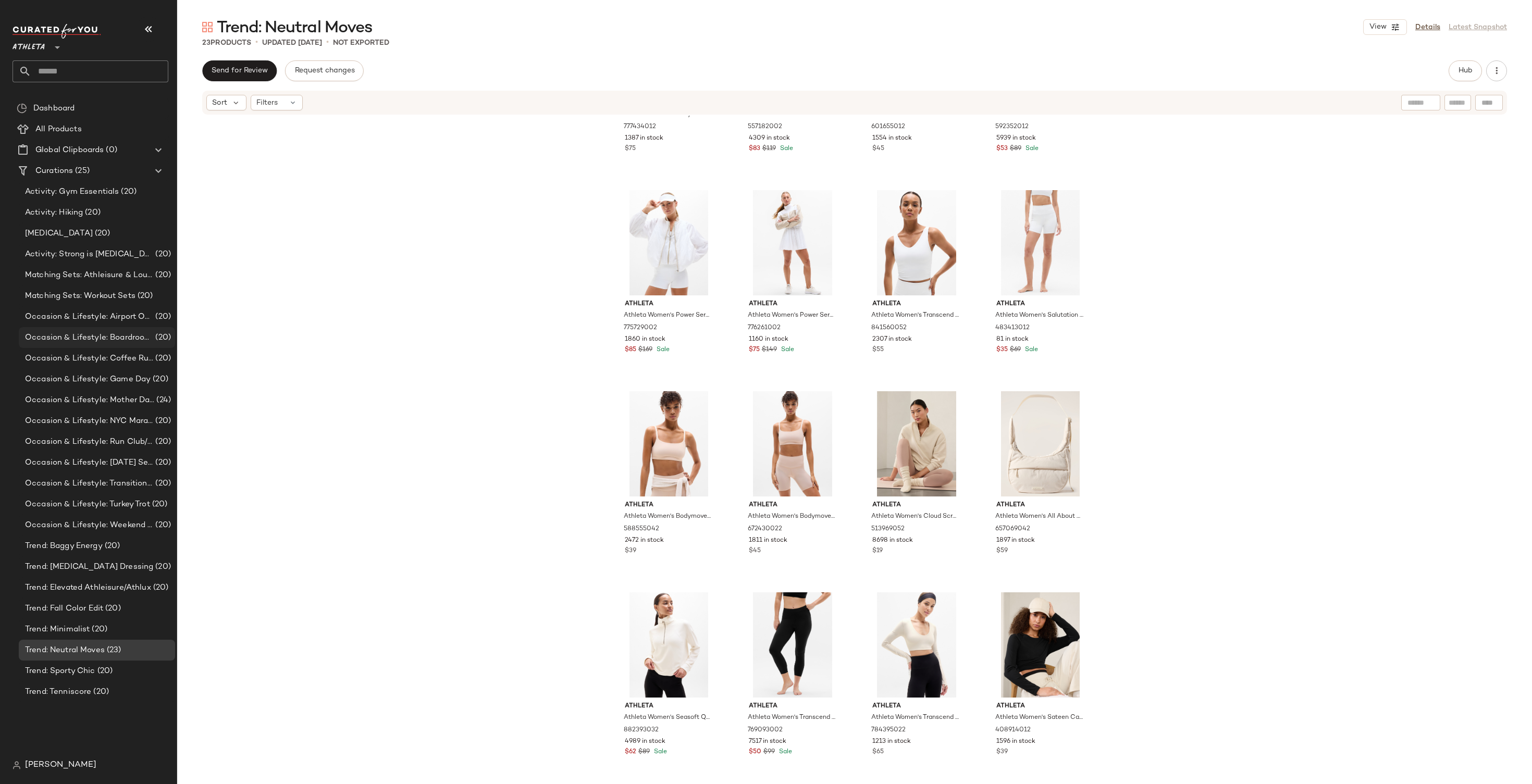
click at [120, 332] on span "Occasion & Lifestyle: Boardroom to Barre" at bounding box center [89, 338] width 128 height 12
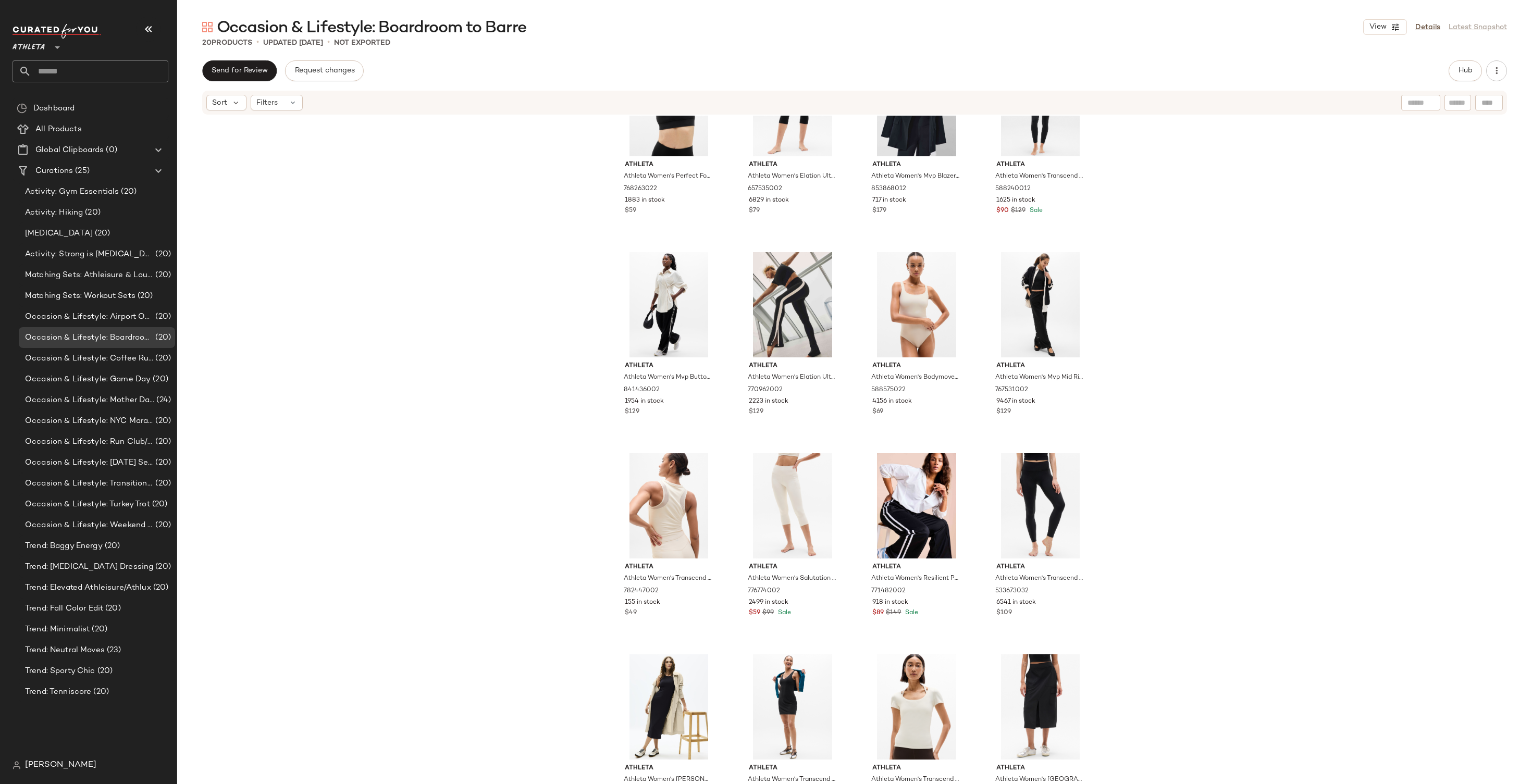
scroll to position [342, 0]
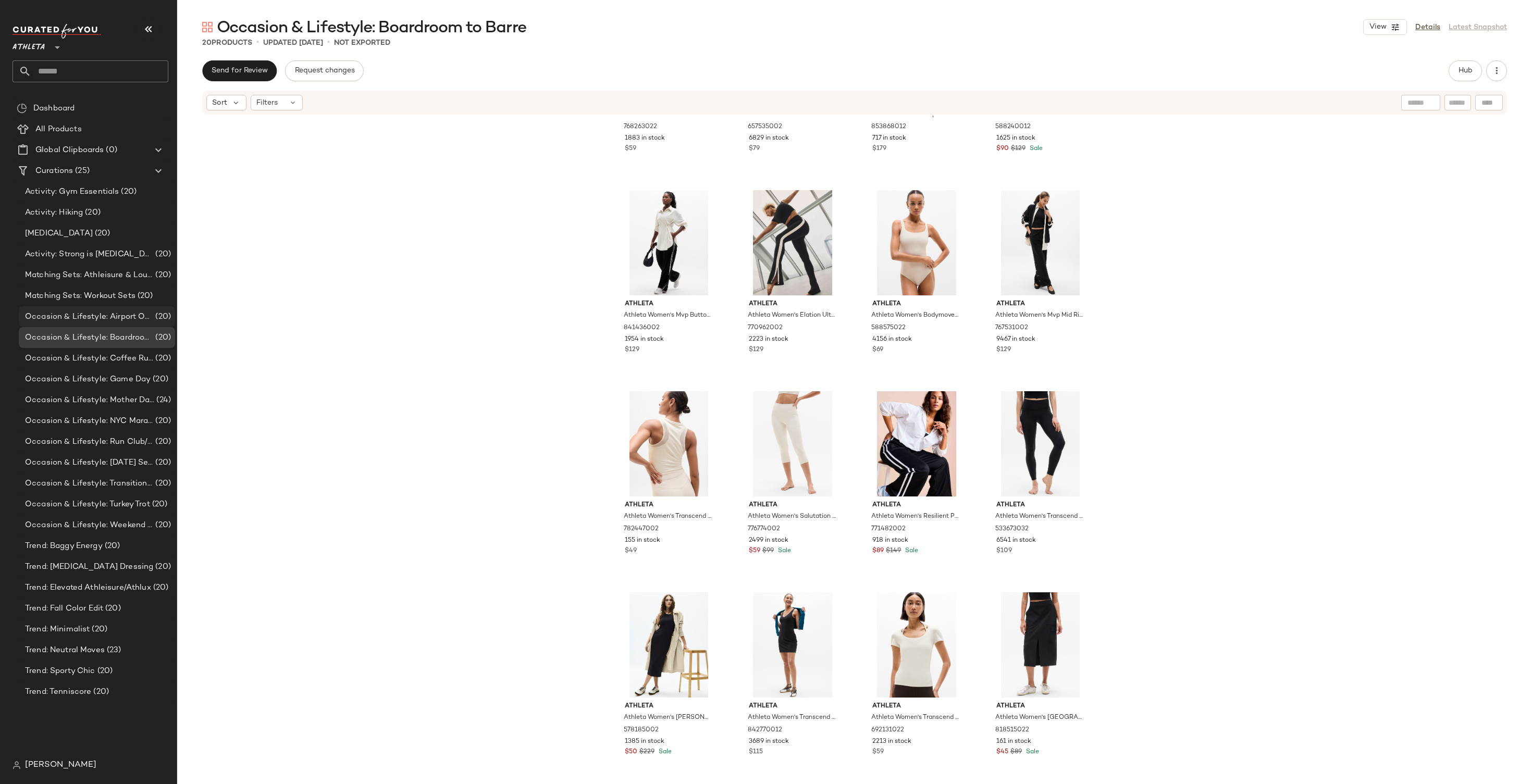
click at [145, 317] on span "Occasion & Lifestyle: Airport Outfits" at bounding box center [89, 317] width 128 height 12
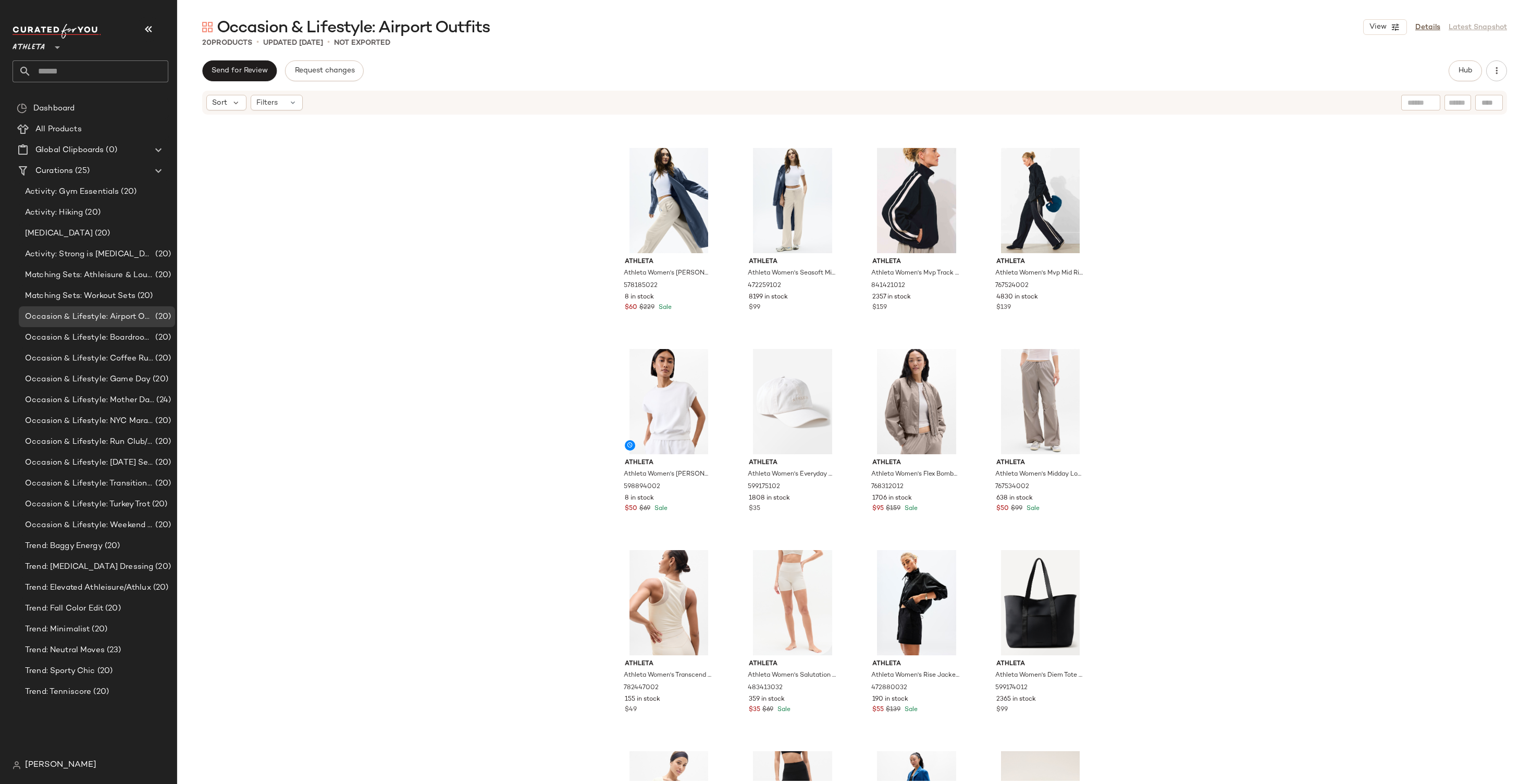
scroll to position [342, 0]
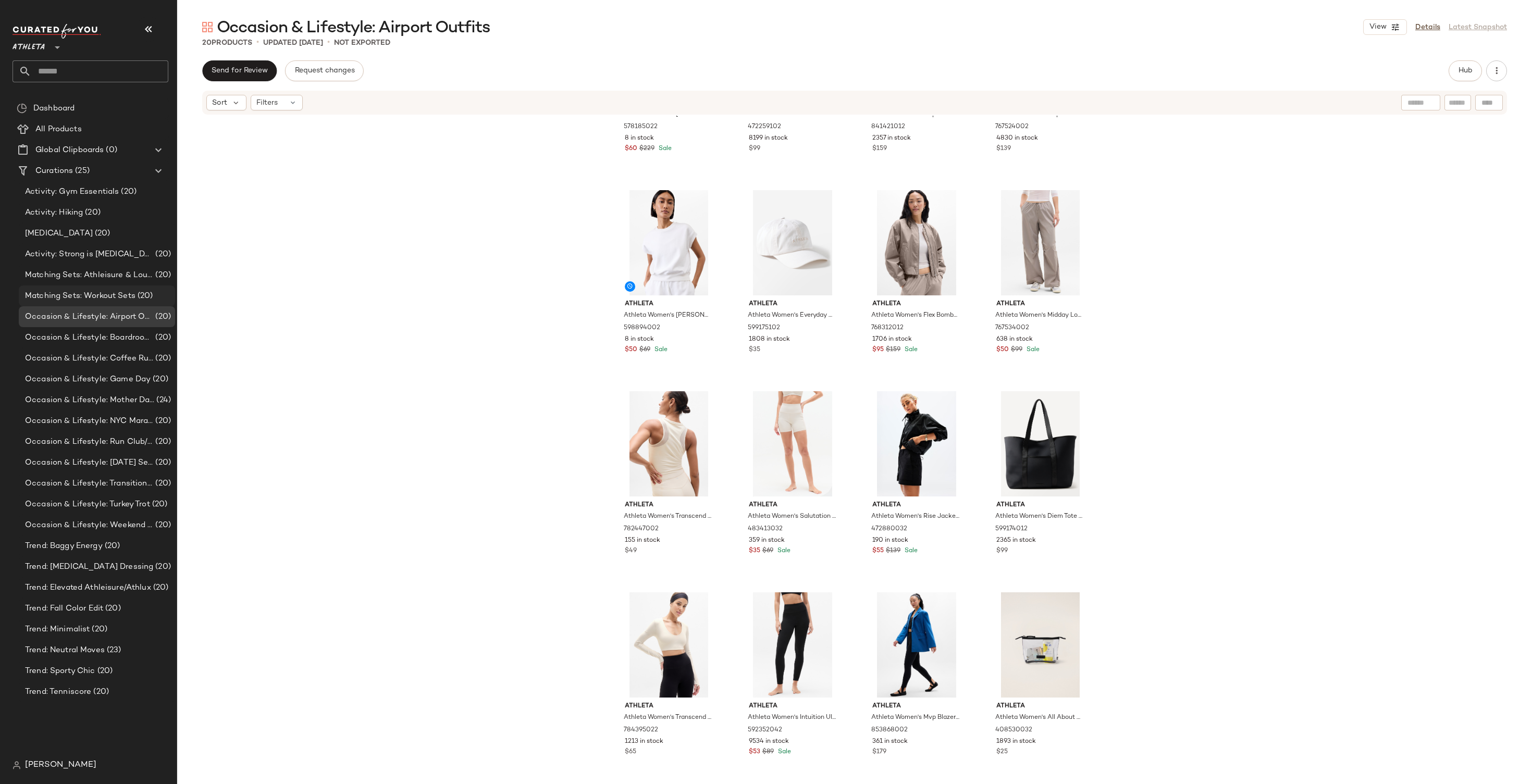
click at [134, 297] on span "Matching Sets: Workout Sets" at bounding box center [80, 296] width 111 height 12
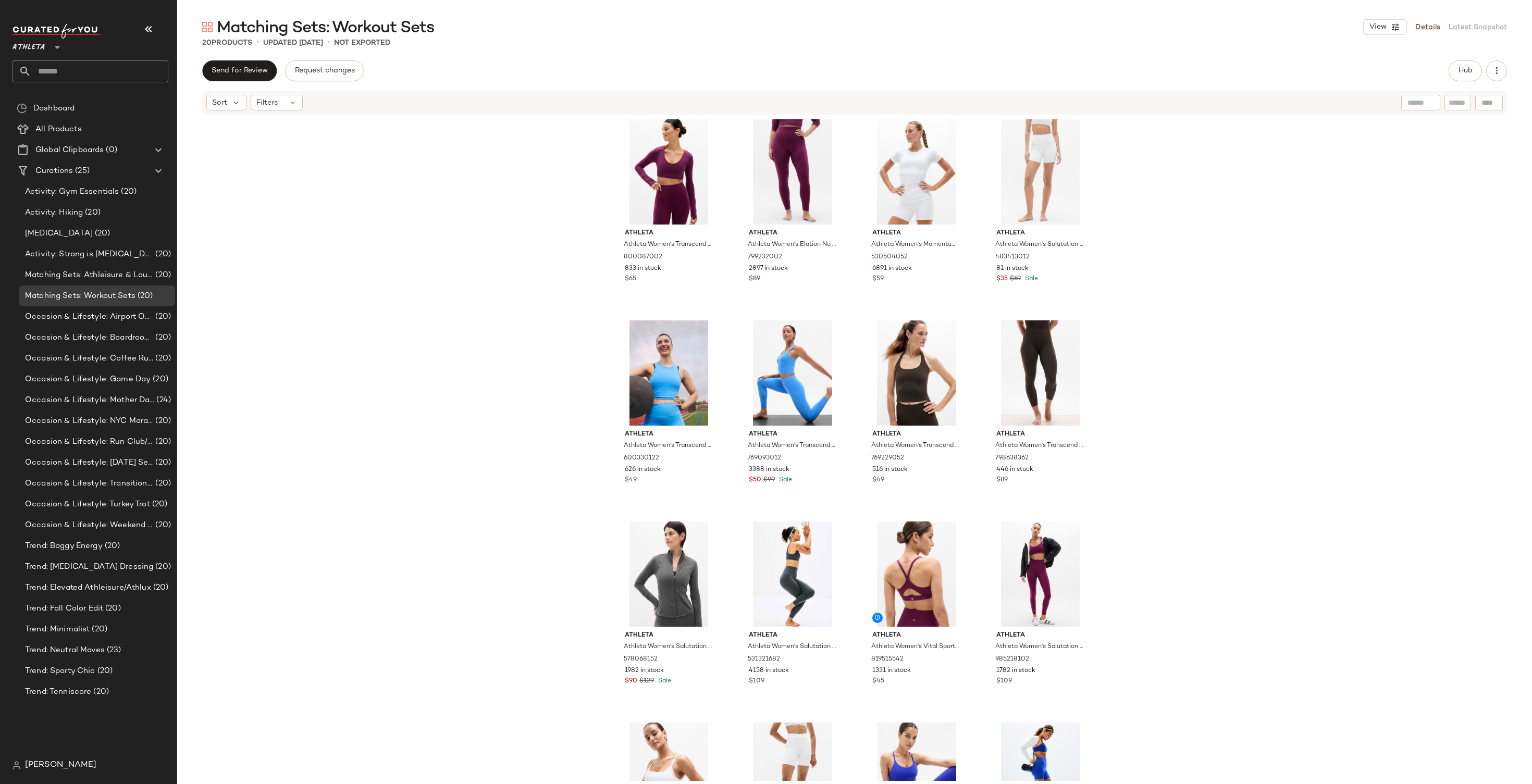
scroll to position [342, 0]
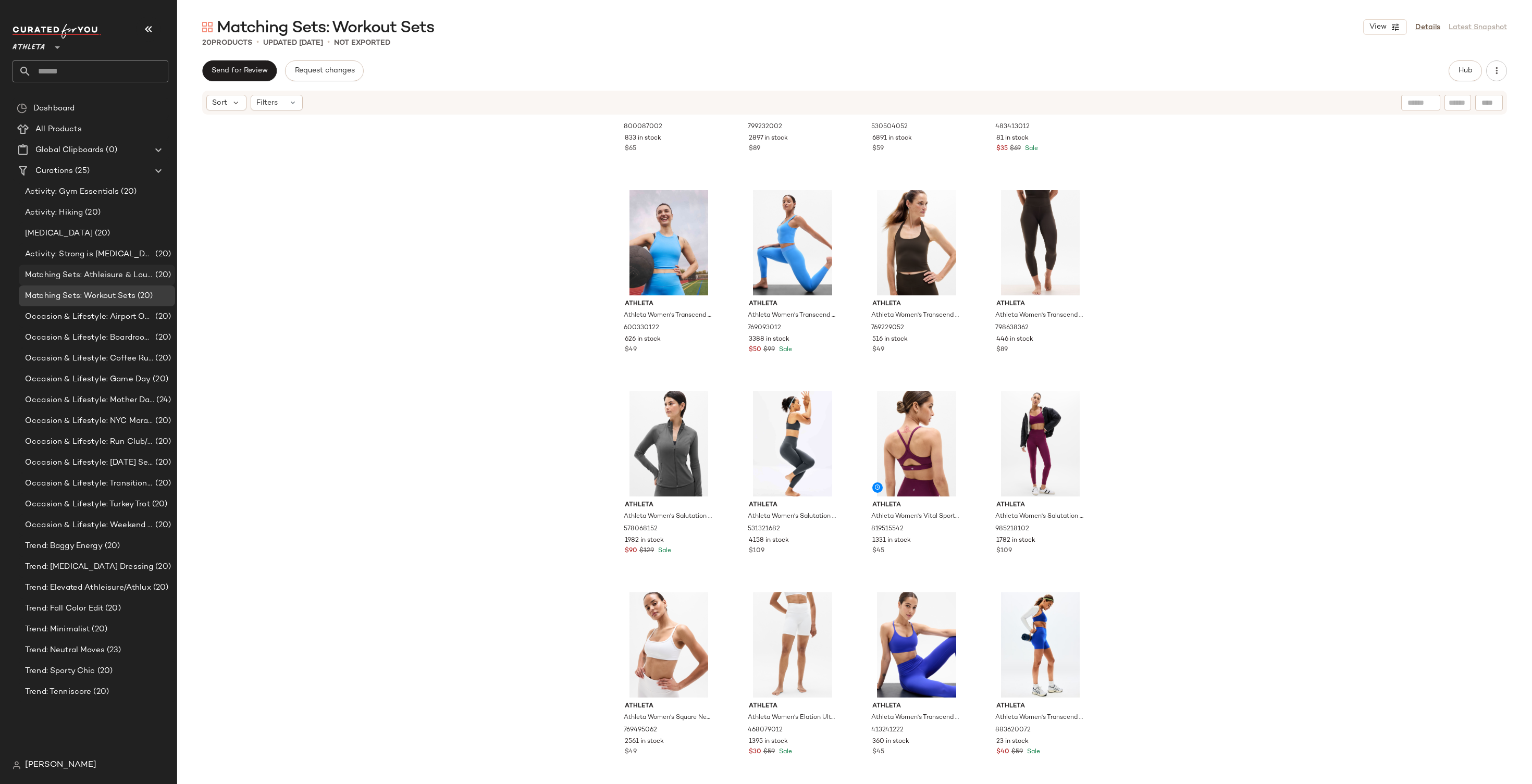
click at [80, 276] on span "Matching Sets: Athleisure & Lounge Sets" at bounding box center [89, 275] width 128 height 12
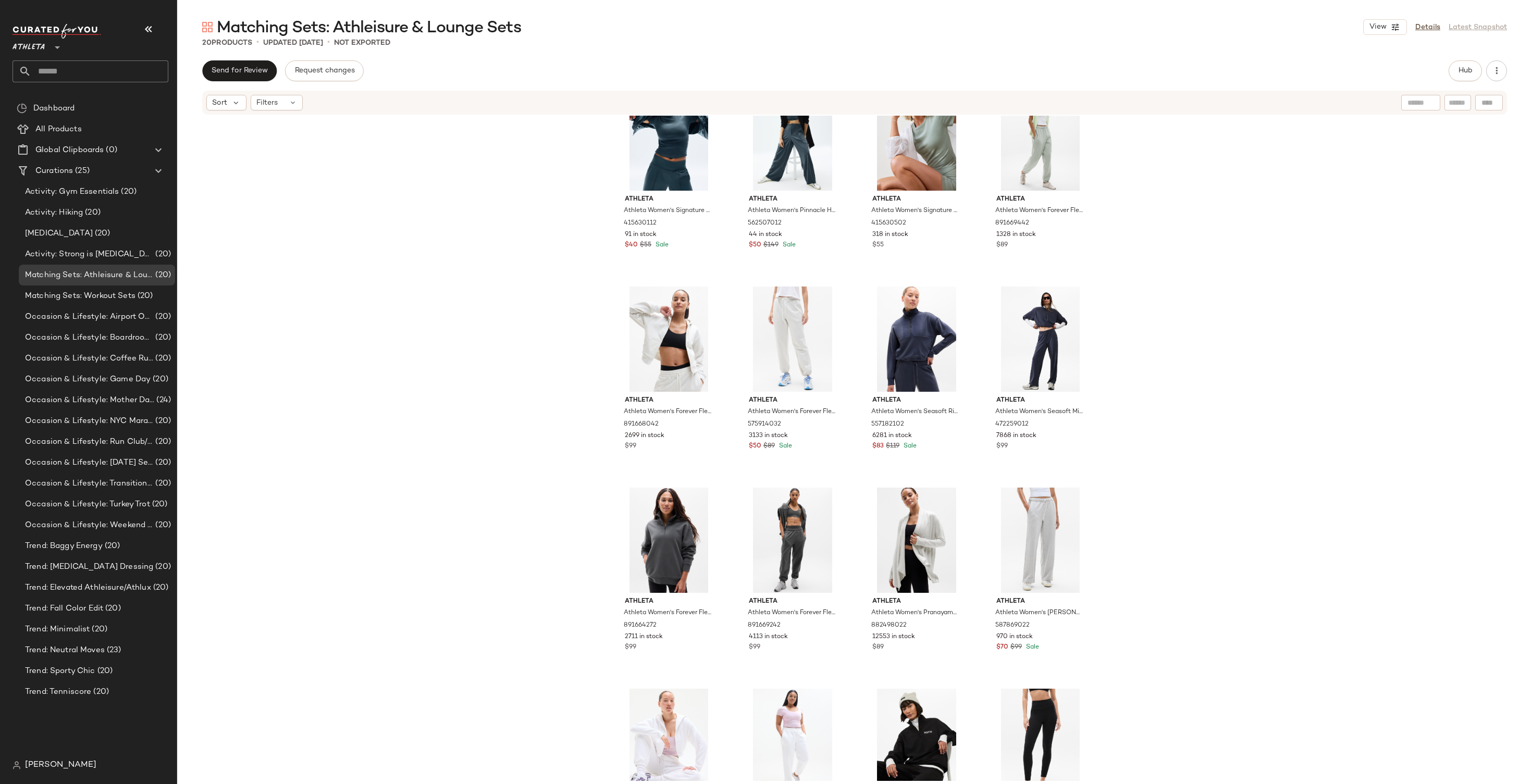
scroll to position [342, 0]
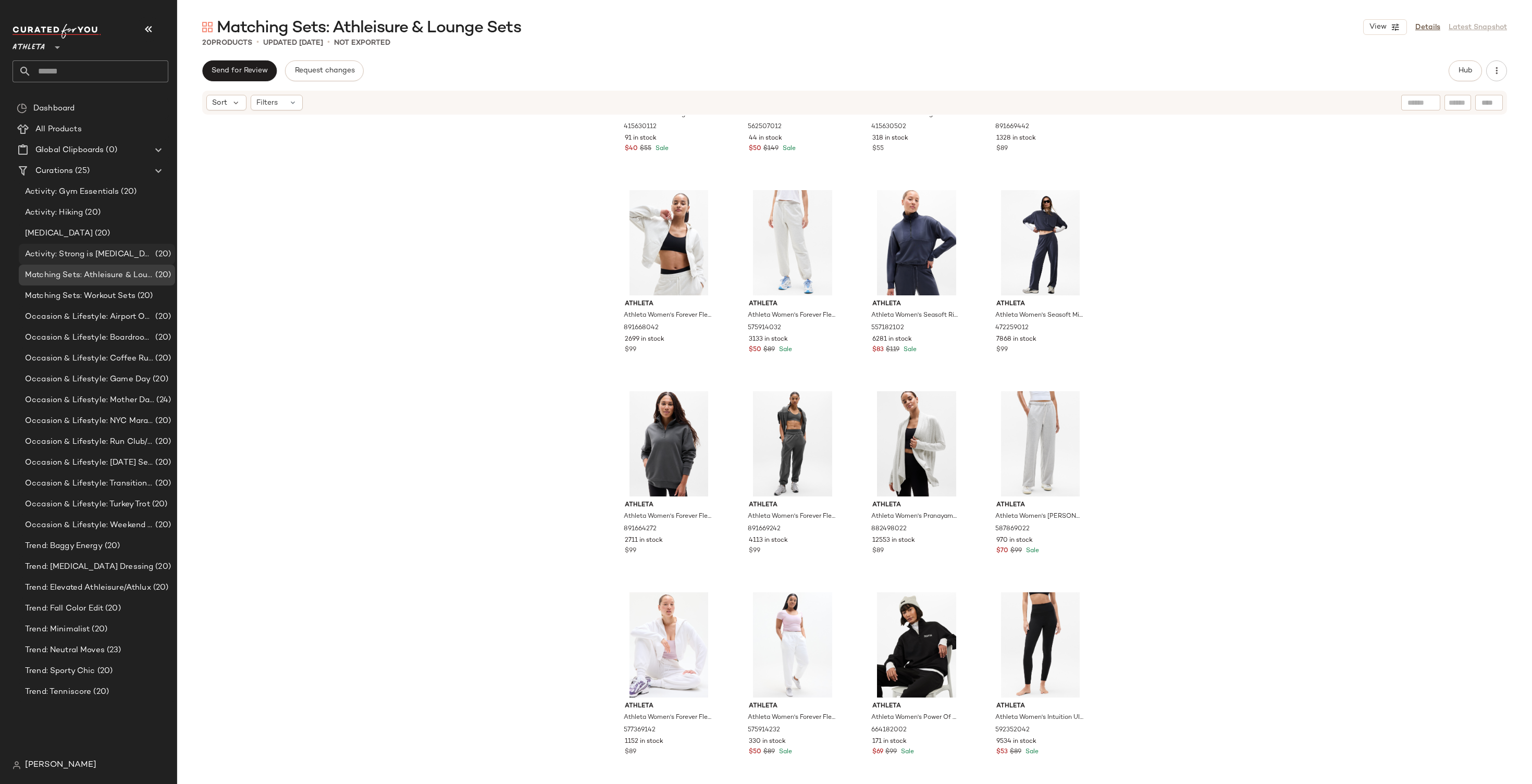
click at [96, 251] on span "Activity: Strong is Her Style" at bounding box center [89, 254] width 128 height 12
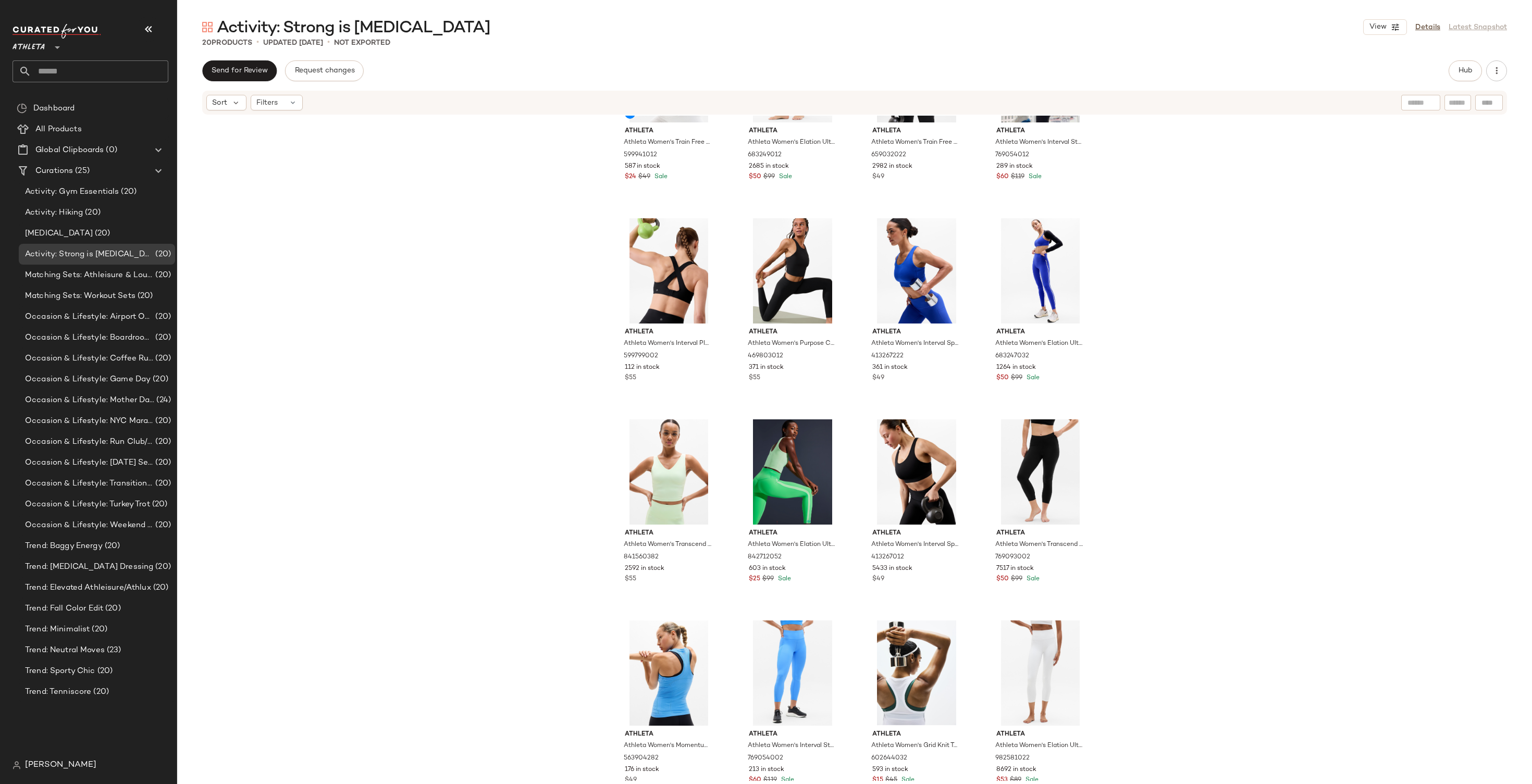
scroll to position [342, 0]
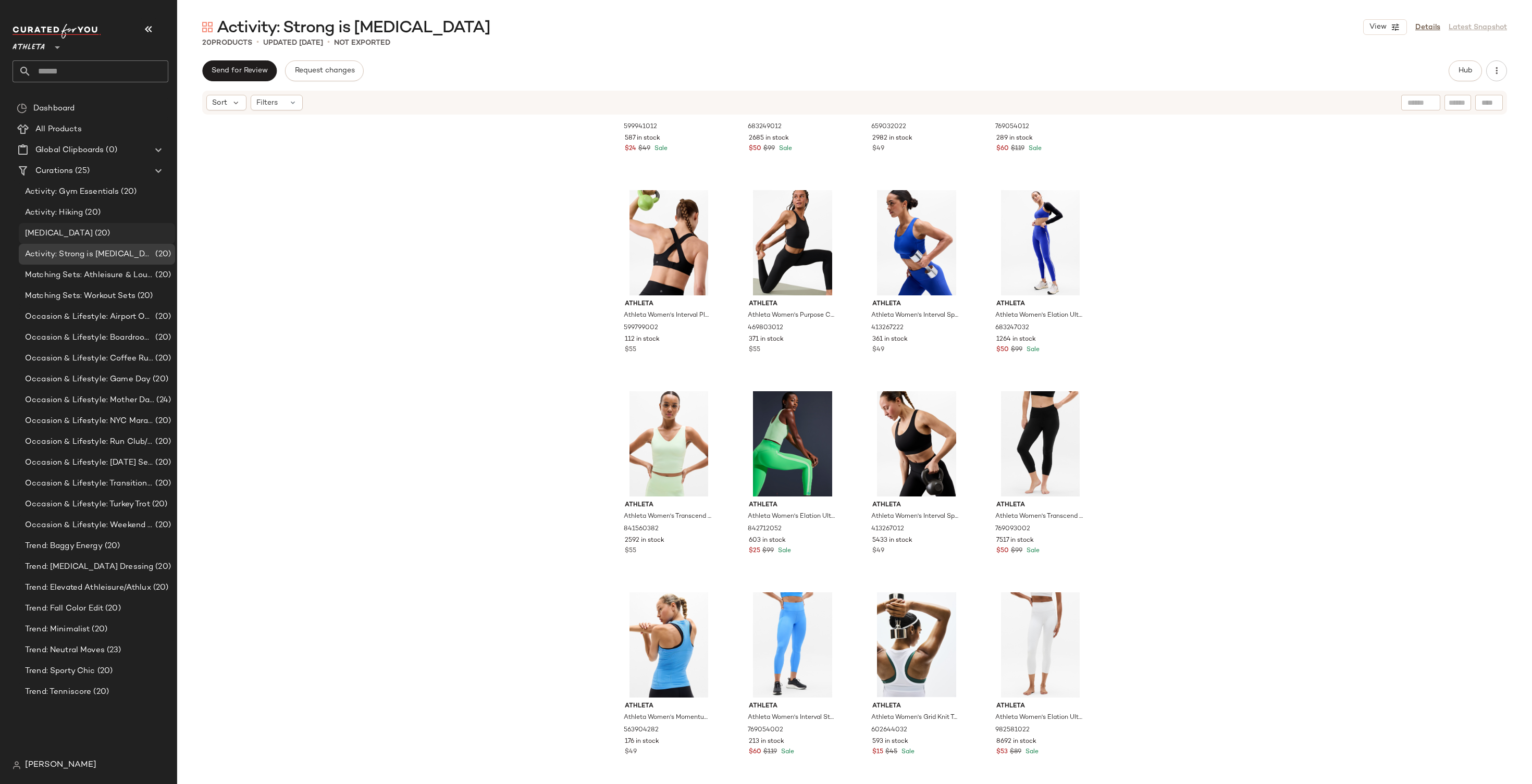
click at [105, 226] on div "Activity: Pilates (20)" at bounding box center [97, 233] width 156 height 21
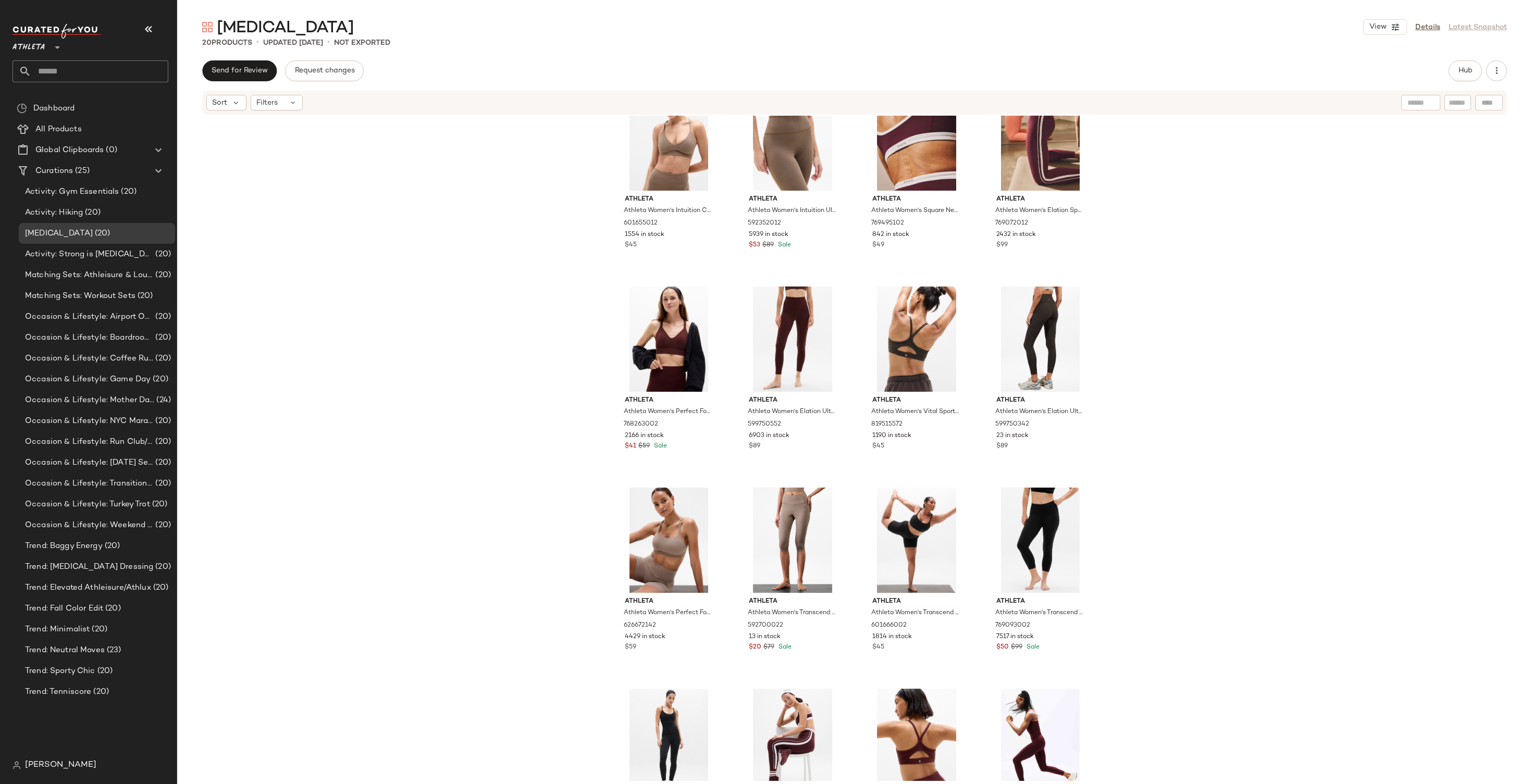
scroll to position [342, 0]
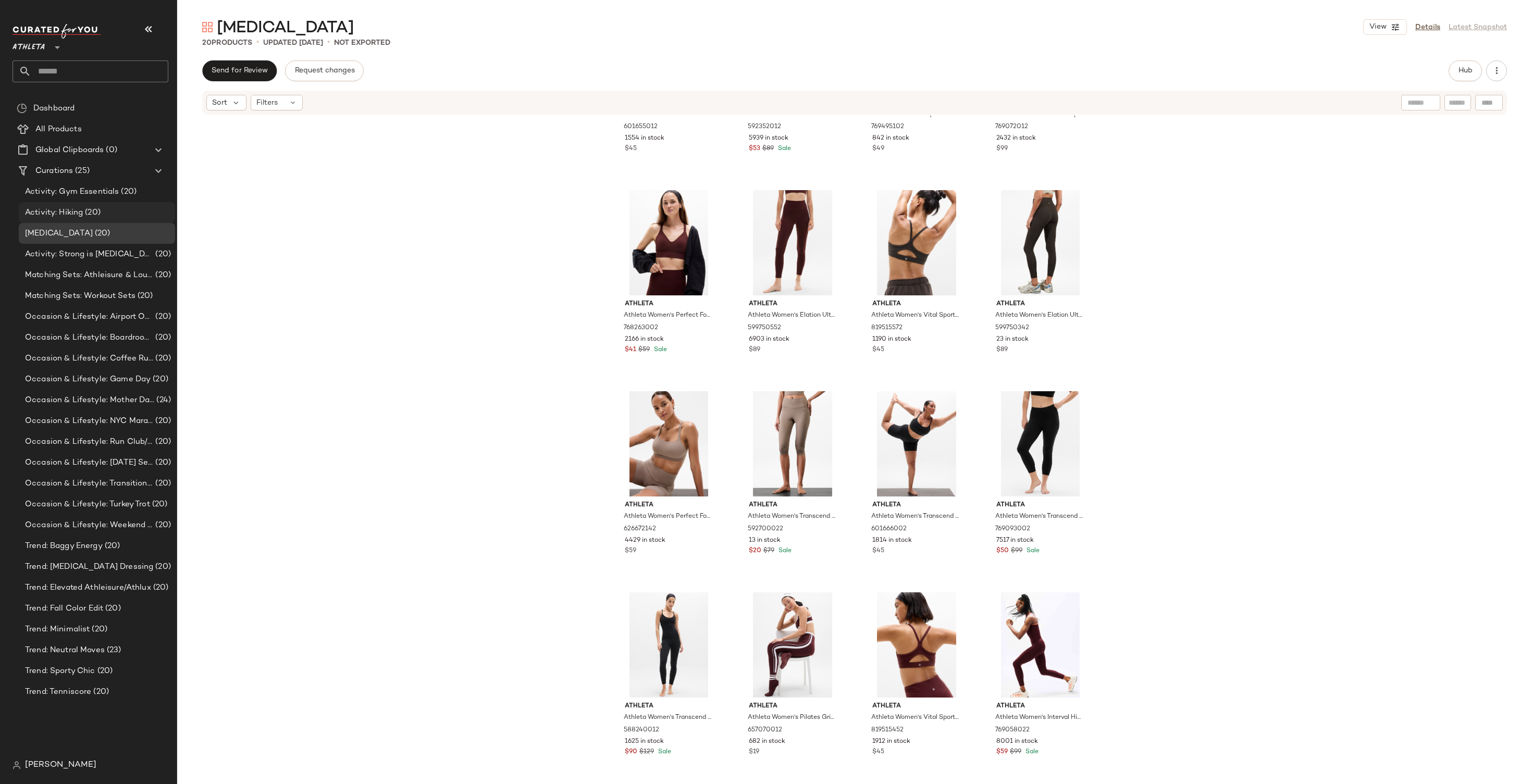
click at [92, 207] on span "(20)" at bounding box center [92, 213] width 18 height 12
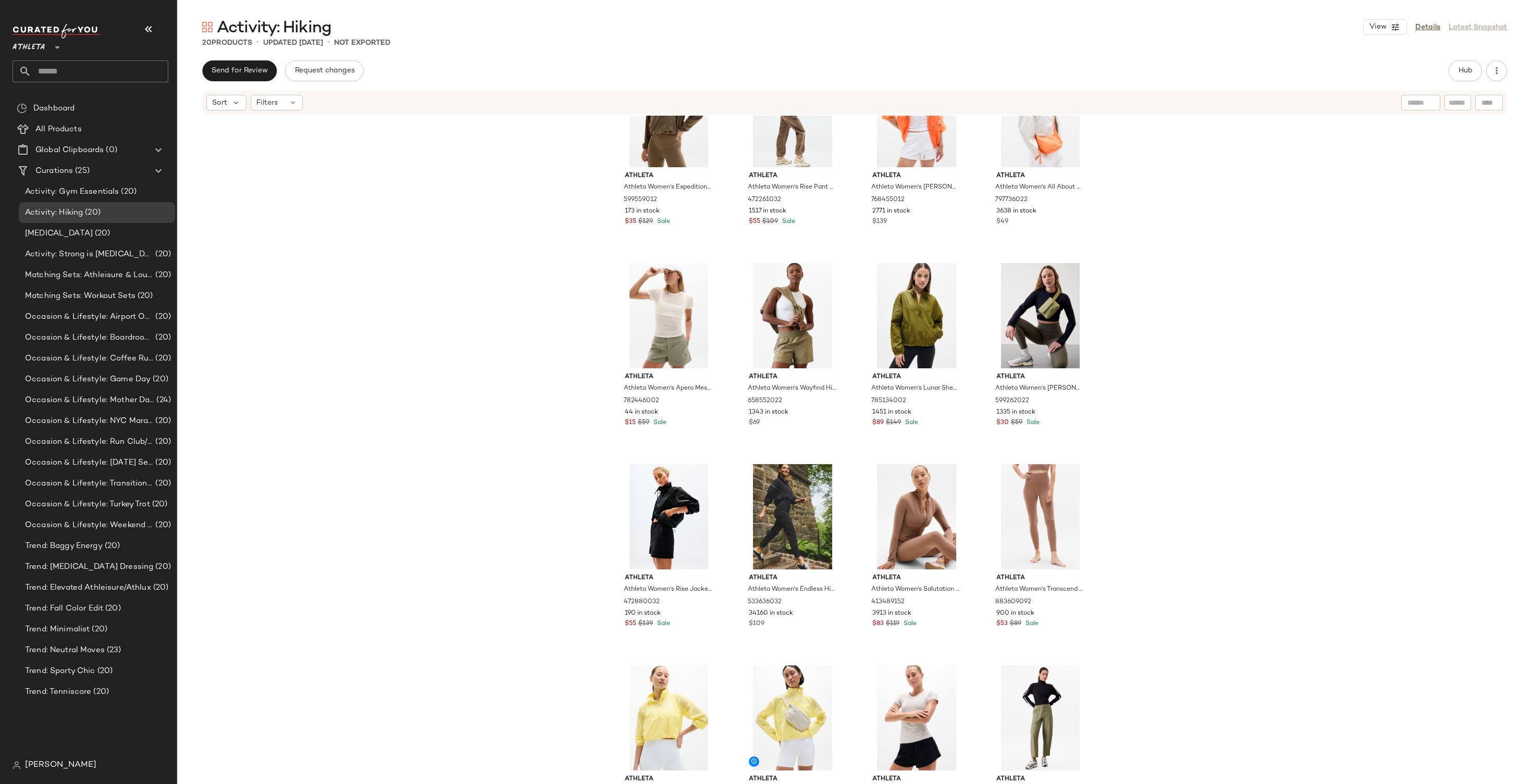
scroll to position [342, 0]
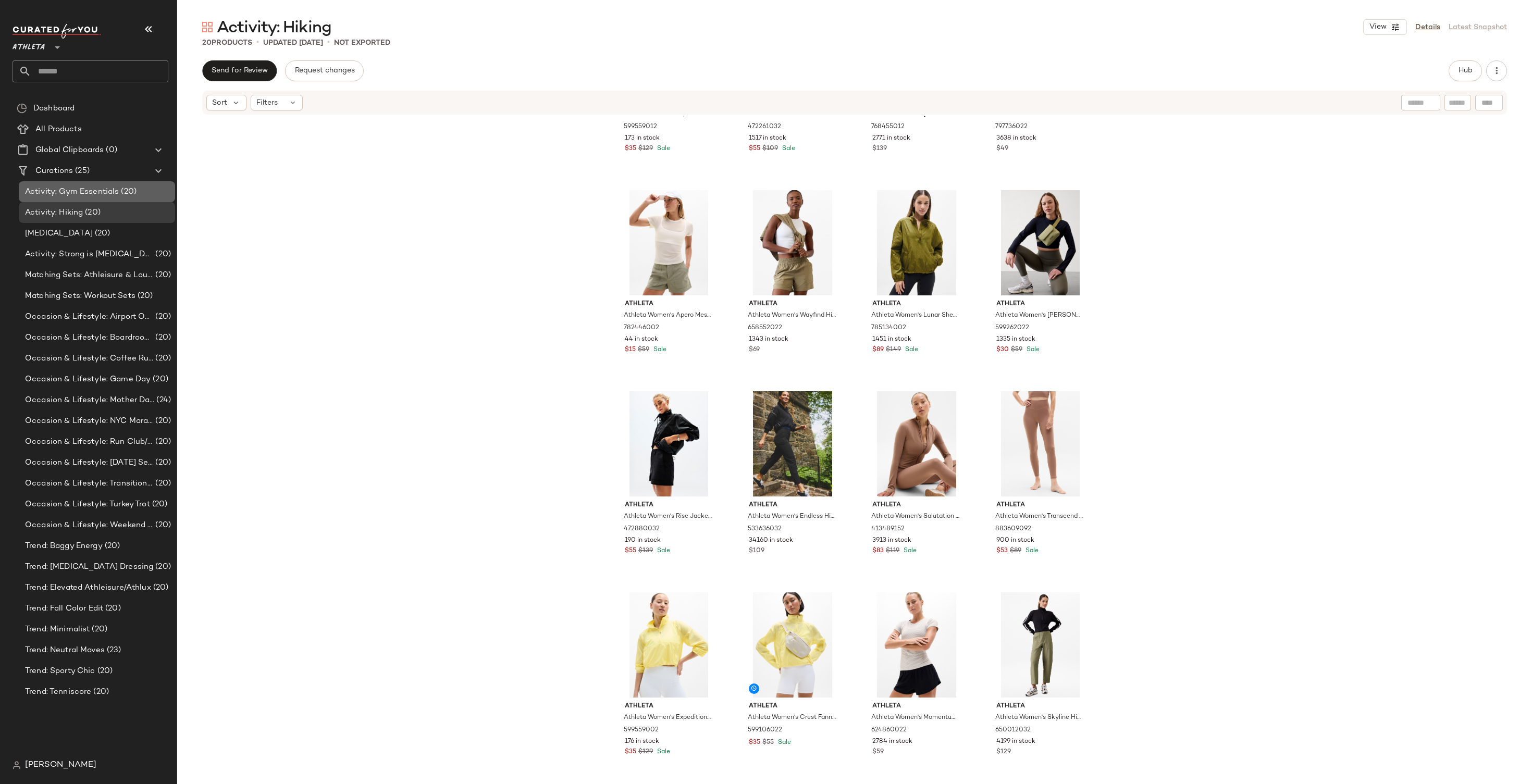
click at [85, 196] on span "Activity: Gym Essentials" at bounding box center [72, 192] width 94 height 12
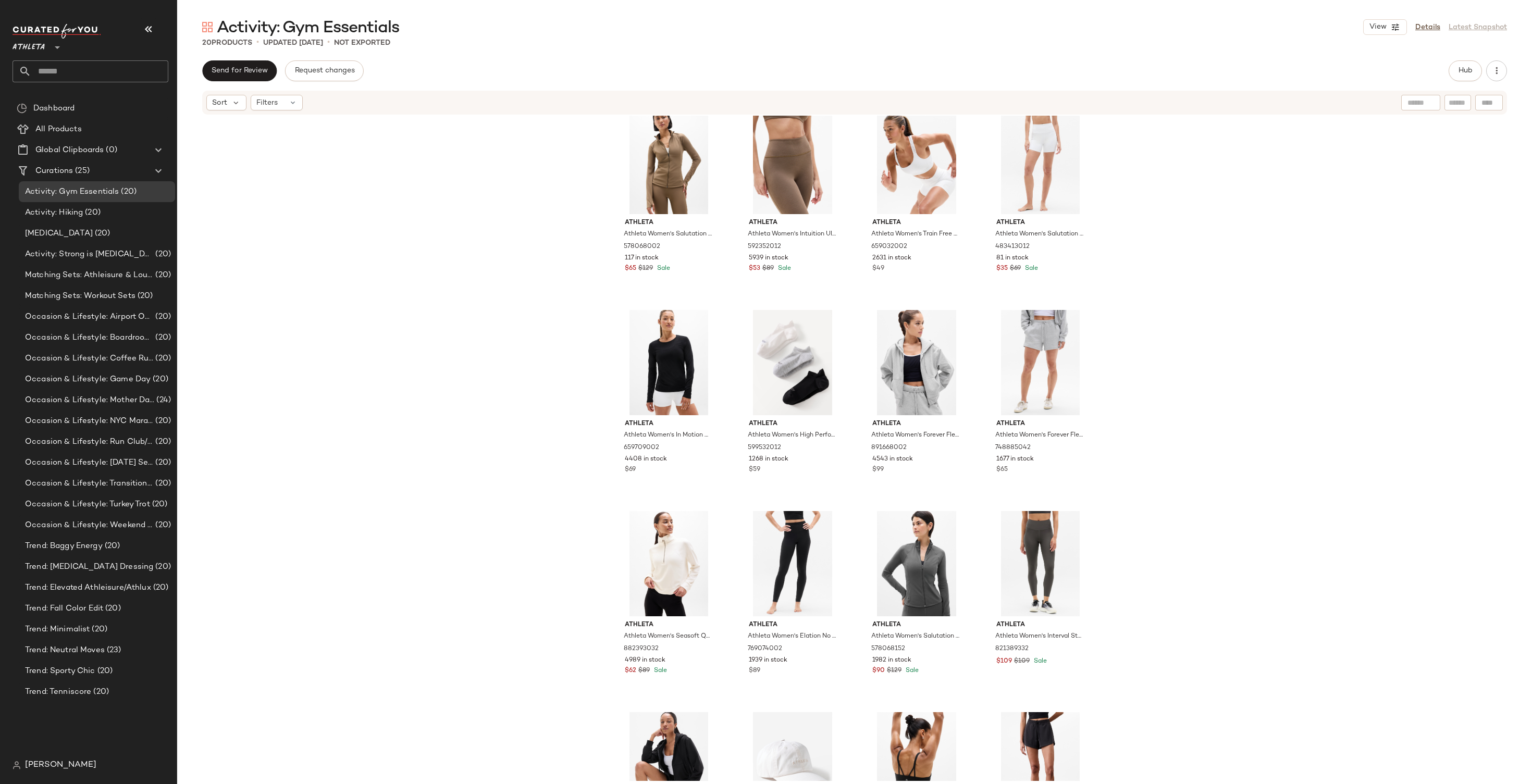
scroll to position [342, 0]
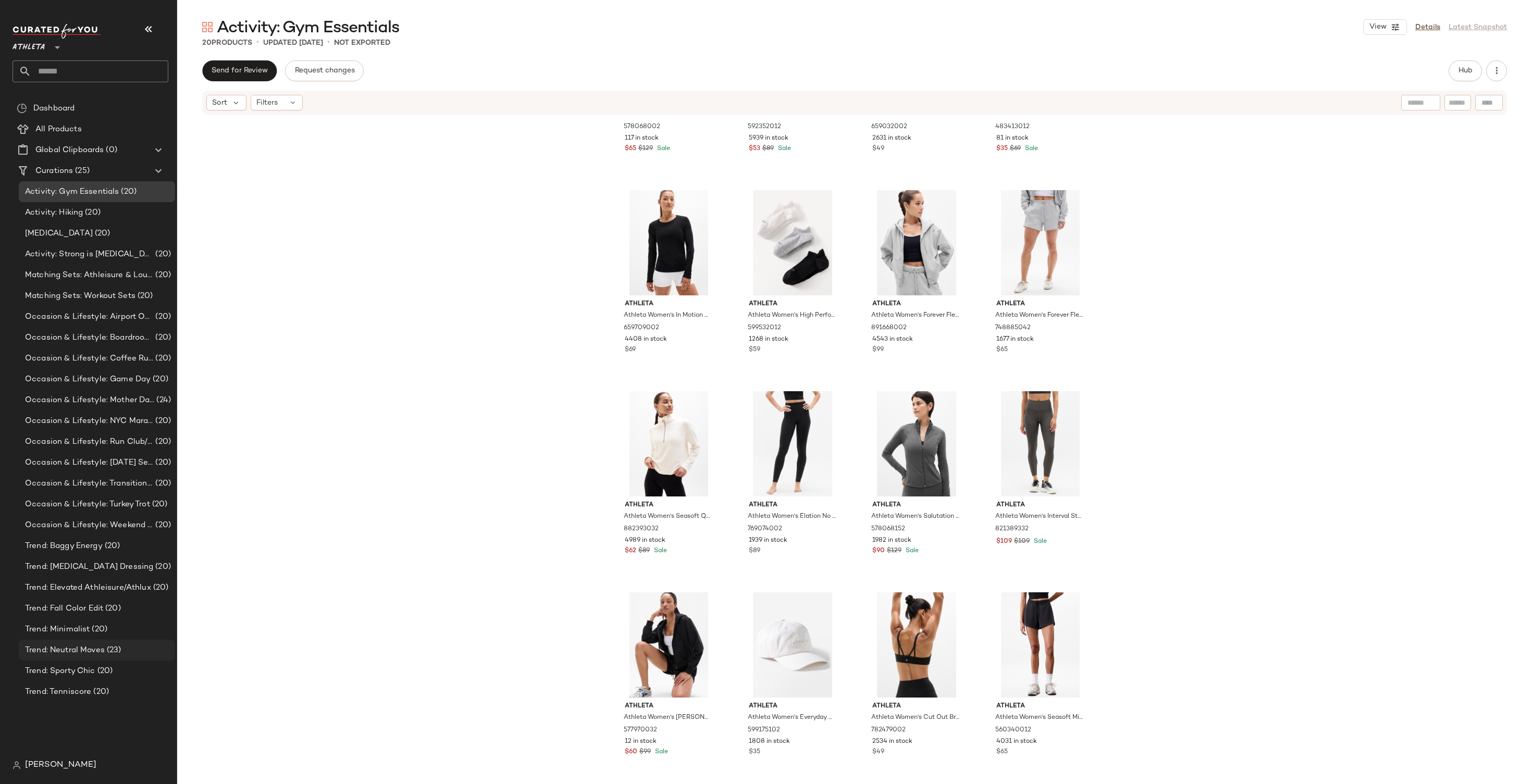
click at [112, 653] on span "(23)" at bounding box center [113, 650] width 17 height 12
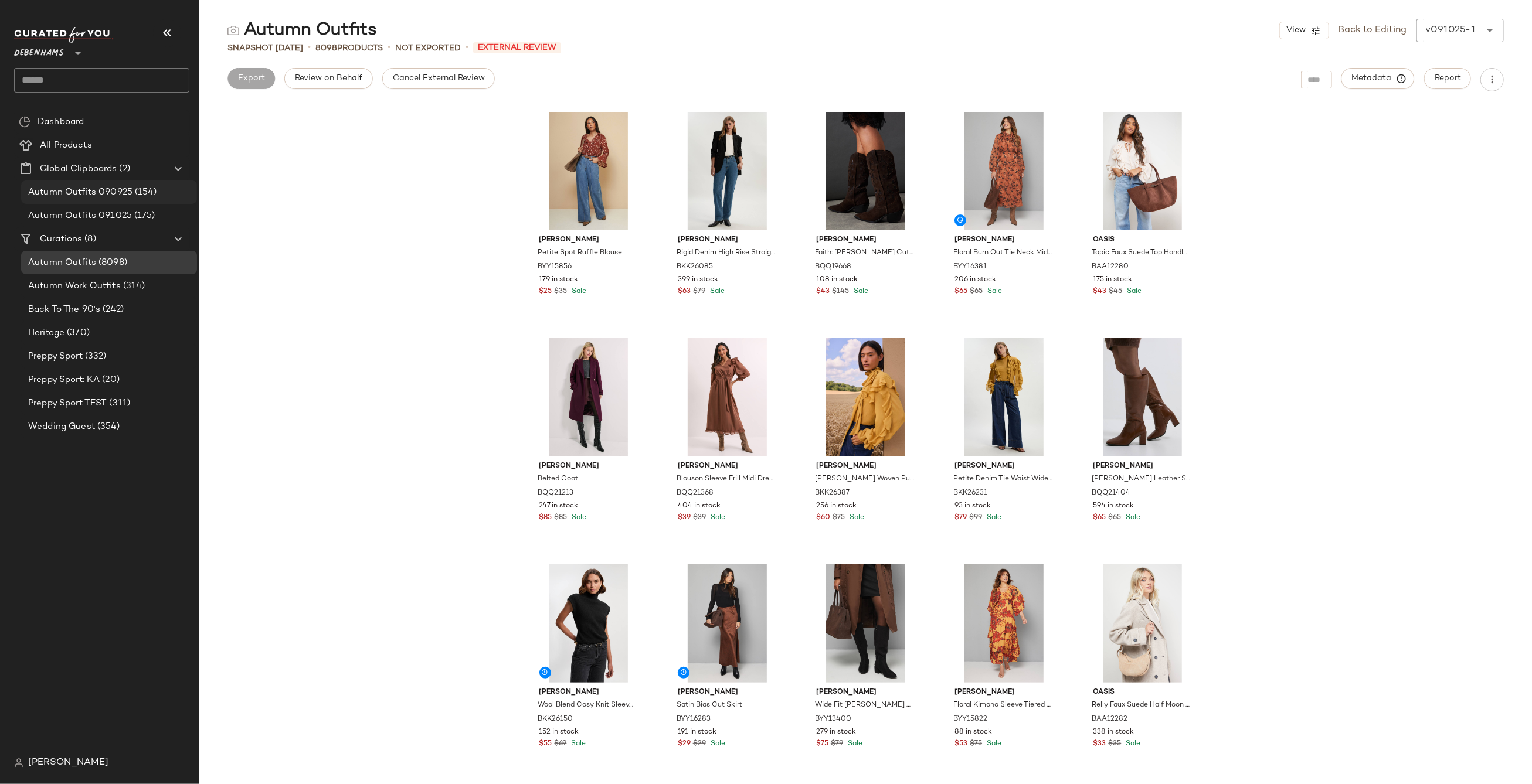
click at [60, 52] on span "Debenhams" at bounding box center [39, 51] width 50 height 21
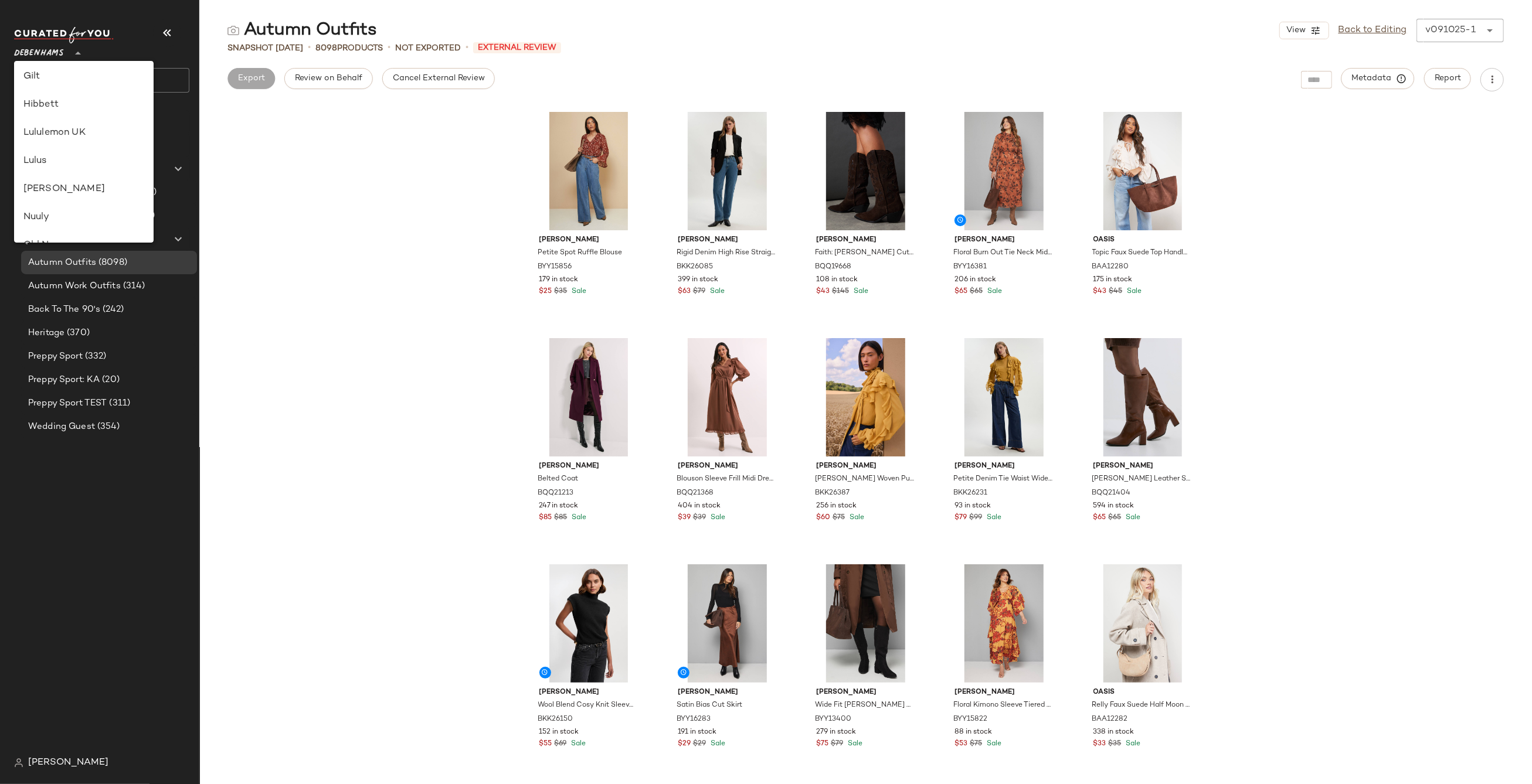
scroll to position [306, 0]
click at [70, 145] on div "Lululemon UK" at bounding box center [84, 139] width 120 height 14
type input "**"
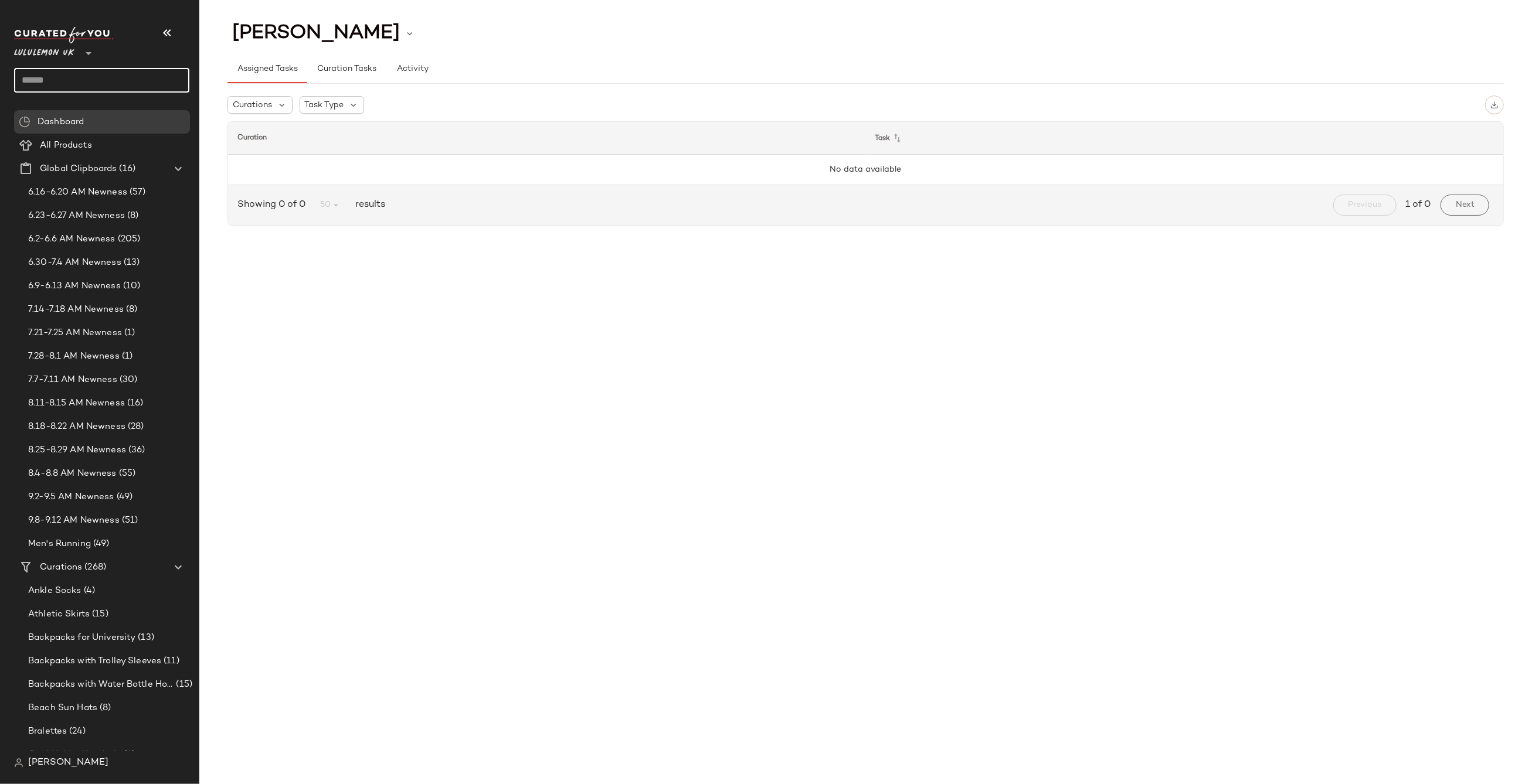
click at [110, 72] on input "text" at bounding box center [102, 80] width 175 height 25
type input "*****"
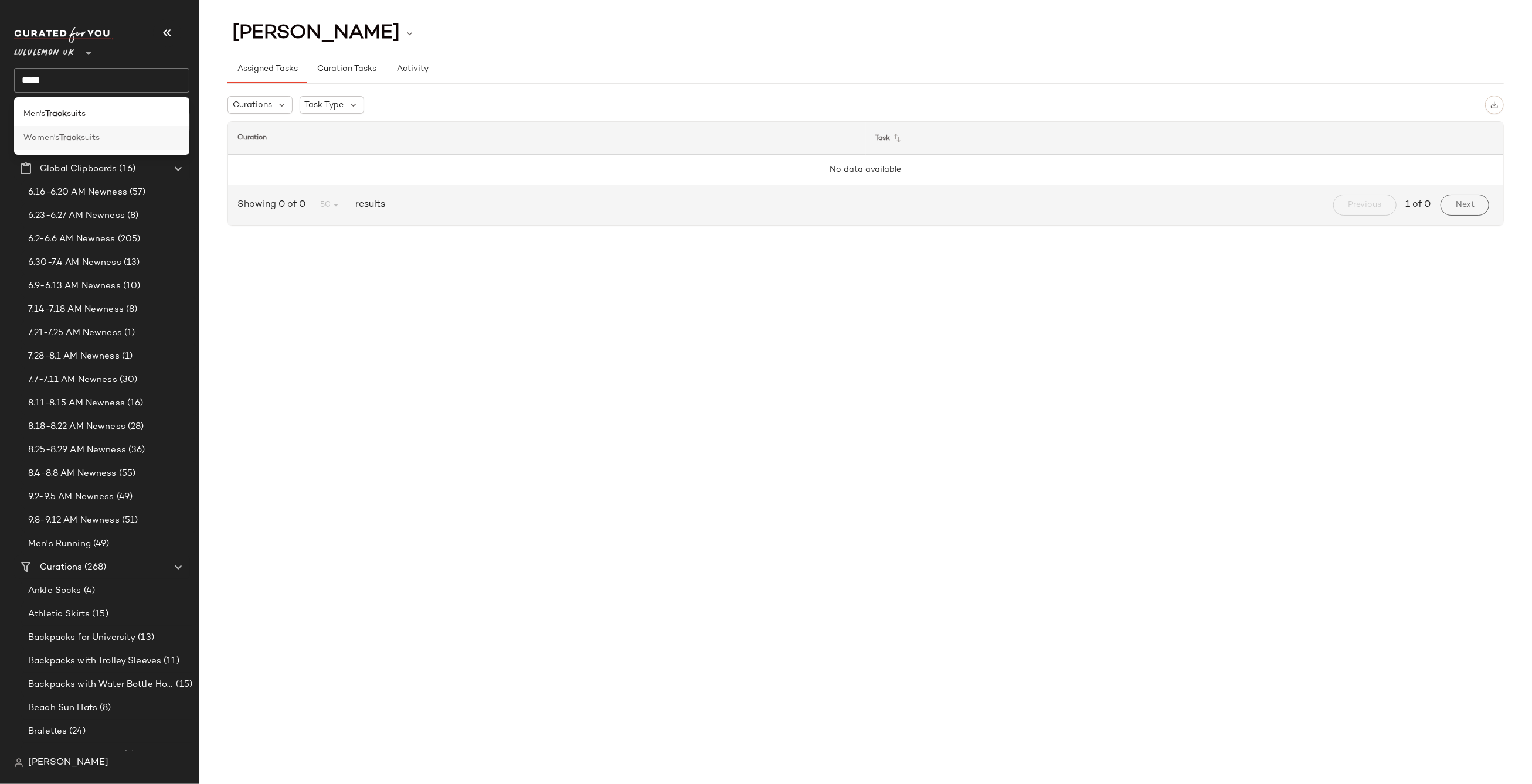
click at [88, 142] on span "suits" at bounding box center [90, 138] width 19 height 12
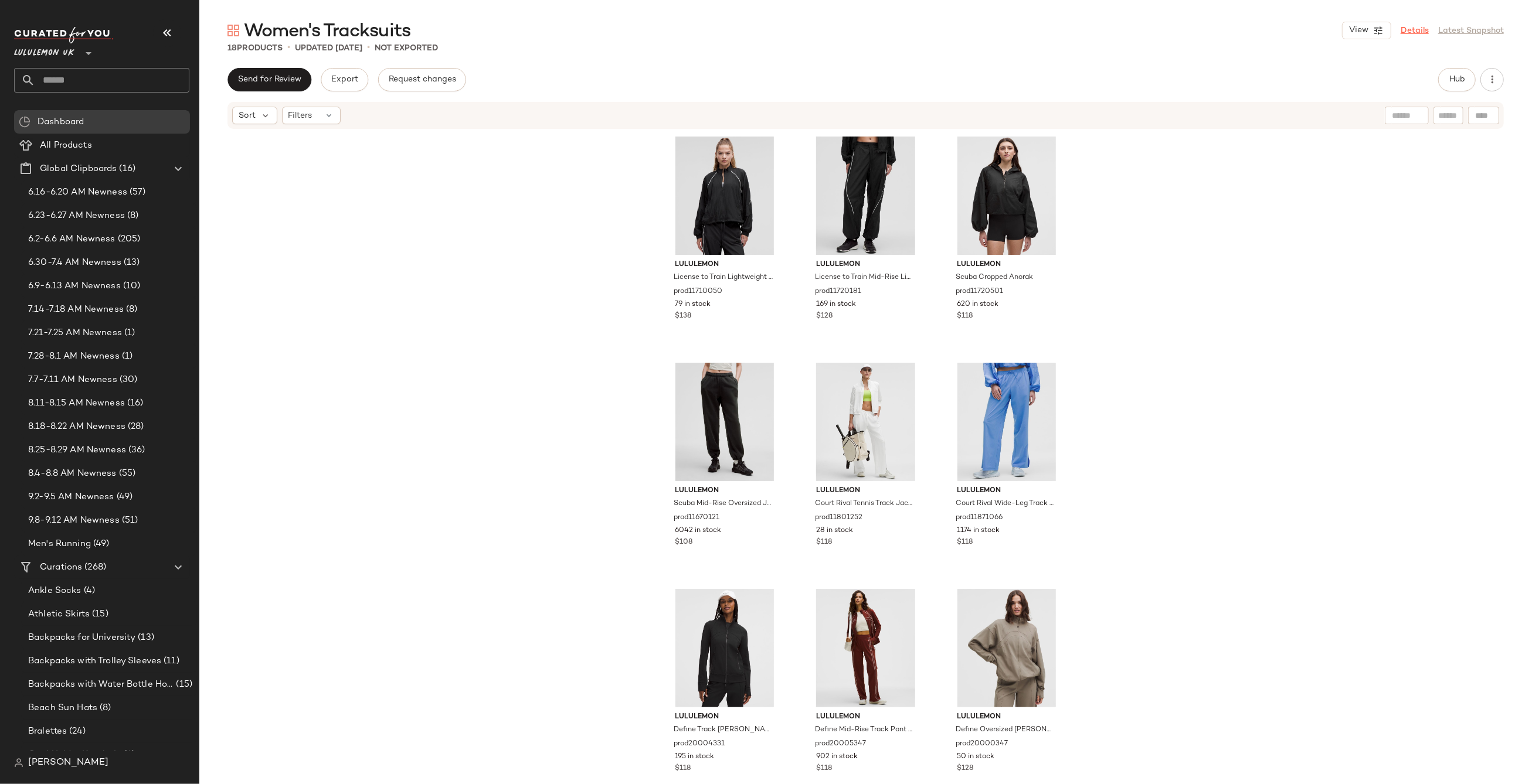
click at [1405, 28] on link "Details" at bounding box center [1415, 31] width 28 height 12
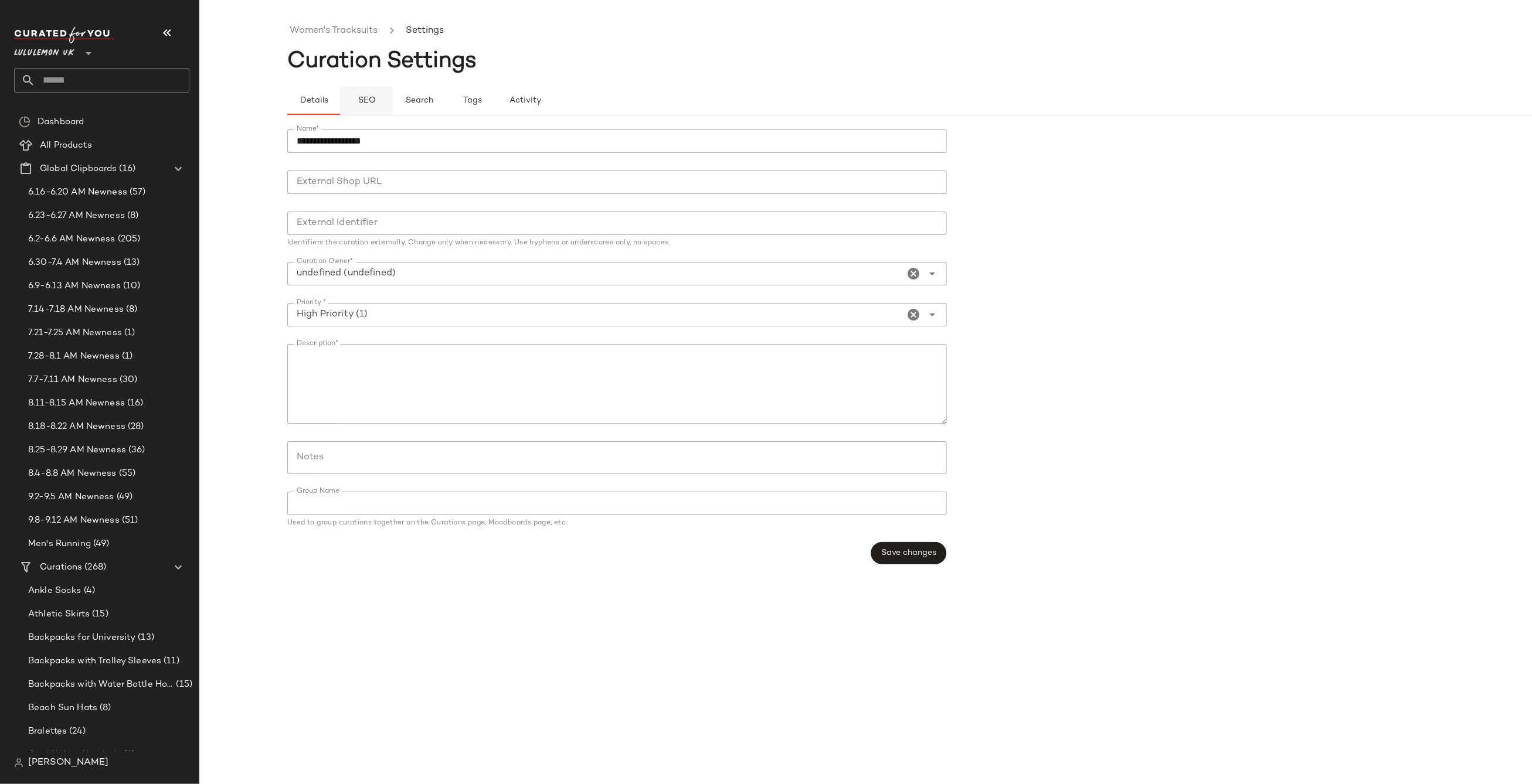
click at [371, 102] on span "SEO" at bounding box center [366, 101] width 18 height 9
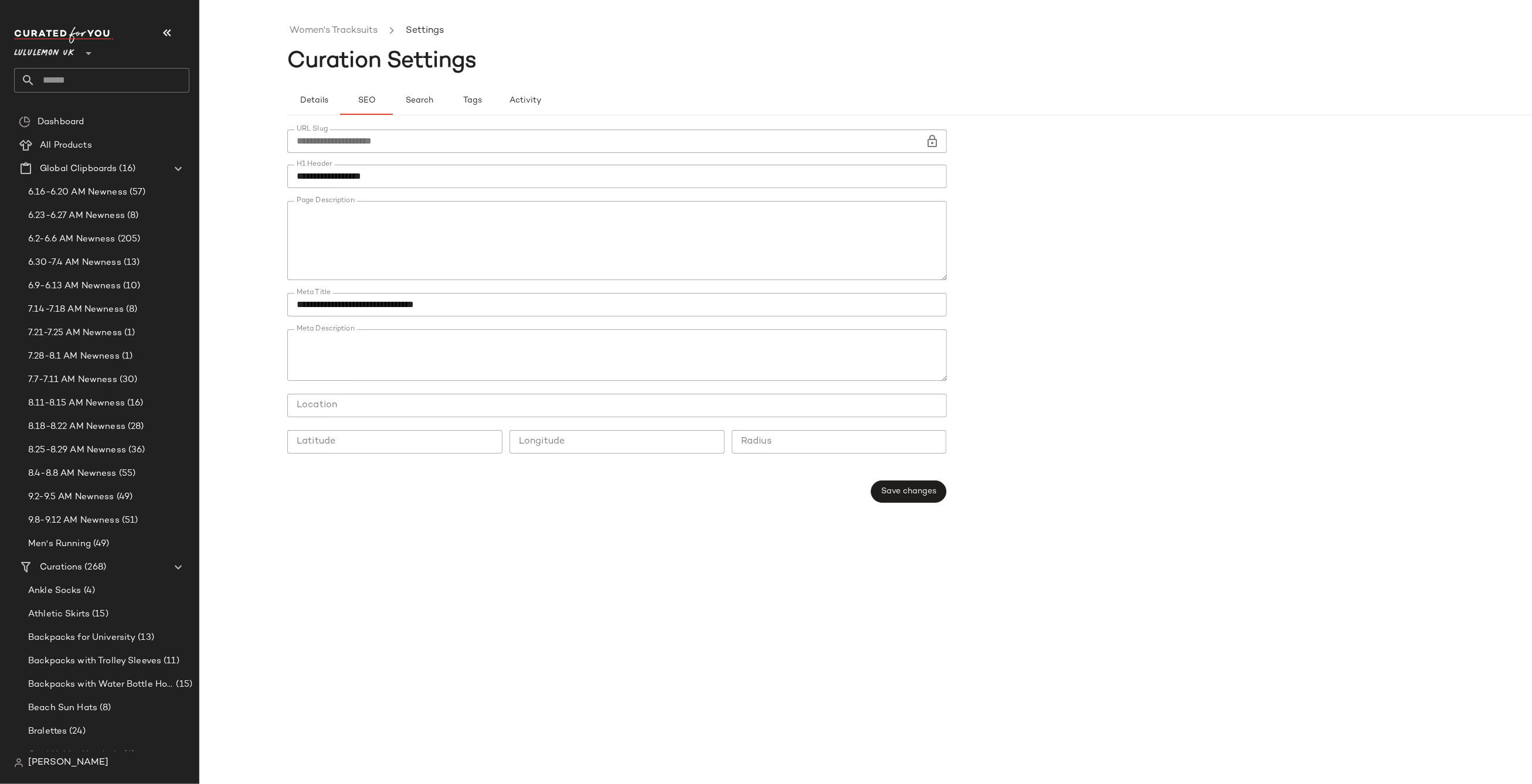
scroll to position [77, 0]
drag, startPoint x: 723, startPoint y: 233, endPoint x: 779, endPoint y: 249, distance: 58.2
click at [779, 249] on textarea "Page Description" at bounding box center [617, 241] width 660 height 80
click at [750, 235] on textarea "Page Description" at bounding box center [617, 241] width 660 height 80
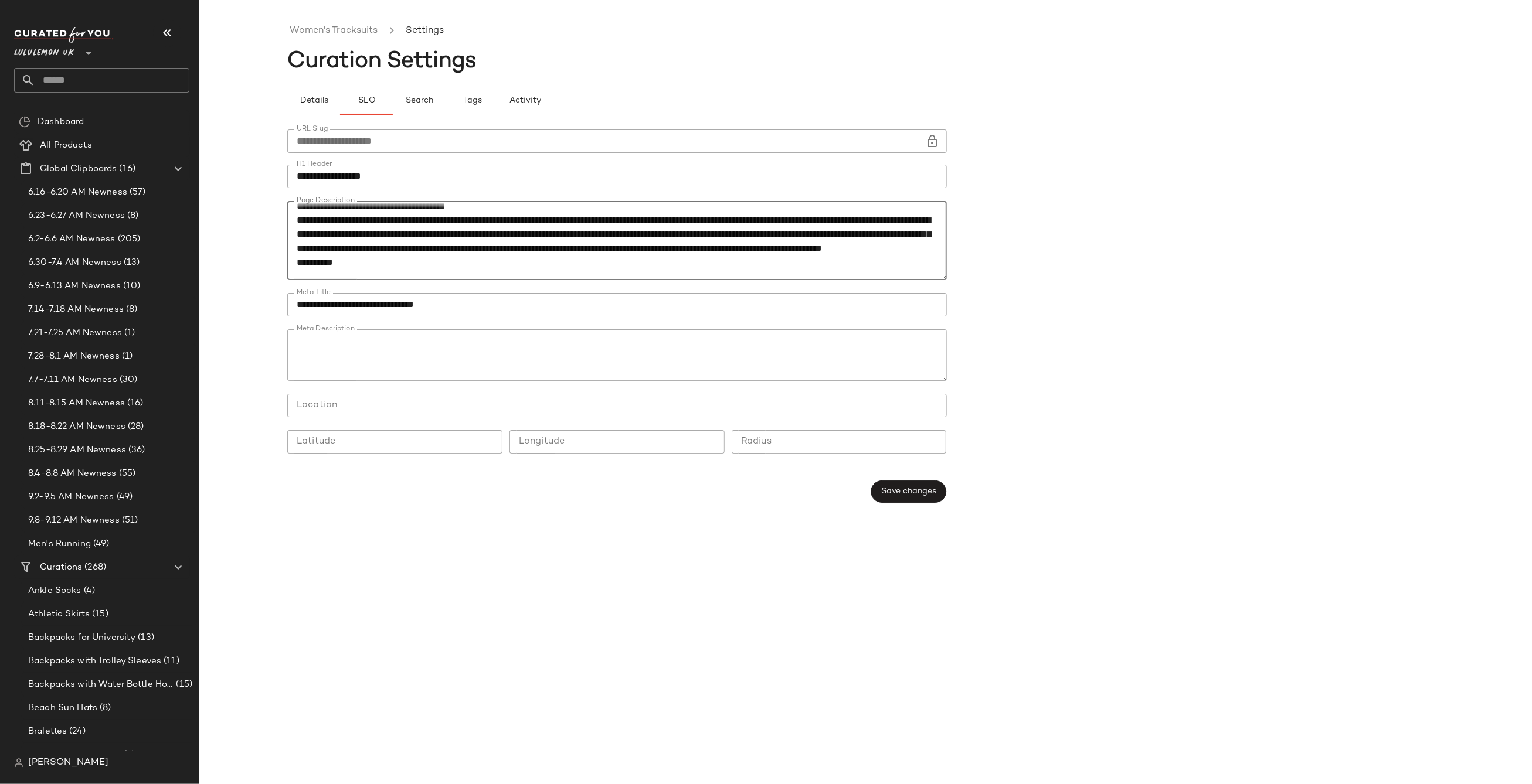
drag, startPoint x: 549, startPoint y: 248, endPoint x: 500, endPoint y: 246, distance: 49.0
click at [500, 246] on textarea "Page Description" at bounding box center [617, 241] width 660 height 80
click at [730, 234] on textarea "Page Description" at bounding box center [617, 241] width 660 height 80
drag, startPoint x: 756, startPoint y: 233, endPoint x: 722, endPoint y: 236, distance: 34.1
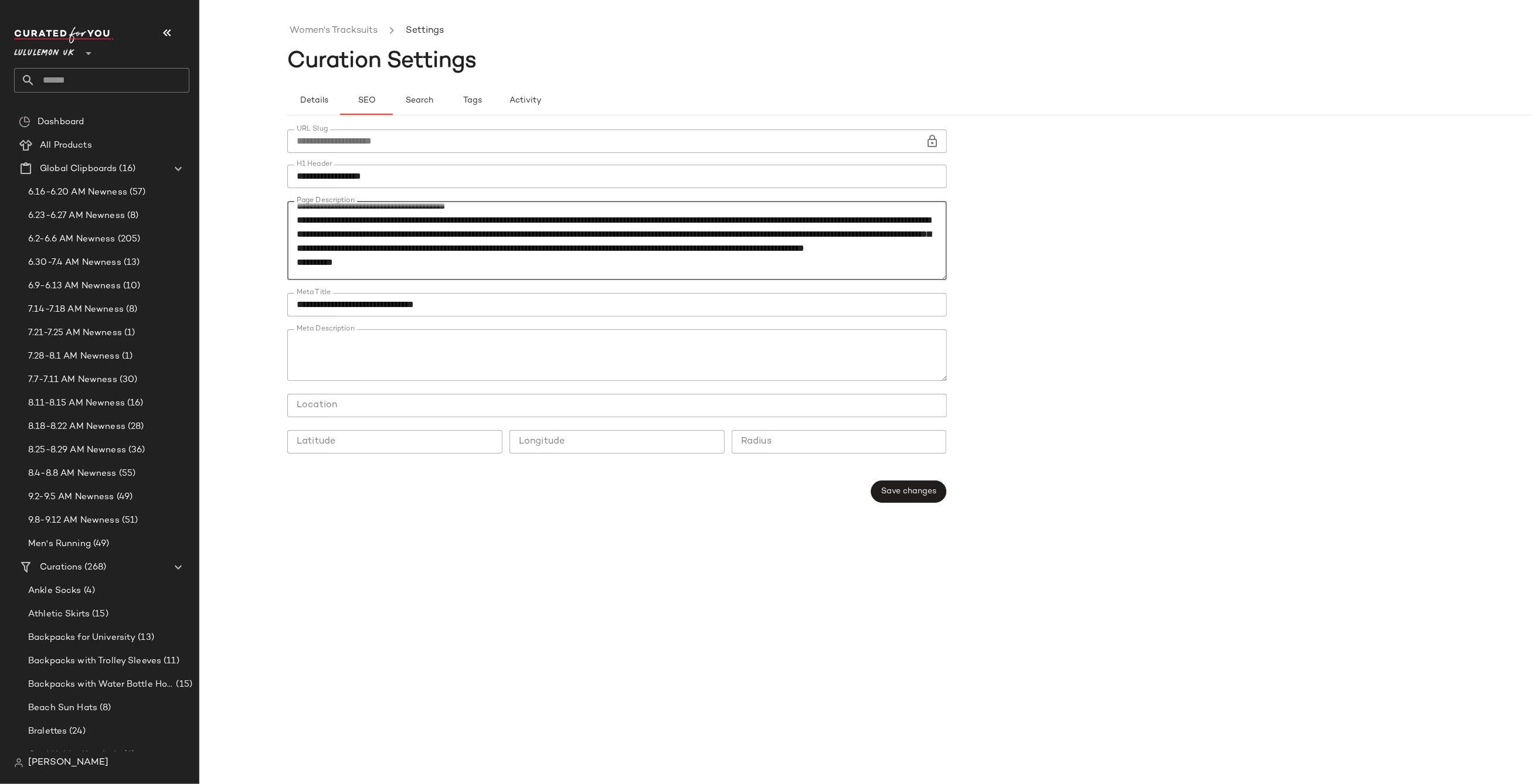
click at [722, 236] on textarea "Page Description" at bounding box center [617, 241] width 660 height 80
click at [760, 233] on textarea "Page Description" at bounding box center [617, 241] width 660 height 80
click at [562, 248] on textarea "Page Description" at bounding box center [617, 241] width 660 height 80
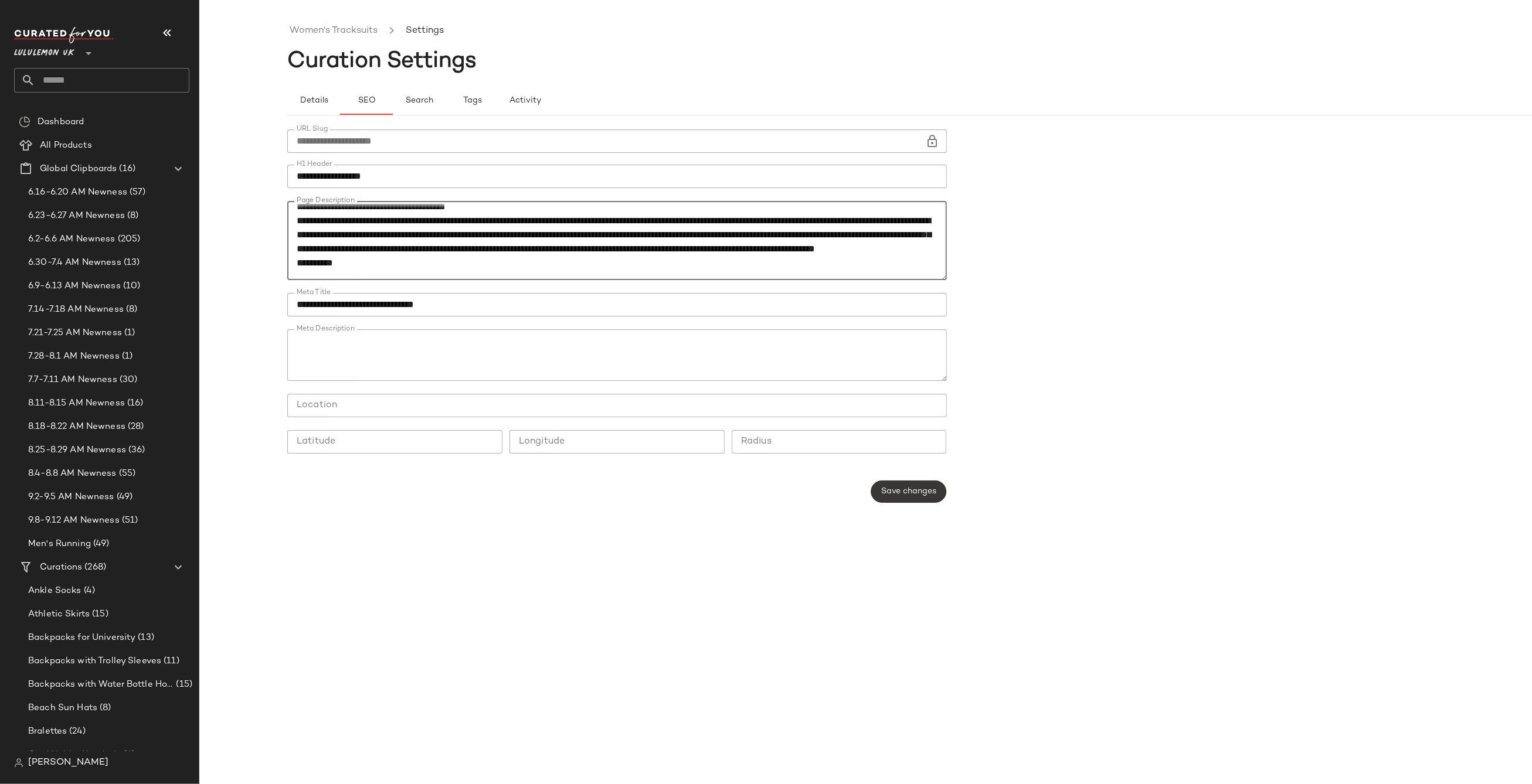
type textarea "**********"
click at [914, 490] on span "Save changes" at bounding box center [908, 492] width 56 height 9
click at [628, 581] on div "**********" at bounding box center [954, 401] width 1333 height 765
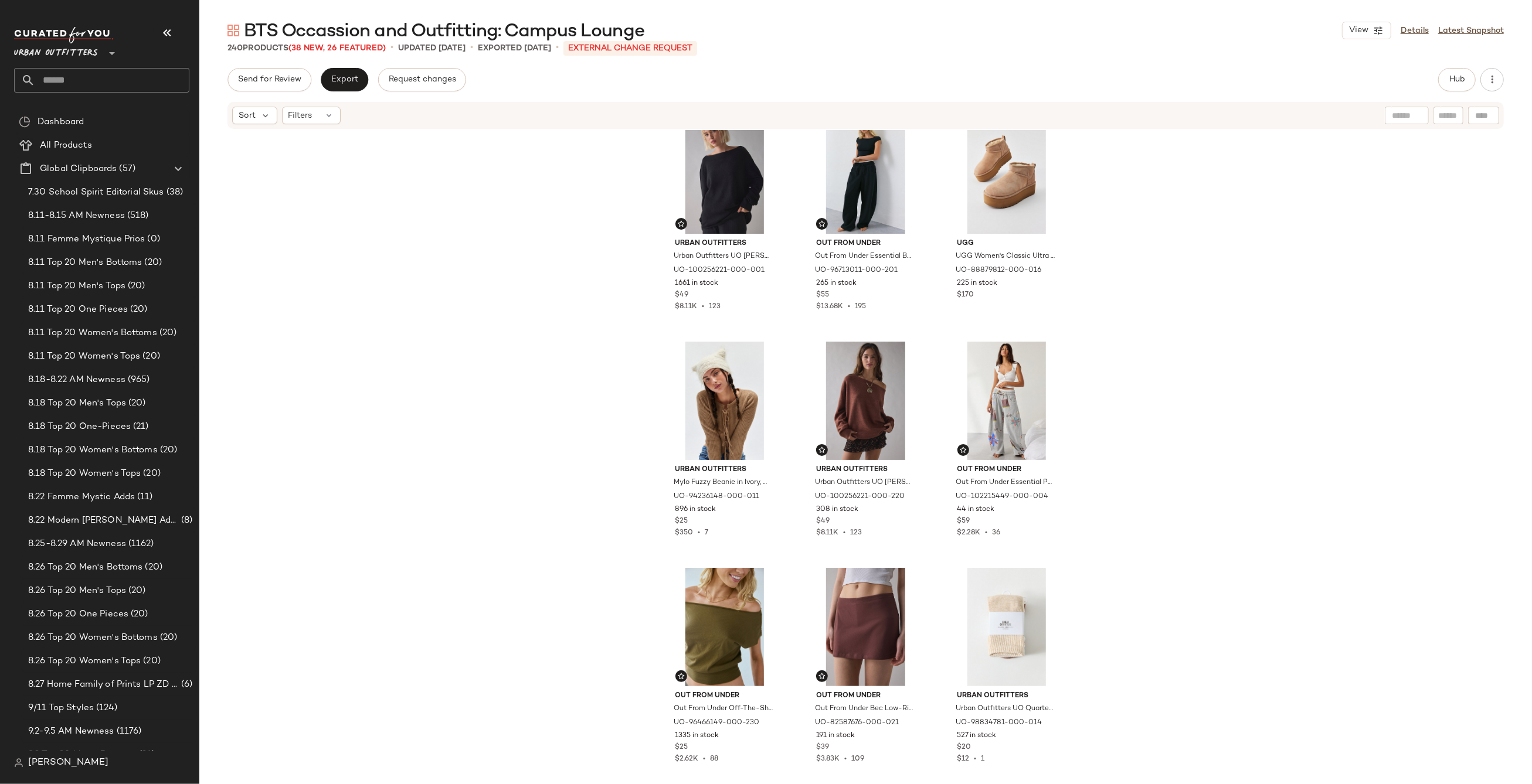
scroll to position [21, 0]
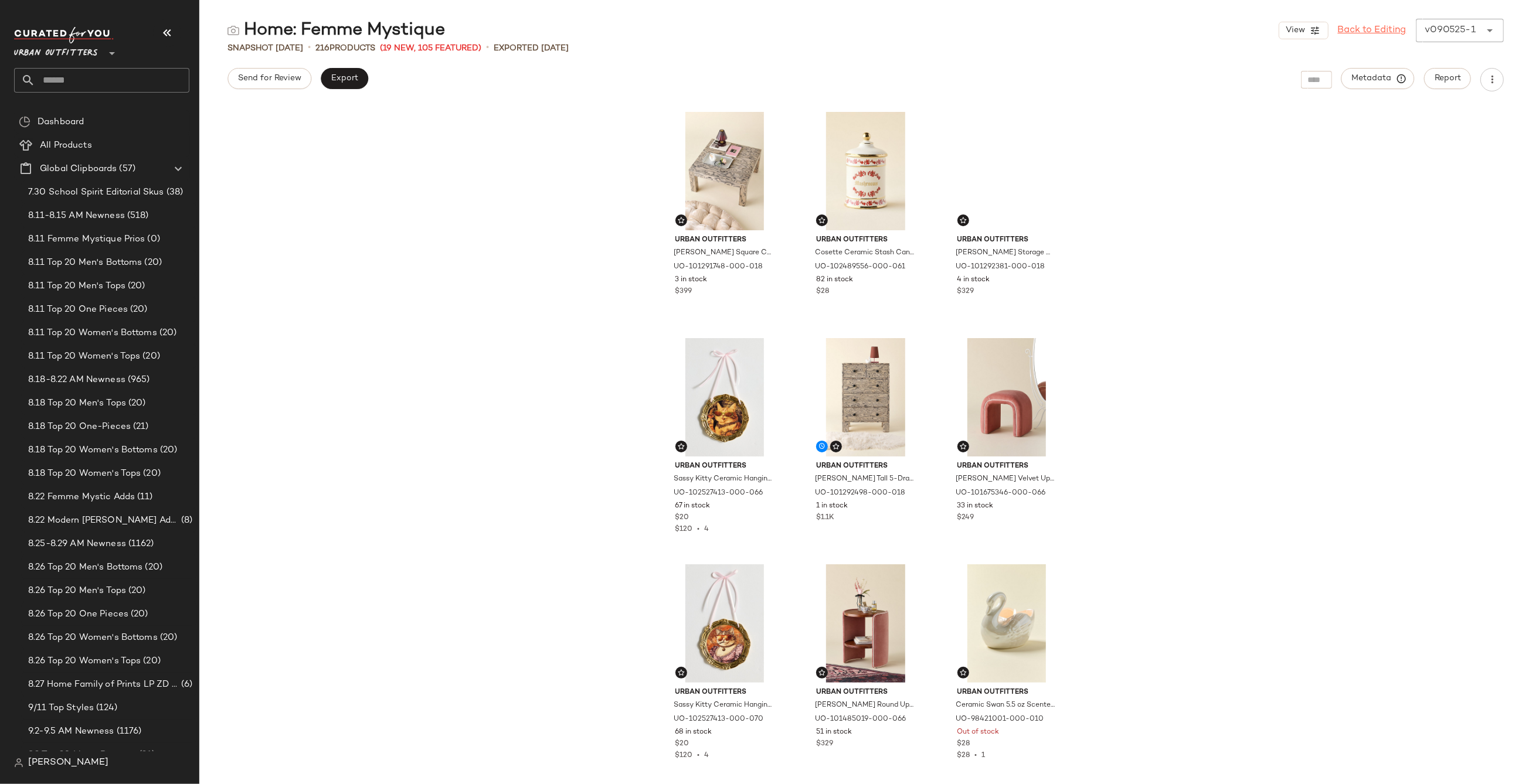
click at [1357, 30] on link "Back to Editing" at bounding box center [1372, 30] width 69 height 14
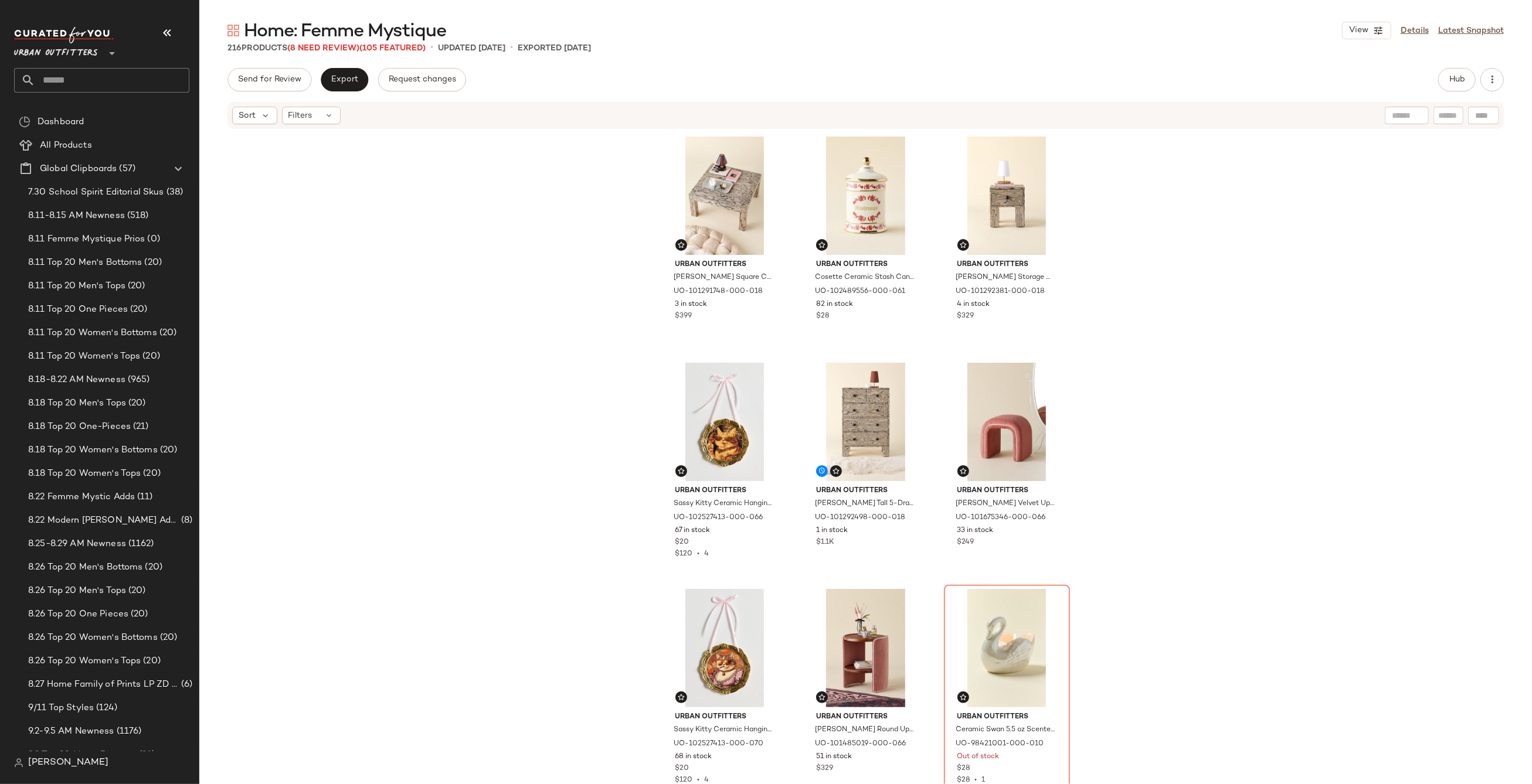
drag, startPoint x: 1412, startPoint y: 30, endPoint x: 775, endPoint y: 140, distance: 646.4
click at [1412, 30] on link "Details" at bounding box center [1415, 31] width 28 height 12
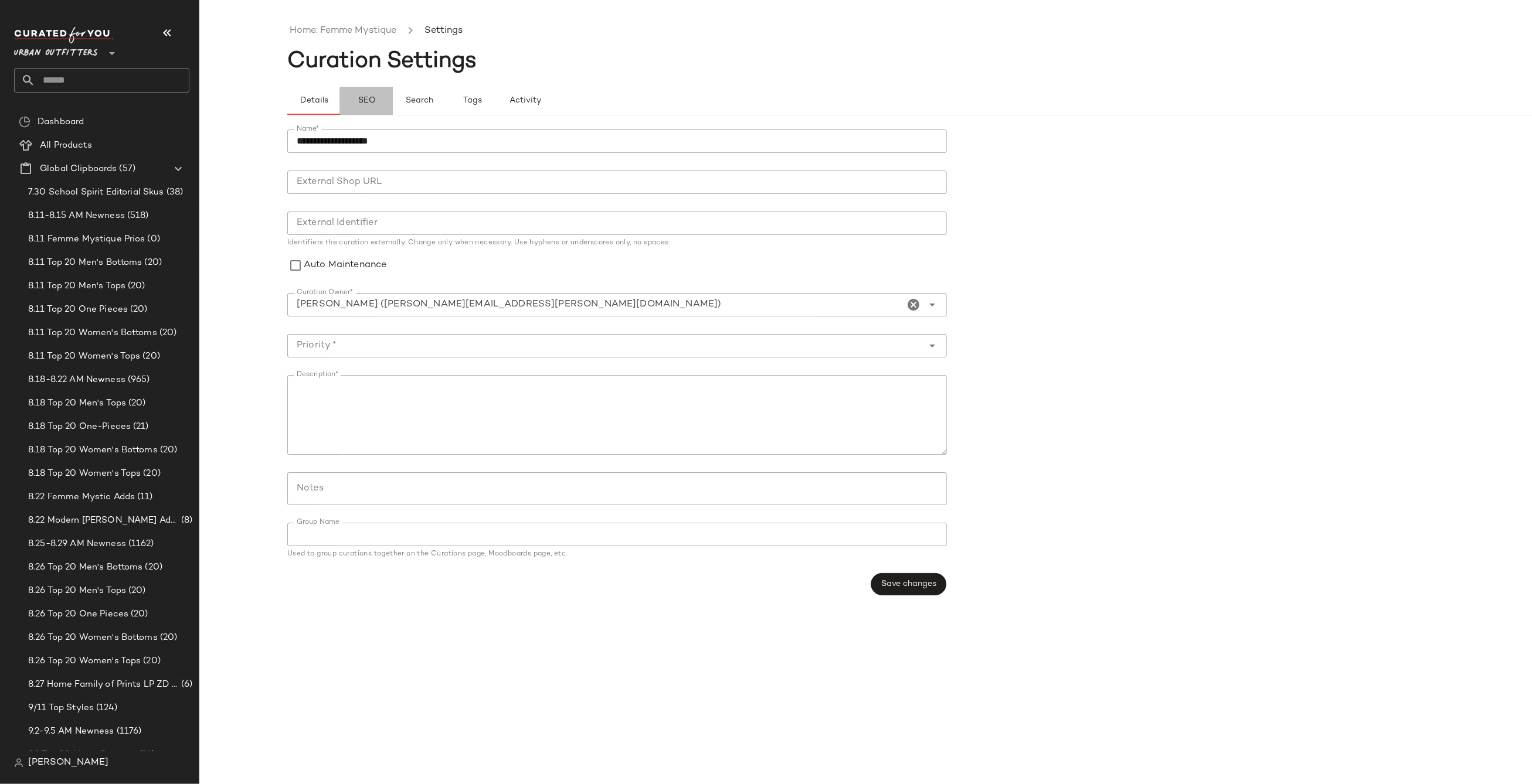
click at [384, 102] on button "SEO" at bounding box center [366, 101] width 53 height 28
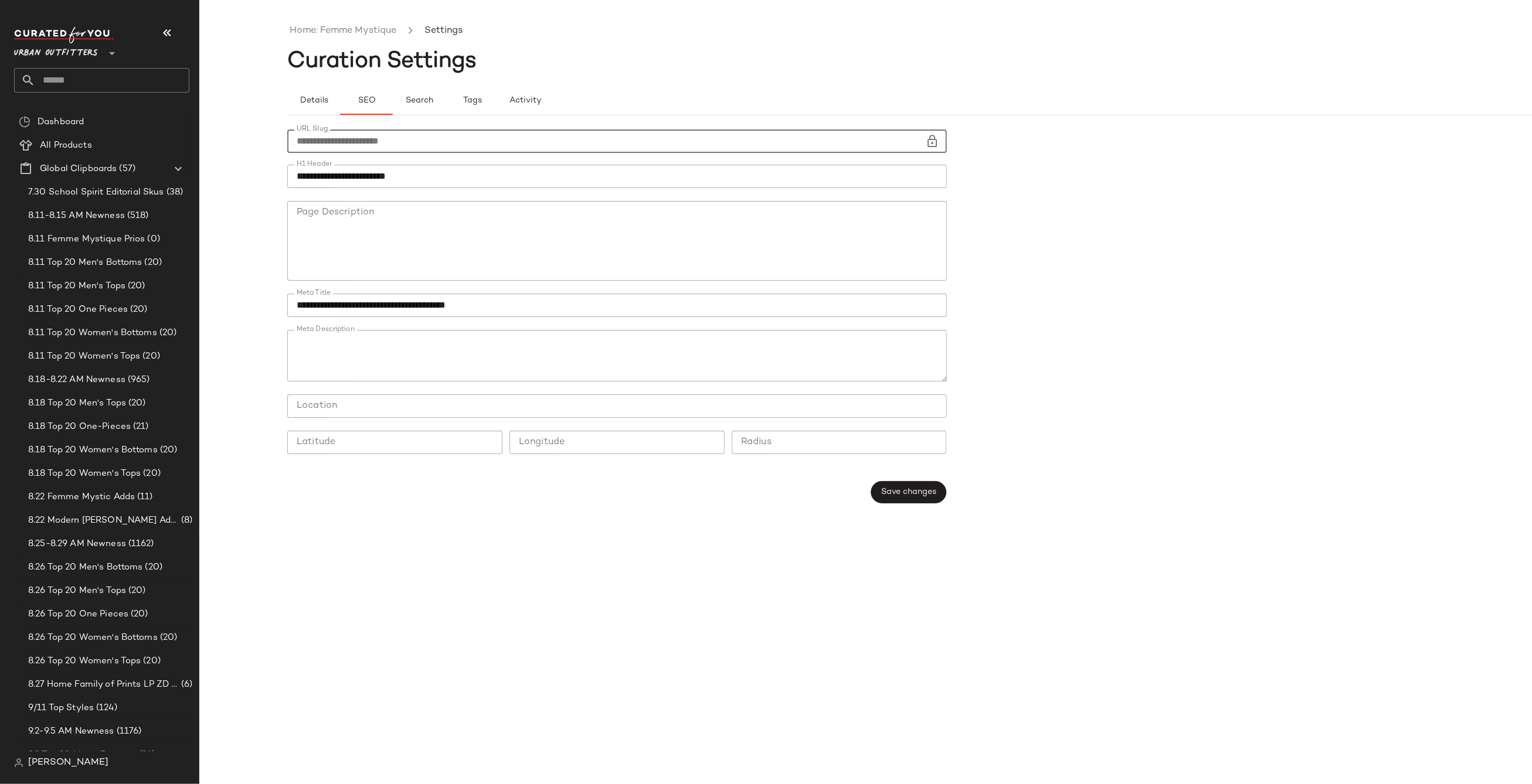
click at [391, 142] on input "**********" at bounding box center [606, 141] width 639 height 23
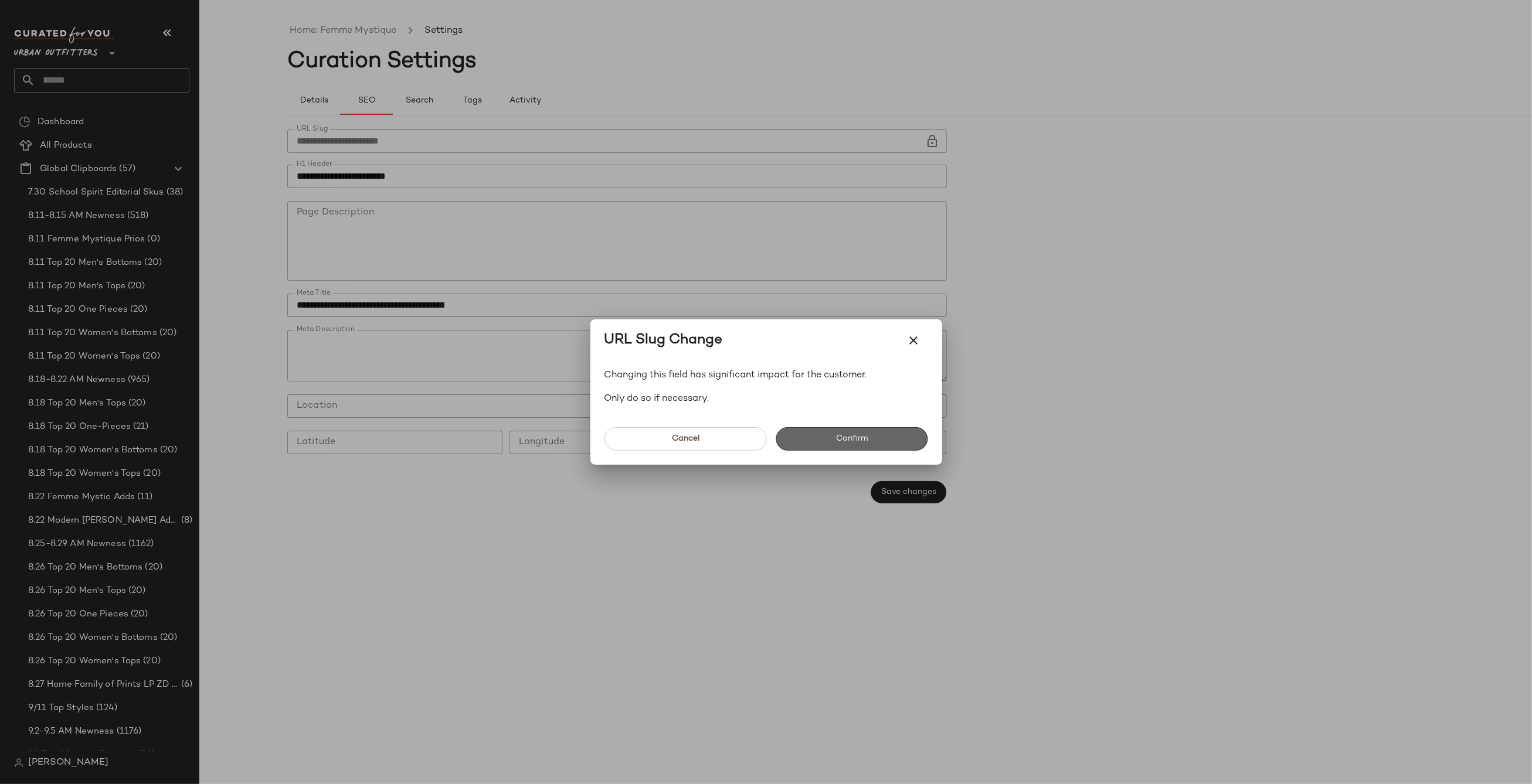
click at [827, 435] on button "Confirm" at bounding box center [852, 439] width 152 height 23
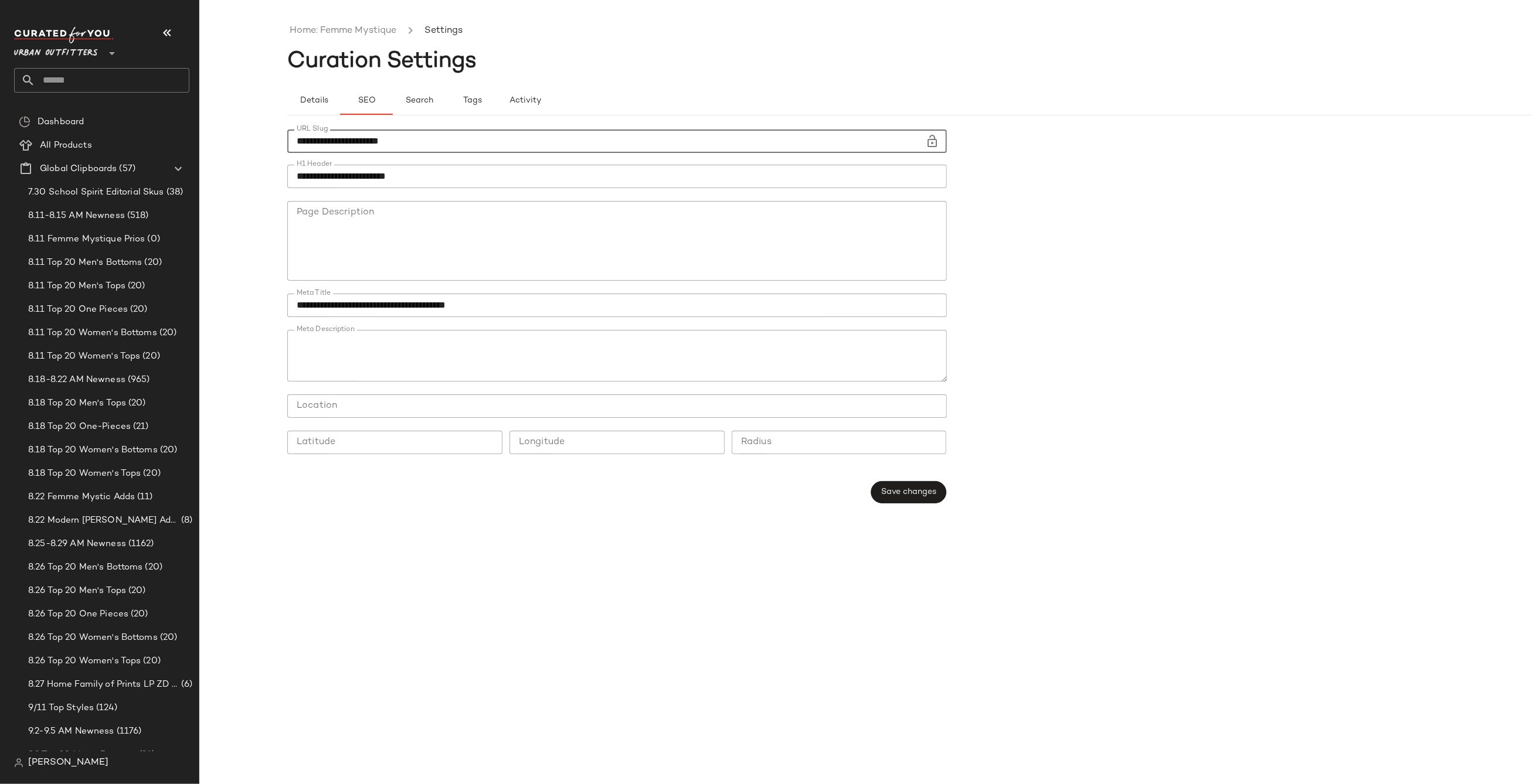
click at [500, 135] on input "**********" at bounding box center [606, 141] width 639 height 23
click at [390, 35] on link "Home: Femme Mystique" at bounding box center [343, 31] width 106 height 15
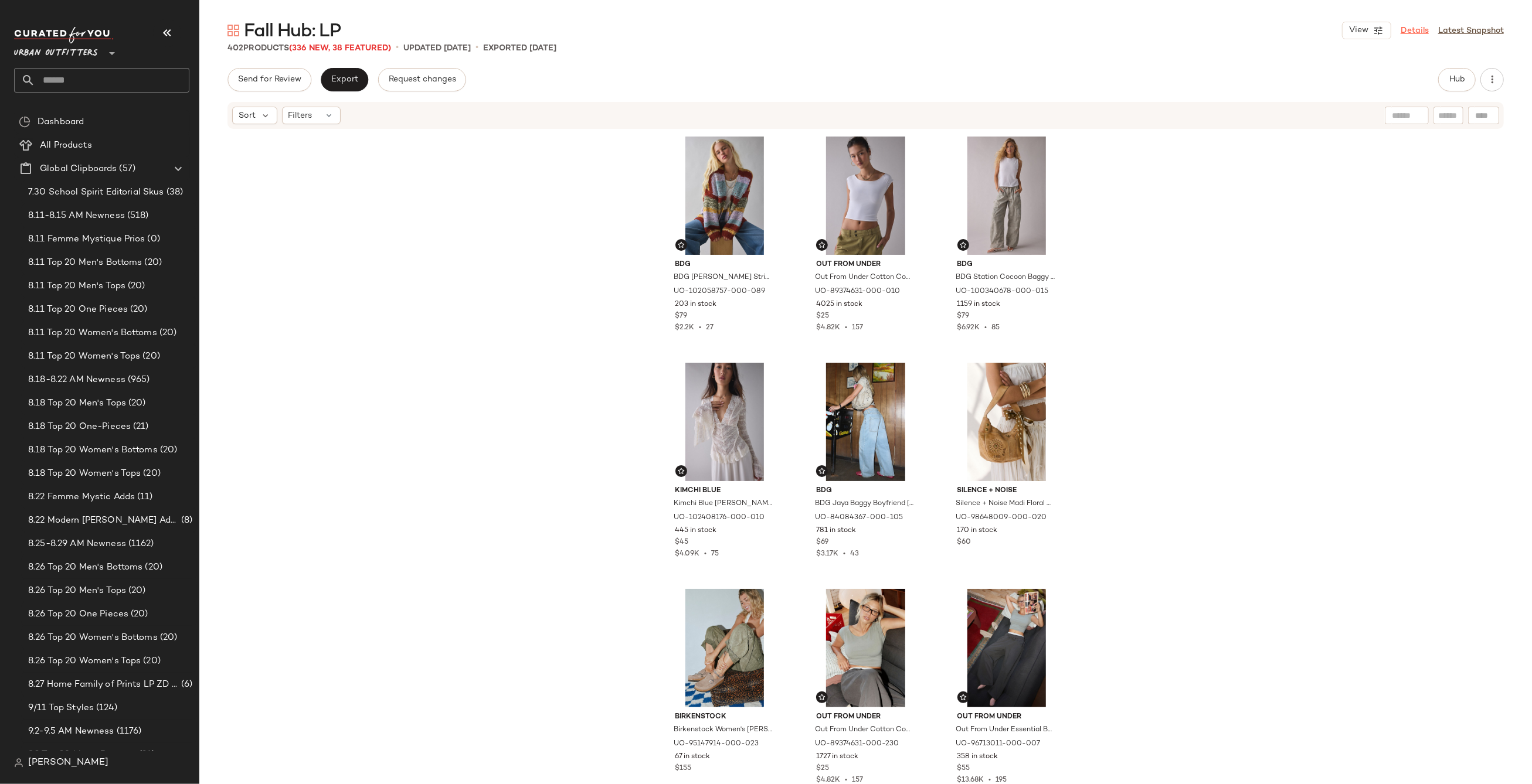
click at [1416, 26] on link "Details" at bounding box center [1415, 31] width 28 height 12
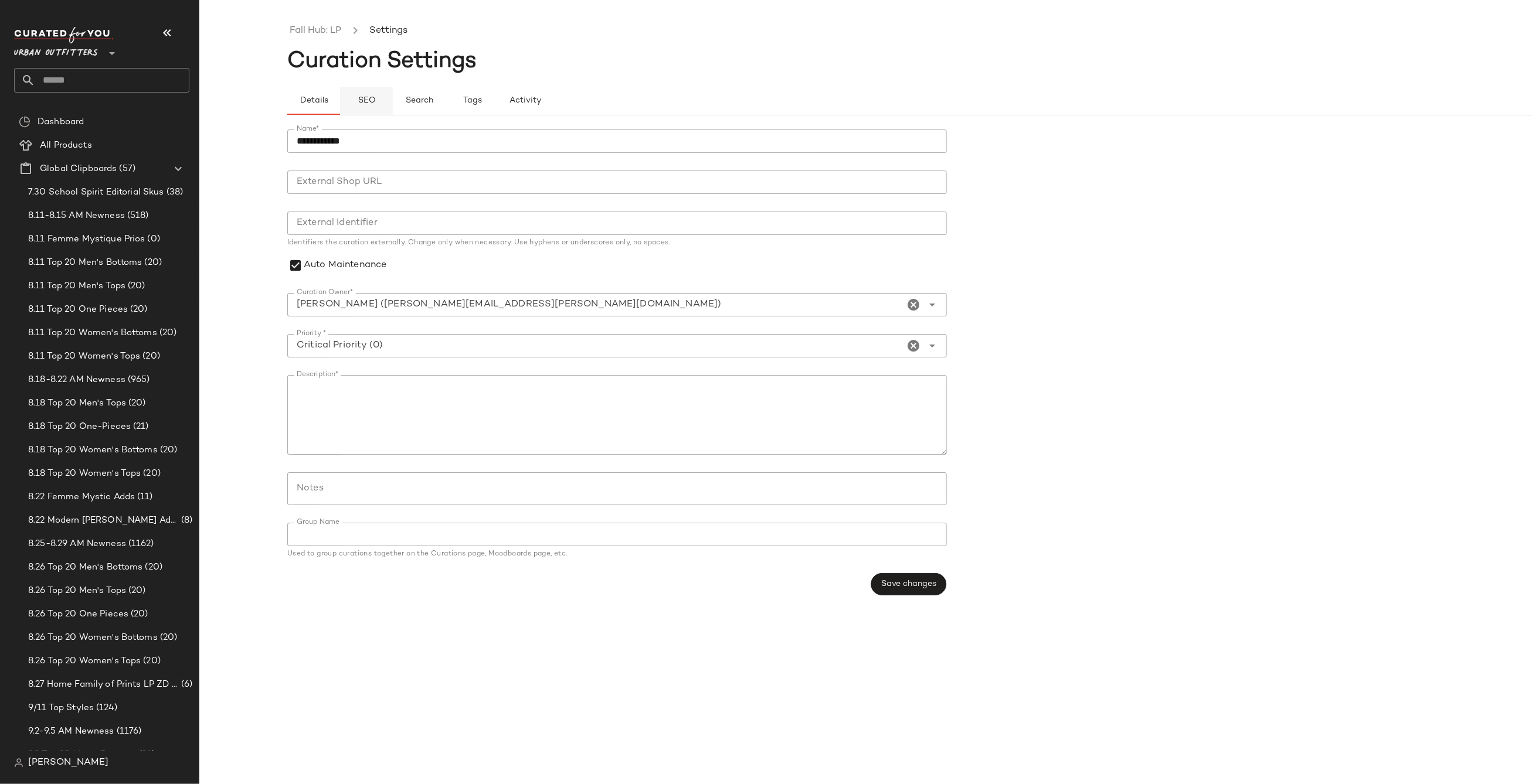
click at [373, 95] on button "SEO" at bounding box center [366, 101] width 53 height 28
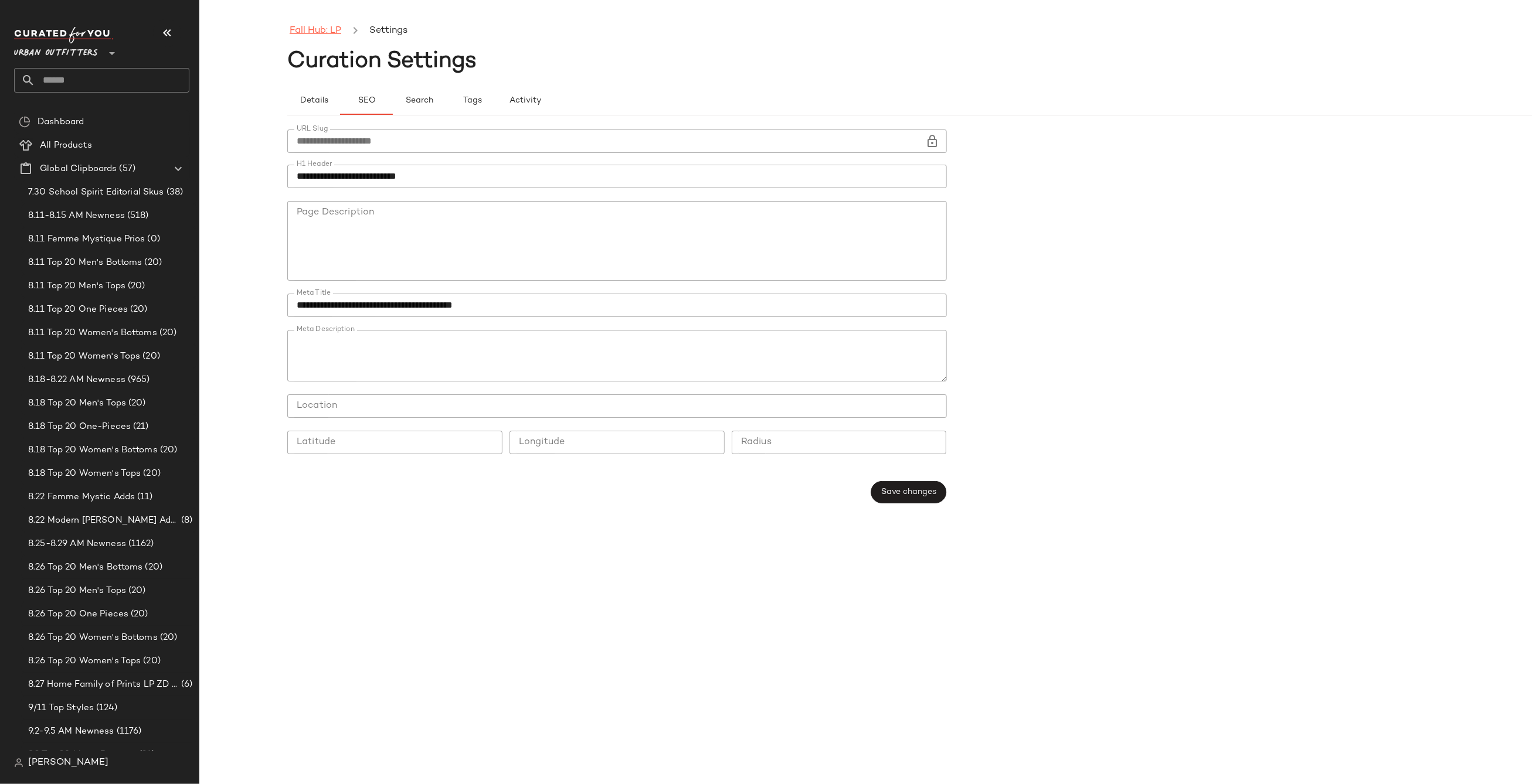
click at [318, 30] on link "Fall Hub: LP" at bounding box center [315, 31] width 52 height 15
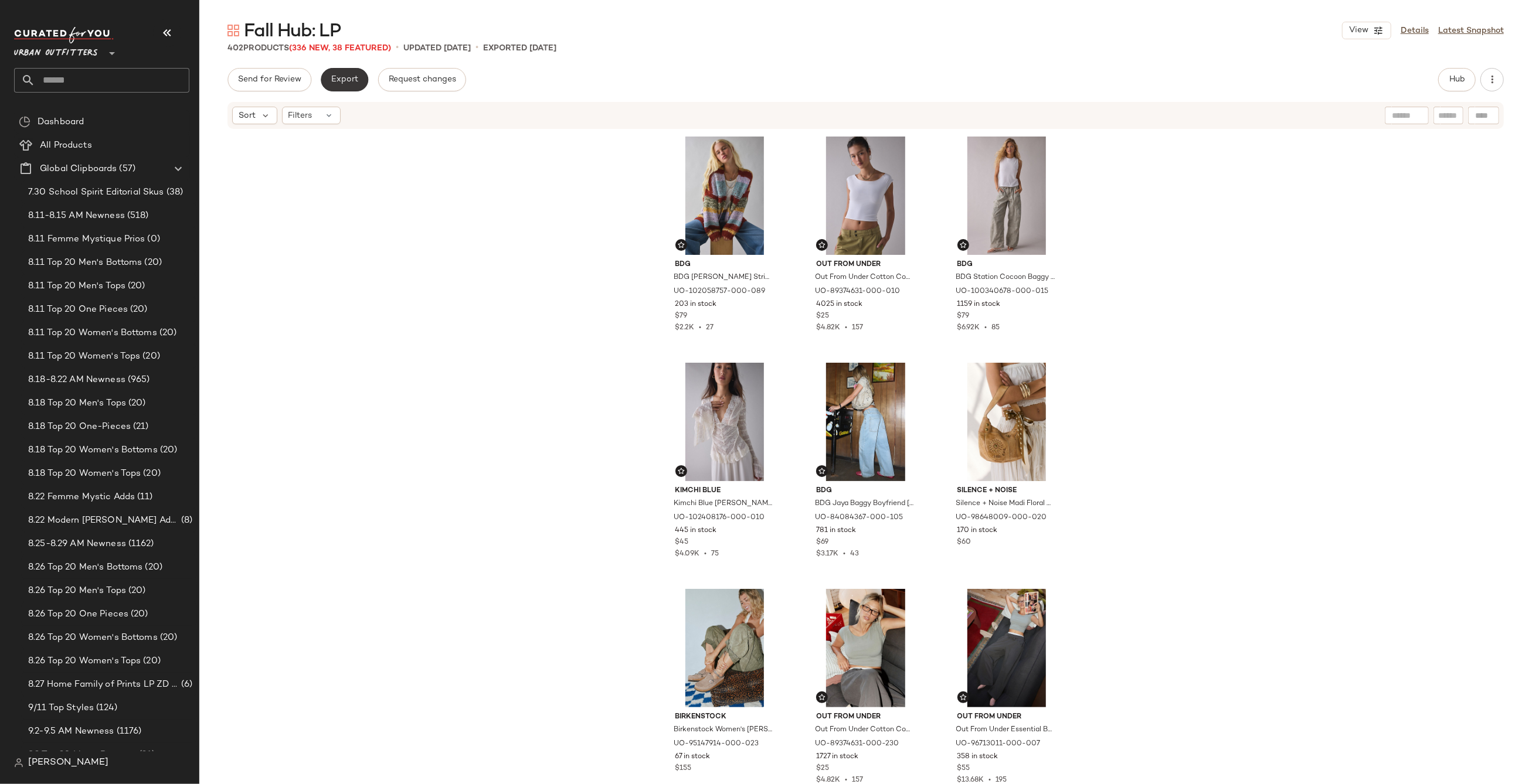
click at [335, 84] on button "Export" at bounding box center [344, 80] width 48 height 23
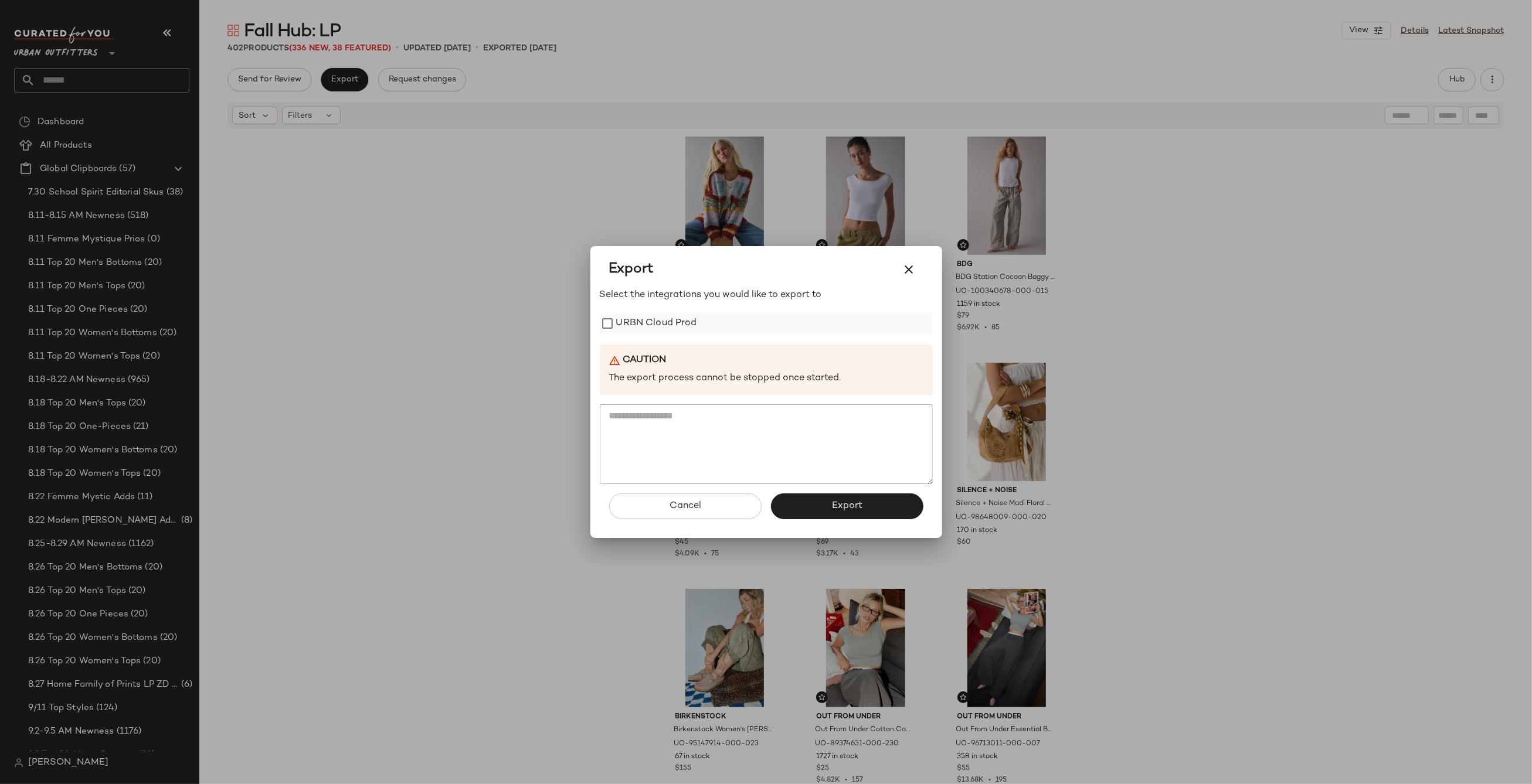
drag, startPoint x: 677, startPoint y: 320, endPoint x: 703, endPoint y: 333, distance: 29.1
click at [677, 320] on label "URBN Cloud Prod" at bounding box center [657, 323] width 81 height 23
click at [821, 510] on button "Export" at bounding box center [847, 506] width 153 height 26
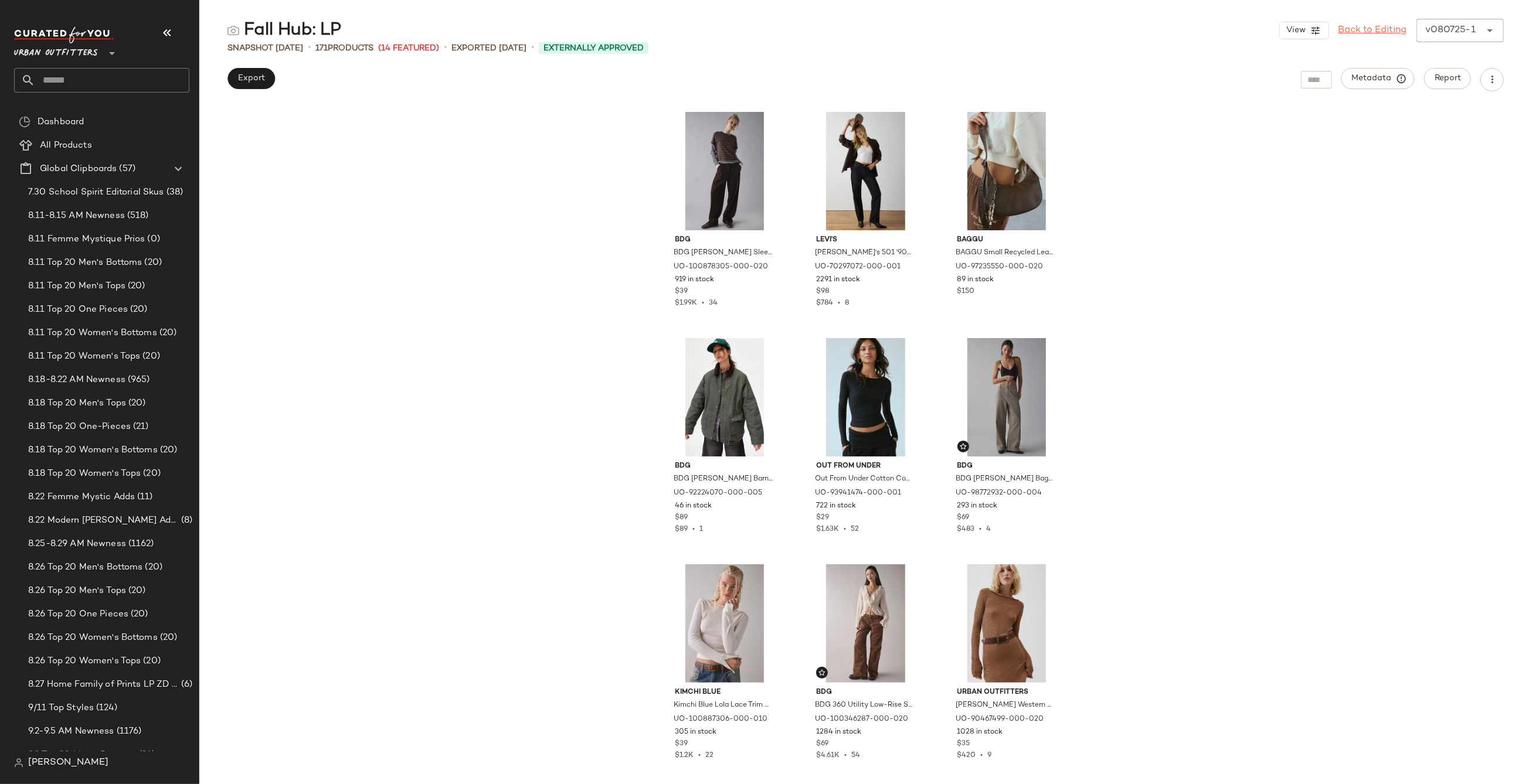
click at [1386, 31] on link "Back to Editing" at bounding box center [1373, 30] width 69 height 14
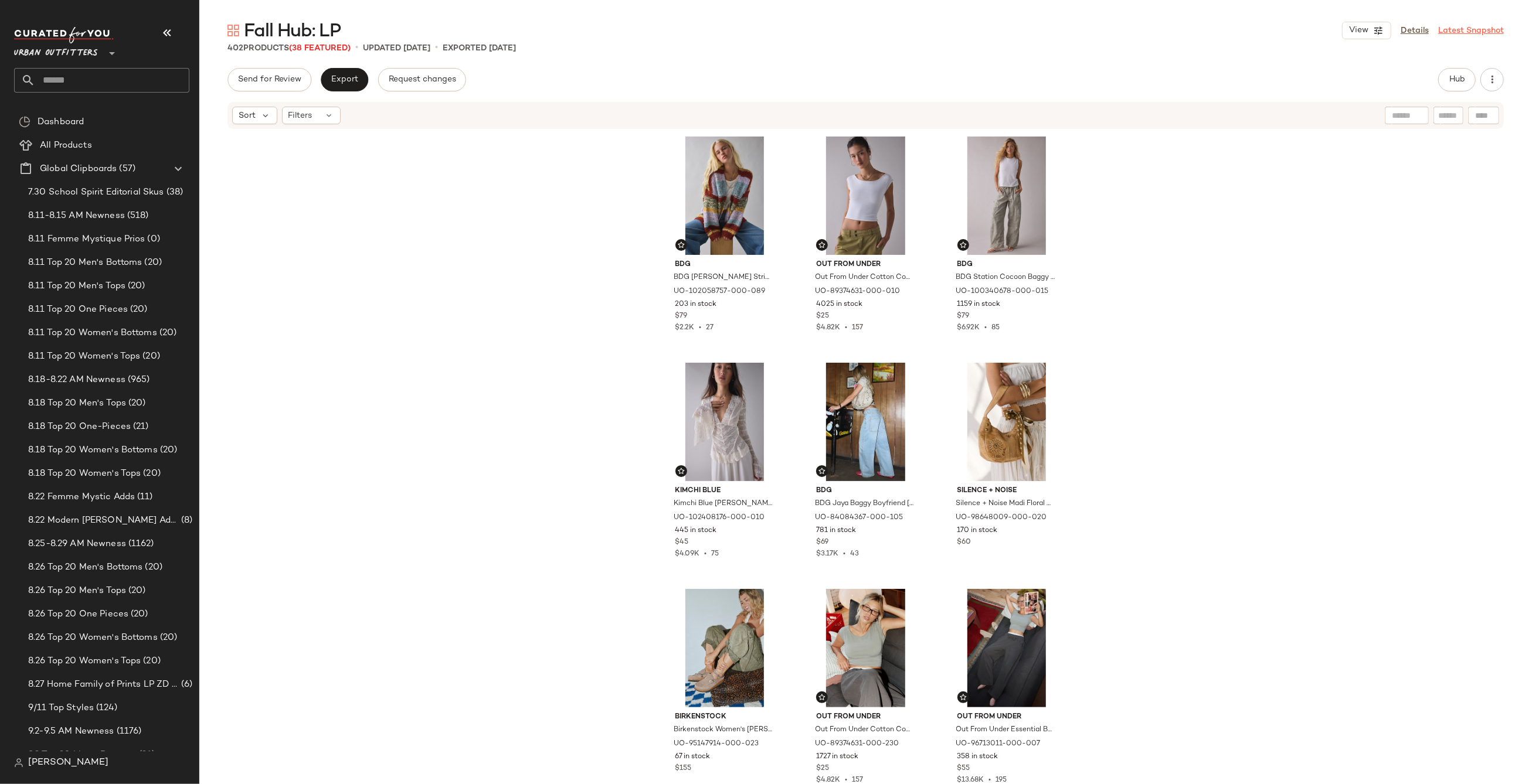
click at [1452, 29] on link "Latest Snapshot" at bounding box center [1471, 31] width 66 height 12
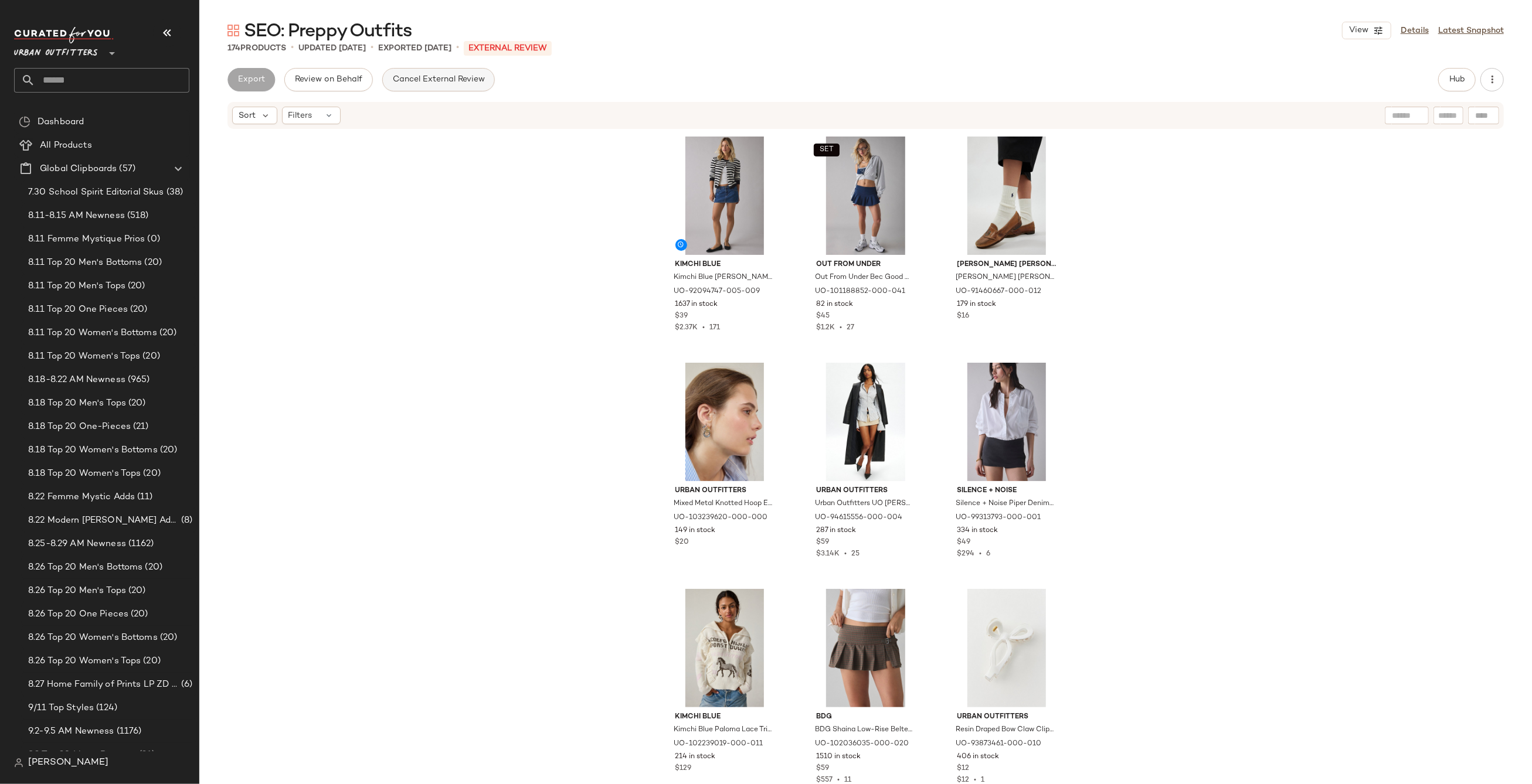
click at [414, 80] on span "Cancel External Review" at bounding box center [438, 80] width 92 height 9
click at [341, 80] on span "Export" at bounding box center [344, 80] width 27 height 9
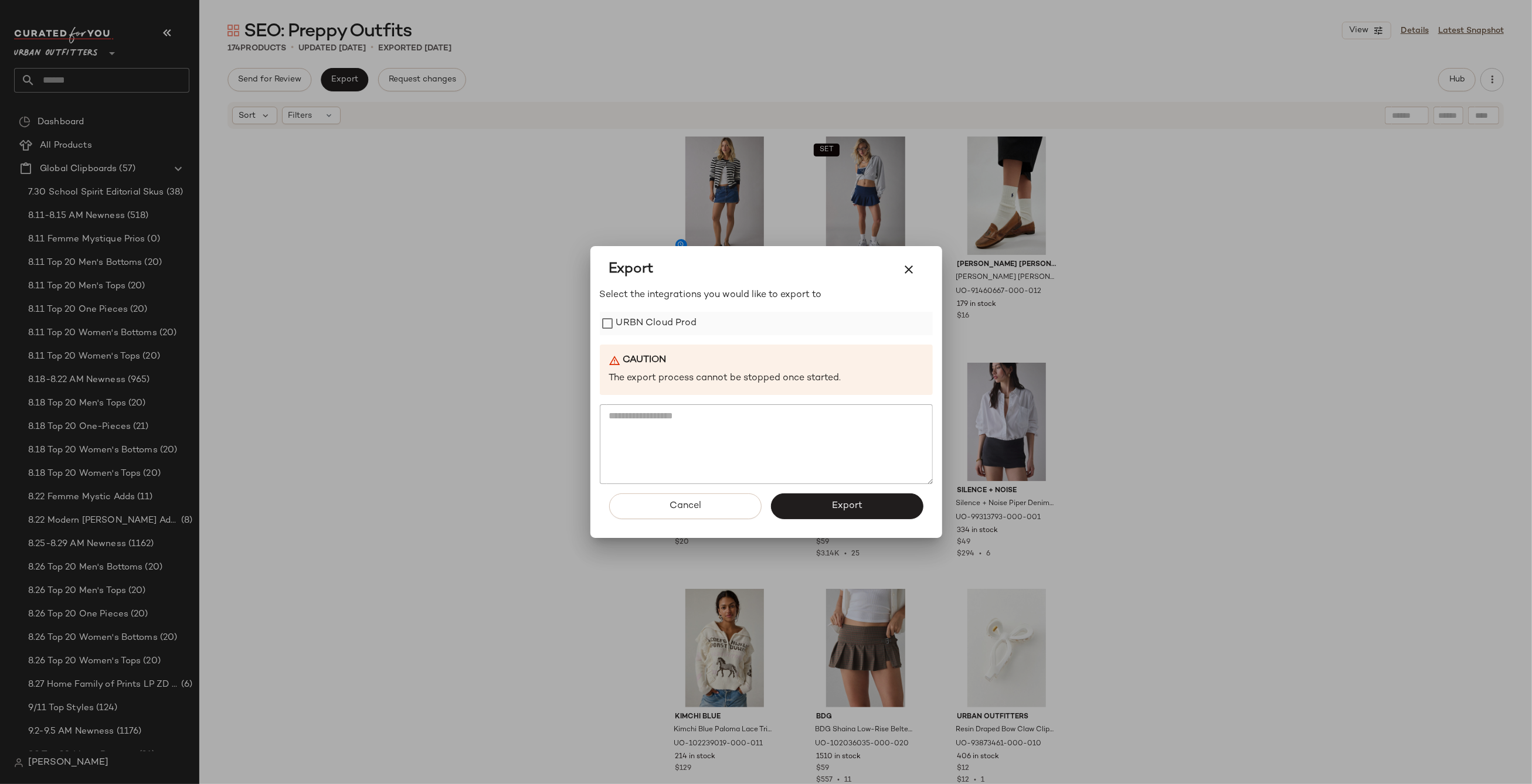
click at [665, 314] on label "URBN Cloud Prod" at bounding box center [657, 323] width 81 height 23
click at [883, 504] on button "Export" at bounding box center [847, 506] width 153 height 26
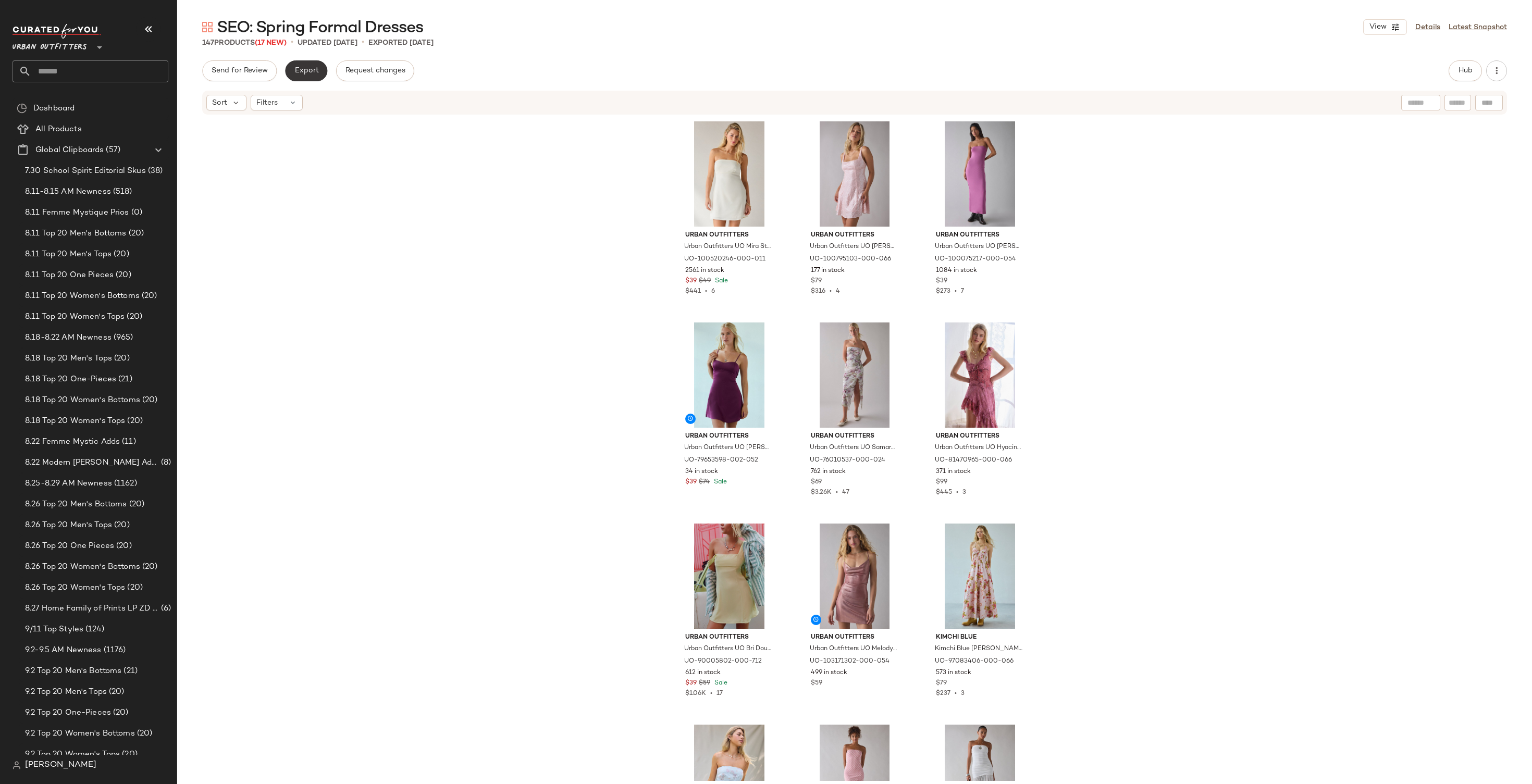
click at [313, 68] on span "Export" at bounding box center [306, 71] width 24 height 8
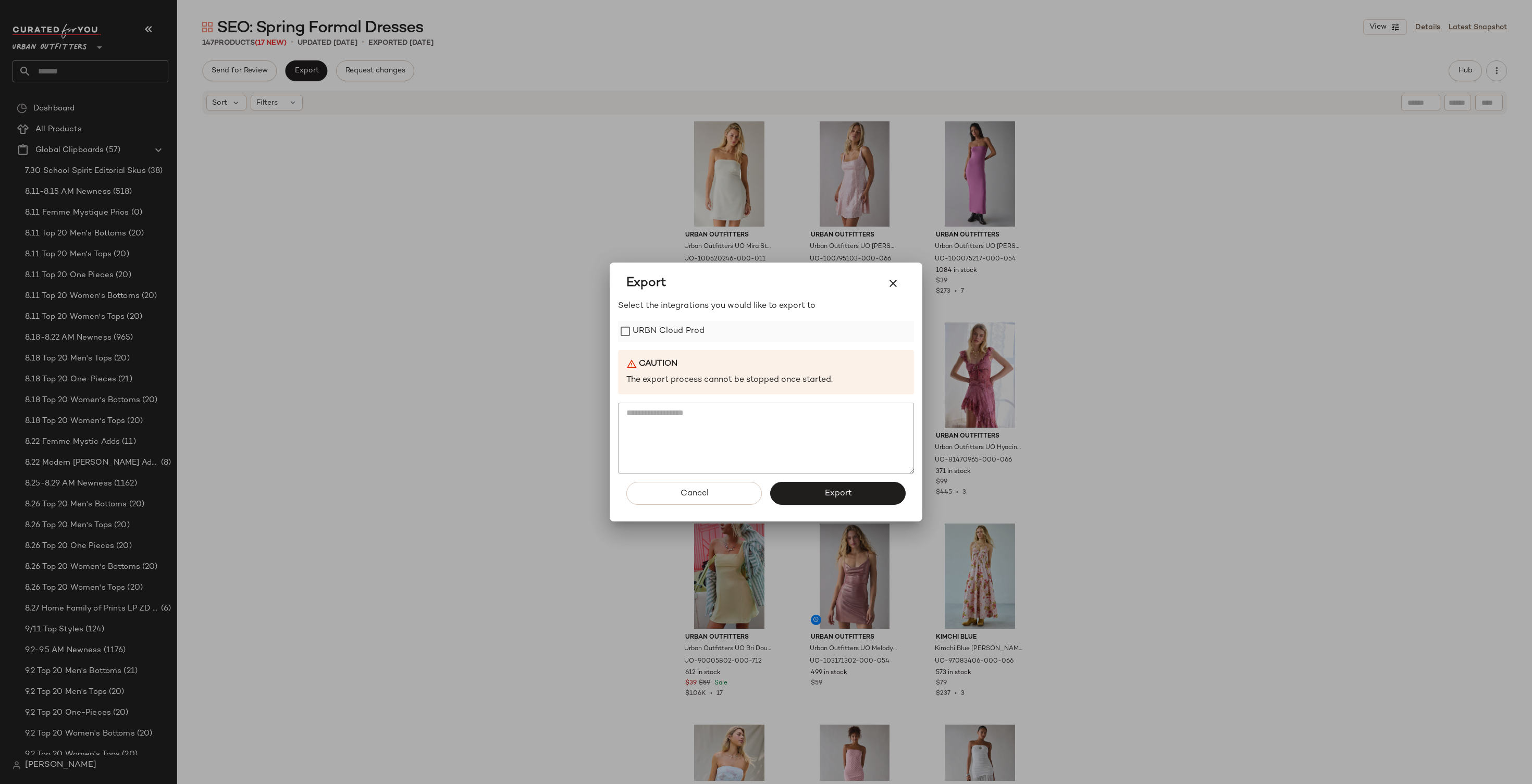
click at [690, 328] on label "URBN Cloud Prod" at bounding box center [668, 331] width 72 height 21
click at [823, 497] on button "Export" at bounding box center [838, 493] width 136 height 23
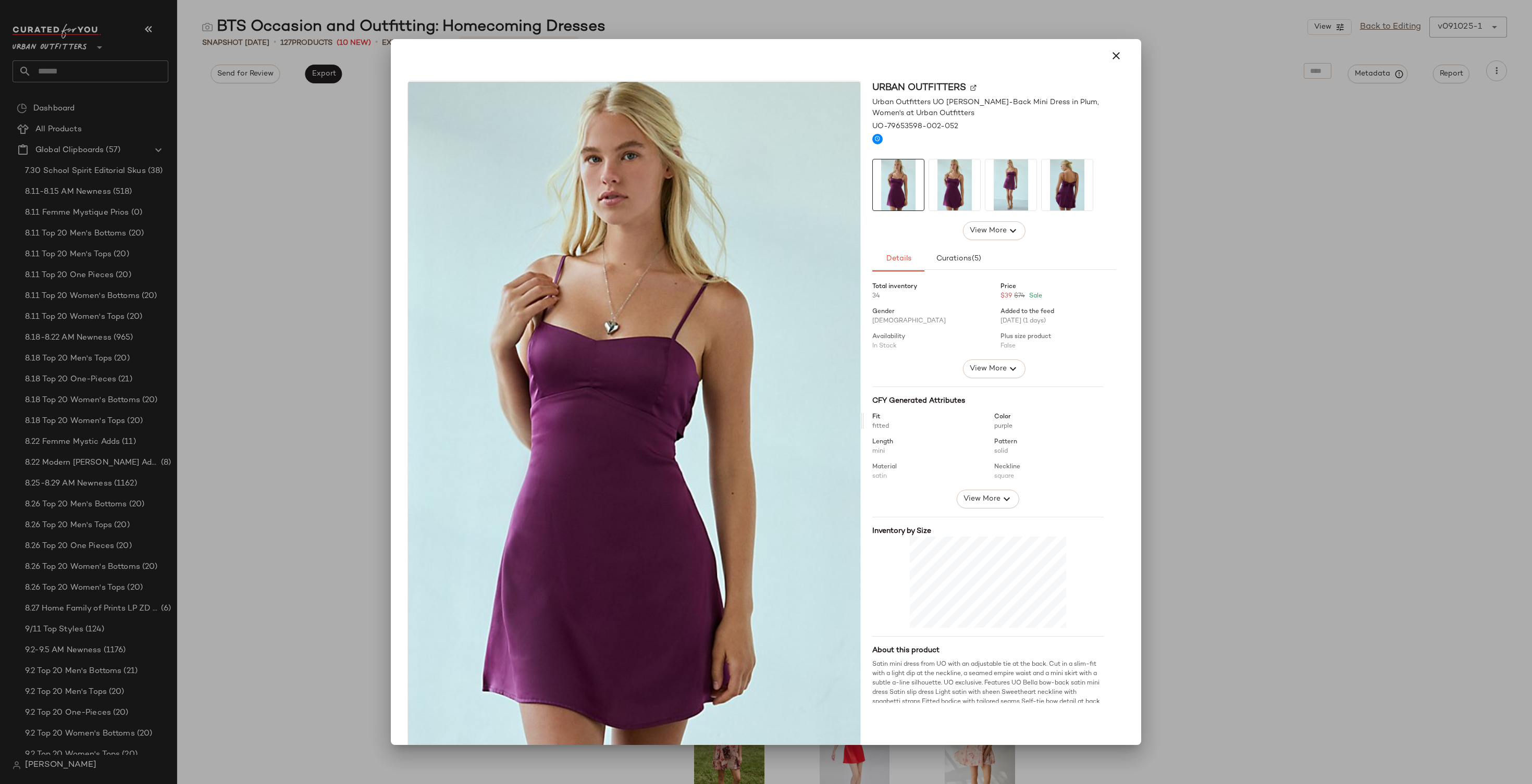
scroll to position [59, 0]
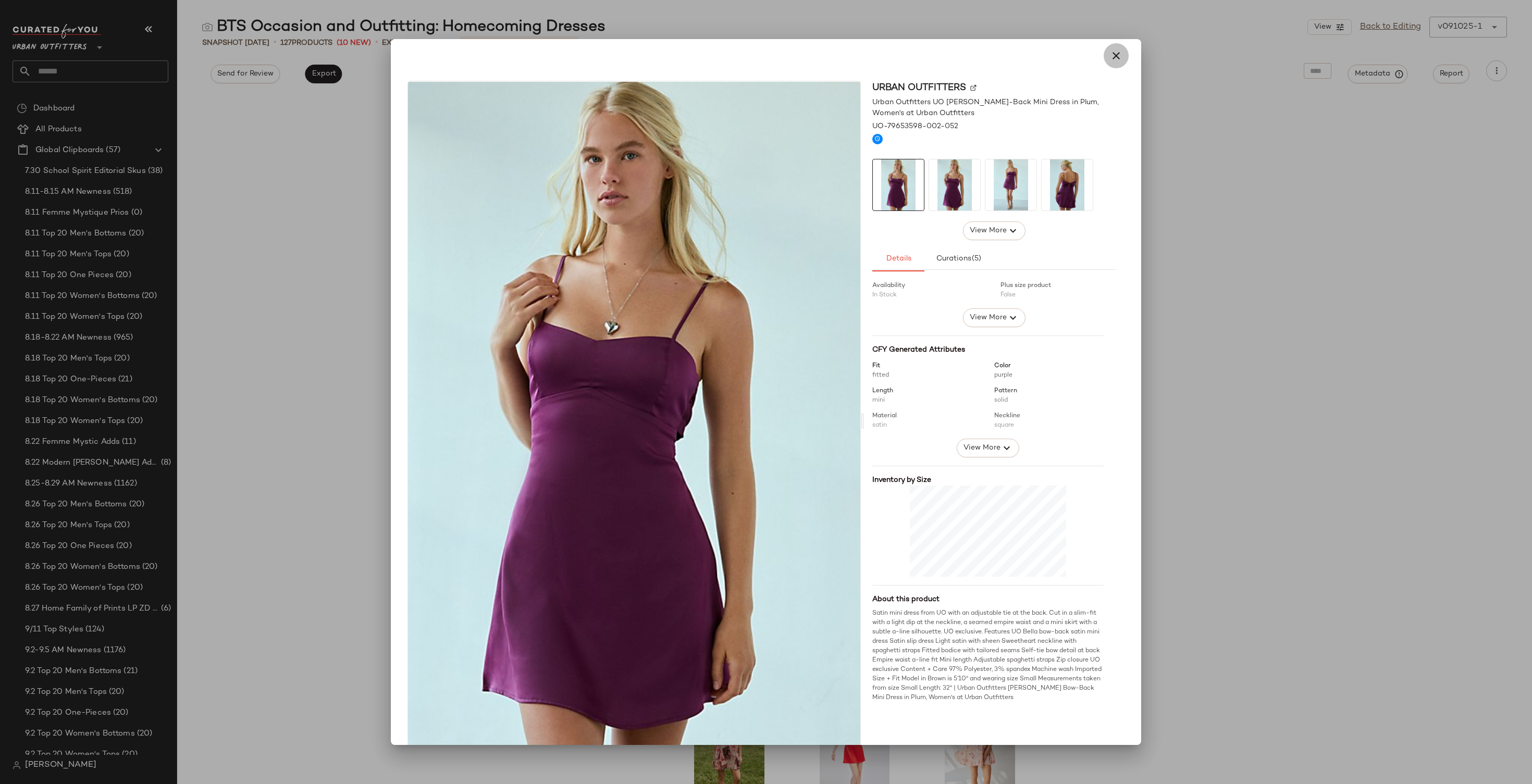
click at [1110, 56] on icon "button" at bounding box center [1116, 55] width 12 height 12
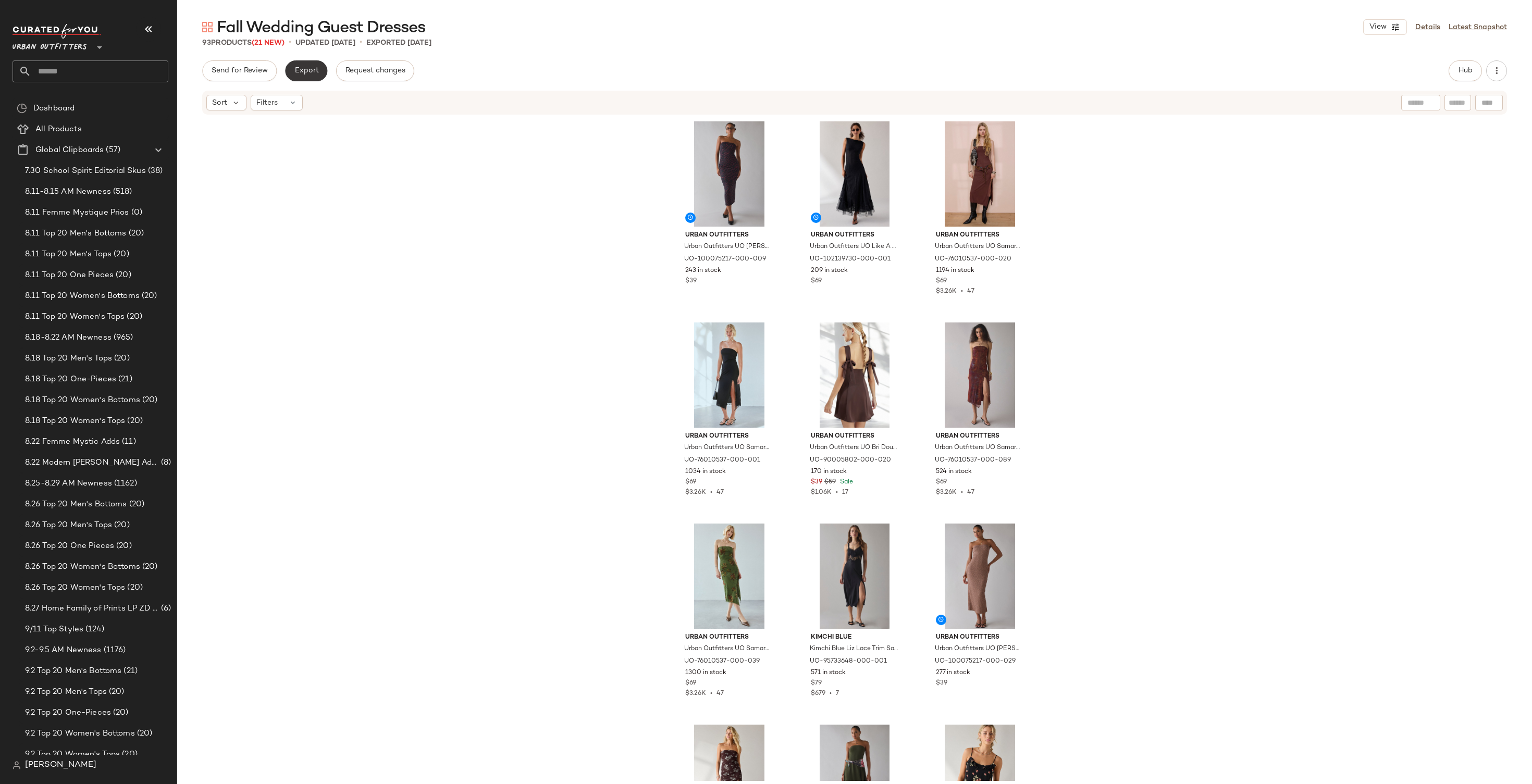
click at [300, 74] on span "Export" at bounding box center [306, 71] width 24 height 8
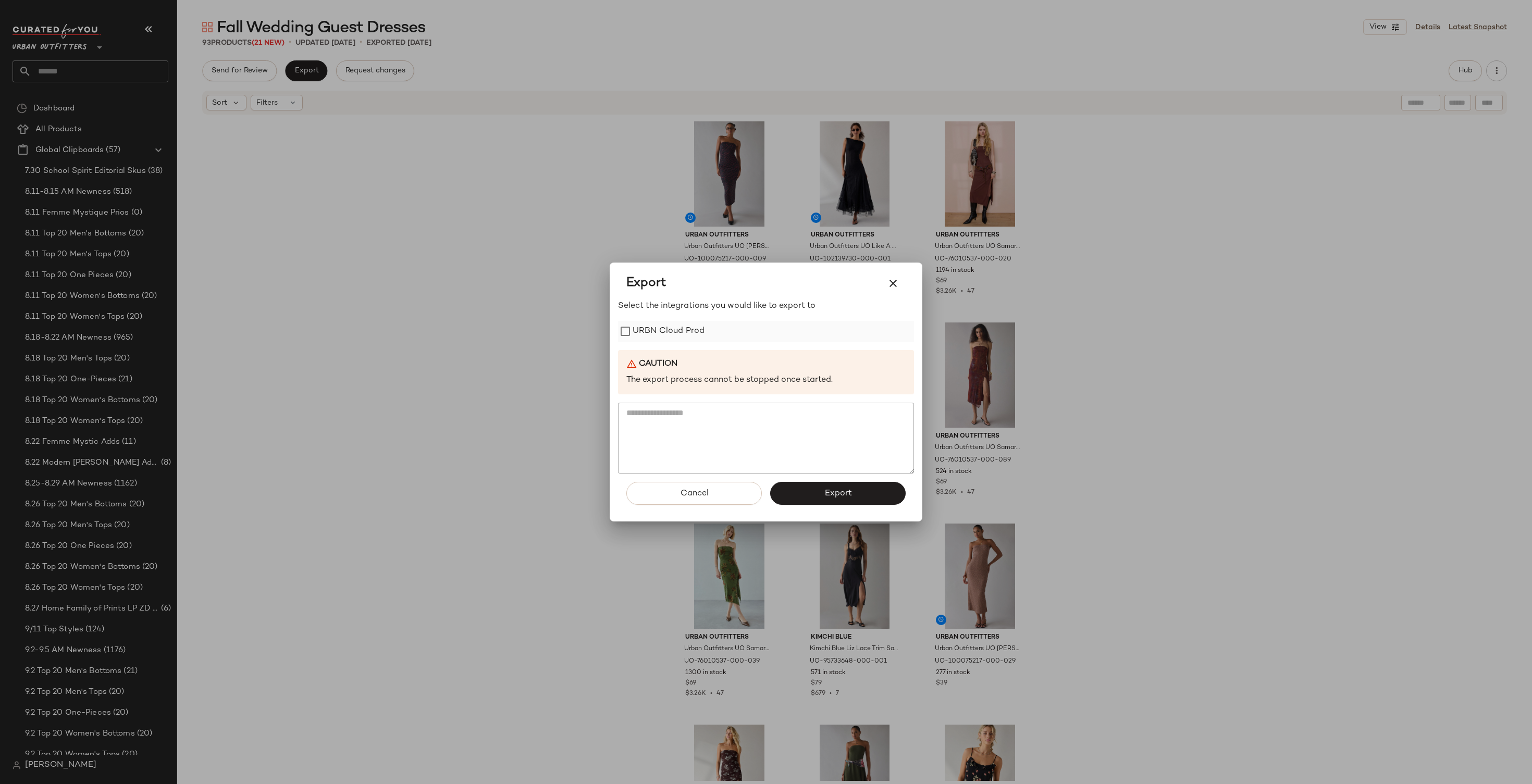
click at [655, 330] on label "URBN Cloud Prod" at bounding box center [668, 331] width 72 height 21
click at [822, 492] on button "Export" at bounding box center [838, 493] width 136 height 23
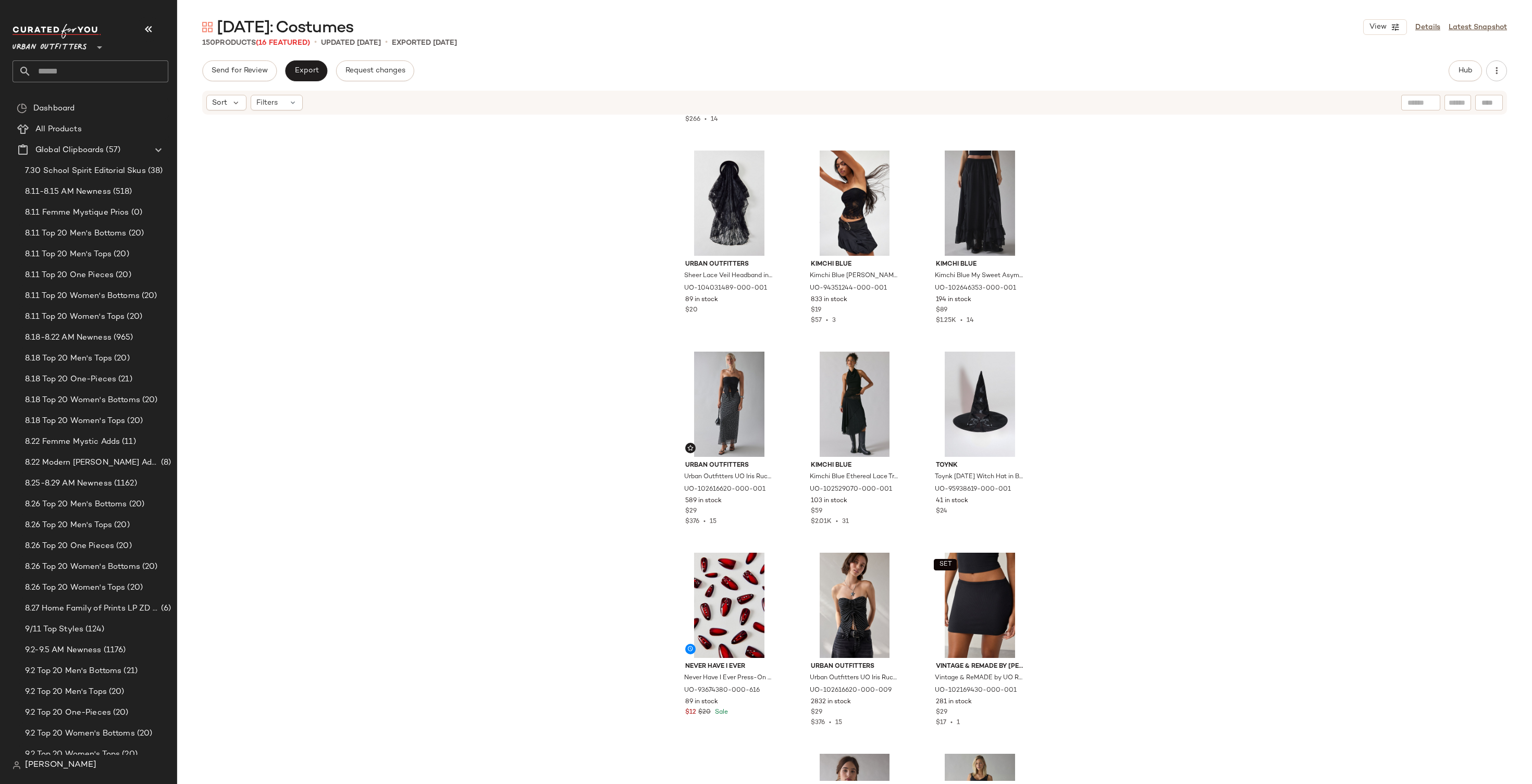
scroll to position [1188, 0]
